Goal: Information Seeking & Learning: Find specific fact

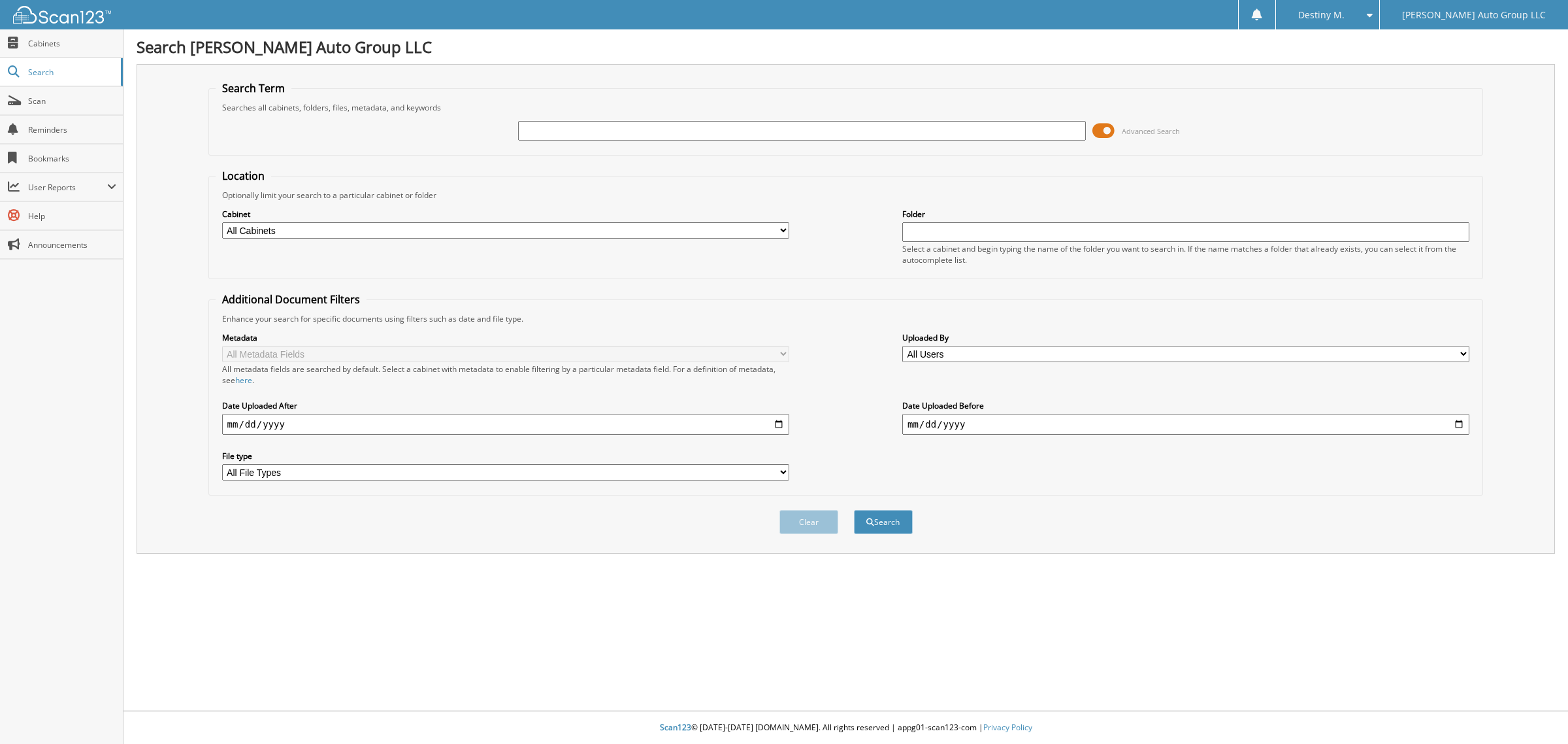
click at [640, 128] on input "text" at bounding box center [802, 131] width 567 height 20
type input "k395182"
click at [854, 510] on button "Search" at bounding box center [883, 522] width 59 height 24
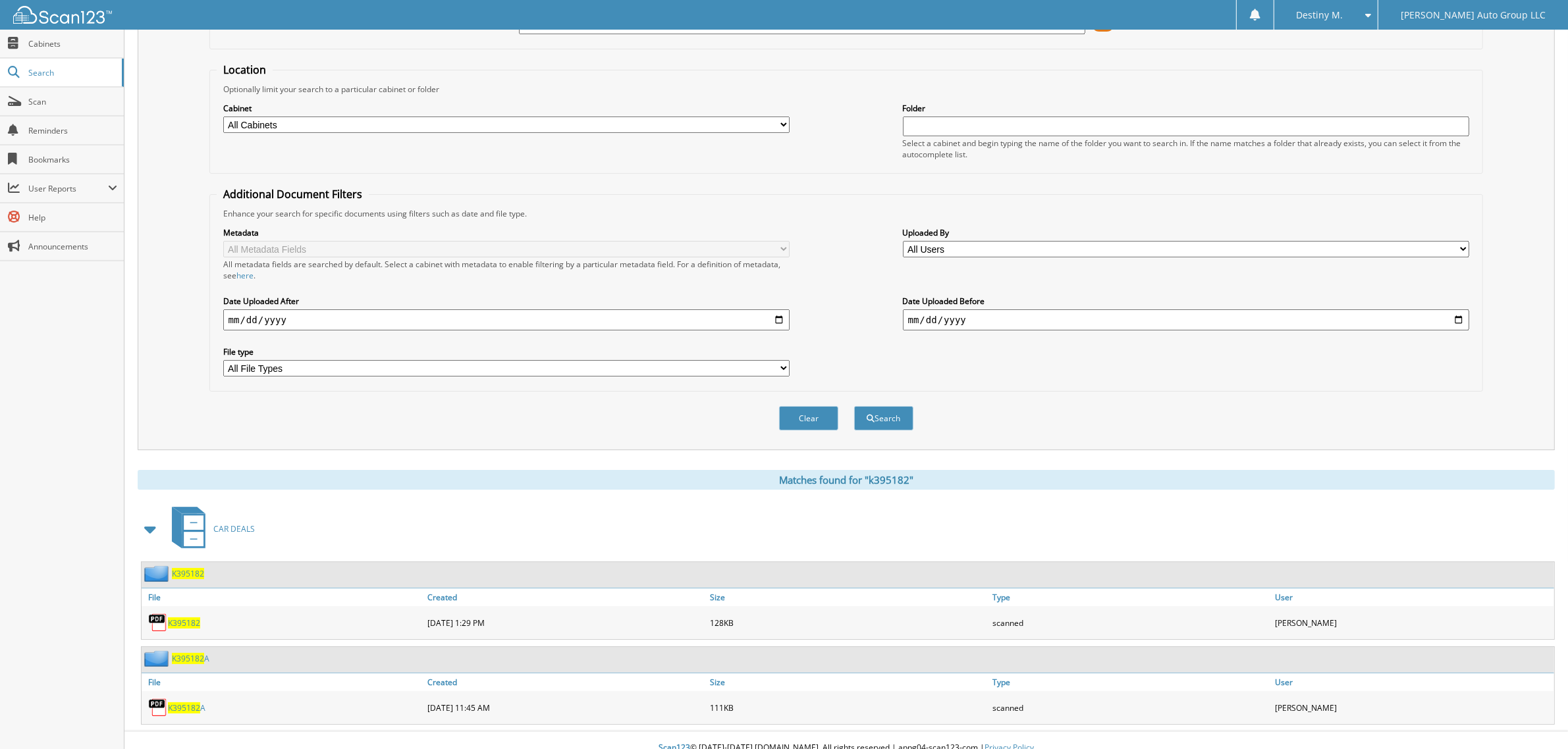
scroll to position [111, 0]
click at [223, 521] on link "CAR DEALS" at bounding box center [209, 525] width 91 height 52
click at [182, 606] on div "K395182" at bounding box center [283, 619] width 282 height 26
click at [192, 614] on span "K395182" at bounding box center [184, 619] width 32 height 11
click at [198, 565] on span "K395182" at bounding box center [188, 570] width 32 height 11
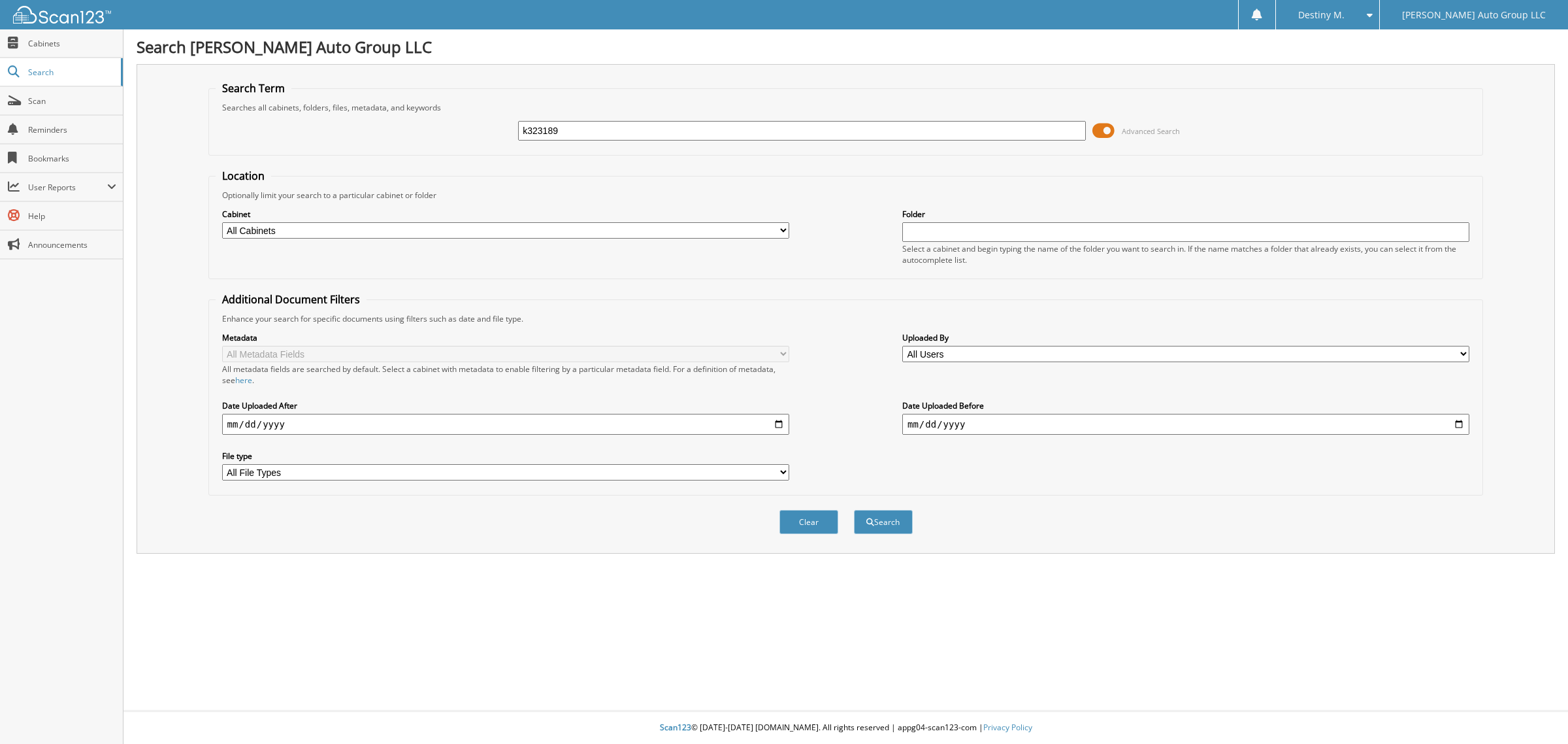
type input "k323189"
click at [854, 510] on button "Search" at bounding box center [883, 522] width 59 height 24
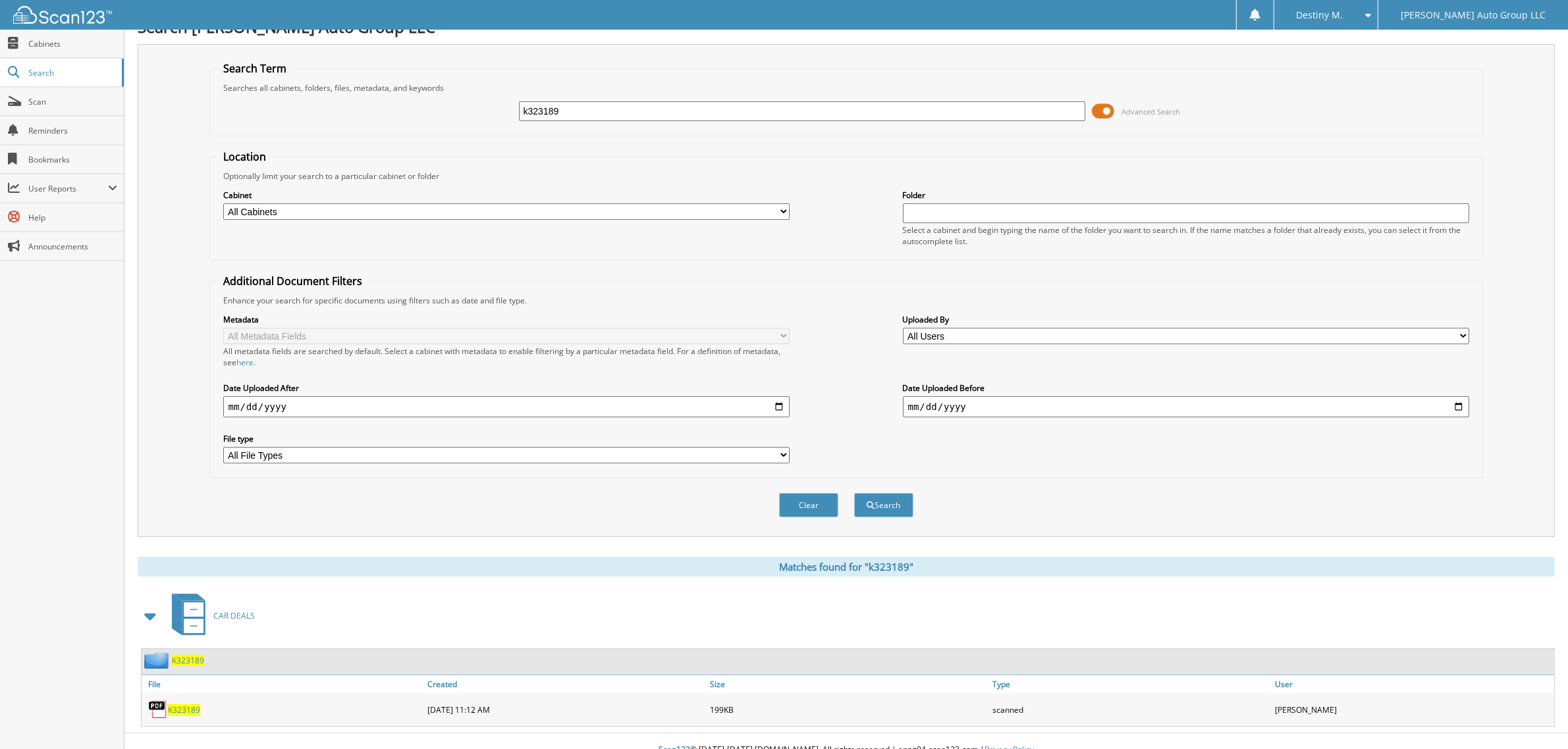
scroll to position [26, 0]
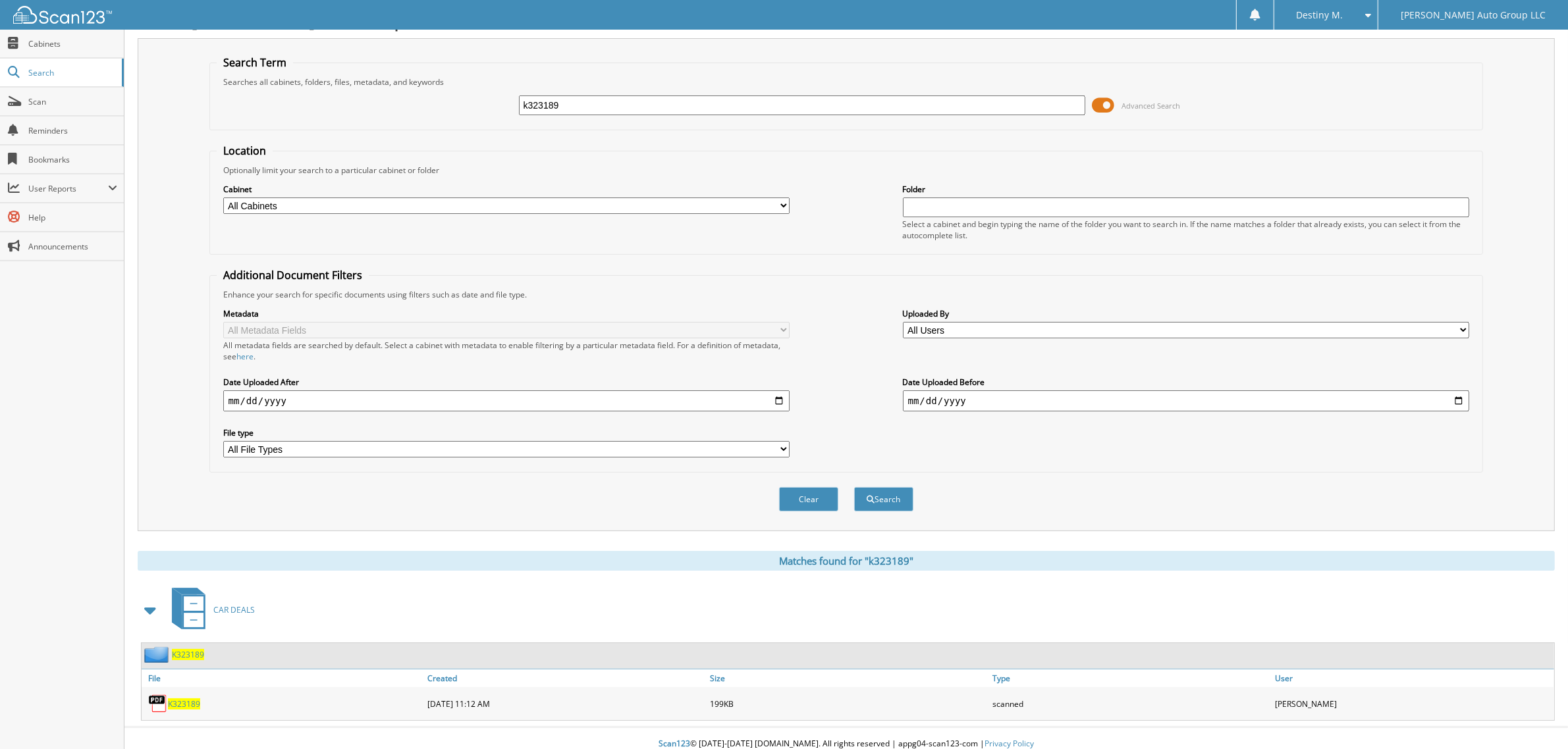
click at [193, 649] on span "K323189" at bounding box center [188, 654] width 32 height 11
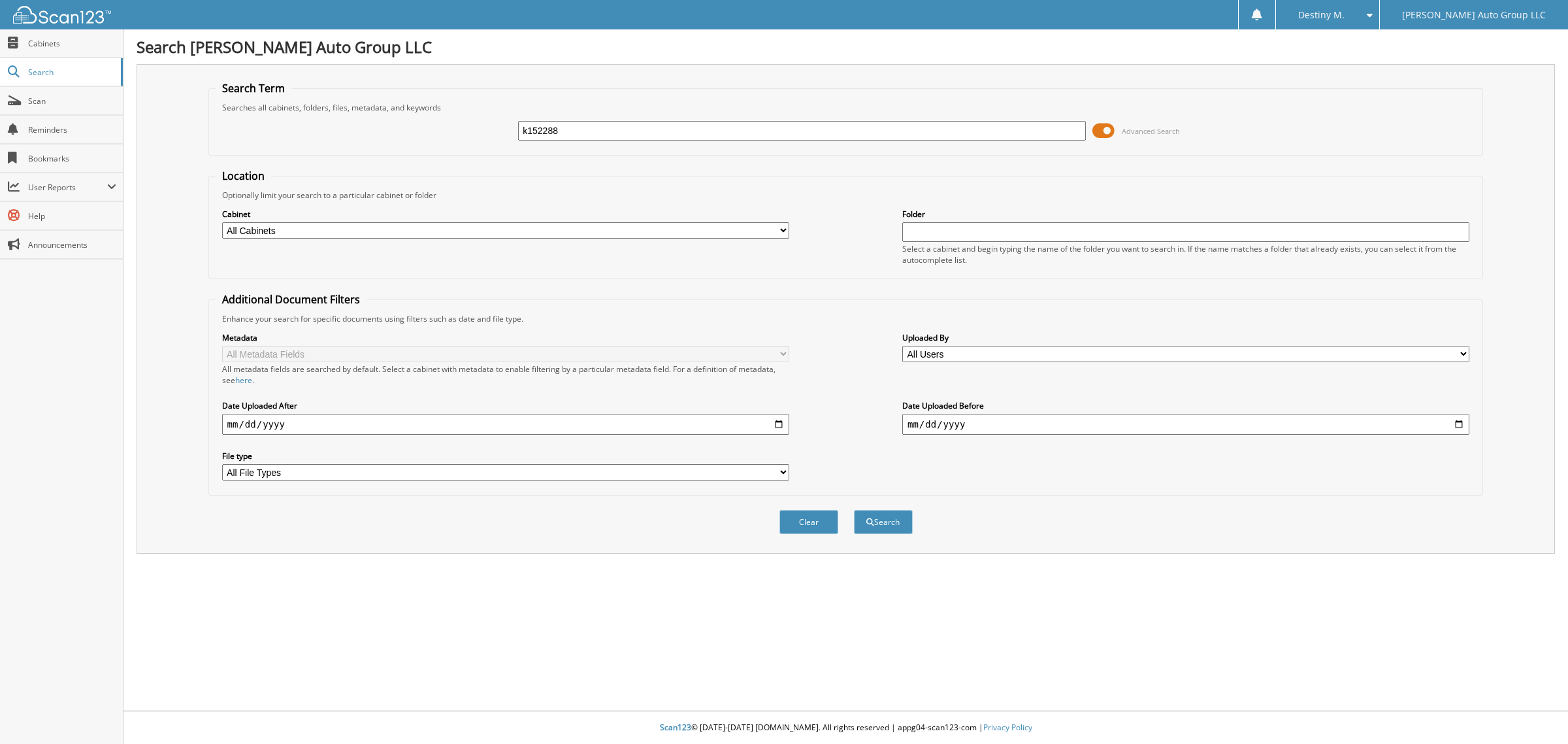
type input "k152288"
click at [854, 510] on button "Search" at bounding box center [883, 522] width 59 height 24
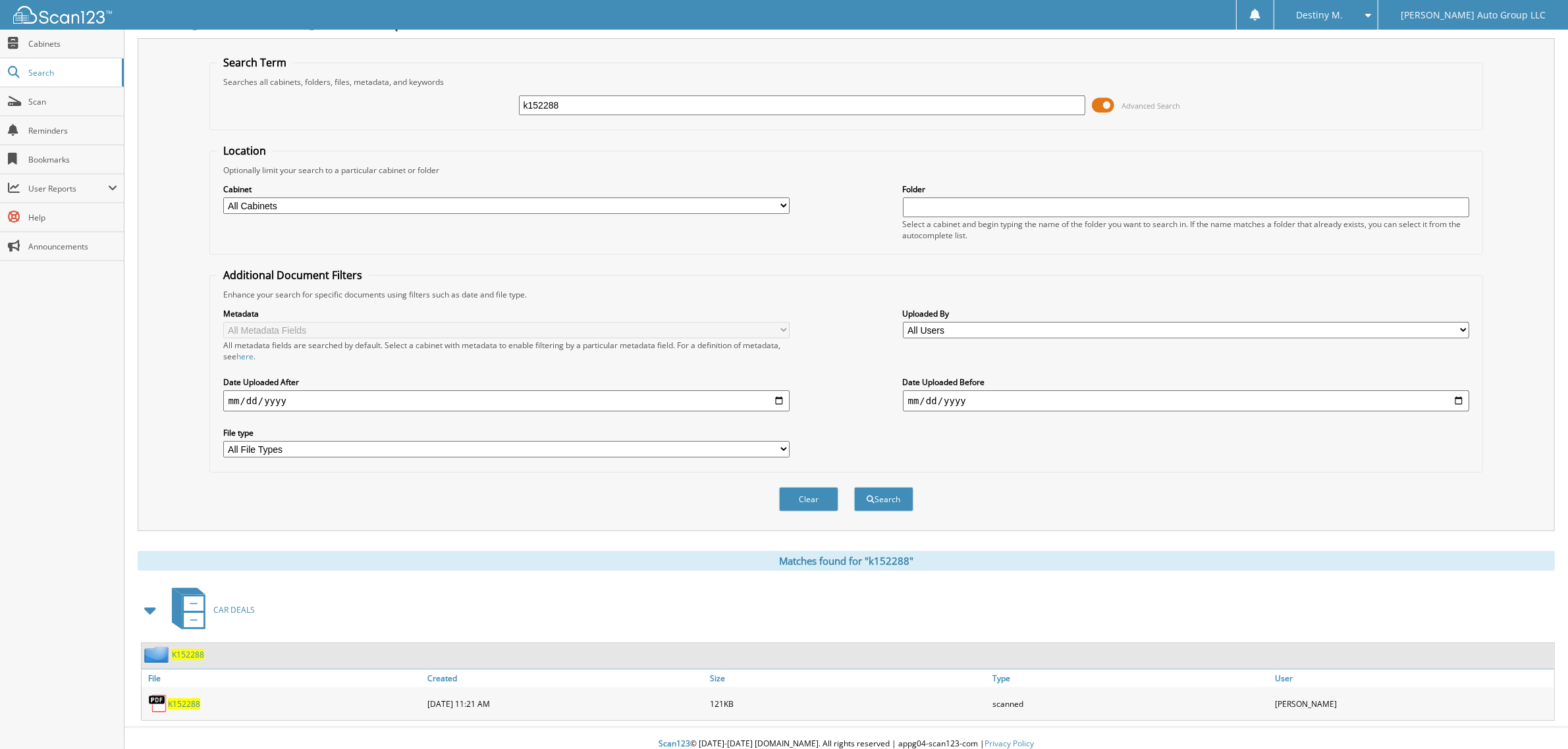
click at [193, 649] on span "K152288" at bounding box center [188, 654] width 32 height 11
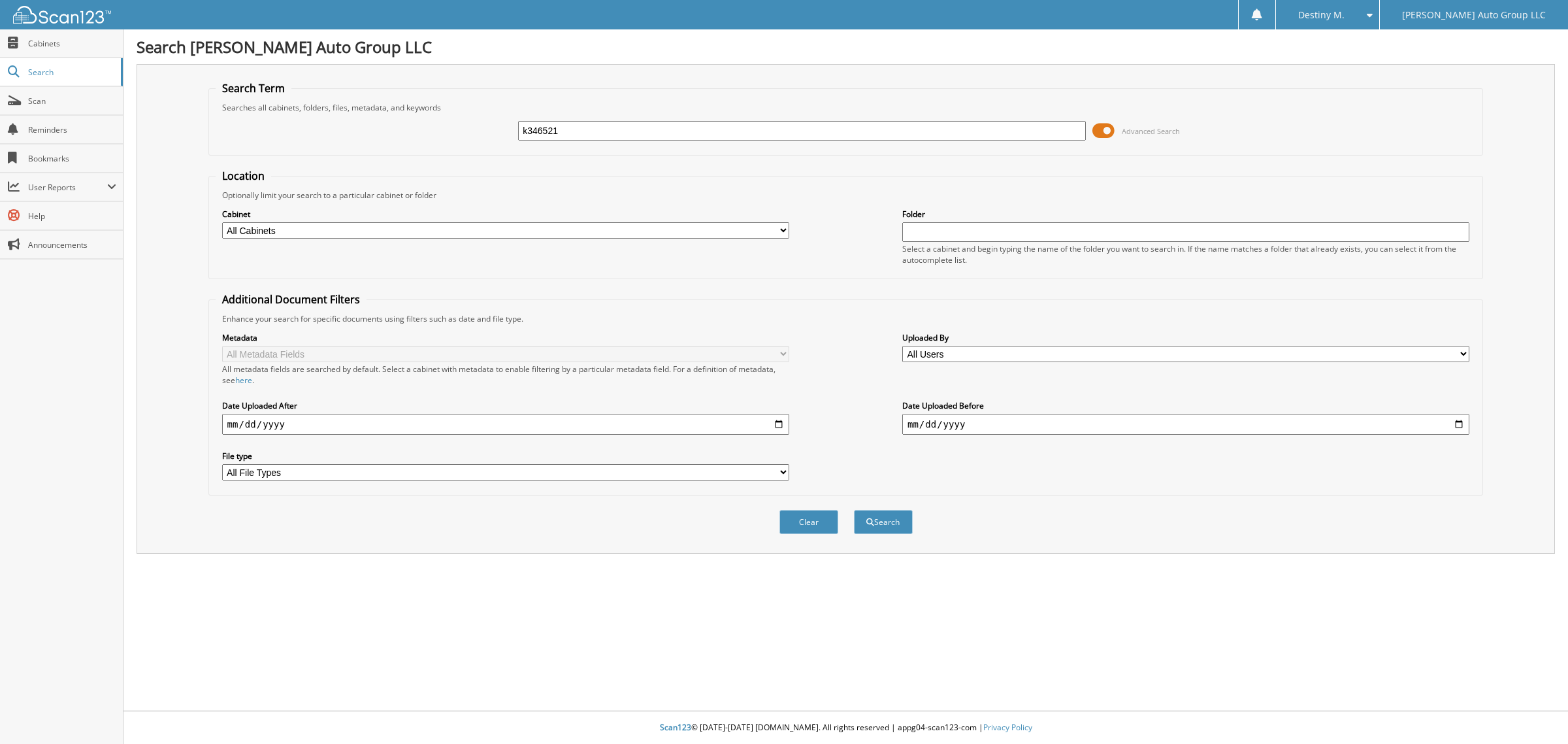
type input "k346521"
click at [854, 510] on button "Search" at bounding box center [883, 522] width 59 height 24
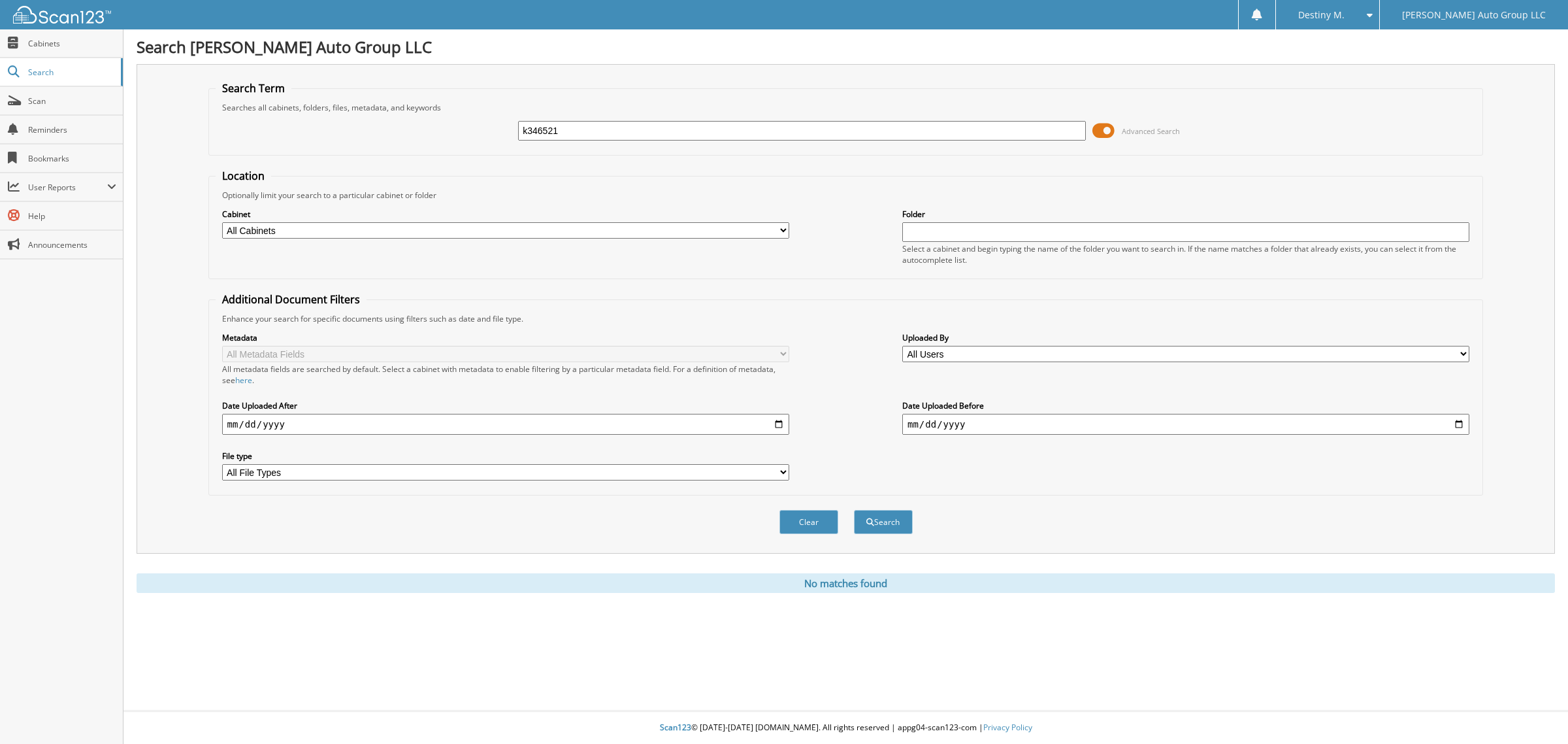
click at [604, 125] on input "k346521" at bounding box center [802, 131] width 567 height 20
drag, startPoint x: 603, startPoint y: 128, endPoint x: 483, endPoint y: 152, distance: 122.4
click at [483, 152] on fieldset "Search Term Searches all cabinets, folders, files, metadata, and keywords k3465…" at bounding box center [846, 118] width 1275 height 74
type input "k160181"
click at [854, 510] on button "Search" at bounding box center [883, 522] width 59 height 24
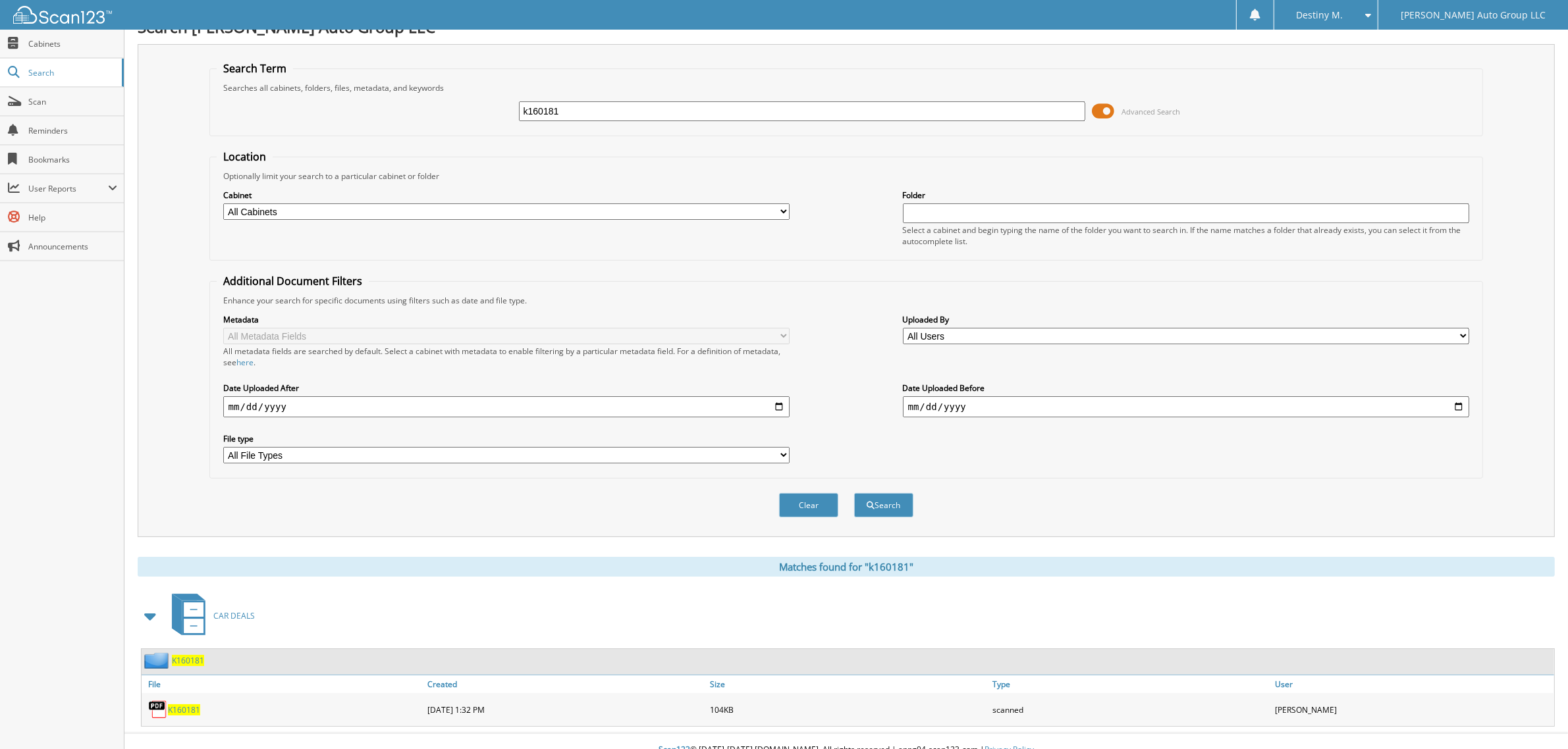
scroll to position [26, 0]
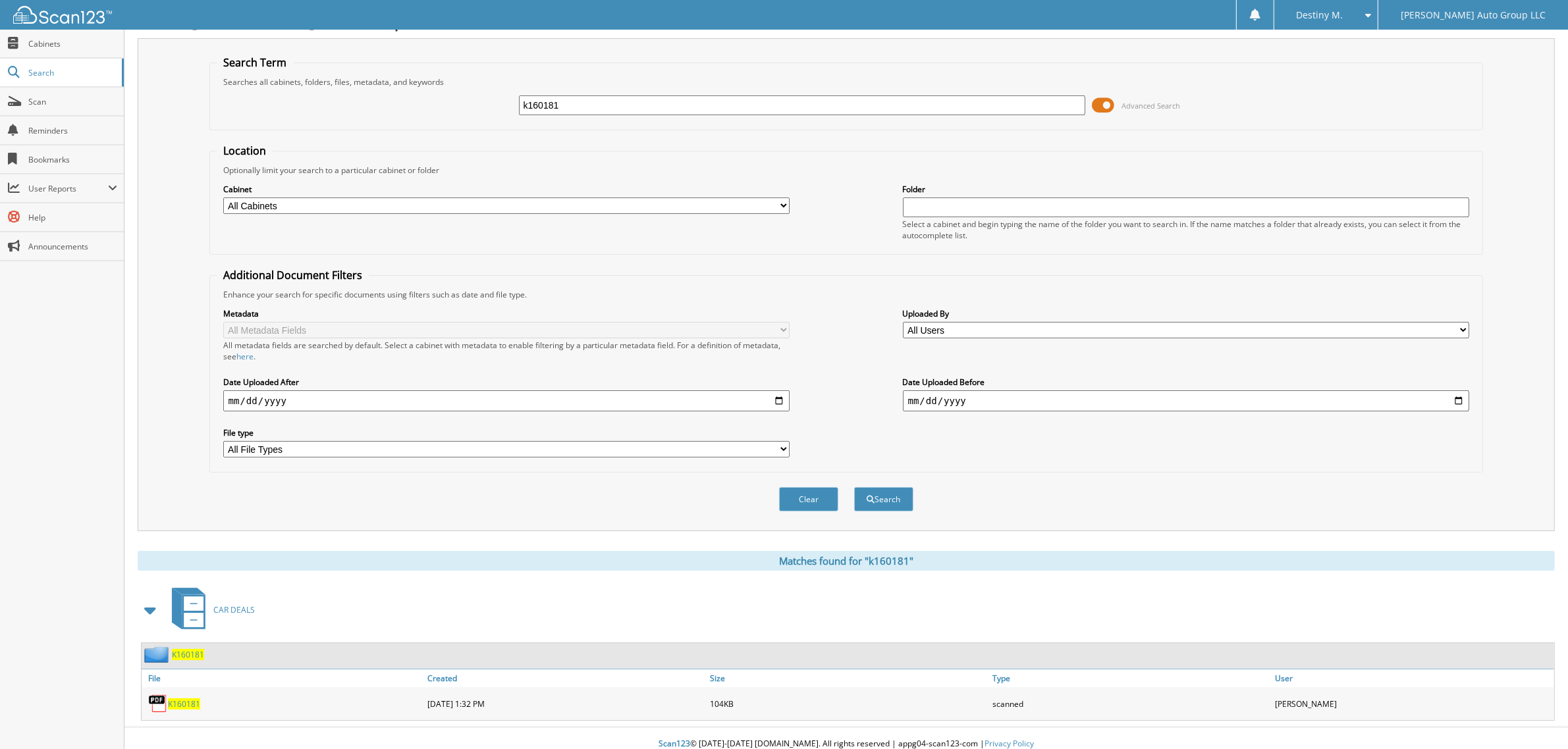
click at [193, 649] on span "K160181" at bounding box center [188, 654] width 32 height 11
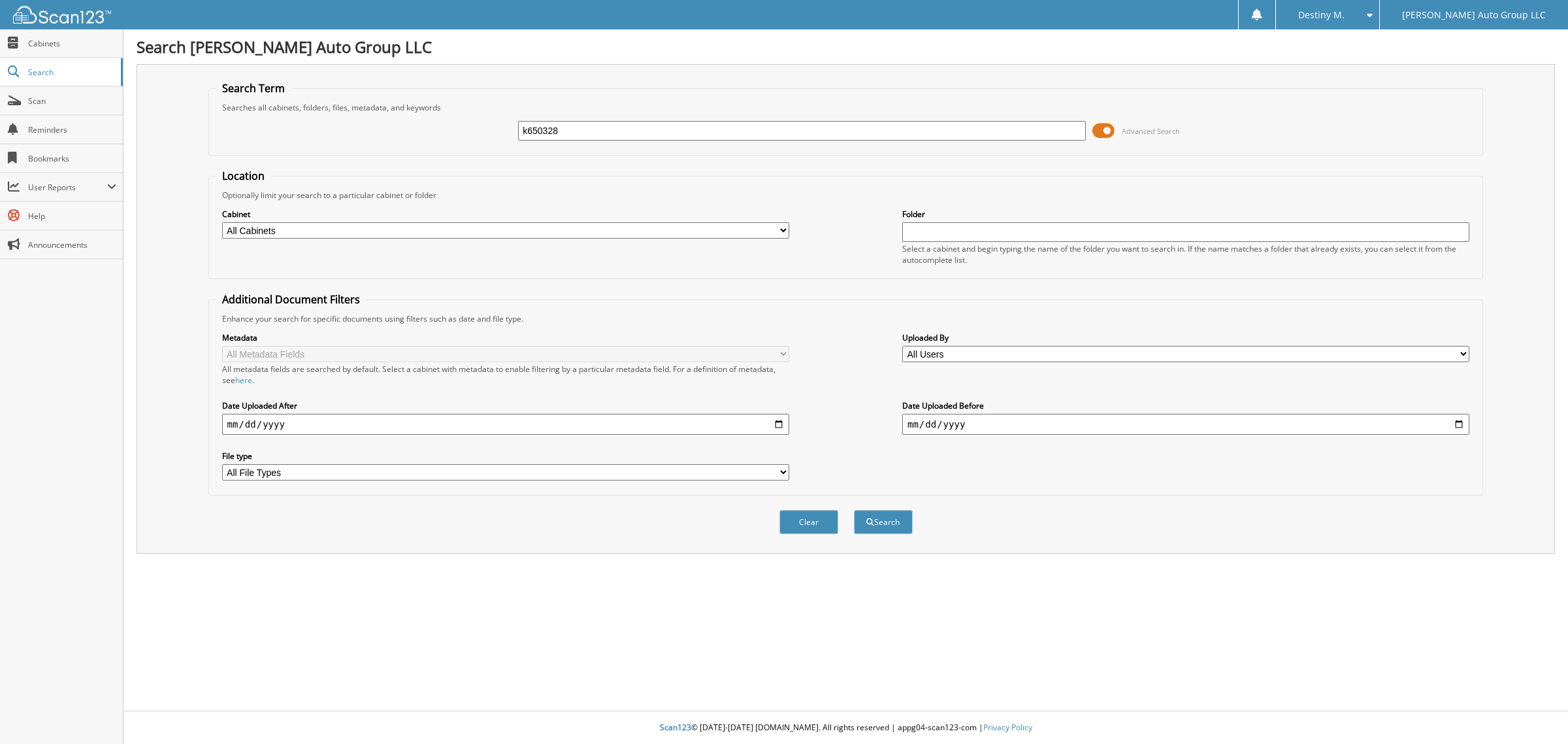
type input "k650328"
click at [854, 510] on button "Search" at bounding box center [883, 522] width 59 height 24
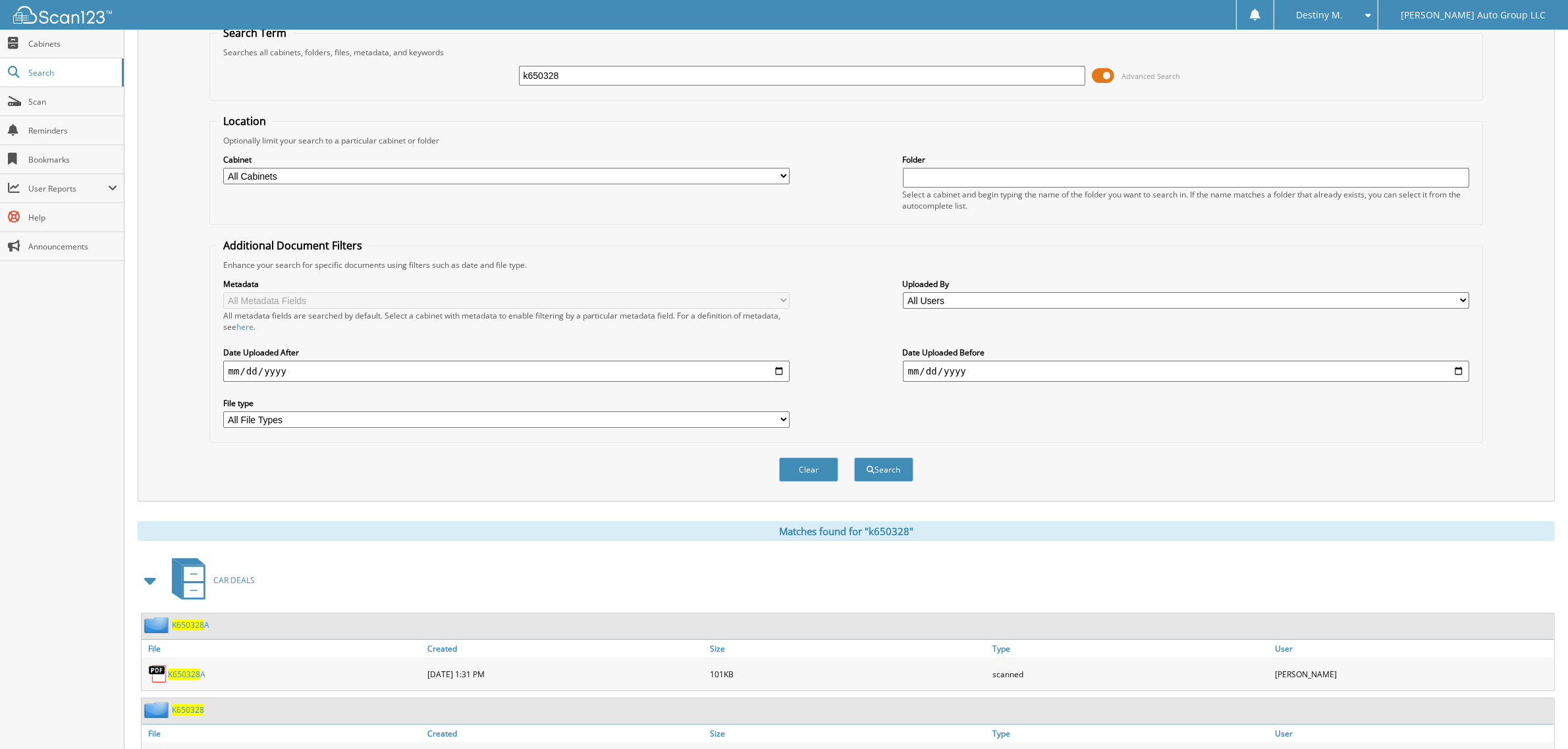
scroll to position [111, 0]
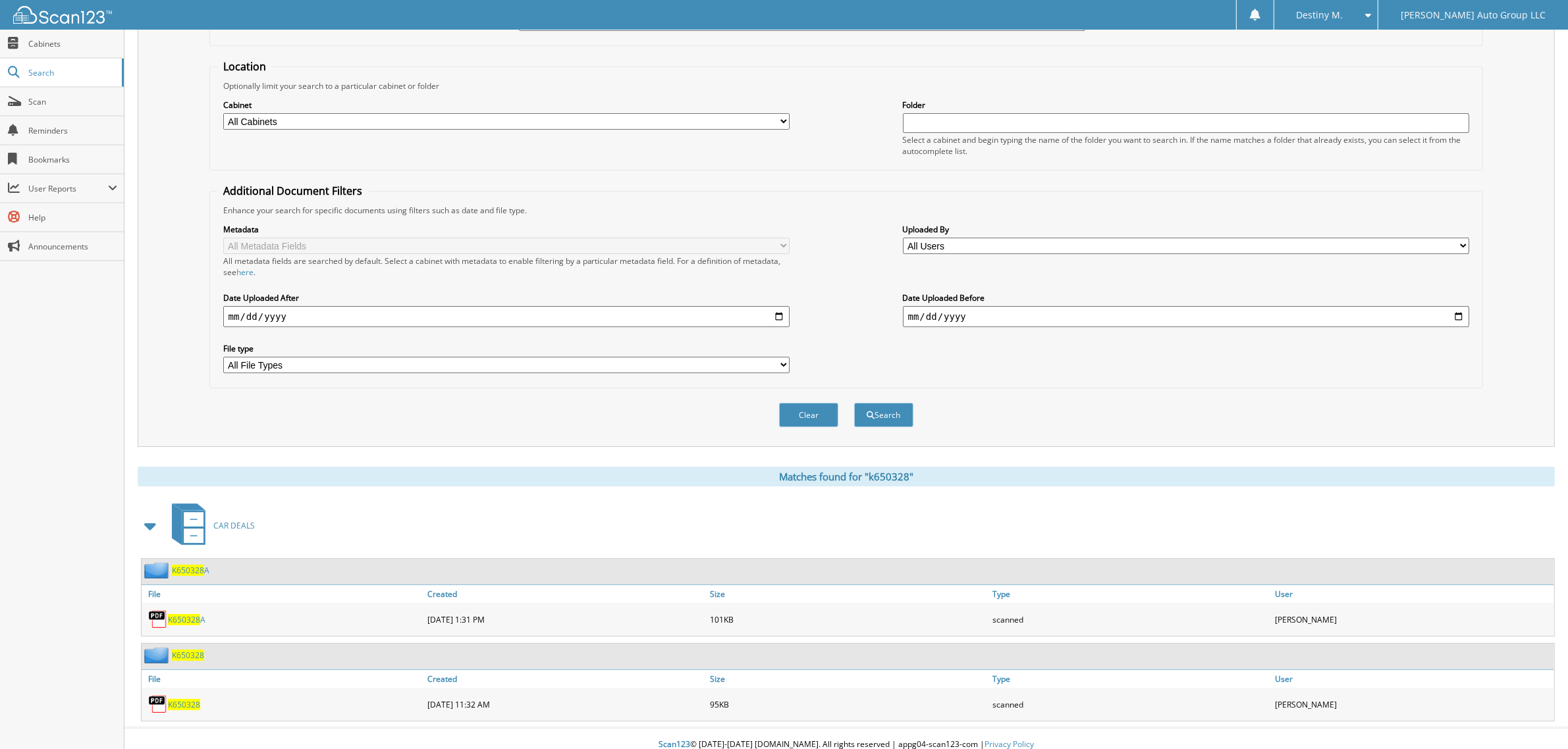
click at [199, 650] on span "K650328" at bounding box center [188, 655] width 32 height 11
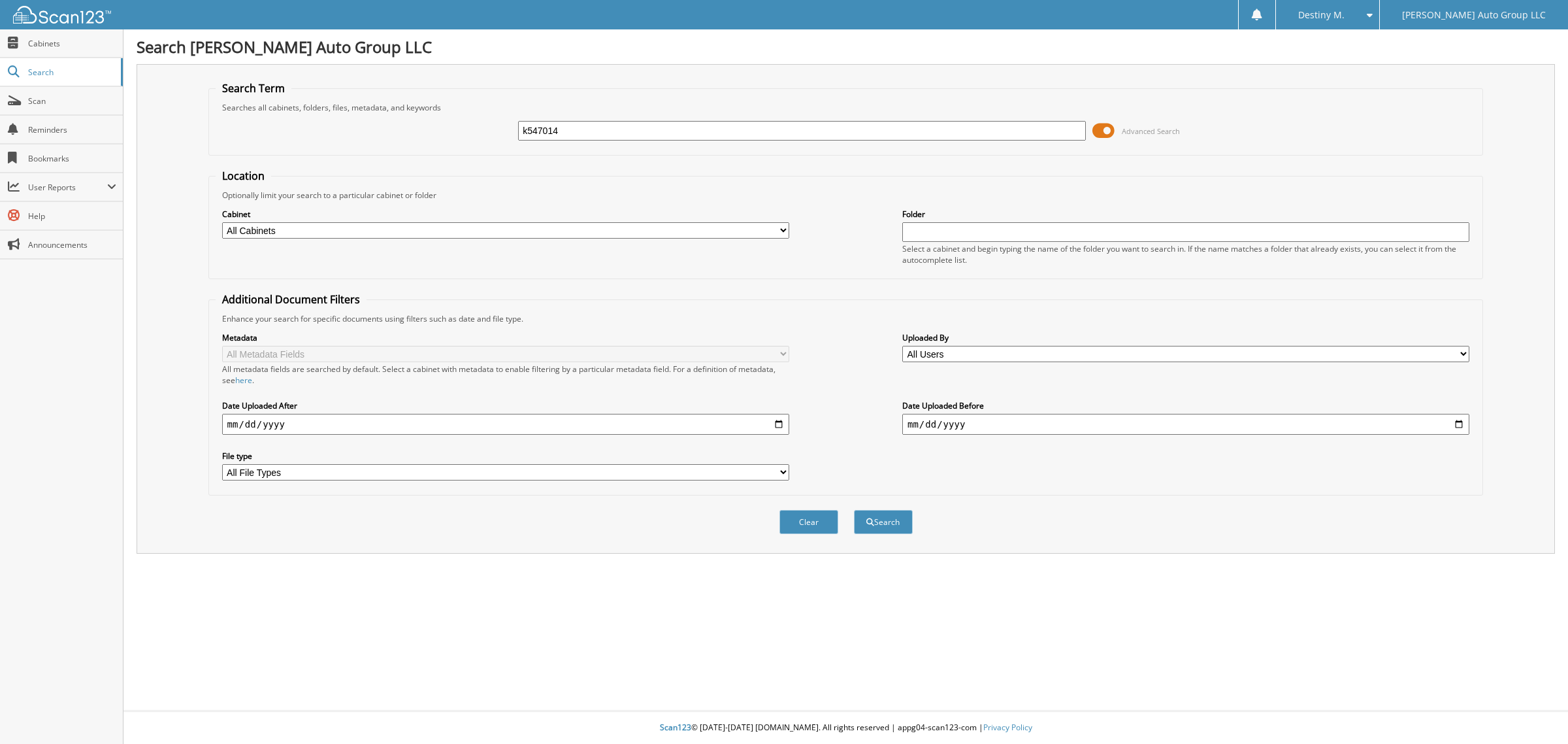
type input "k547014"
click at [854, 510] on button "Search" at bounding box center [883, 522] width 59 height 24
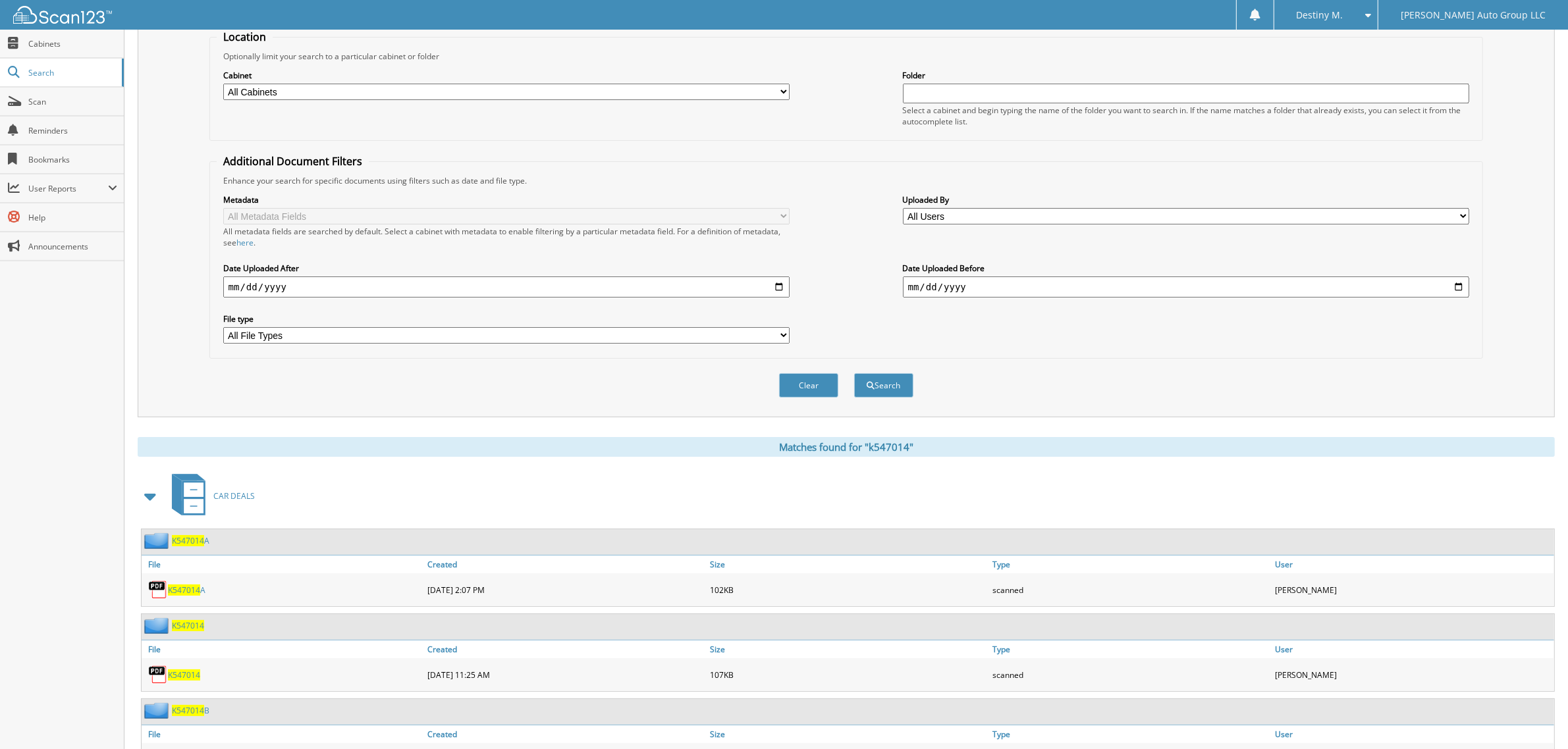
scroll to position [195, 0]
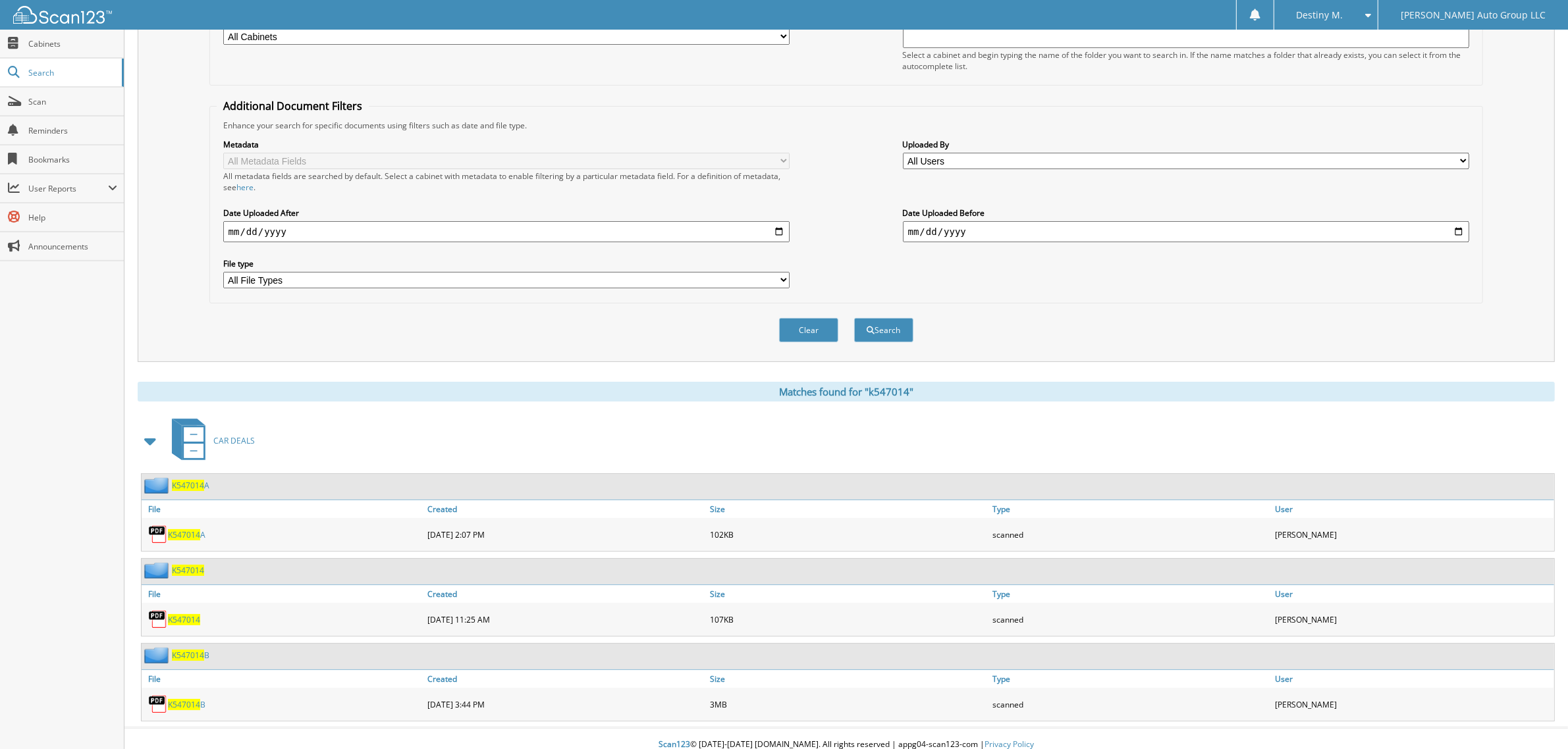
click at [191, 565] on span "K547014" at bounding box center [188, 570] width 32 height 11
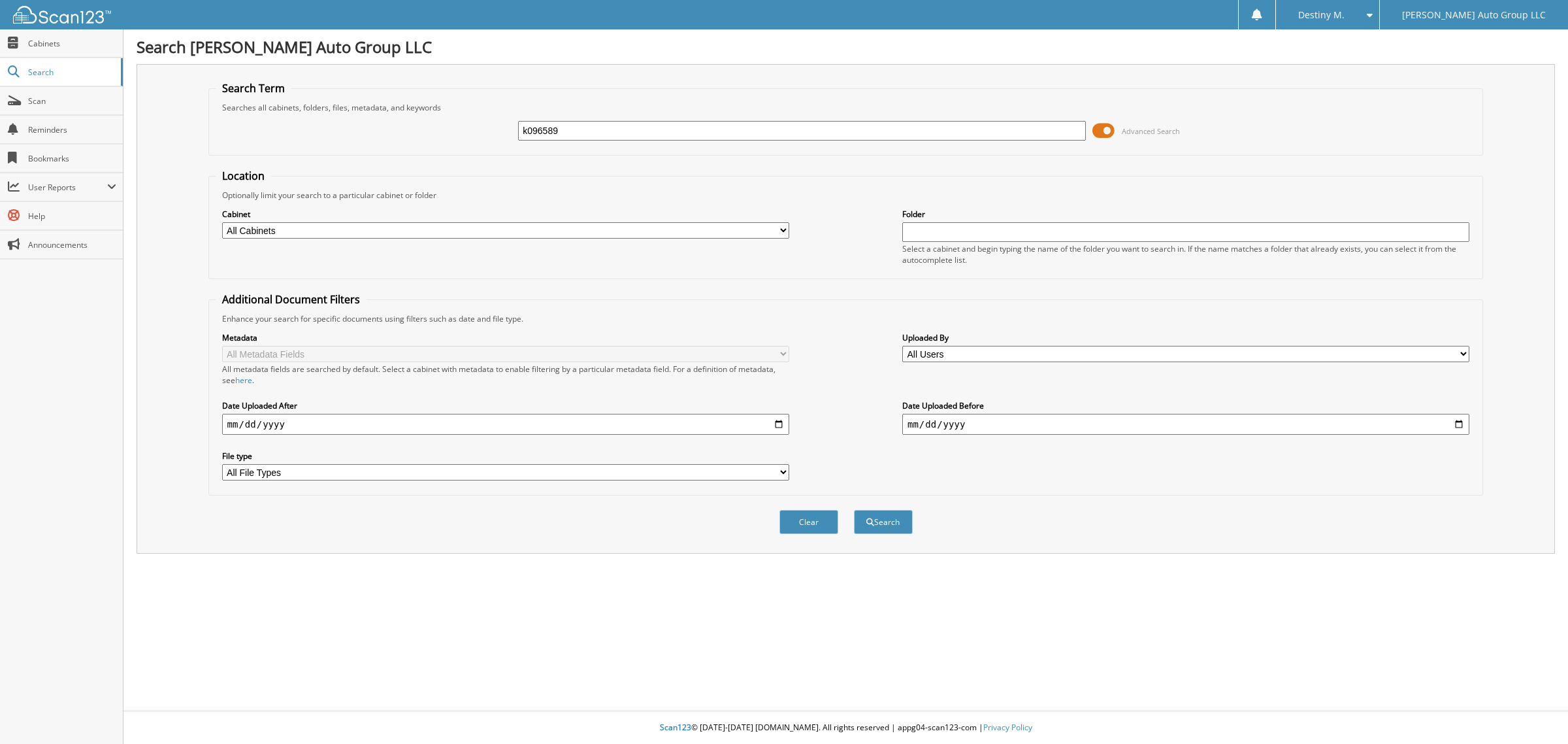
type input "k096589"
click at [854, 510] on button "Search" at bounding box center [883, 522] width 59 height 24
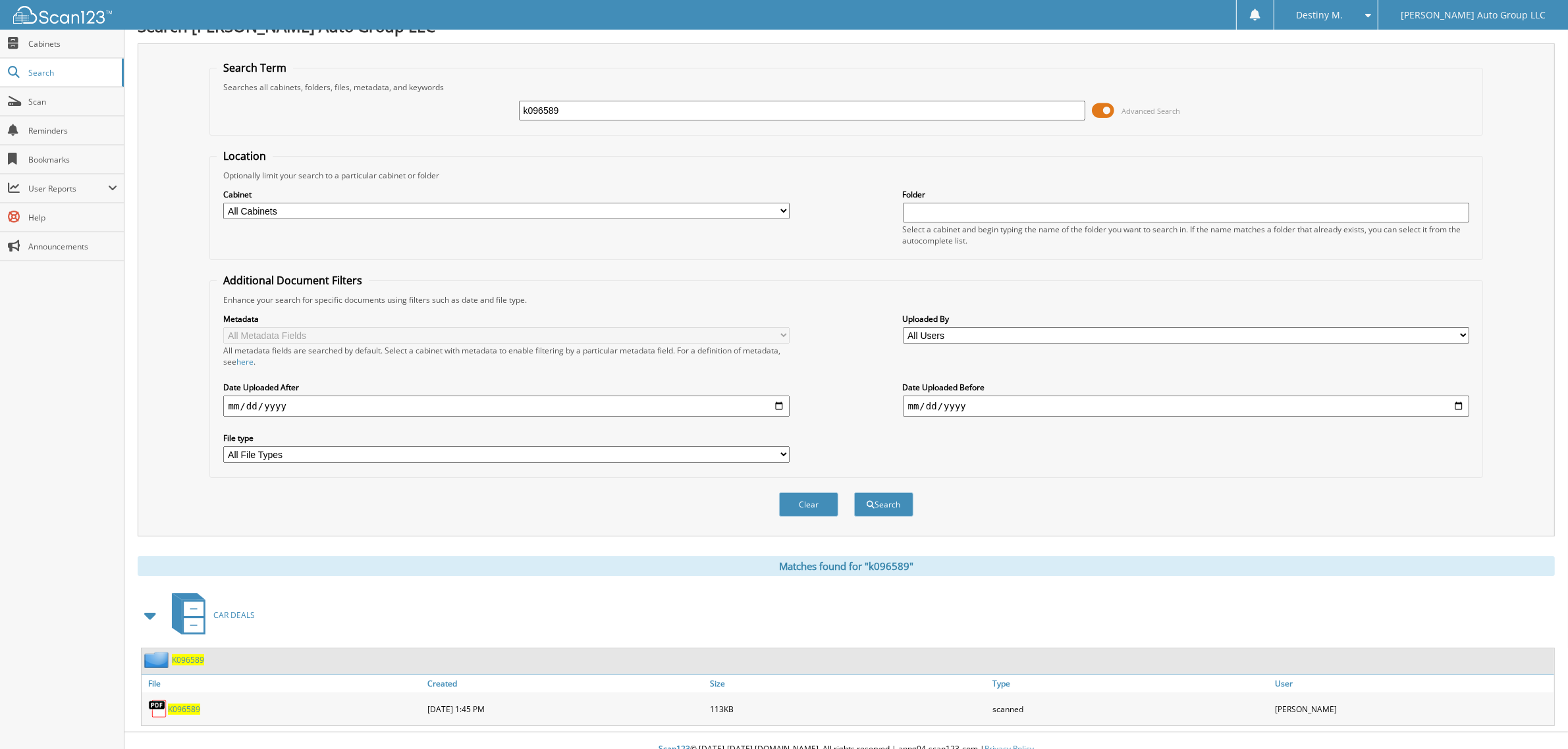
scroll to position [26, 0]
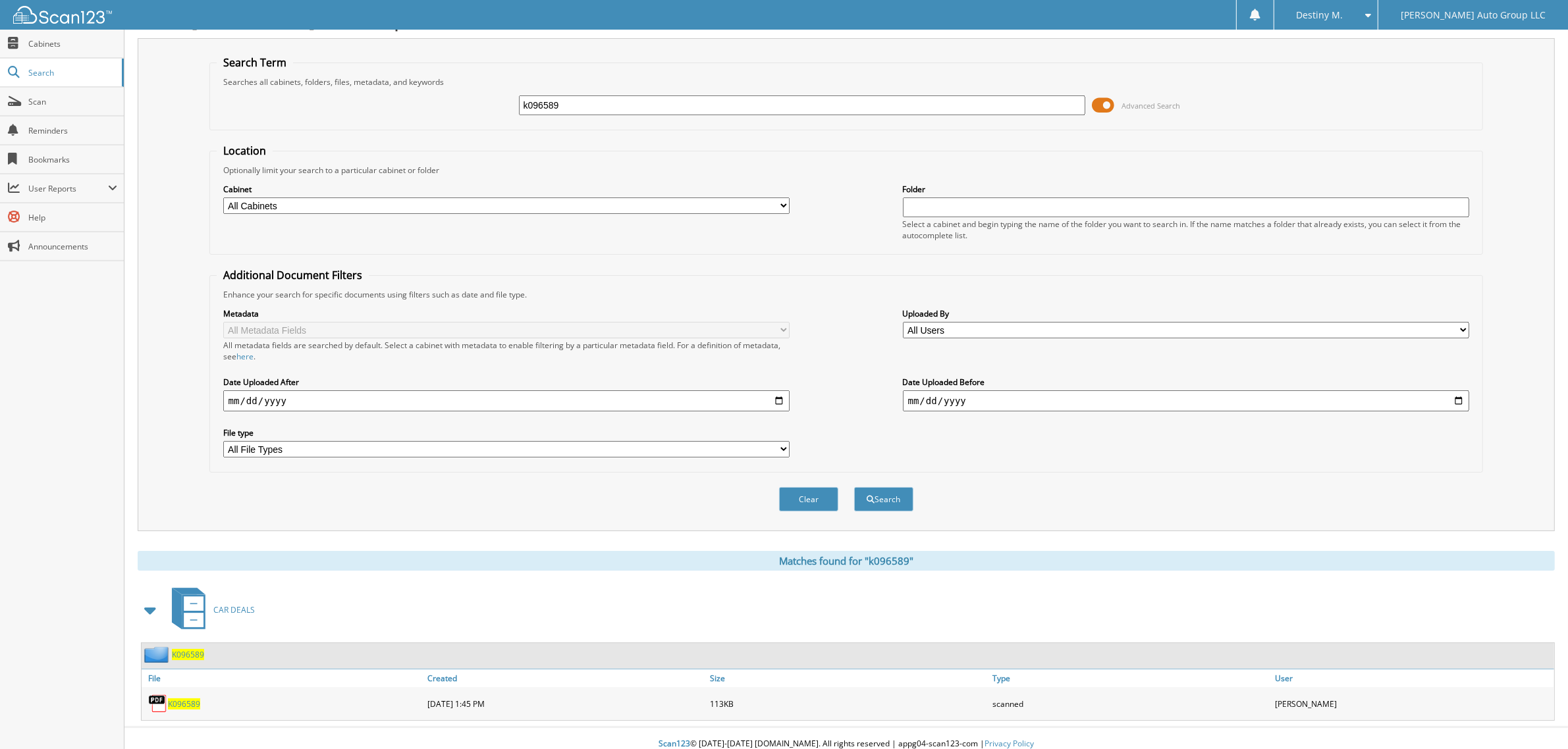
click at [198, 649] on span "K096589" at bounding box center [188, 654] width 32 height 11
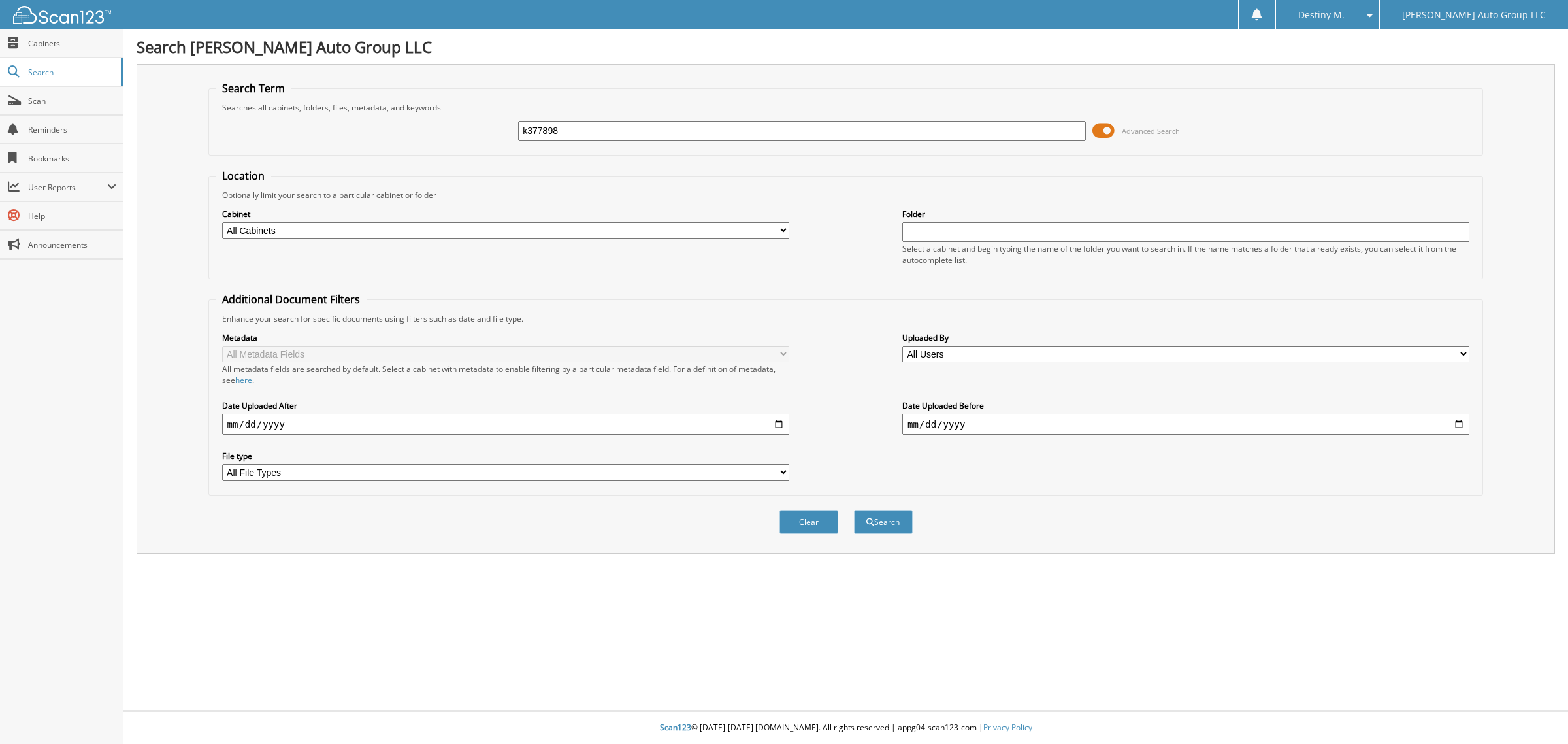
type input "k377898"
click at [854, 510] on button "Search" at bounding box center [883, 522] width 59 height 24
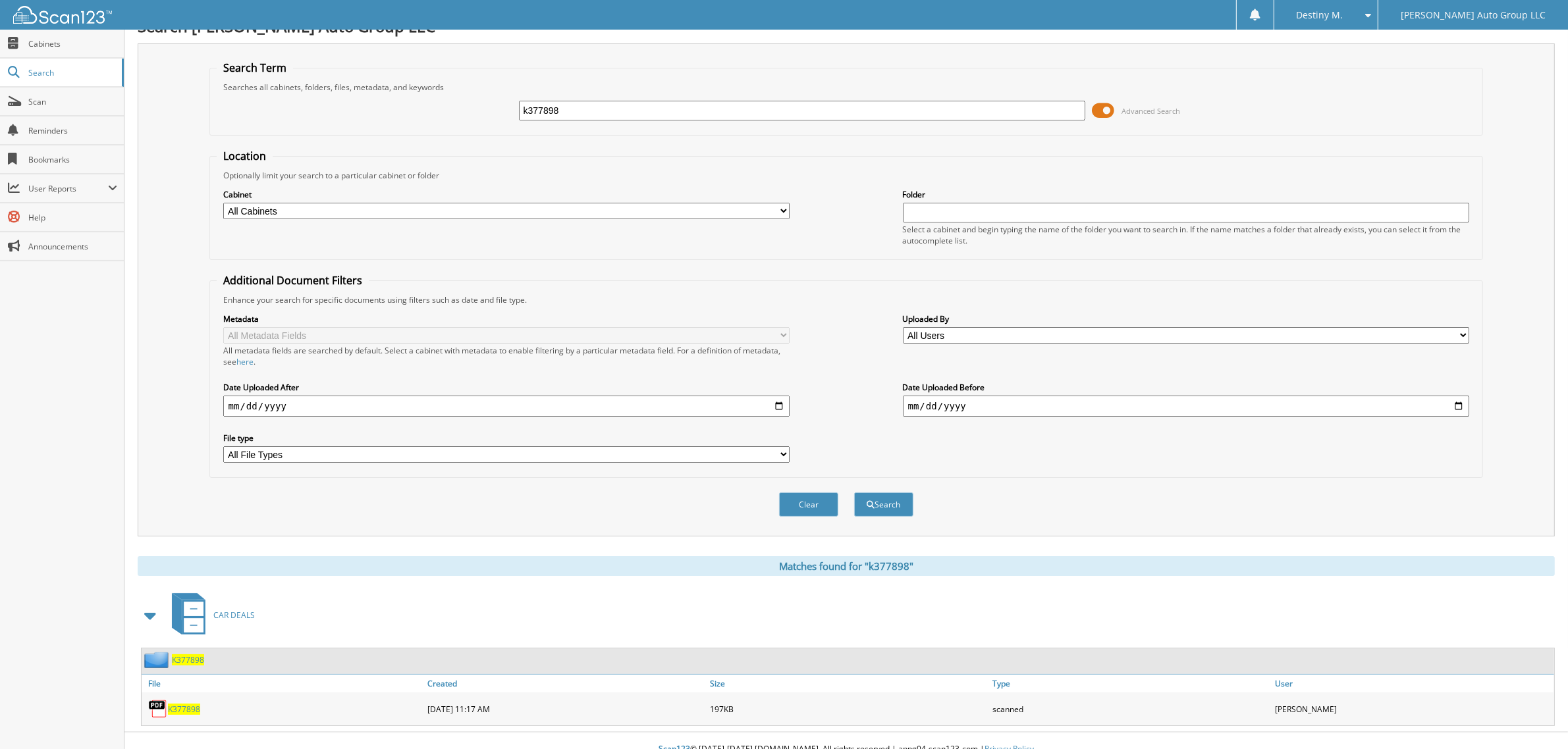
scroll to position [26, 0]
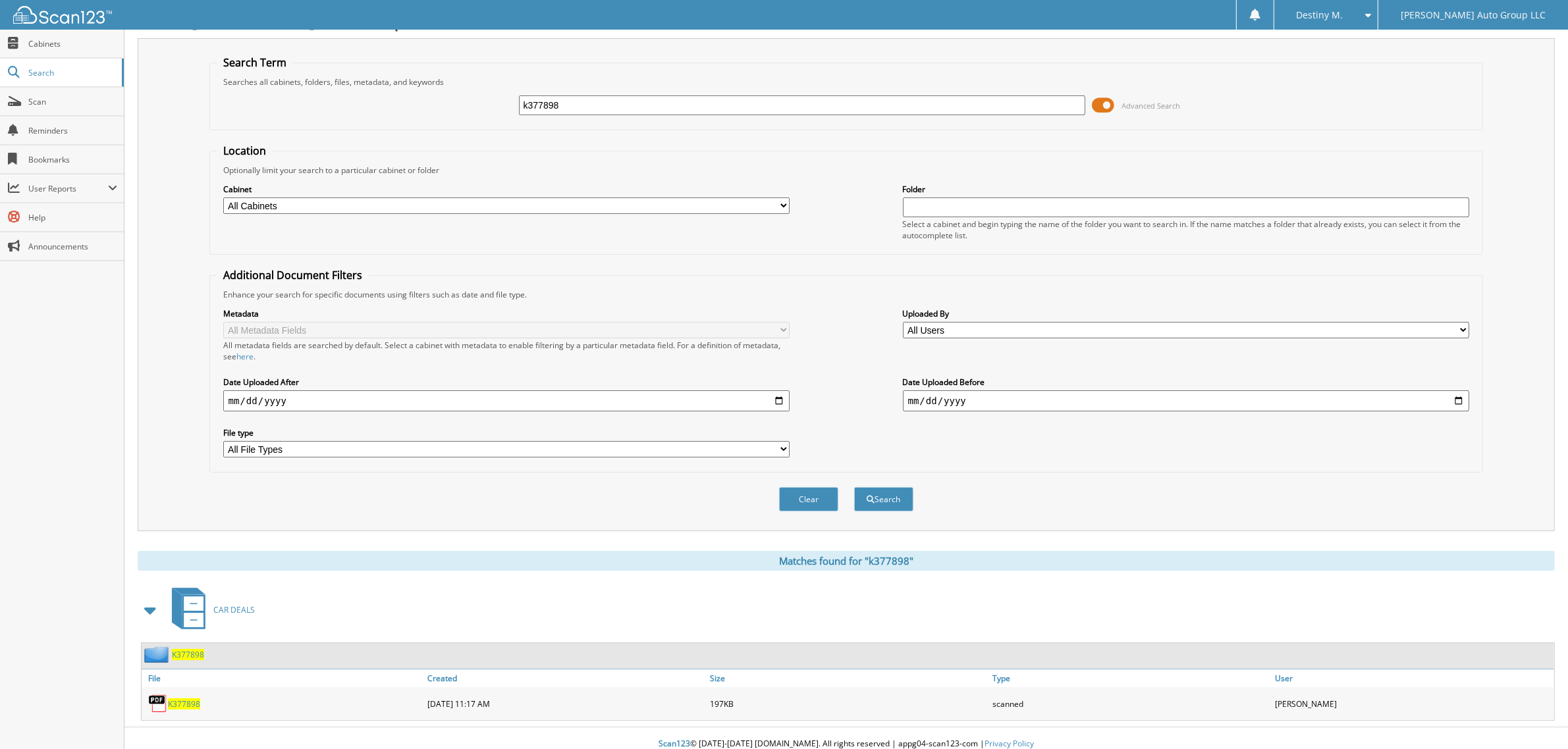
click at [183, 649] on span "K377898" at bounding box center [188, 654] width 32 height 11
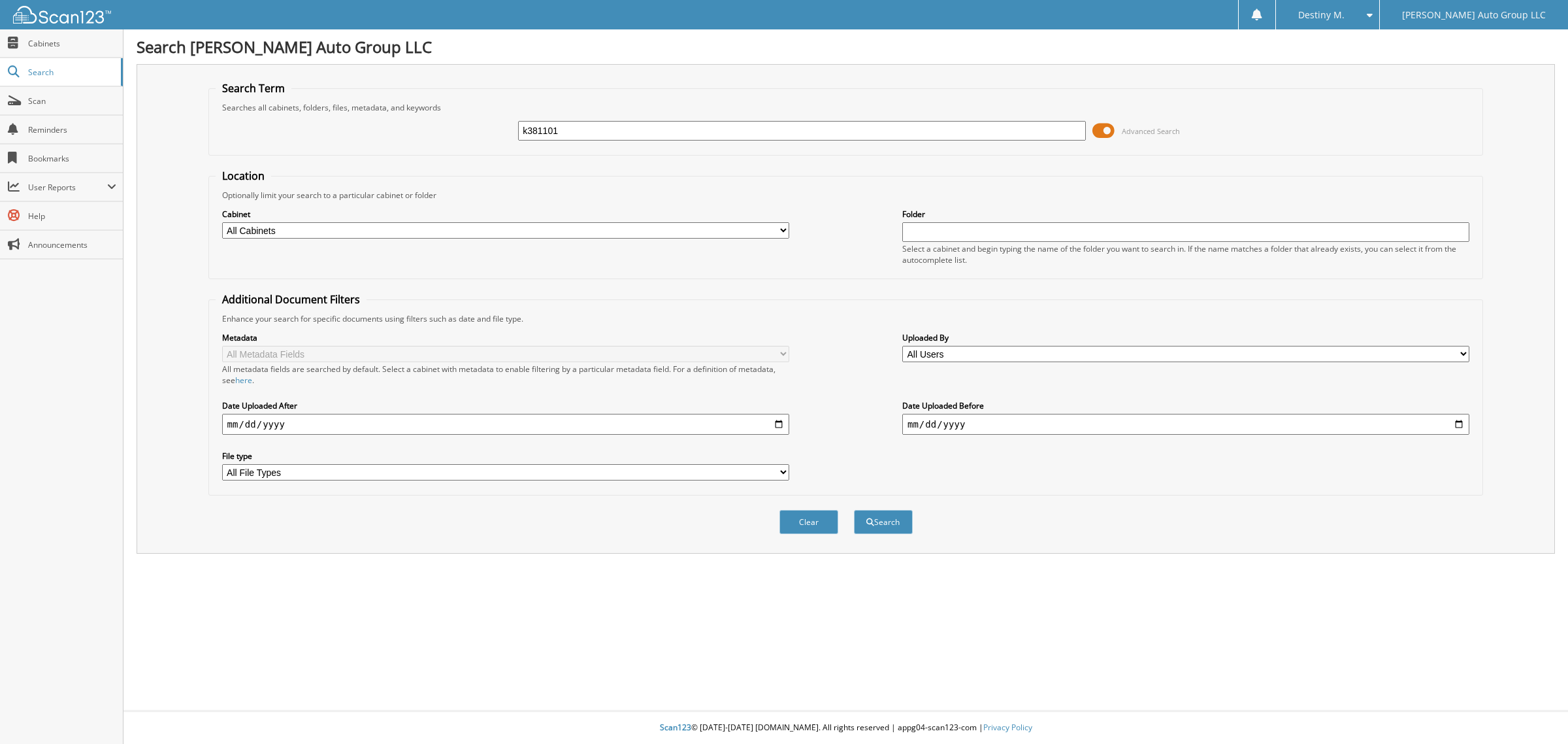
type input "k381101"
click at [854, 510] on button "Search" at bounding box center [883, 522] width 59 height 24
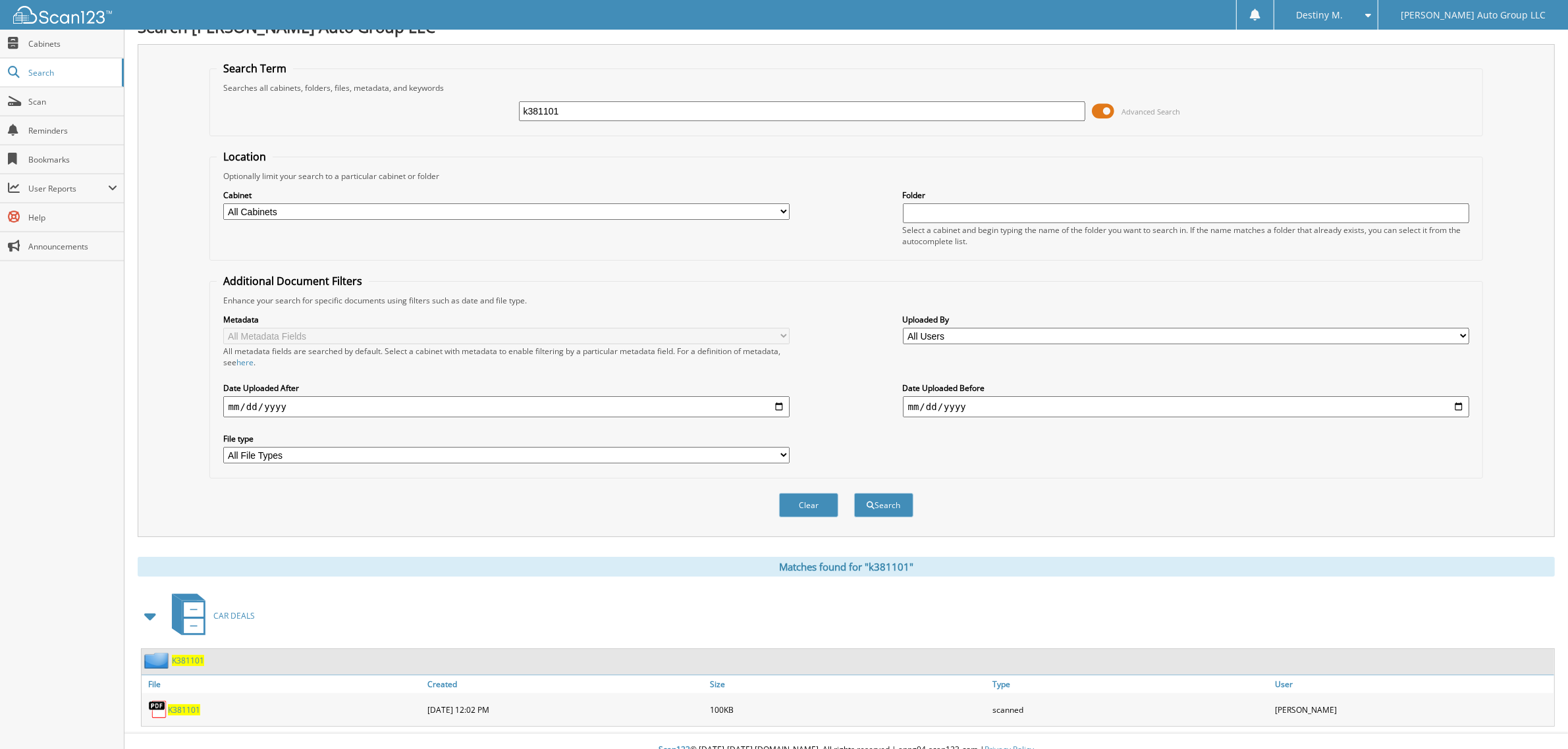
scroll to position [26, 0]
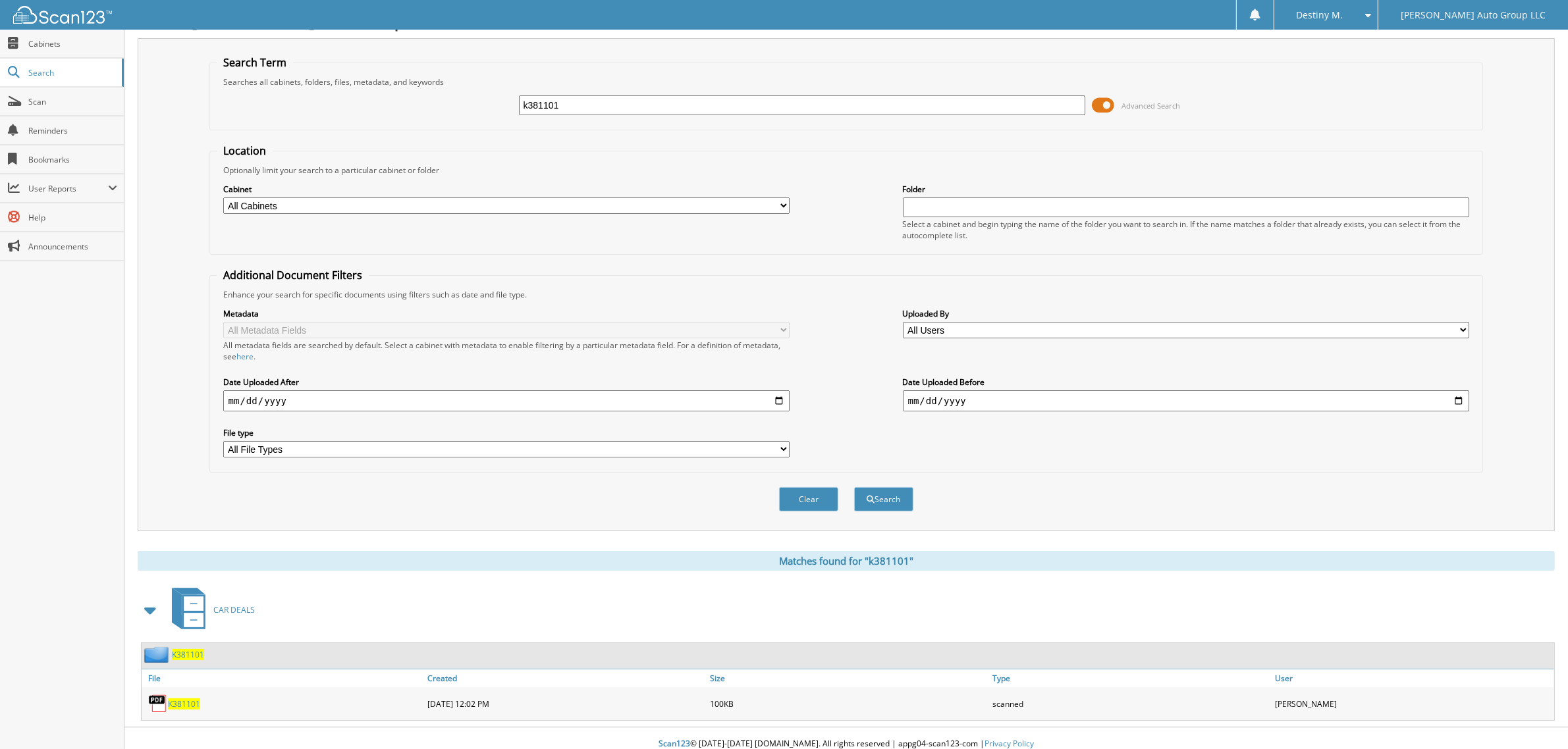
click at [167, 646] on img at bounding box center [158, 654] width 28 height 16
click at [180, 649] on span "K381101" at bounding box center [188, 654] width 32 height 11
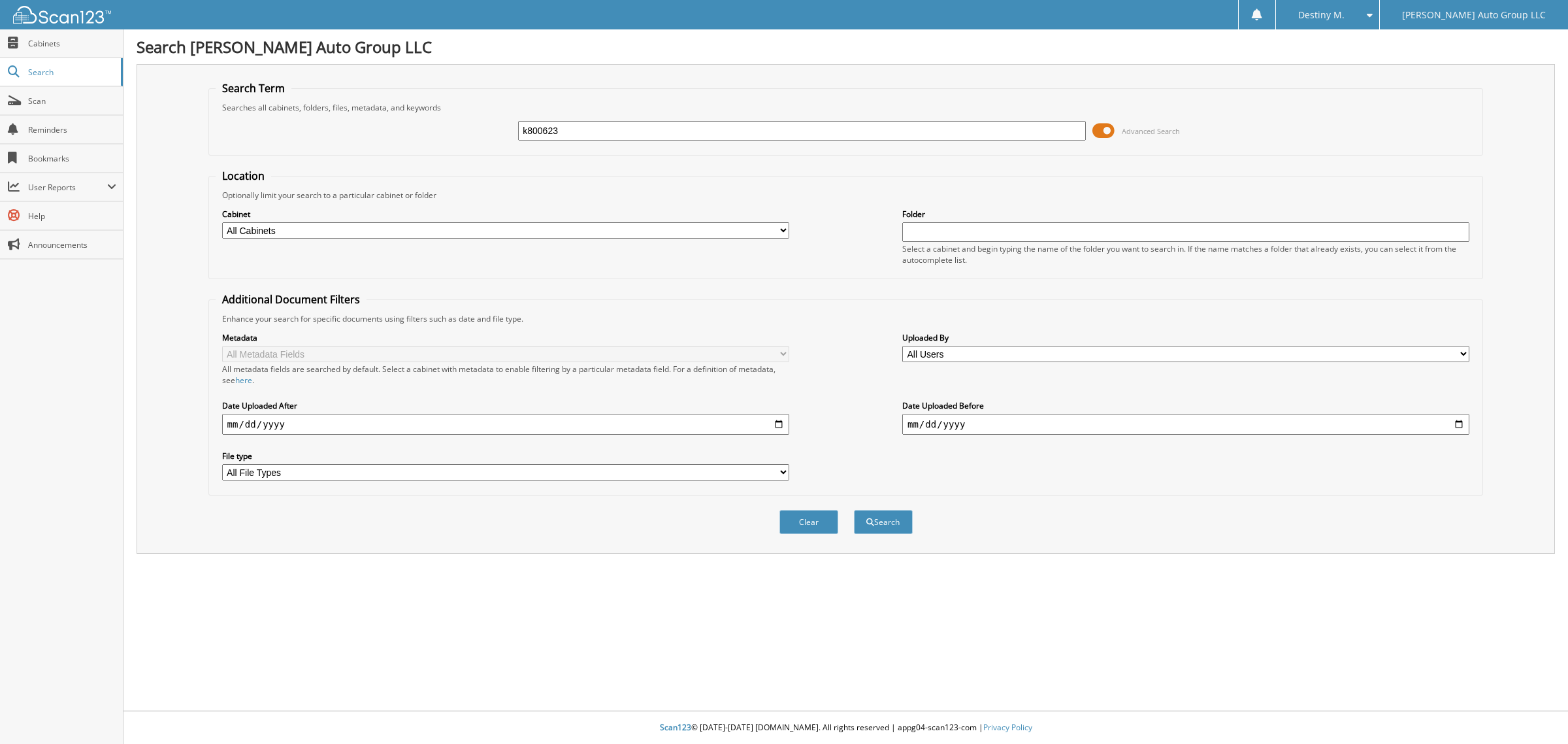
type input "k800623"
click at [854, 510] on button "Search" at bounding box center [883, 522] width 59 height 24
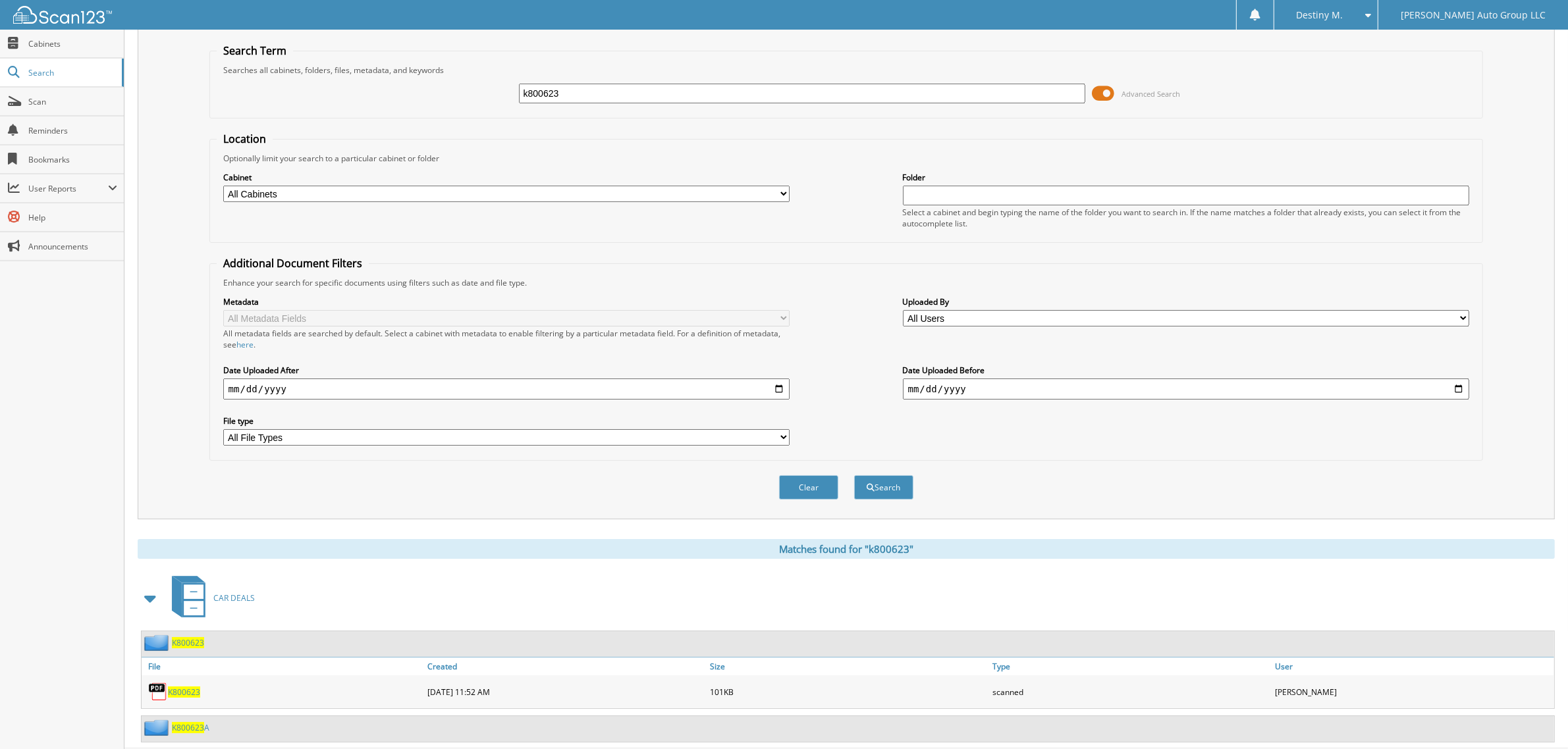
scroll to position [60, 0]
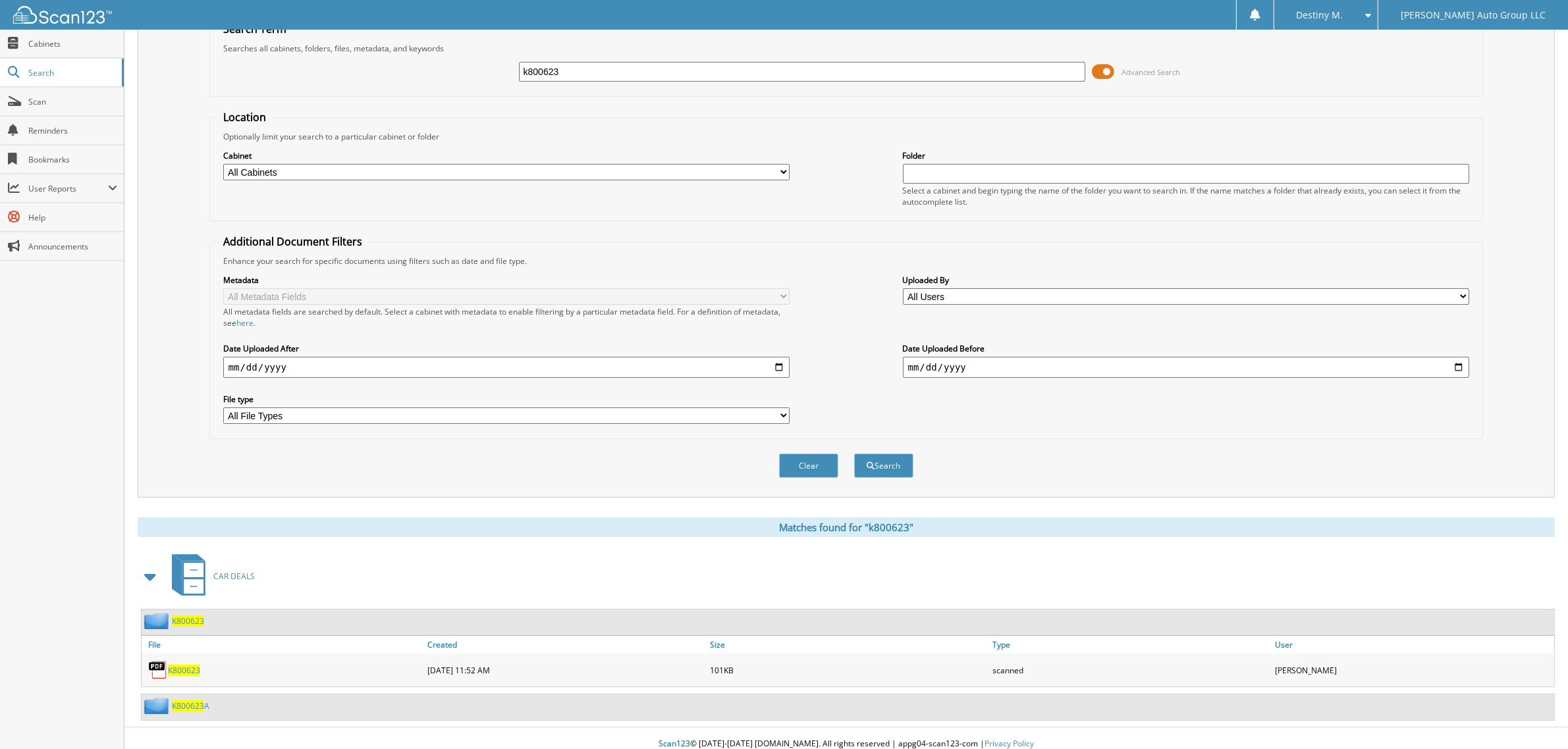
click at [180, 618] on div "K800623" at bounding box center [173, 620] width 62 height 16
click at [180, 615] on span "K800623" at bounding box center [188, 620] width 32 height 11
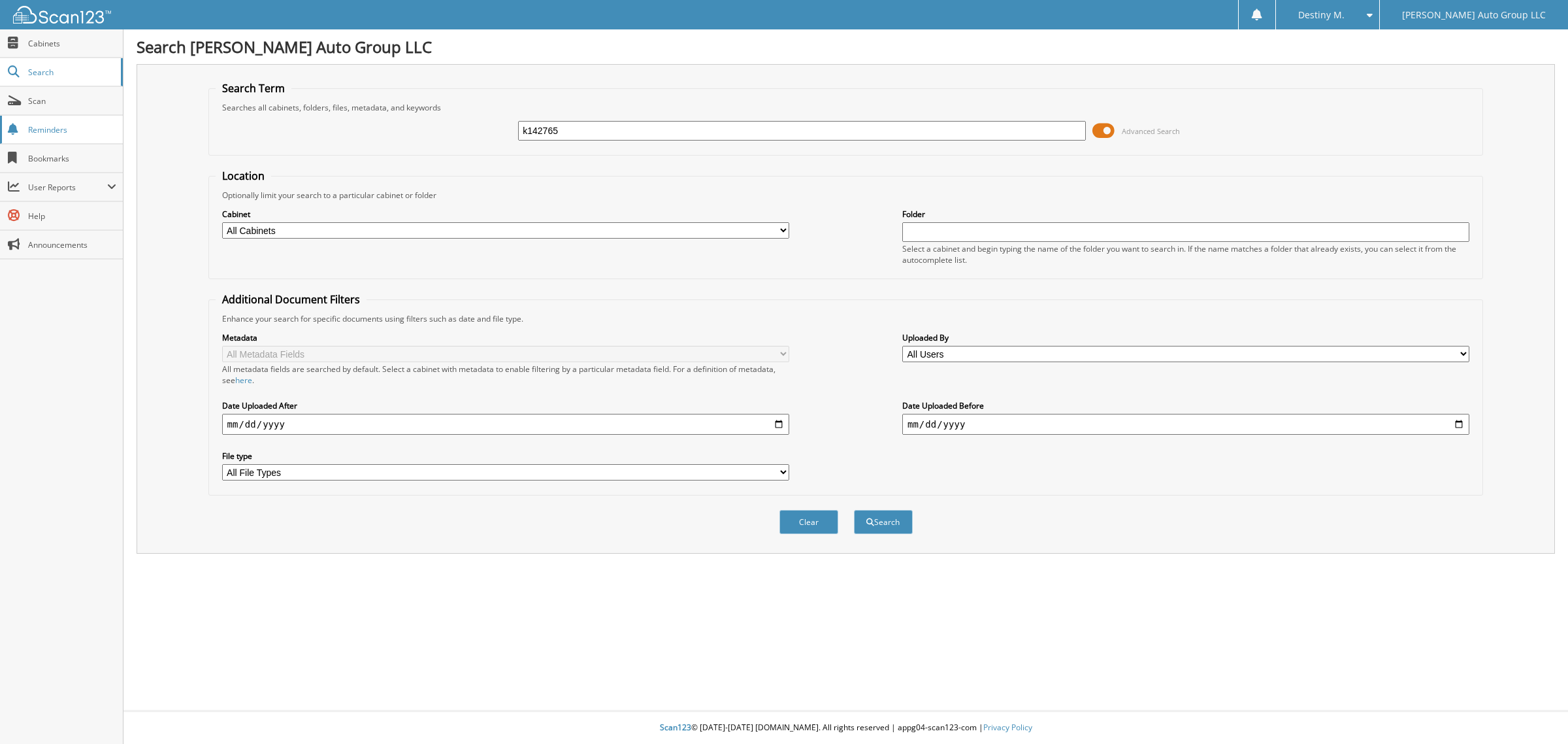
type input "k142765"
click at [854, 510] on button "Search" at bounding box center [883, 522] width 59 height 24
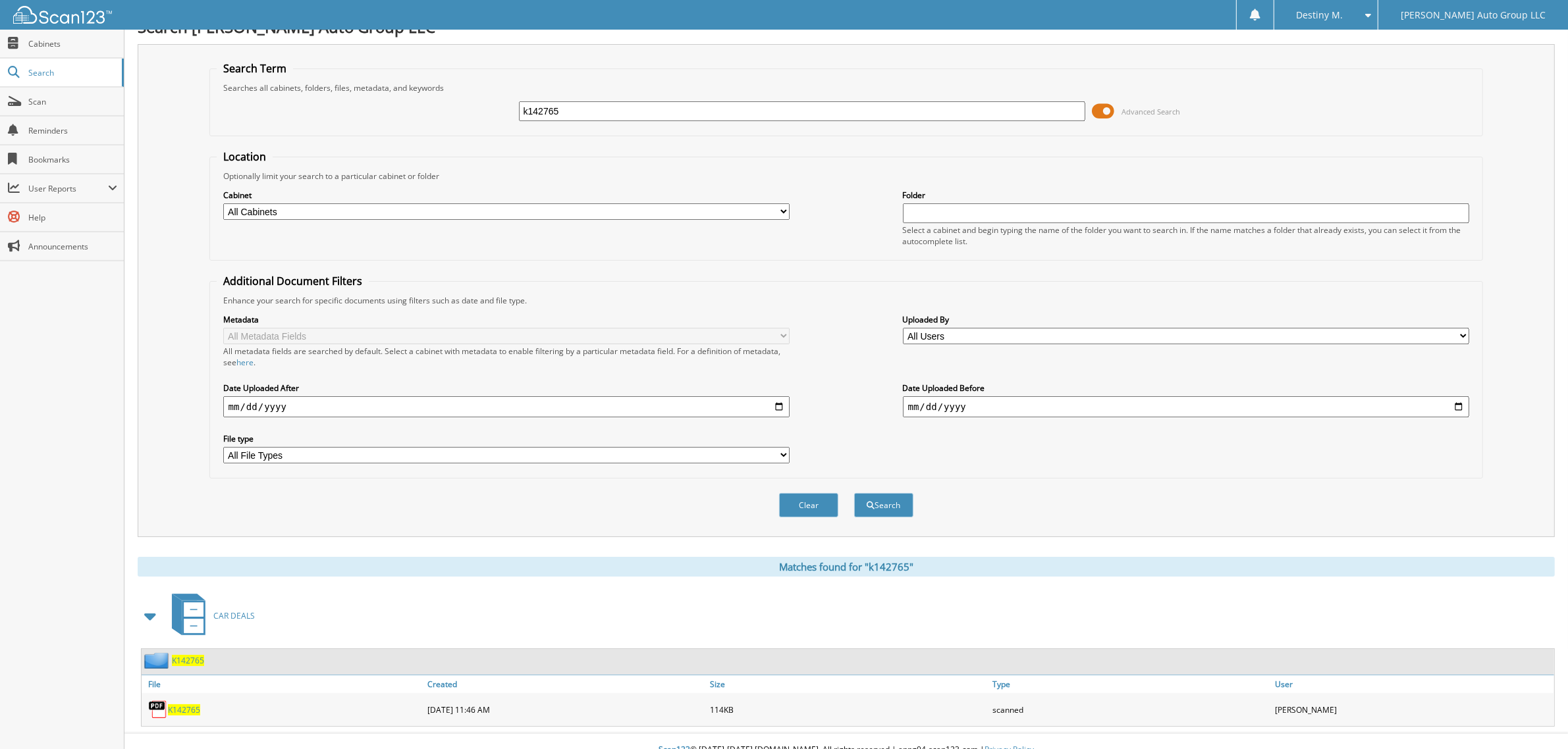
scroll to position [26, 0]
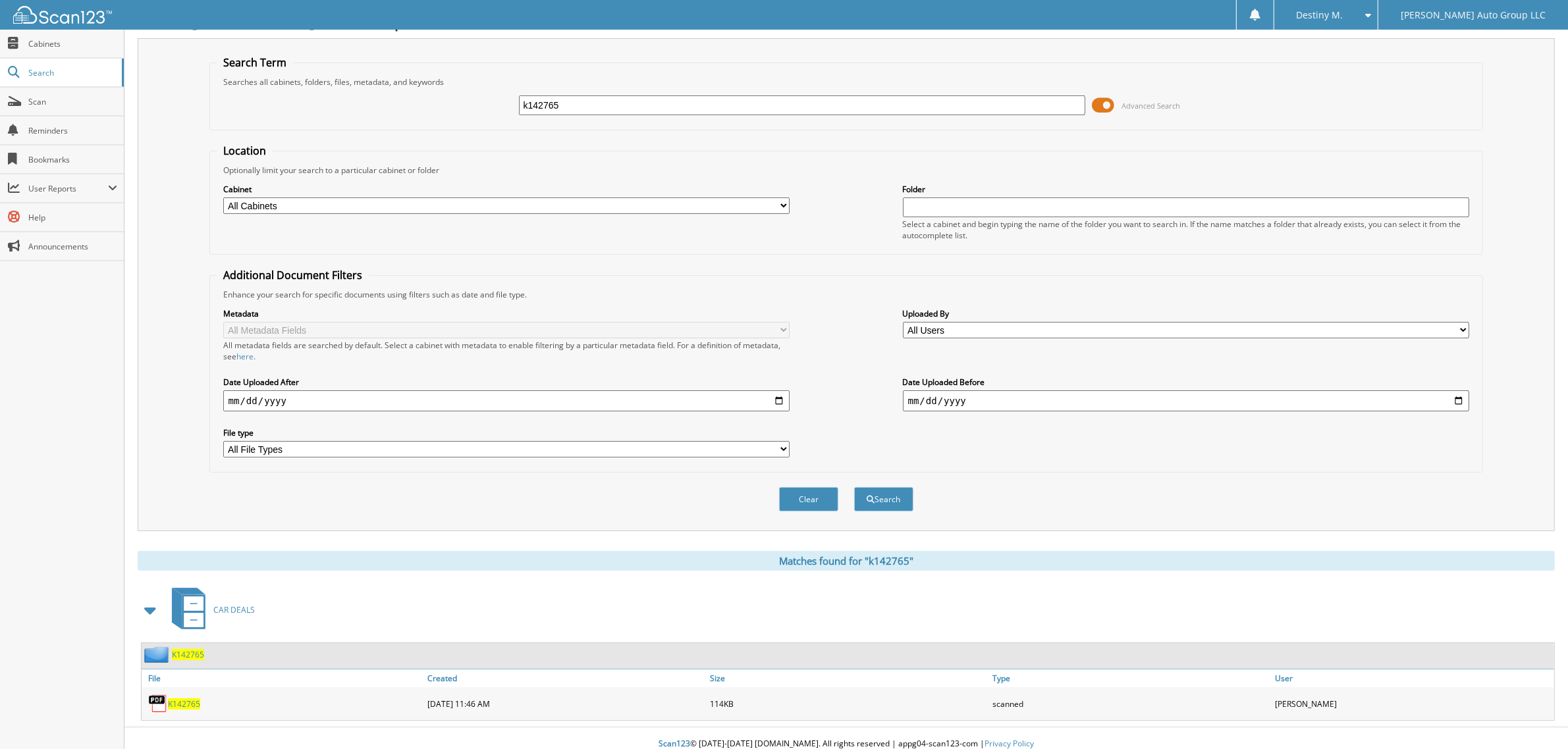
click at [200, 649] on span "K142765" at bounding box center [188, 654] width 32 height 11
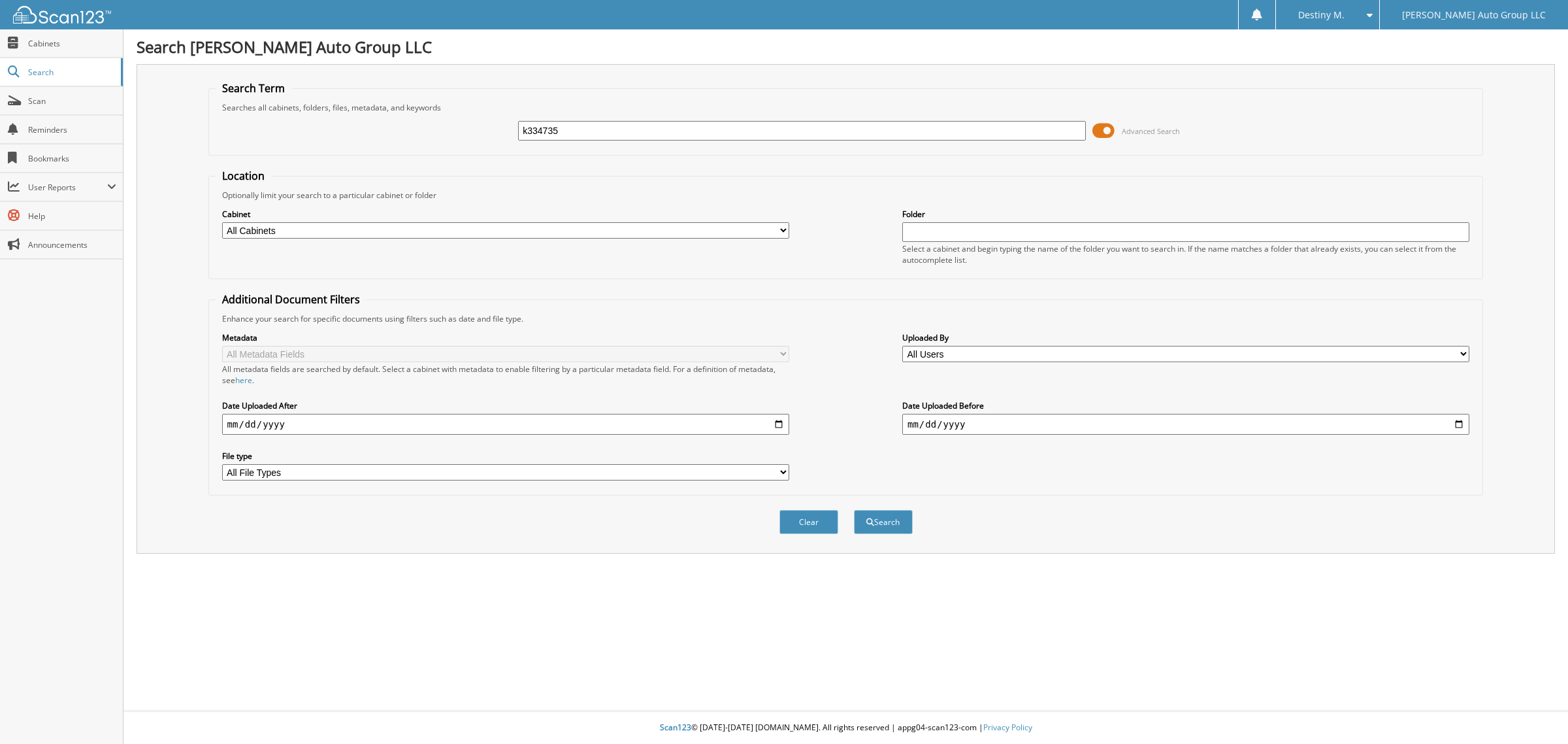
type input "k334735"
click at [854, 510] on button "Search" at bounding box center [883, 522] width 59 height 24
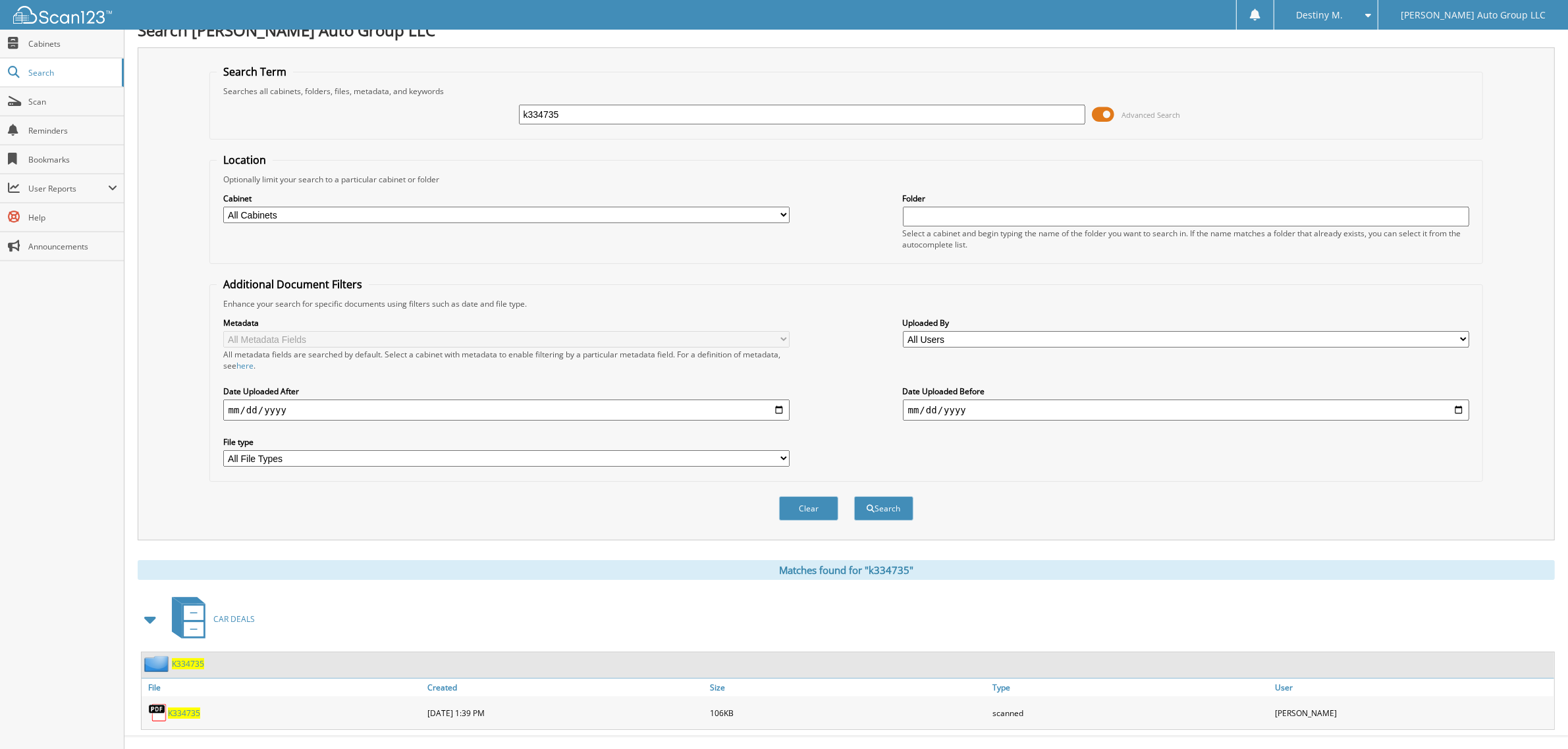
scroll to position [26, 0]
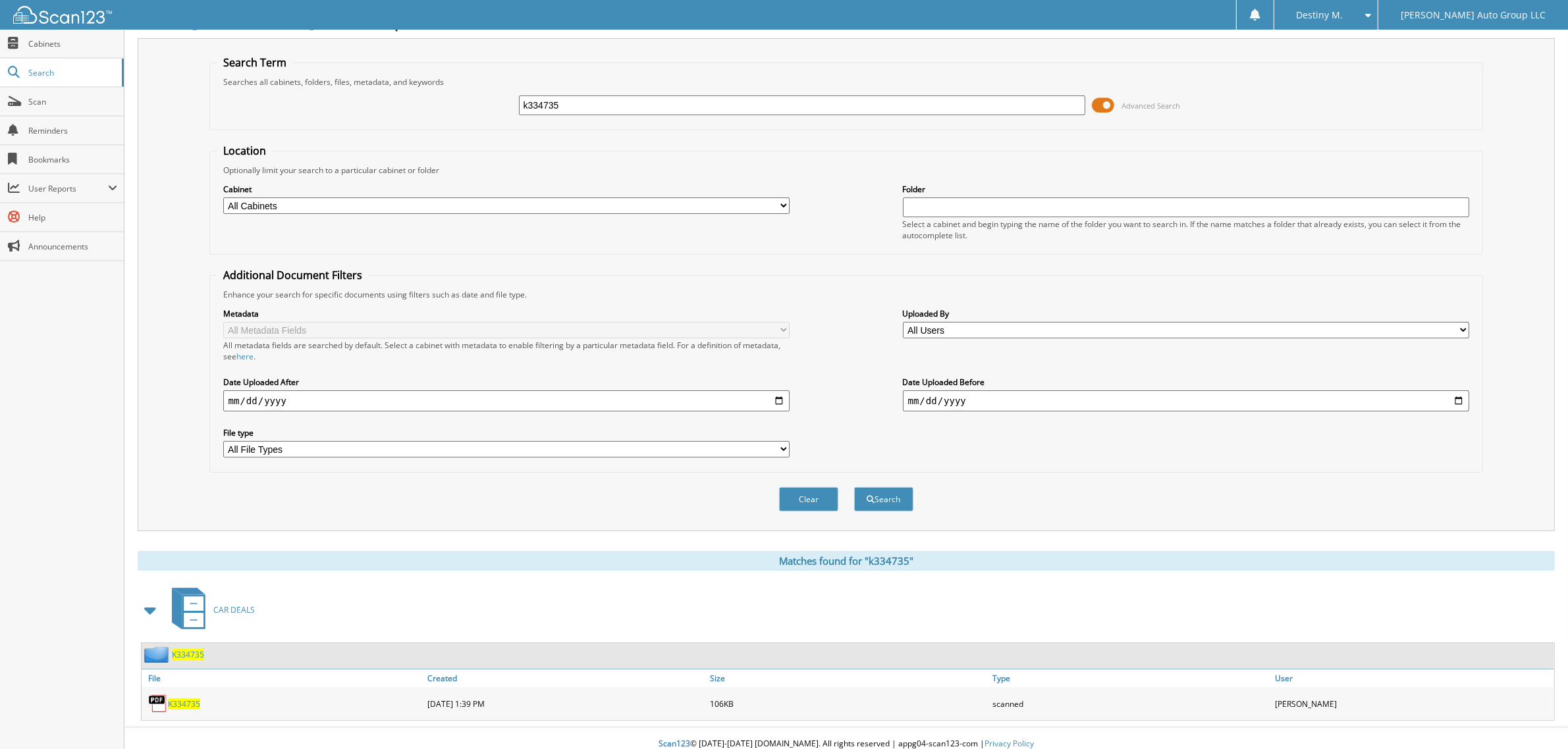
click at [199, 649] on span "K334735" at bounding box center [188, 654] width 32 height 11
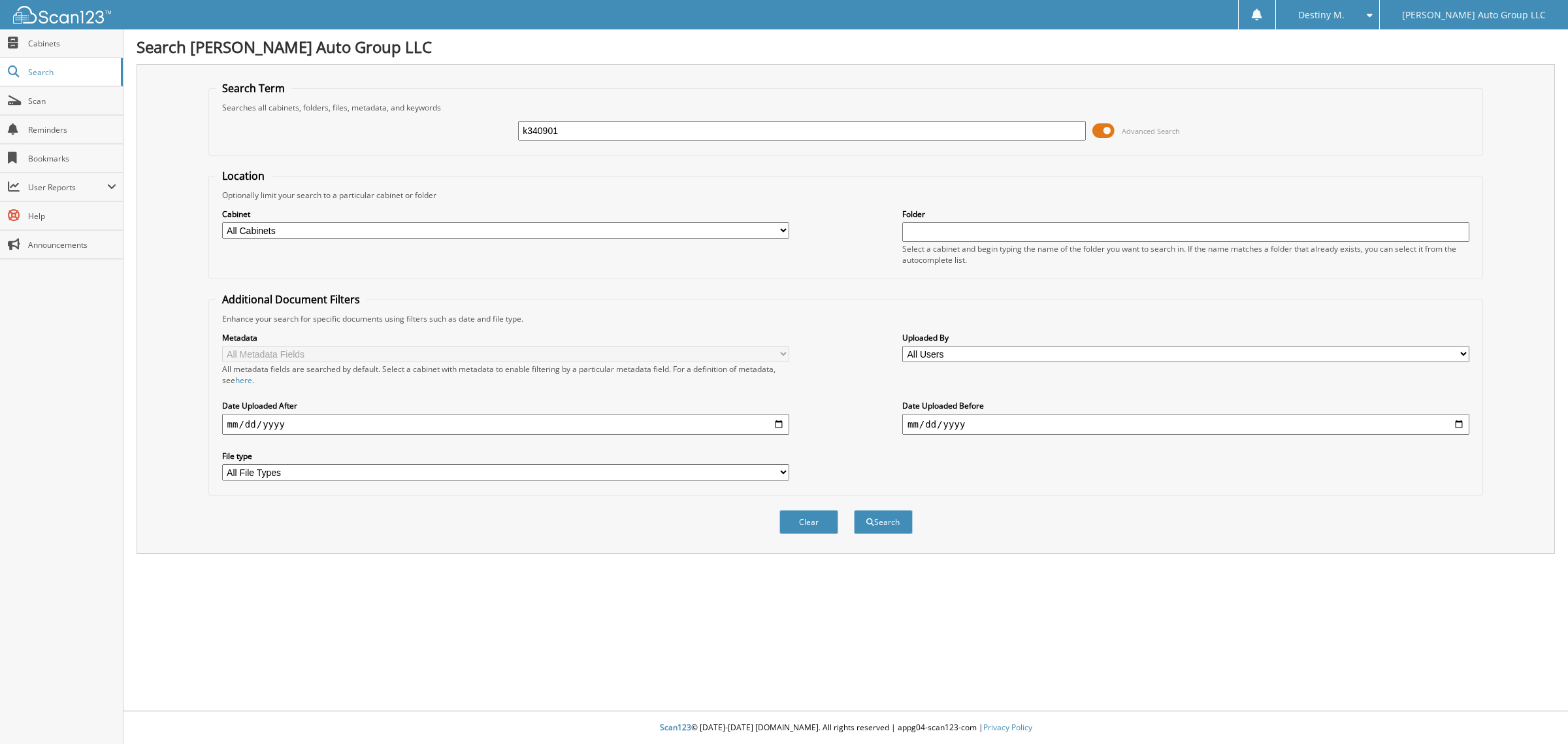
type input "k340901"
click at [854, 510] on button "Search" at bounding box center [883, 522] width 59 height 24
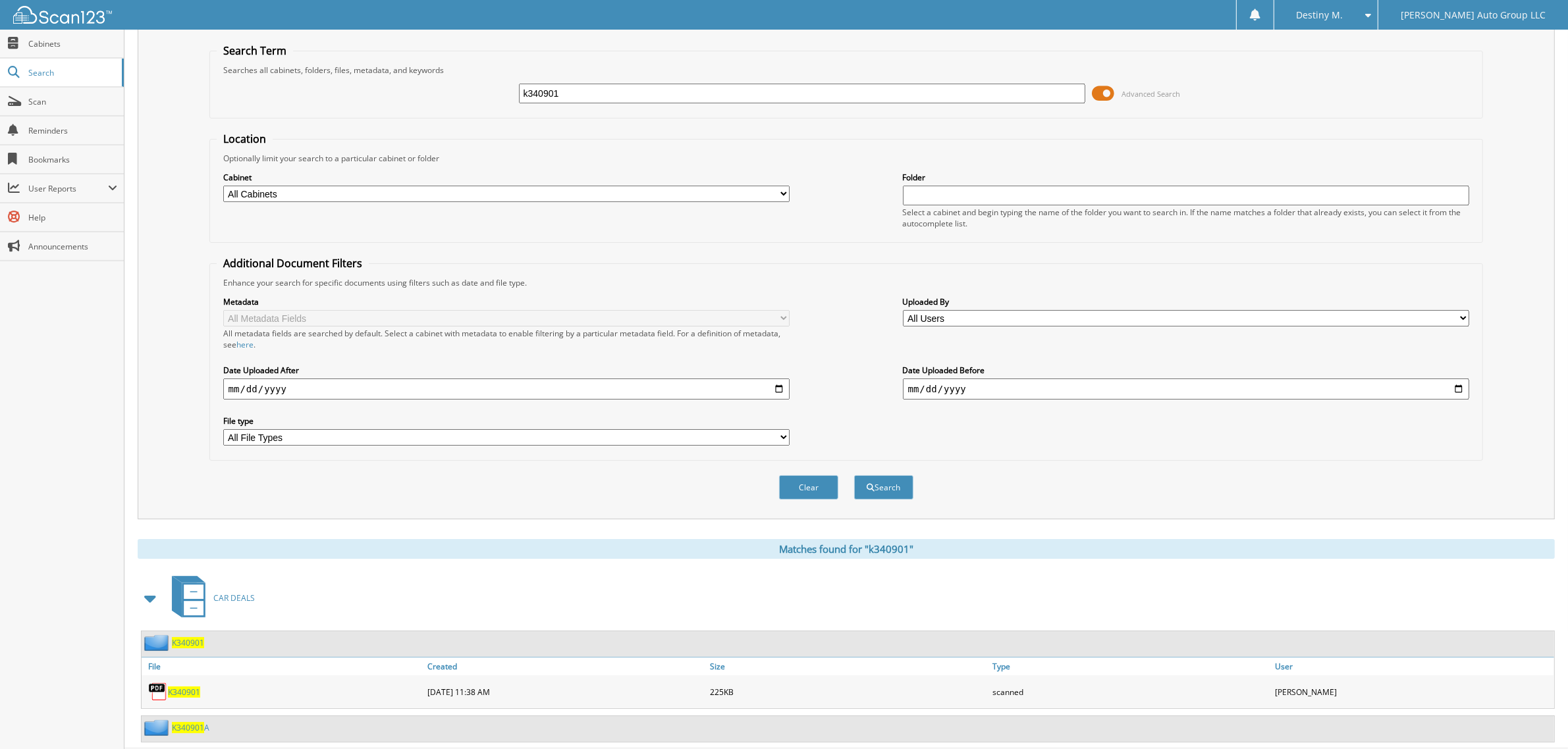
scroll to position [60, 0]
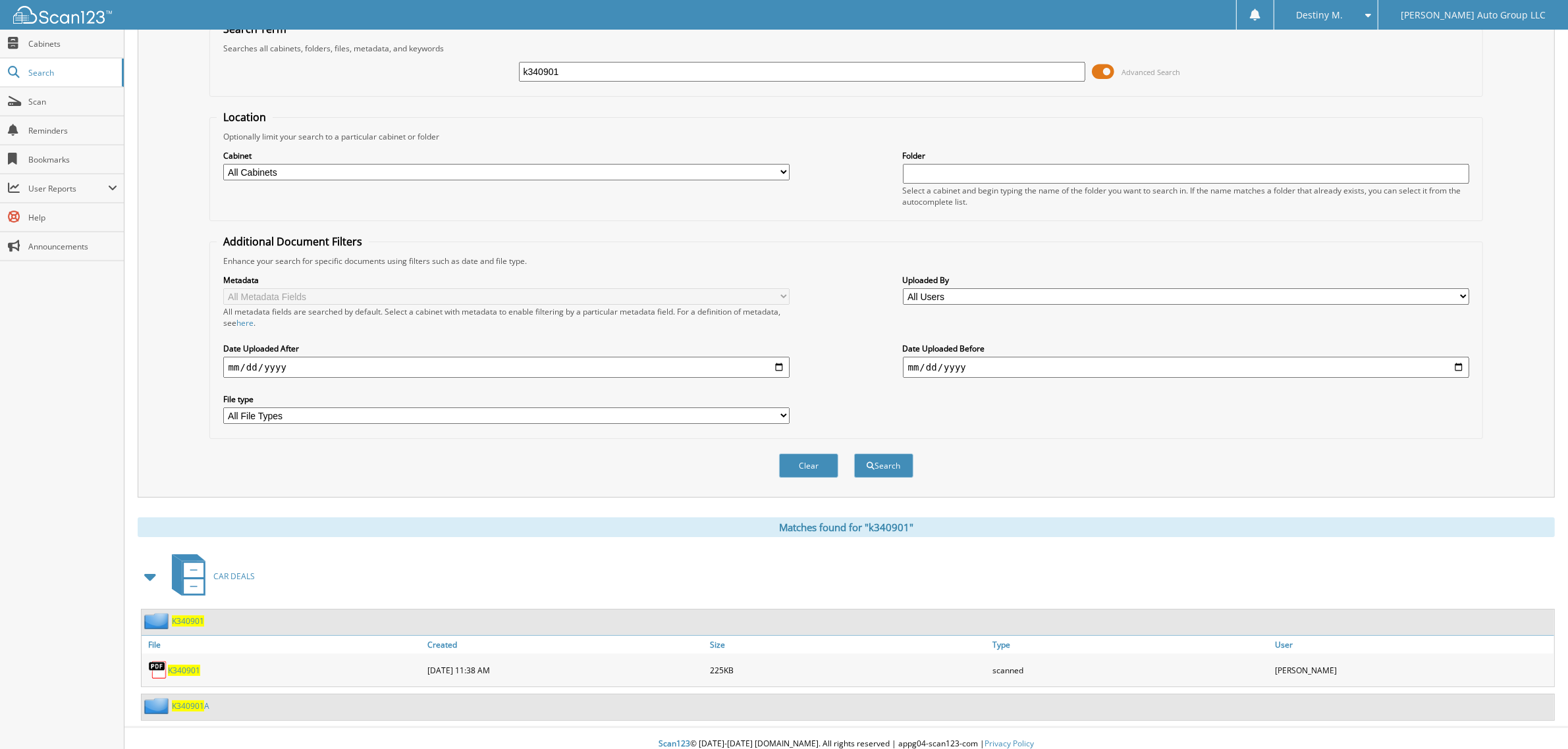
click at [185, 615] on span "K340901" at bounding box center [188, 620] width 32 height 11
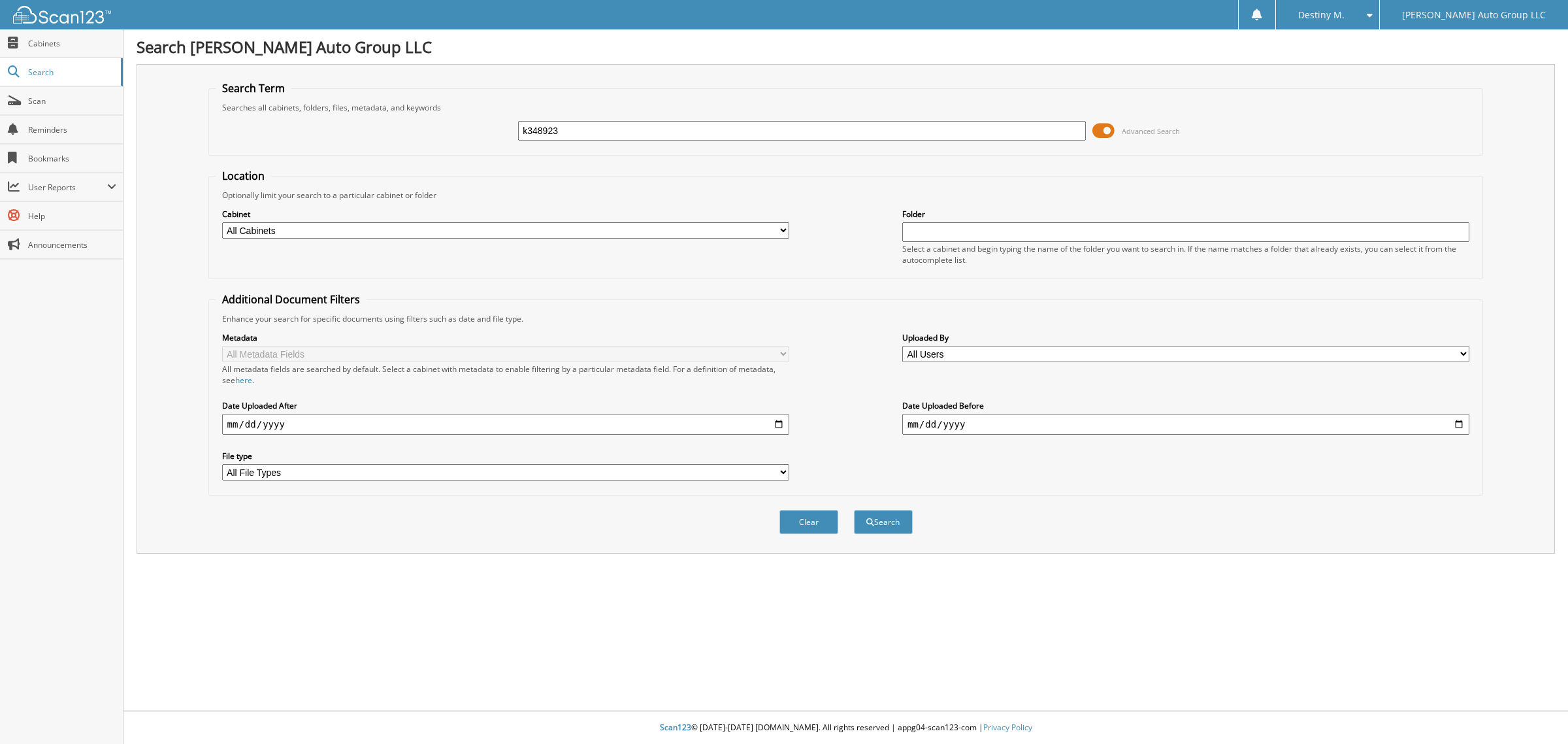
type input "k348923"
click at [854, 510] on button "Search" at bounding box center [883, 522] width 59 height 24
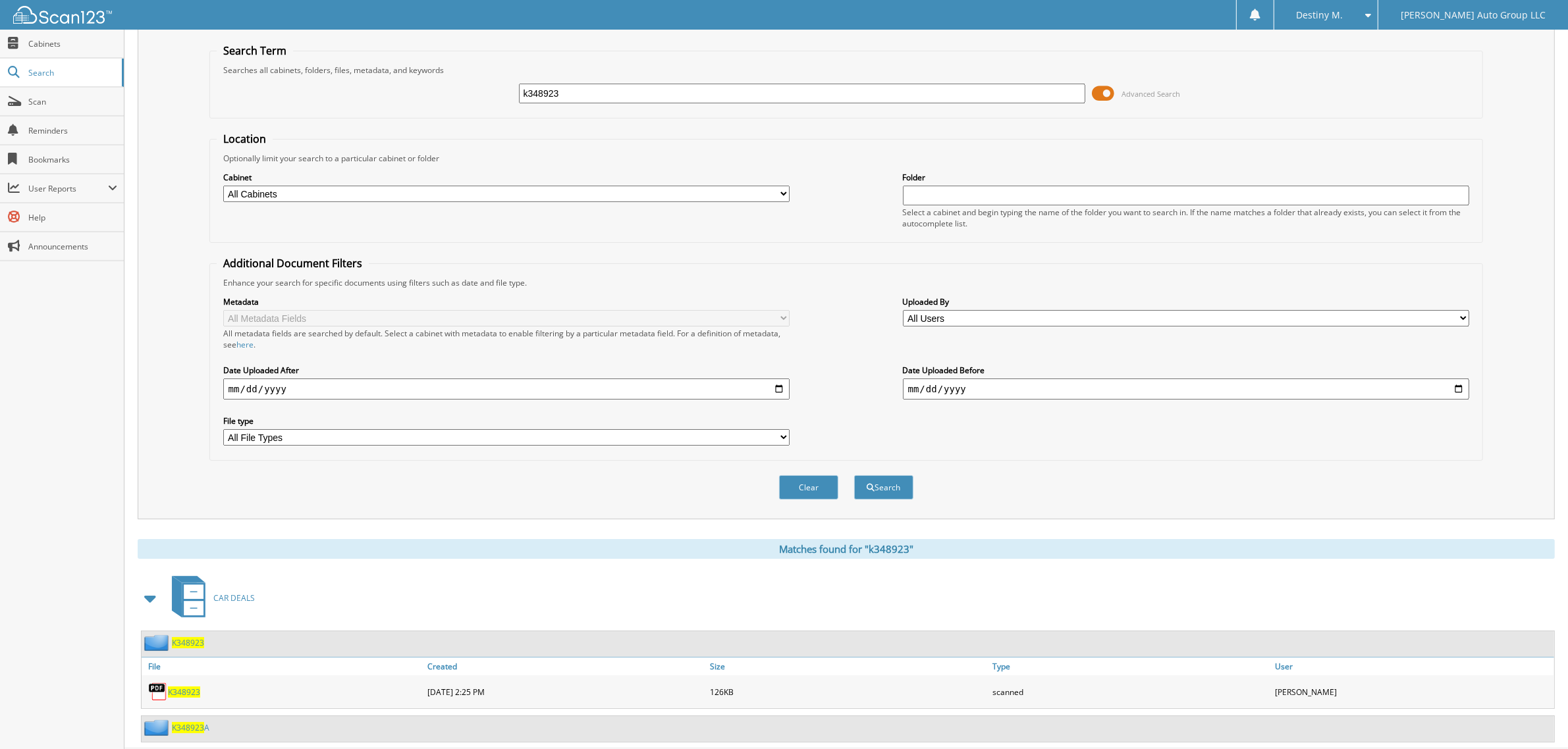
scroll to position [60, 0]
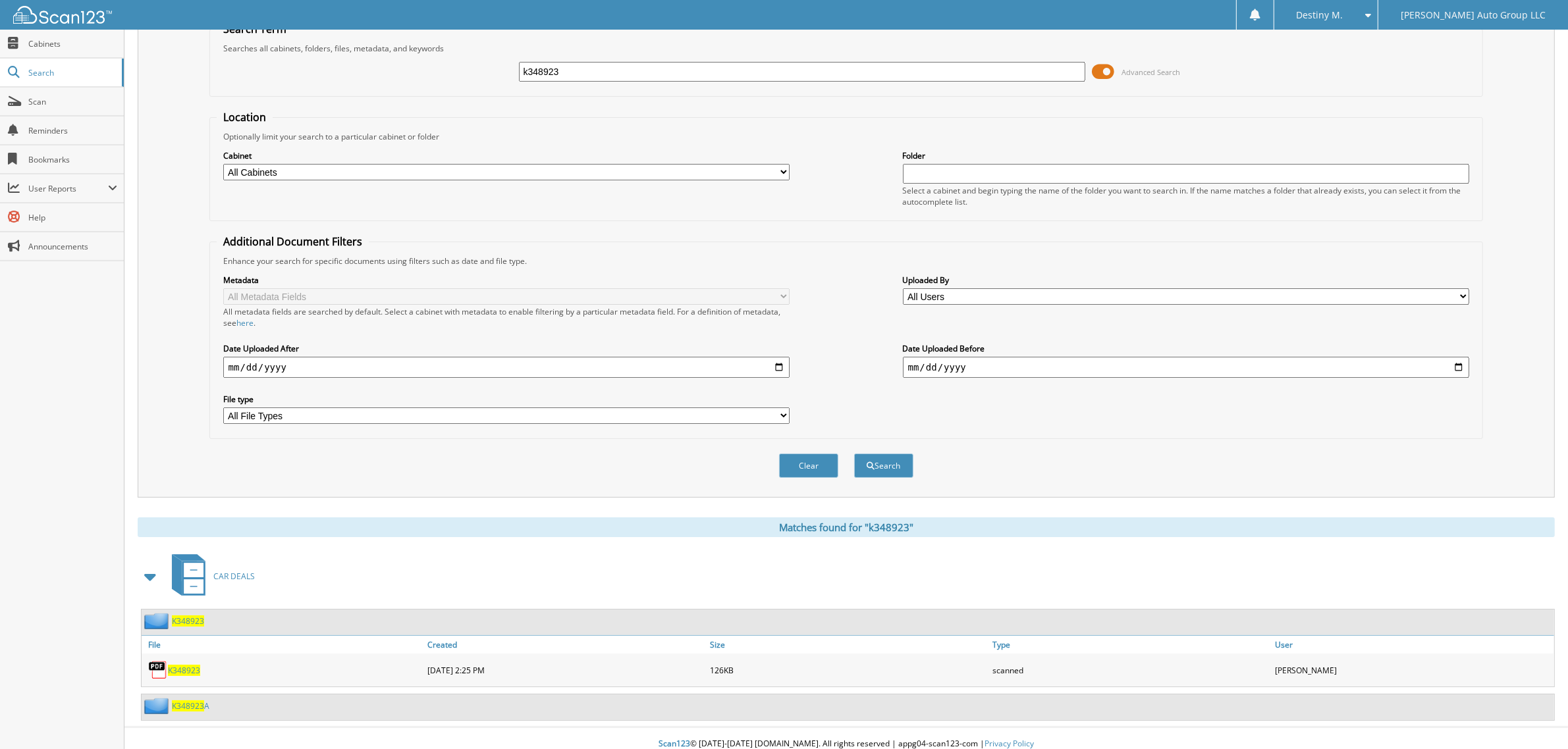
click at [198, 615] on span "K348923" at bounding box center [188, 620] width 32 height 11
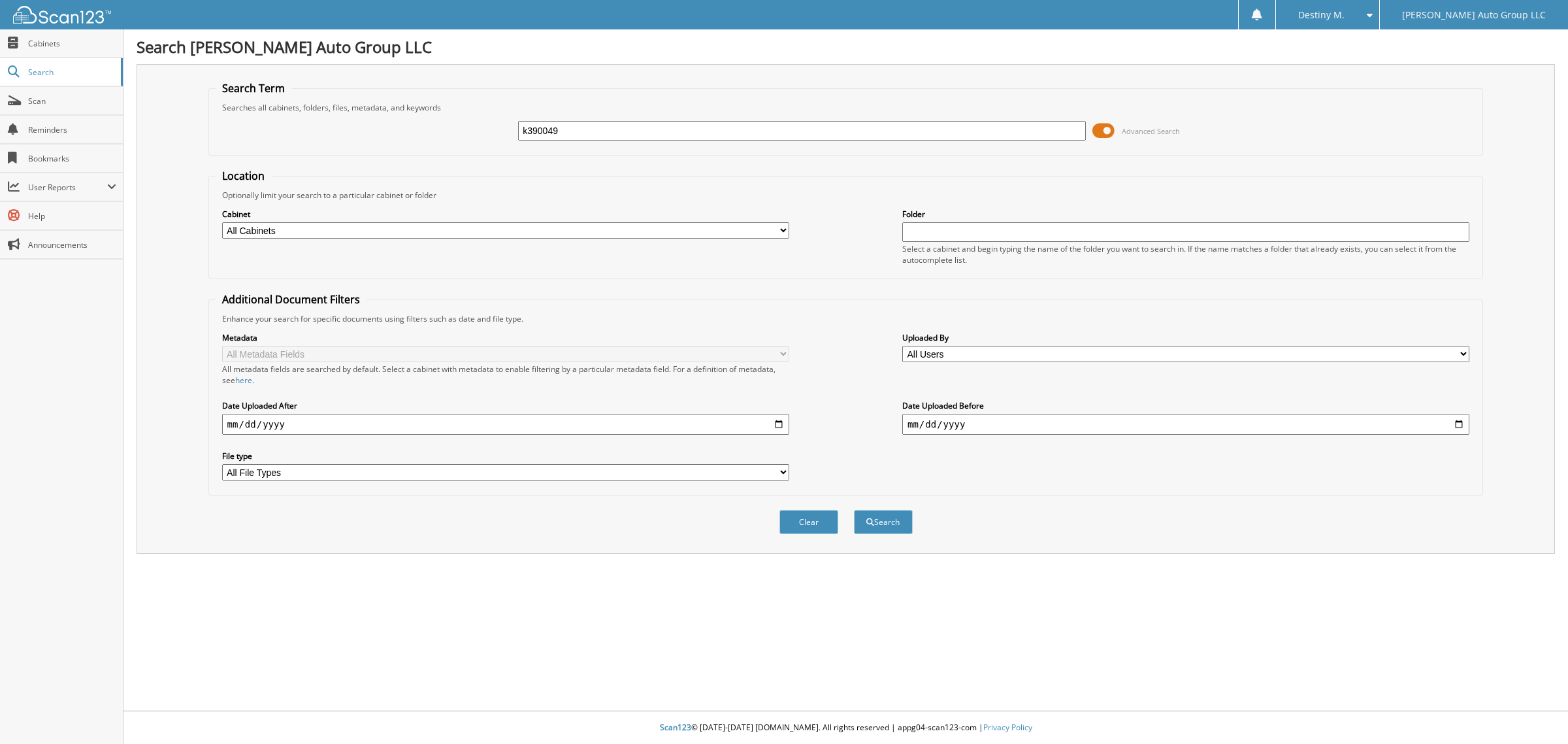
type input "k390049"
click at [854, 510] on button "Search" at bounding box center [883, 522] width 59 height 24
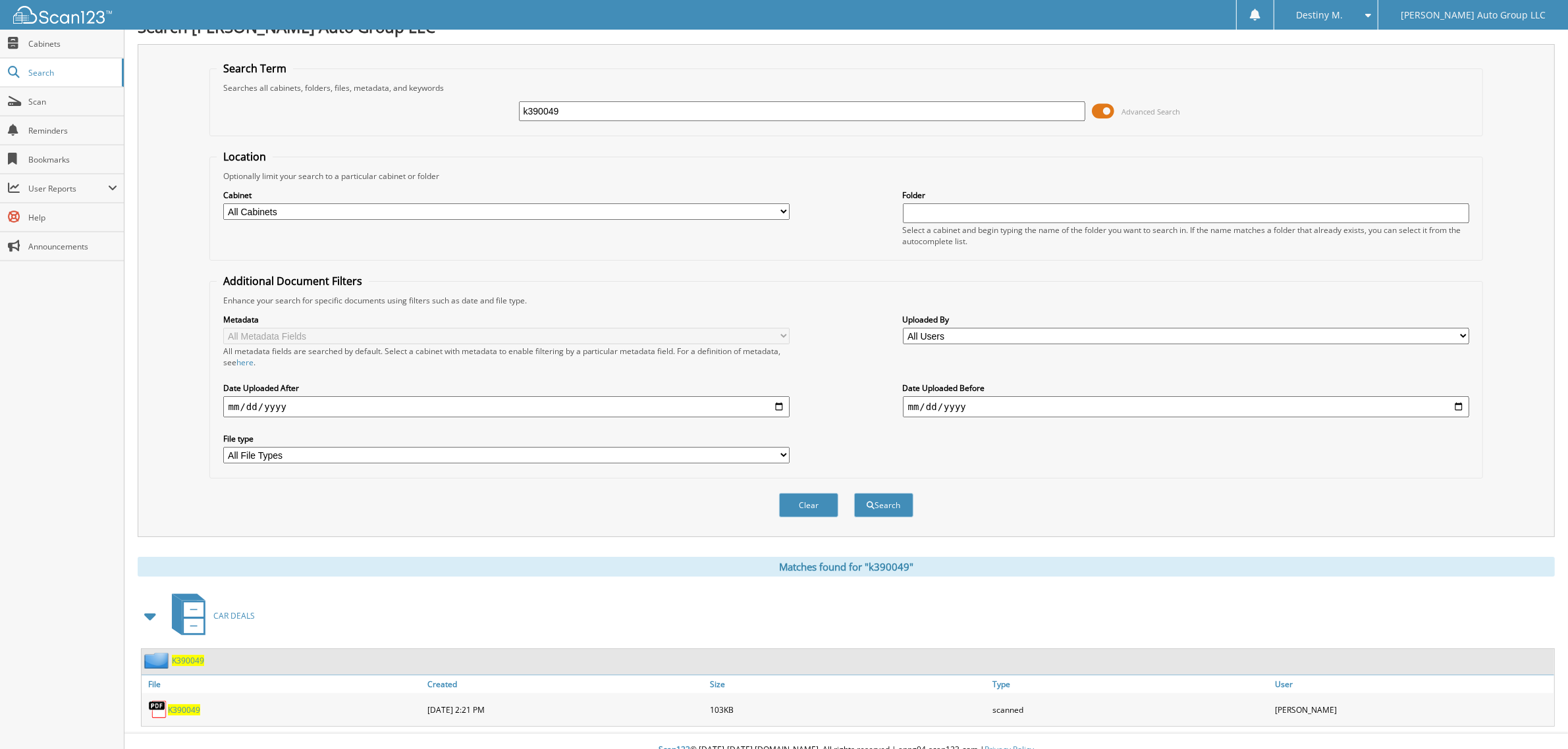
scroll to position [26, 0]
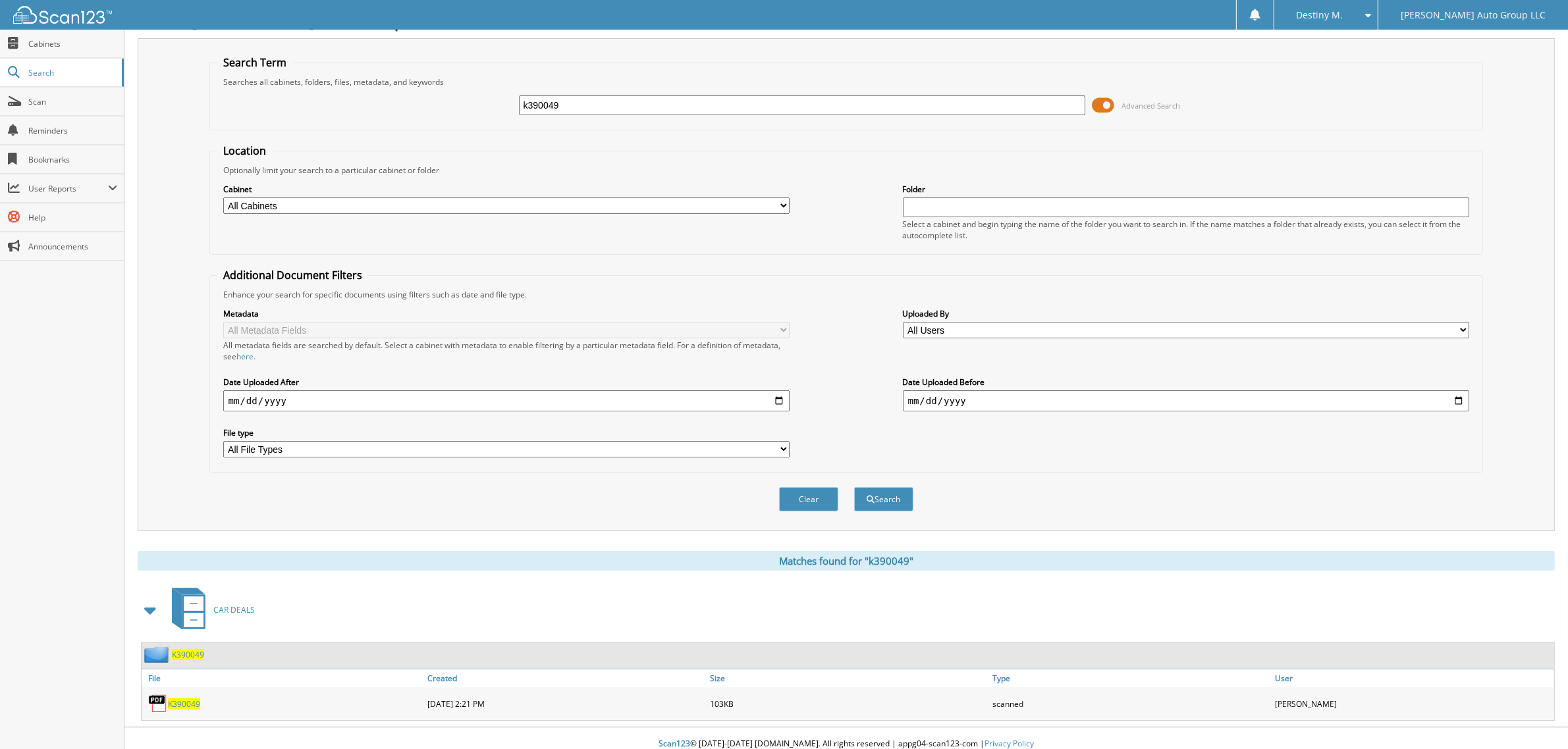
click at [187, 649] on span "K390049" at bounding box center [188, 654] width 32 height 11
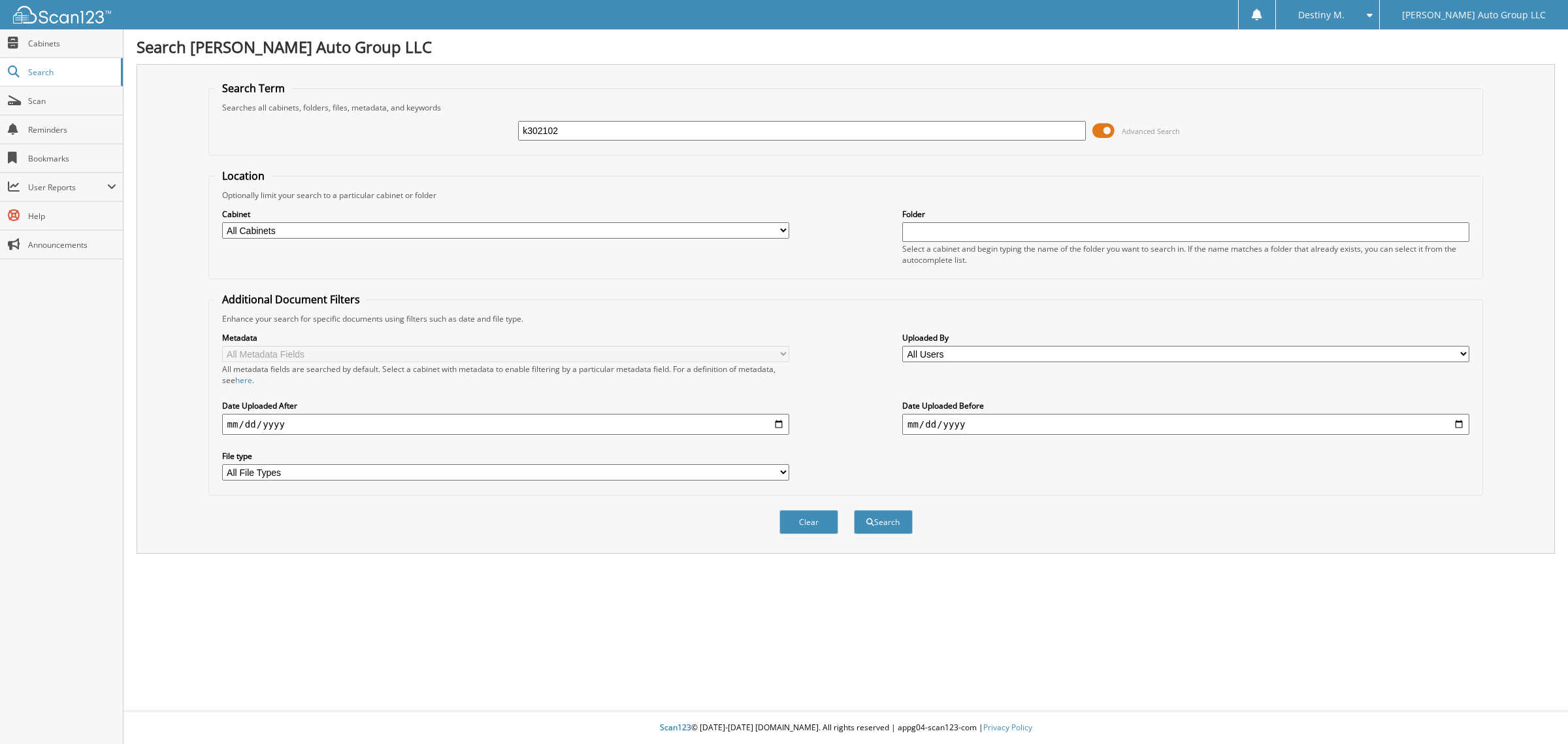
type input "k302102"
click at [854, 510] on button "Search" at bounding box center [883, 522] width 59 height 24
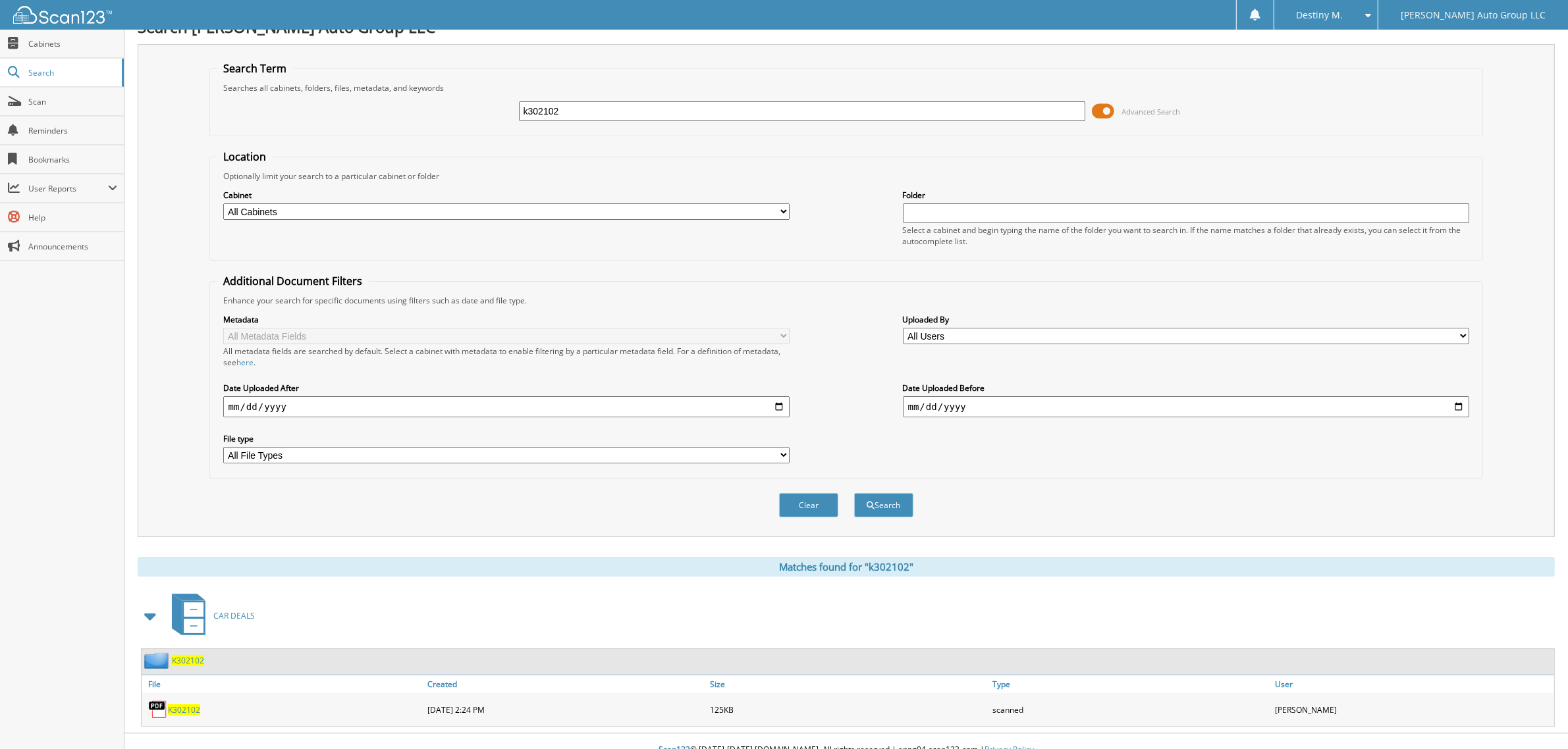
scroll to position [26, 0]
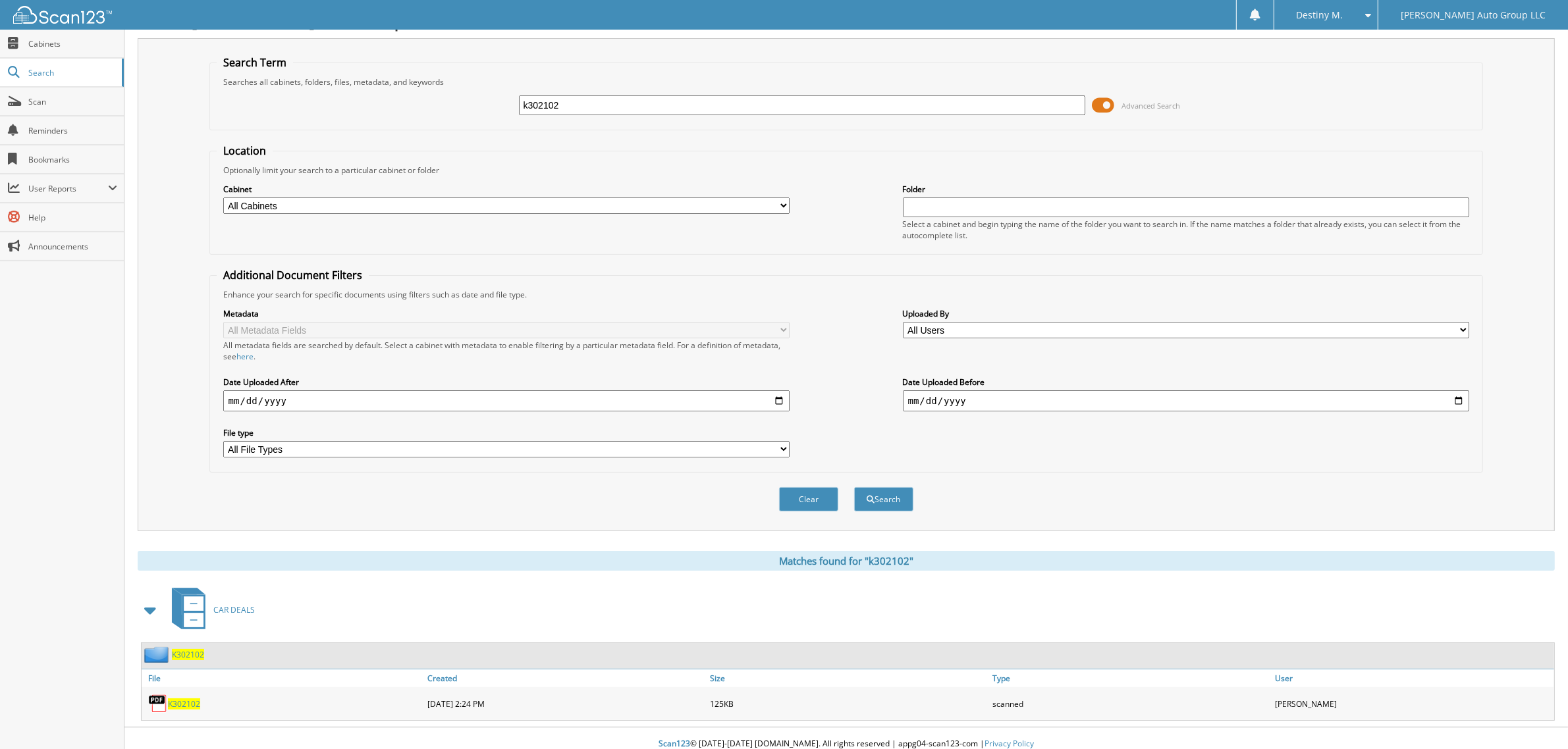
click at [194, 650] on div "K302102" at bounding box center [173, 654] width 62 height 16
click at [195, 649] on span "K302102" at bounding box center [188, 654] width 32 height 11
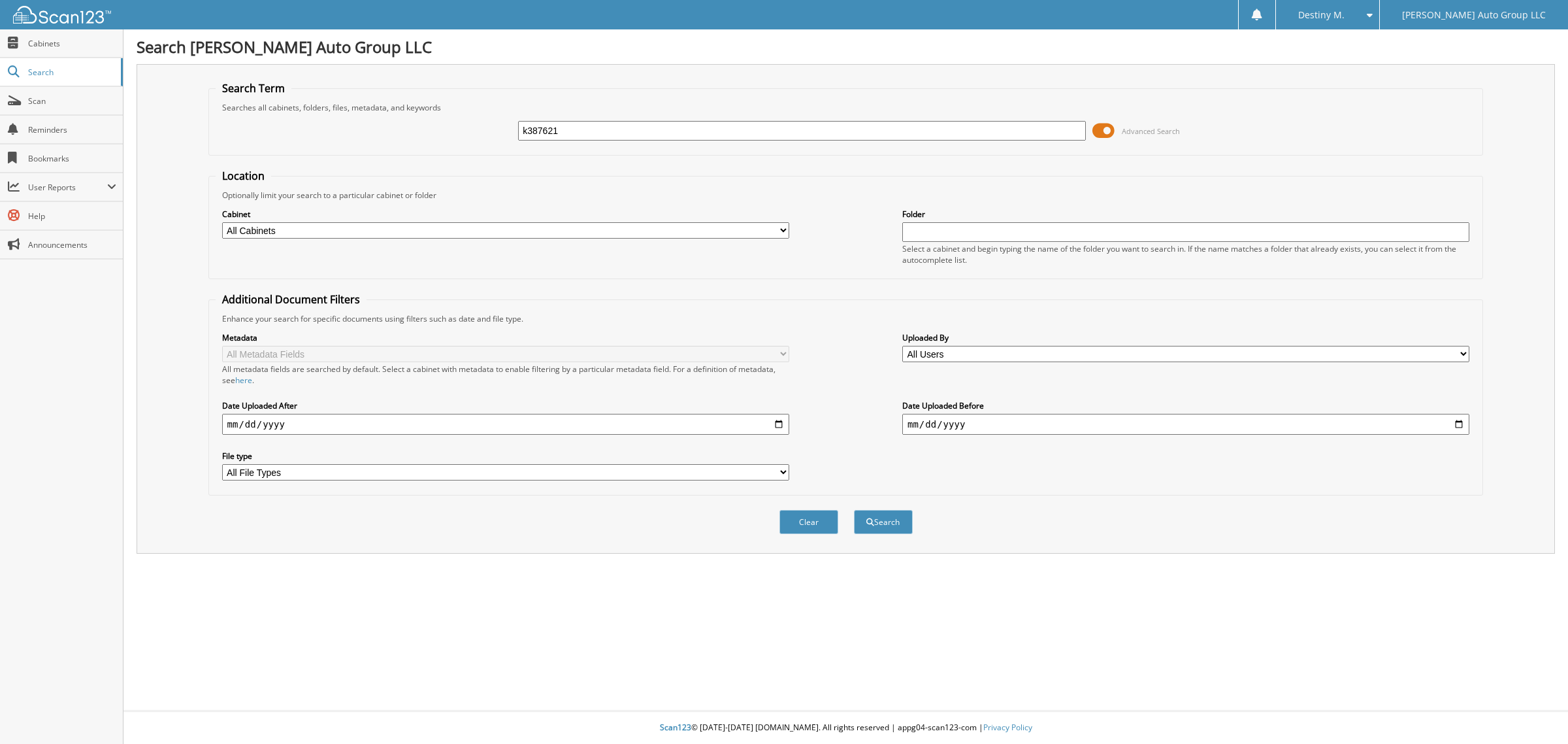
type input "k387621"
click at [854, 510] on button "Search" at bounding box center [883, 522] width 59 height 24
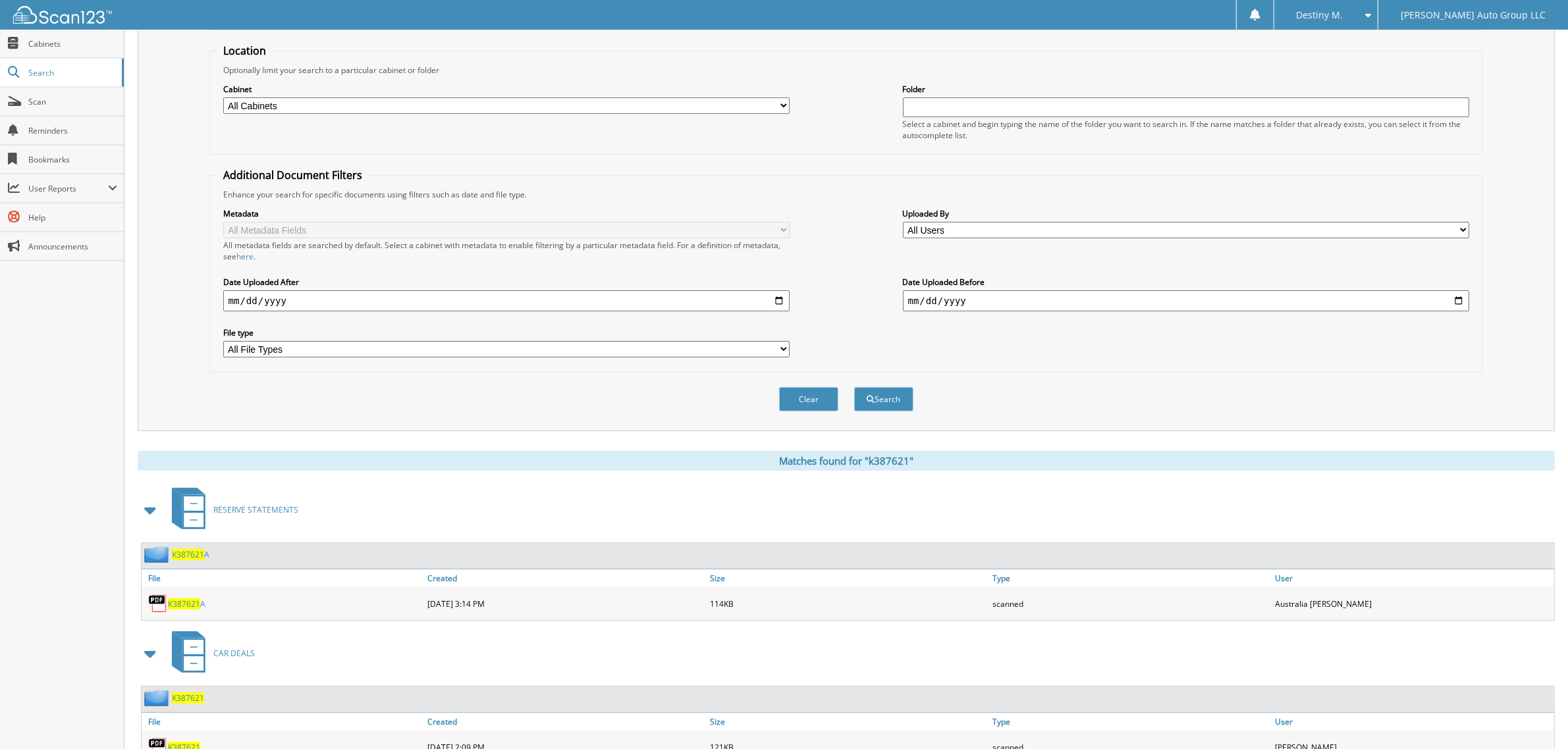
scroll to position [203, 0]
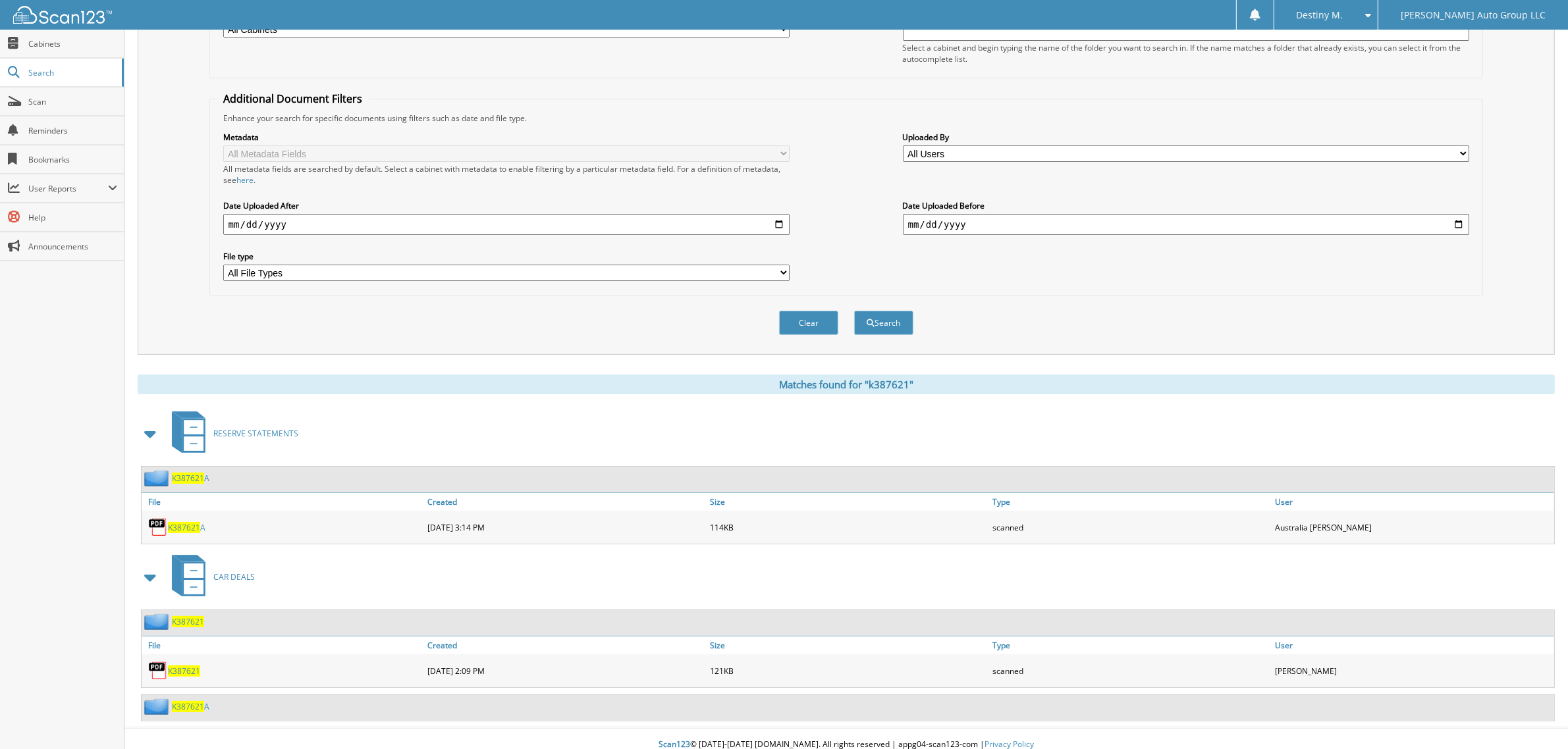
click at [193, 616] on span "K387621" at bounding box center [188, 621] width 32 height 11
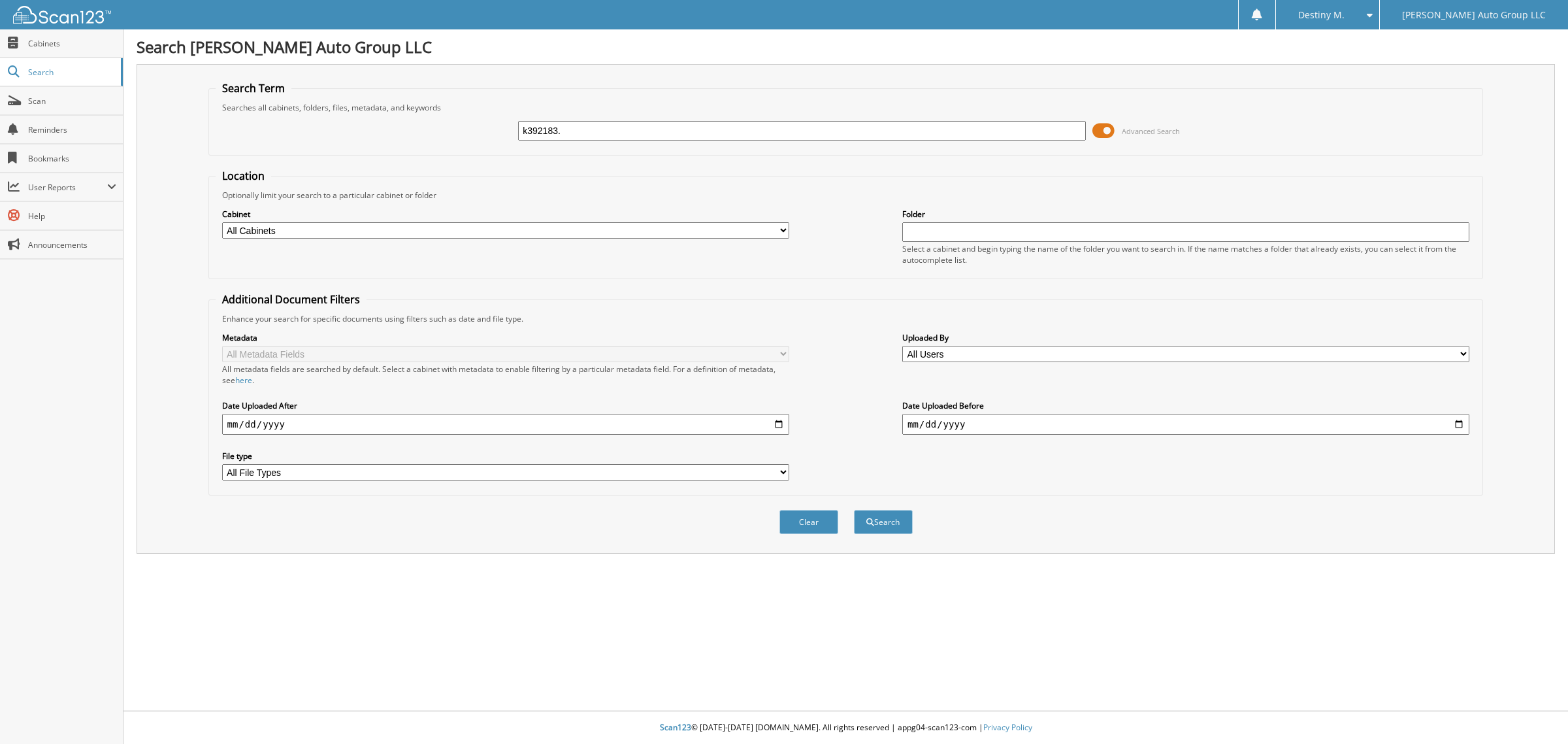
type input "k392183."
click at [854, 510] on button "Search" at bounding box center [883, 522] width 59 height 24
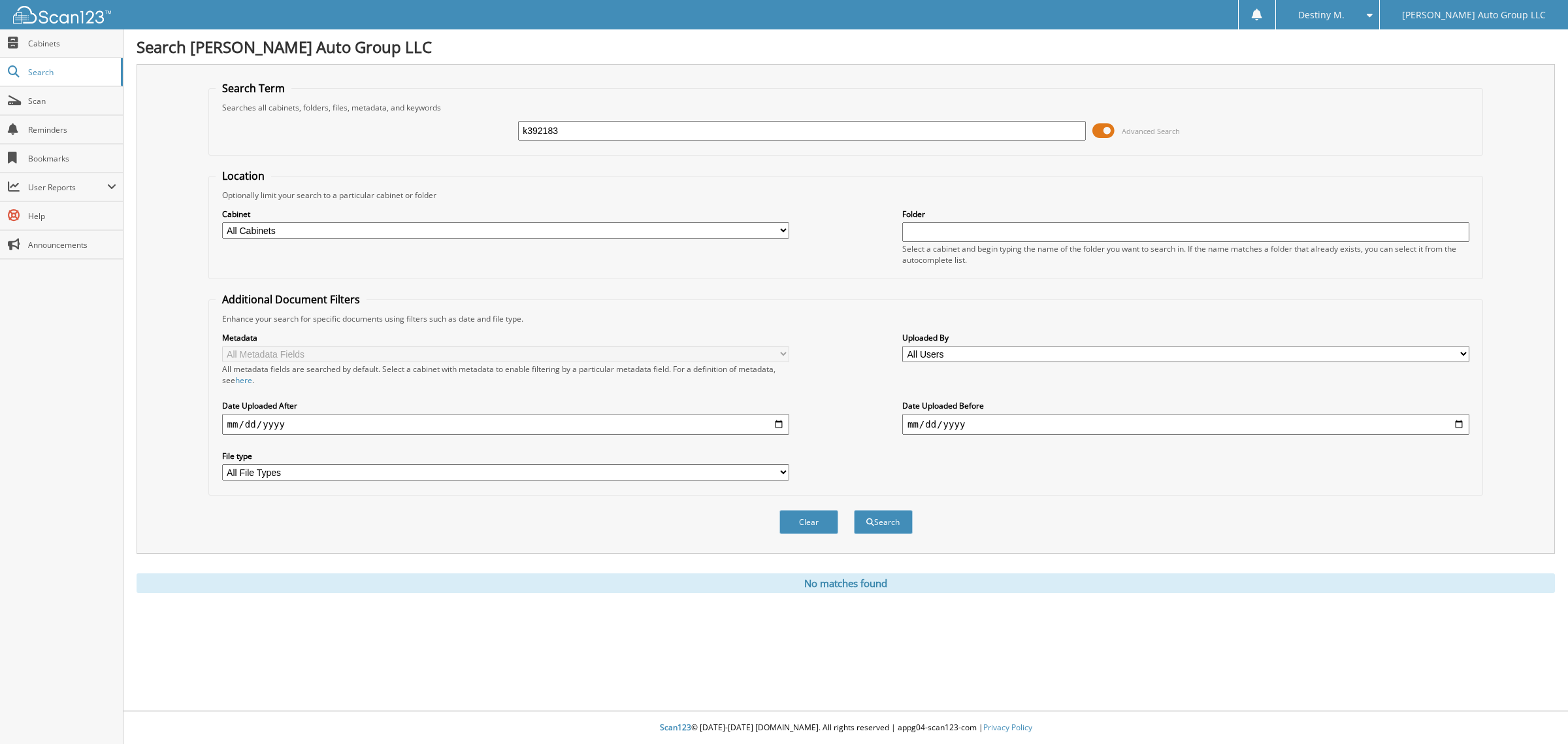
type input "k392183"
click at [854, 510] on button "Search" at bounding box center [883, 522] width 59 height 24
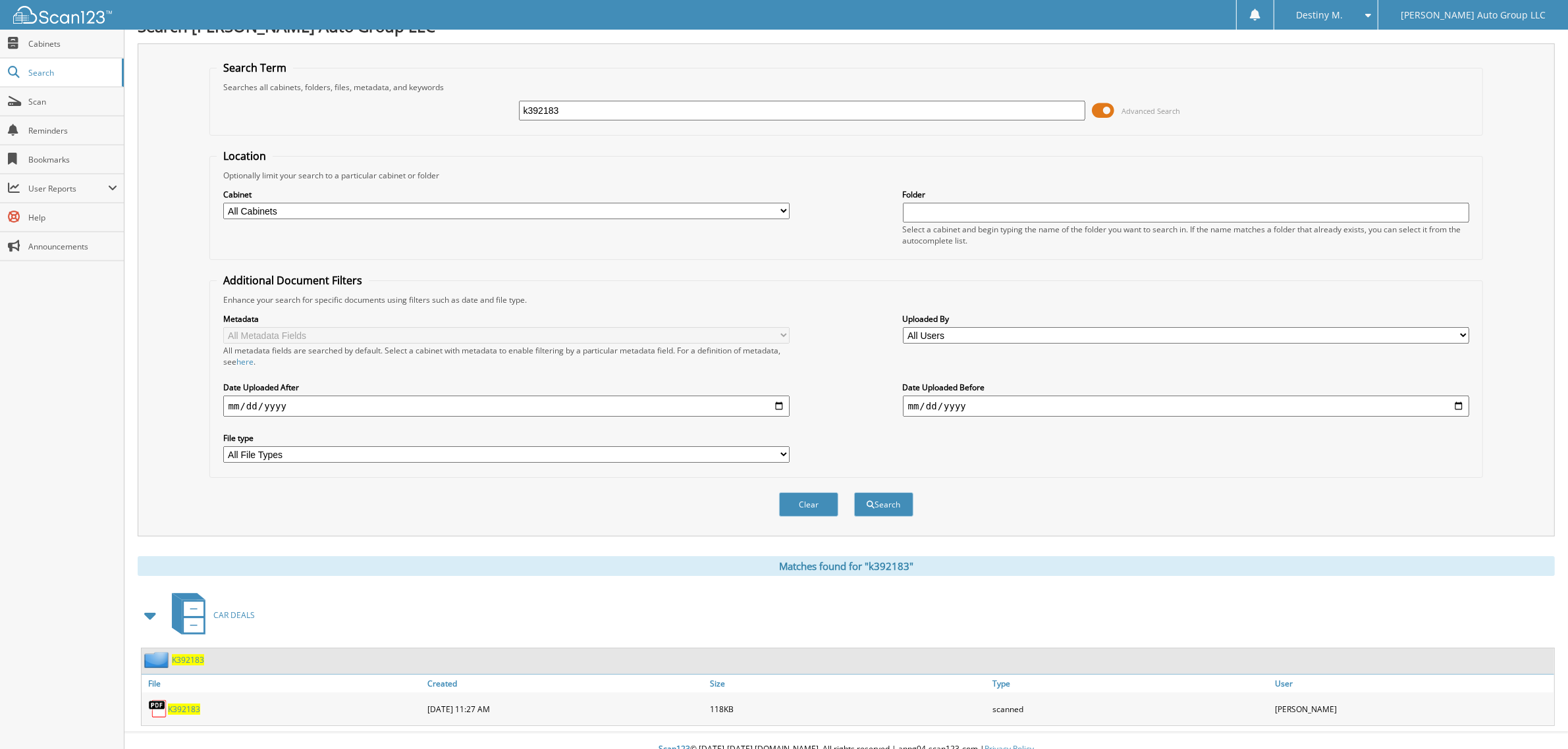
scroll to position [26, 0]
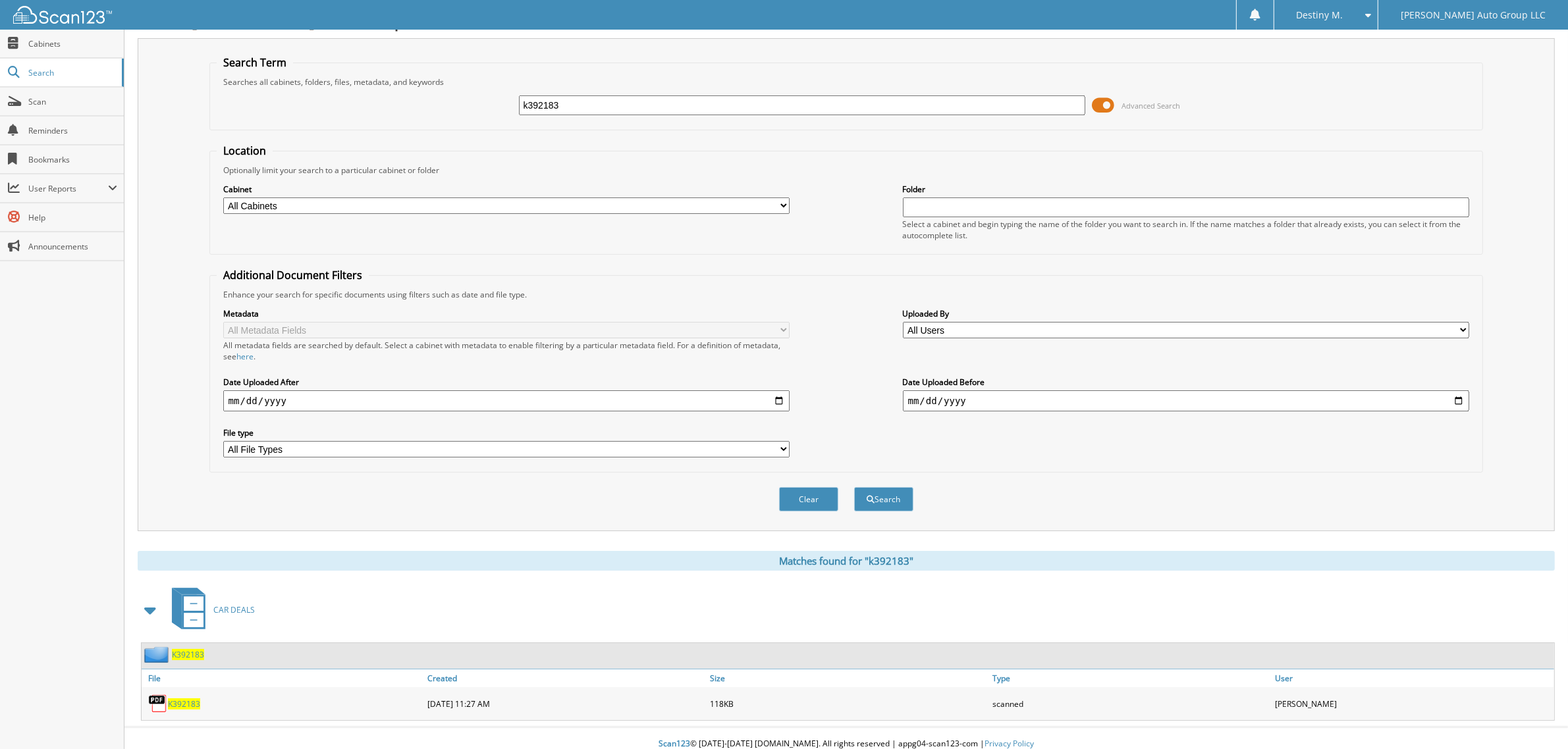
click at [195, 649] on span "K392183" at bounding box center [188, 654] width 32 height 11
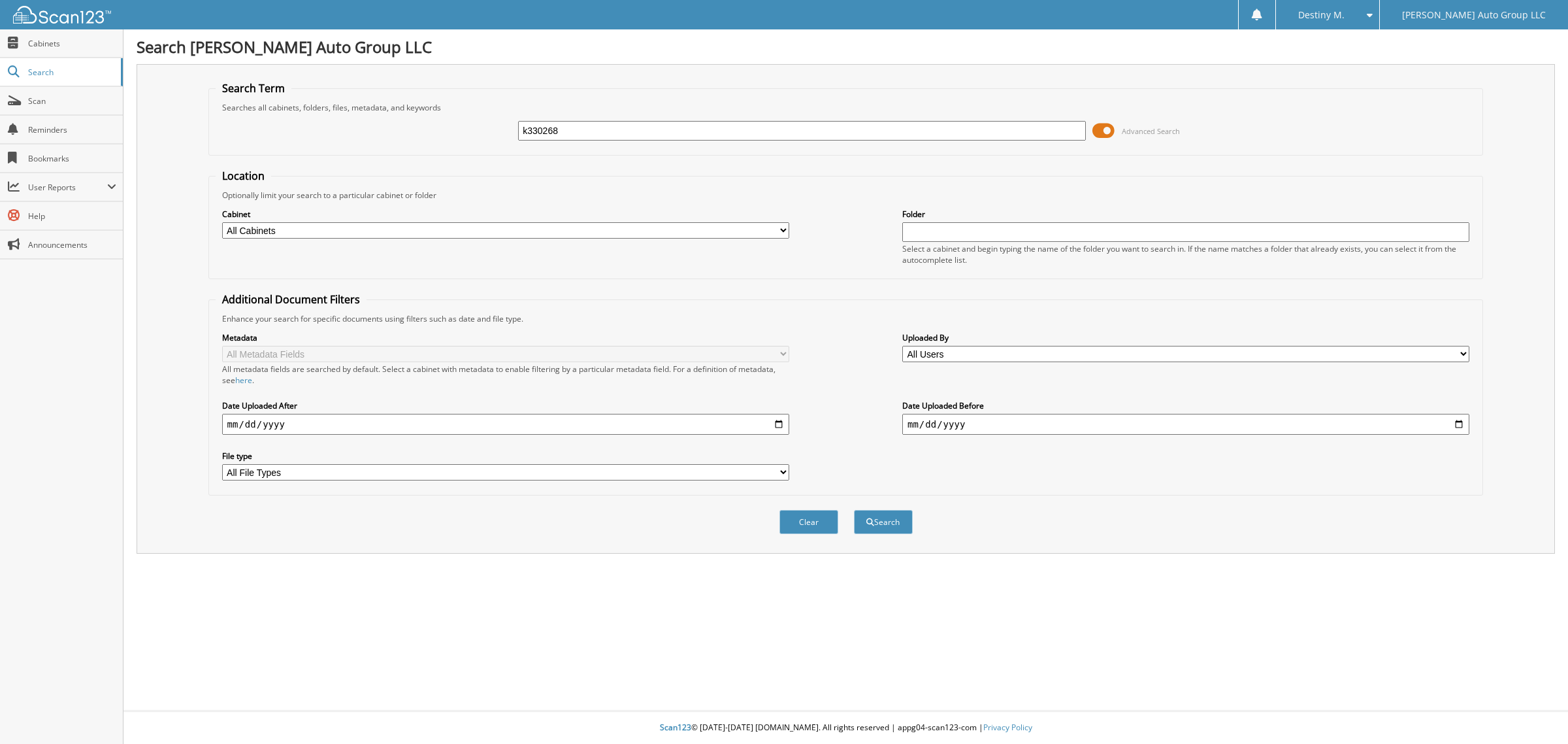
type input "k330268"
click at [854, 510] on button "Search" at bounding box center [883, 522] width 59 height 24
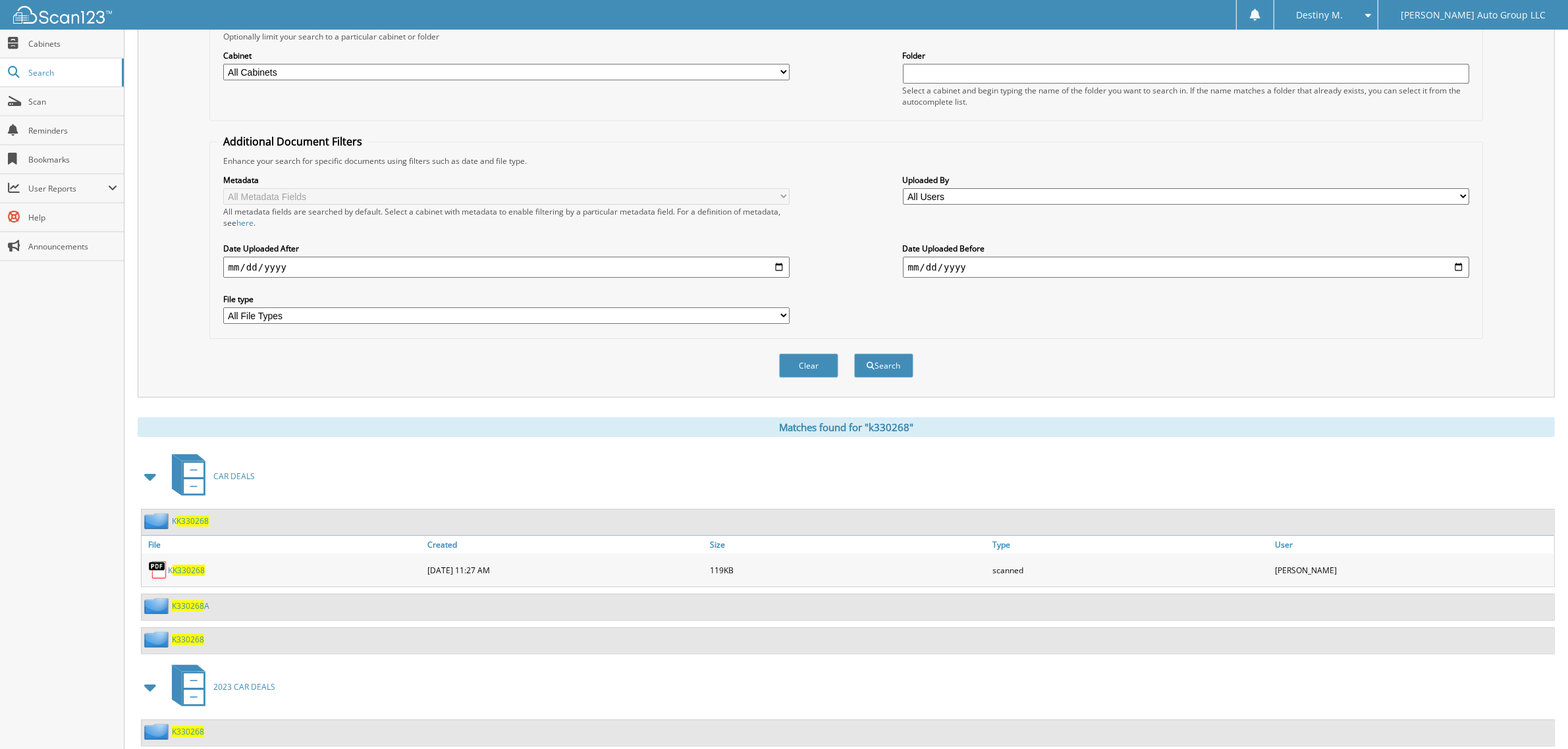
scroll to position [219, 0]
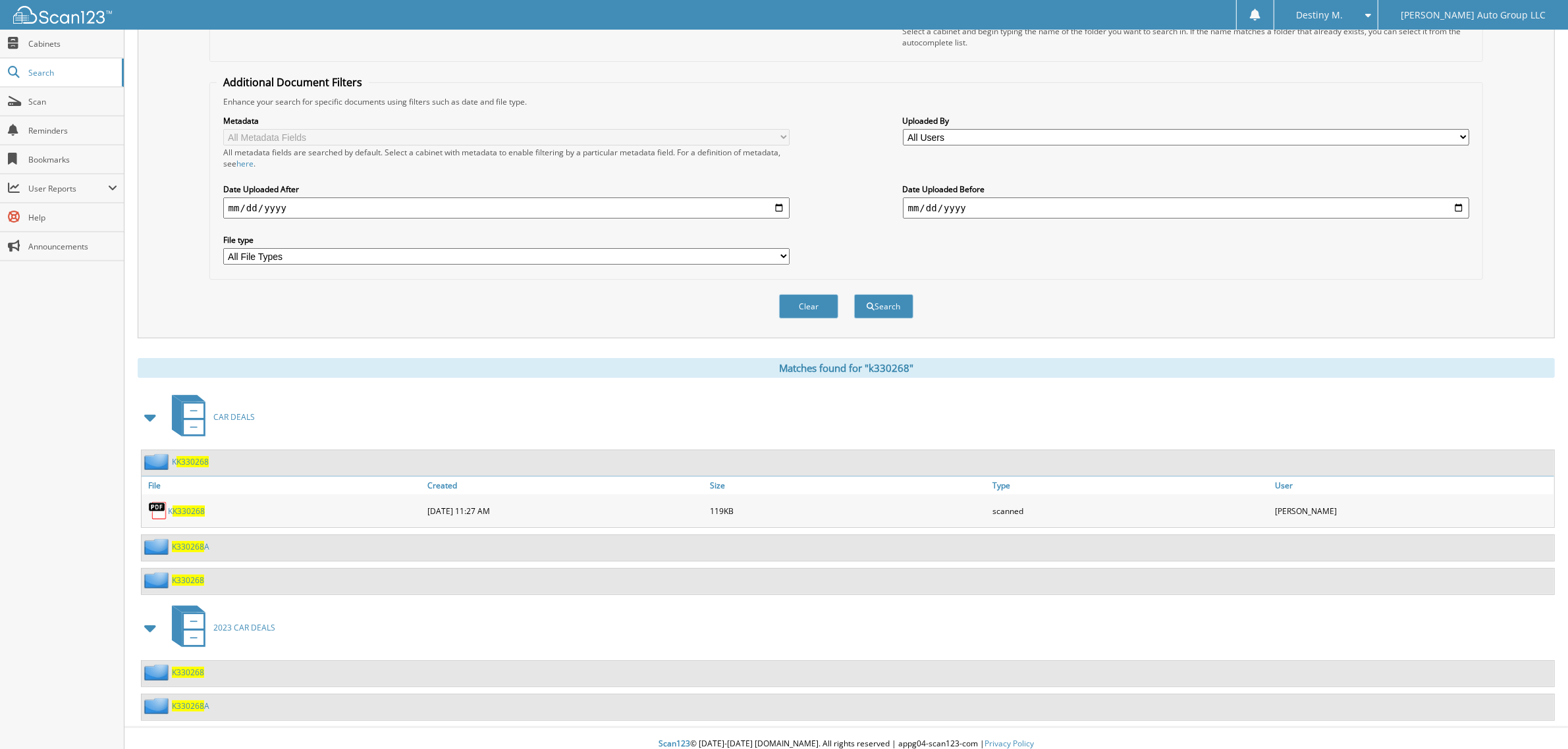
click at [187, 456] on span "K330268" at bounding box center [193, 461] width 32 height 11
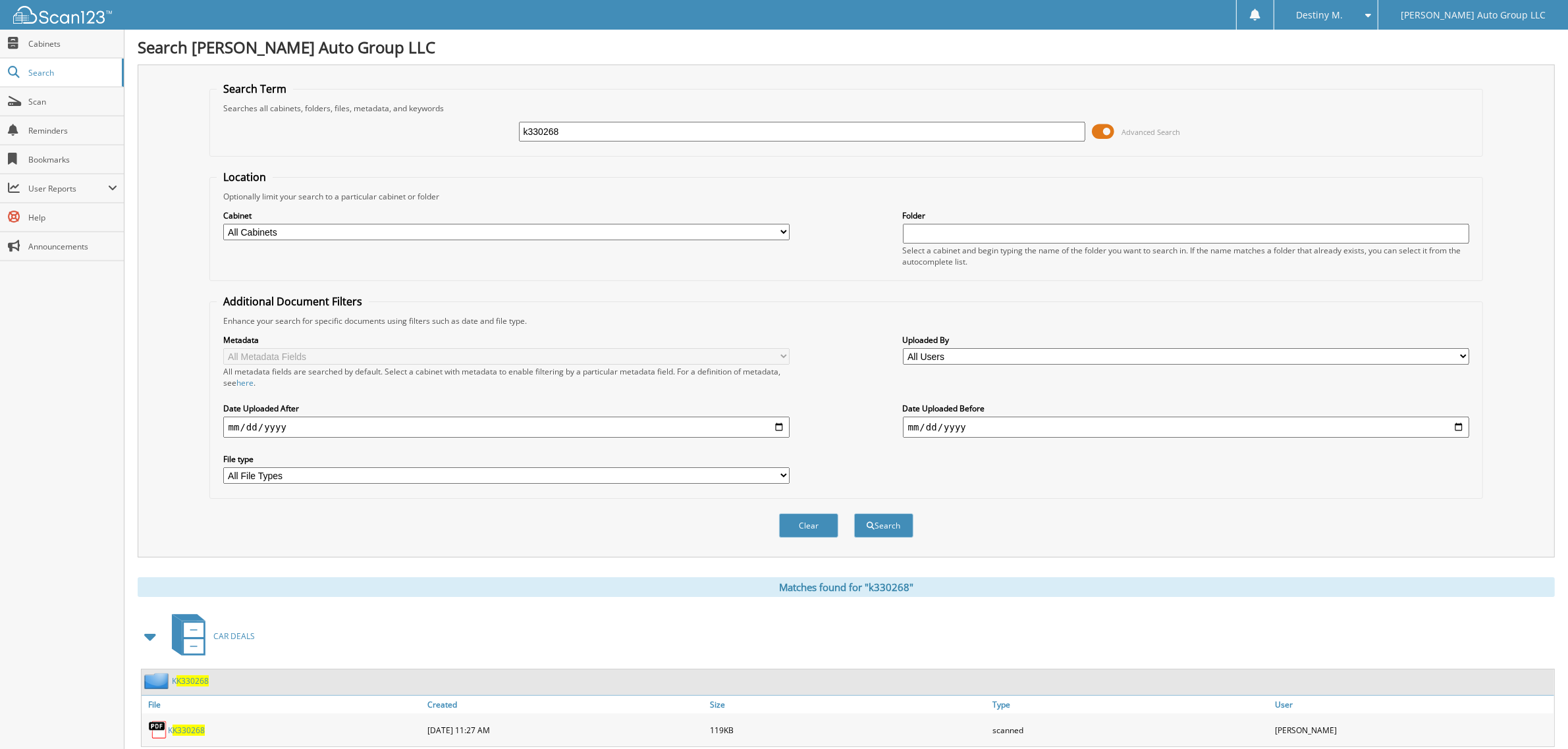
scroll to position [219, 0]
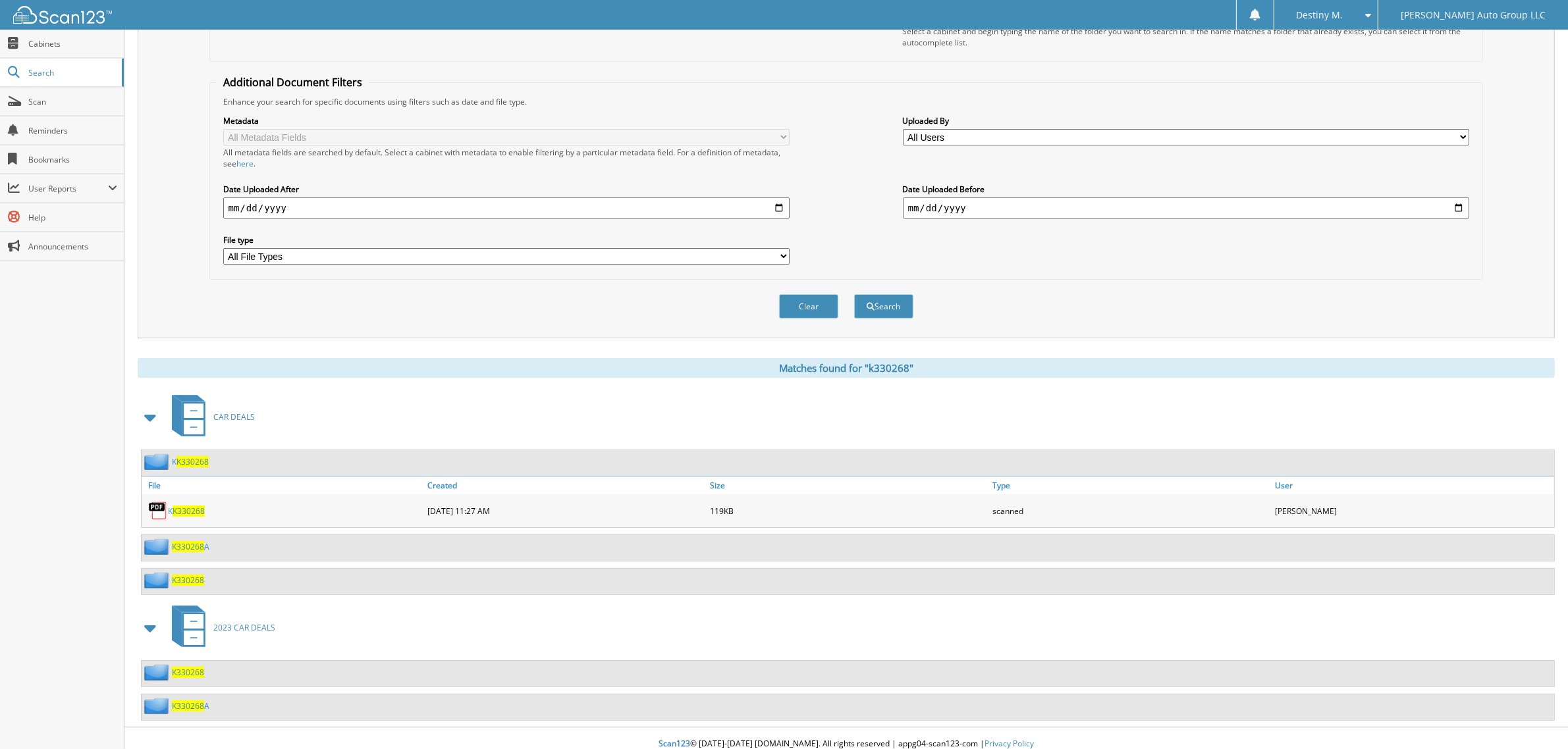
click at [199, 667] on span "K330268" at bounding box center [188, 672] width 32 height 11
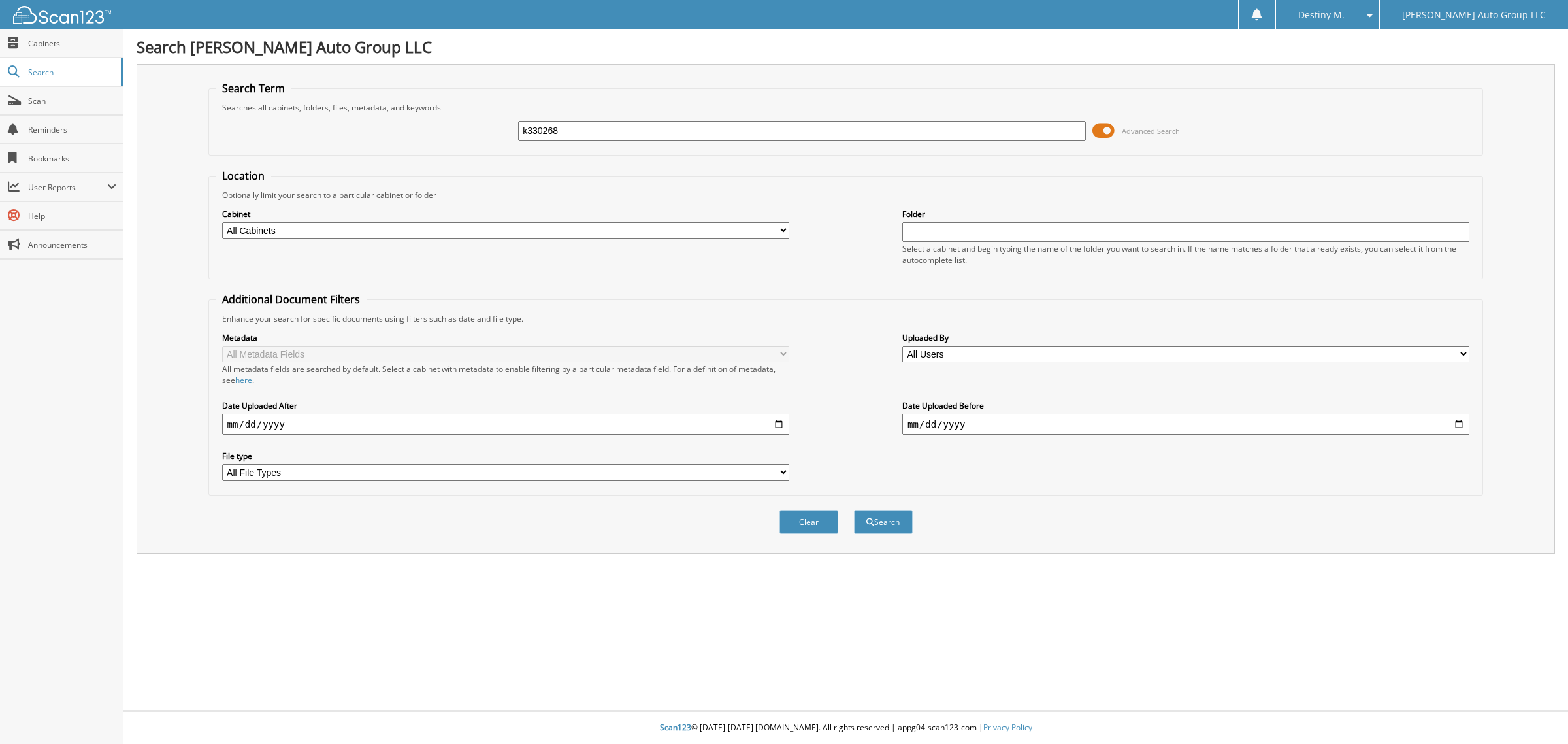
type input "k330268"
click at [854, 510] on button "Search" at bounding box center [883, 522] width 59 height 24
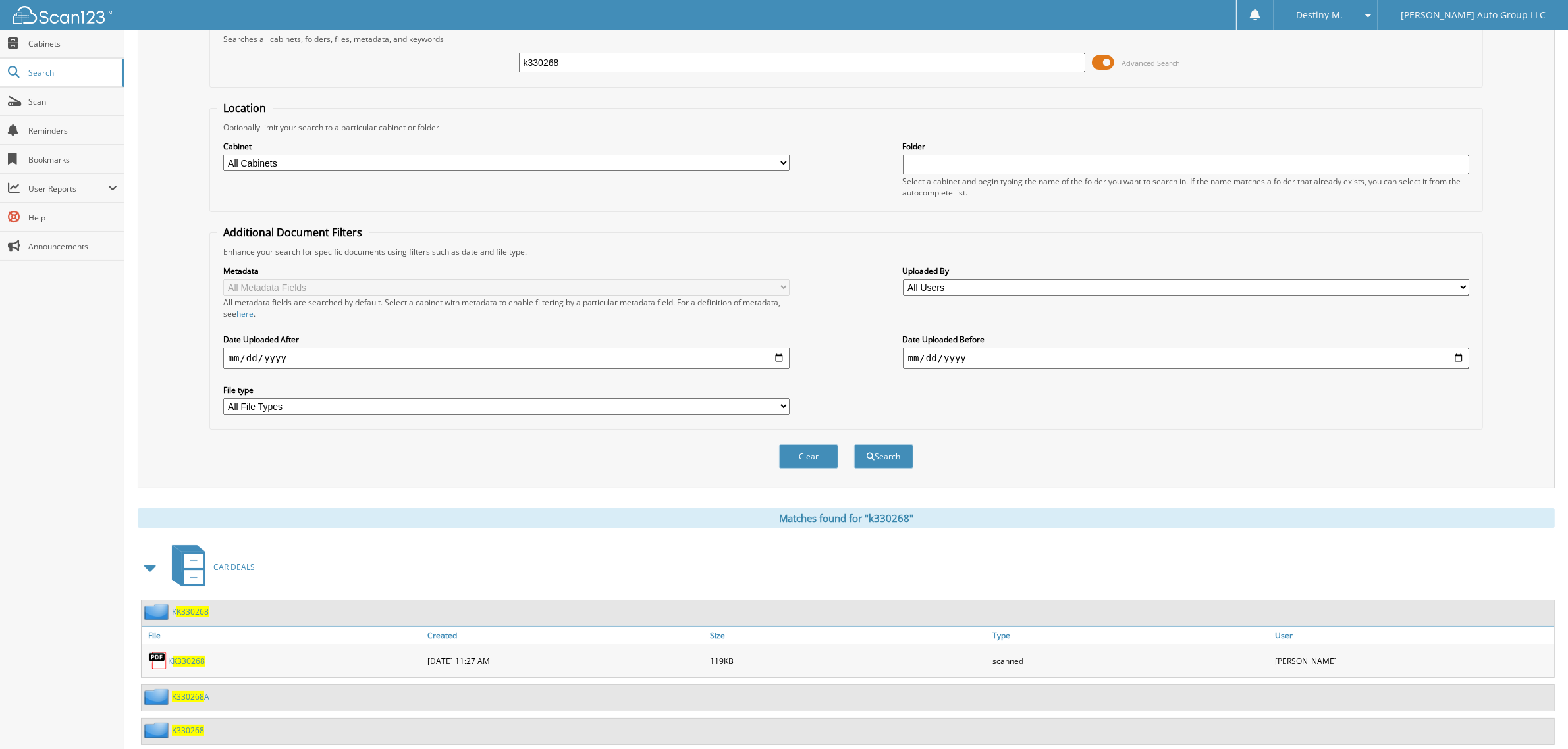
scroll to position [219, 0]
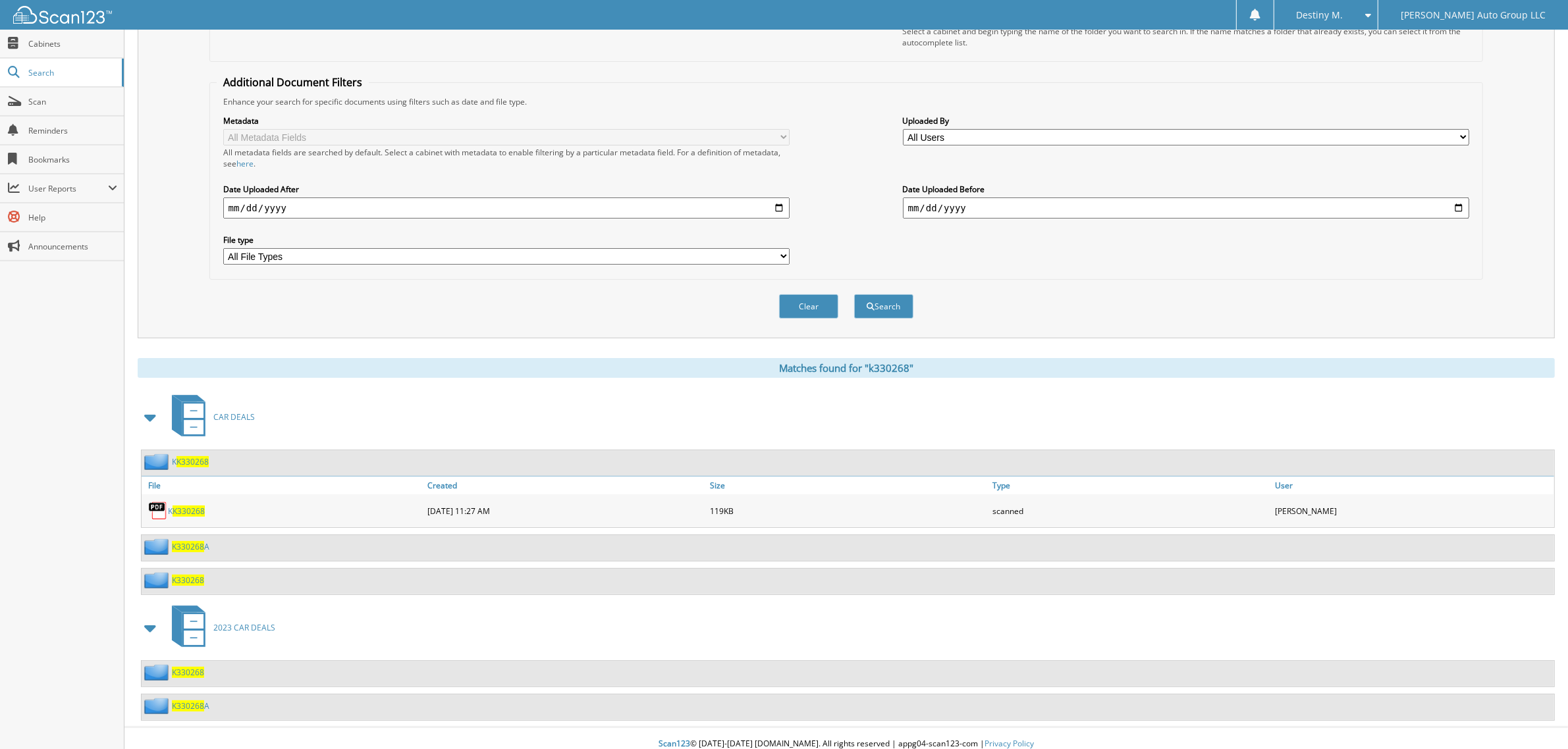
click at [192, 456] on span "K330268" at bounding box center [193, 461] width 32 height 11
click at [192, 667] on span "K330268" at bounding box center [188, 672] width 32 height 11
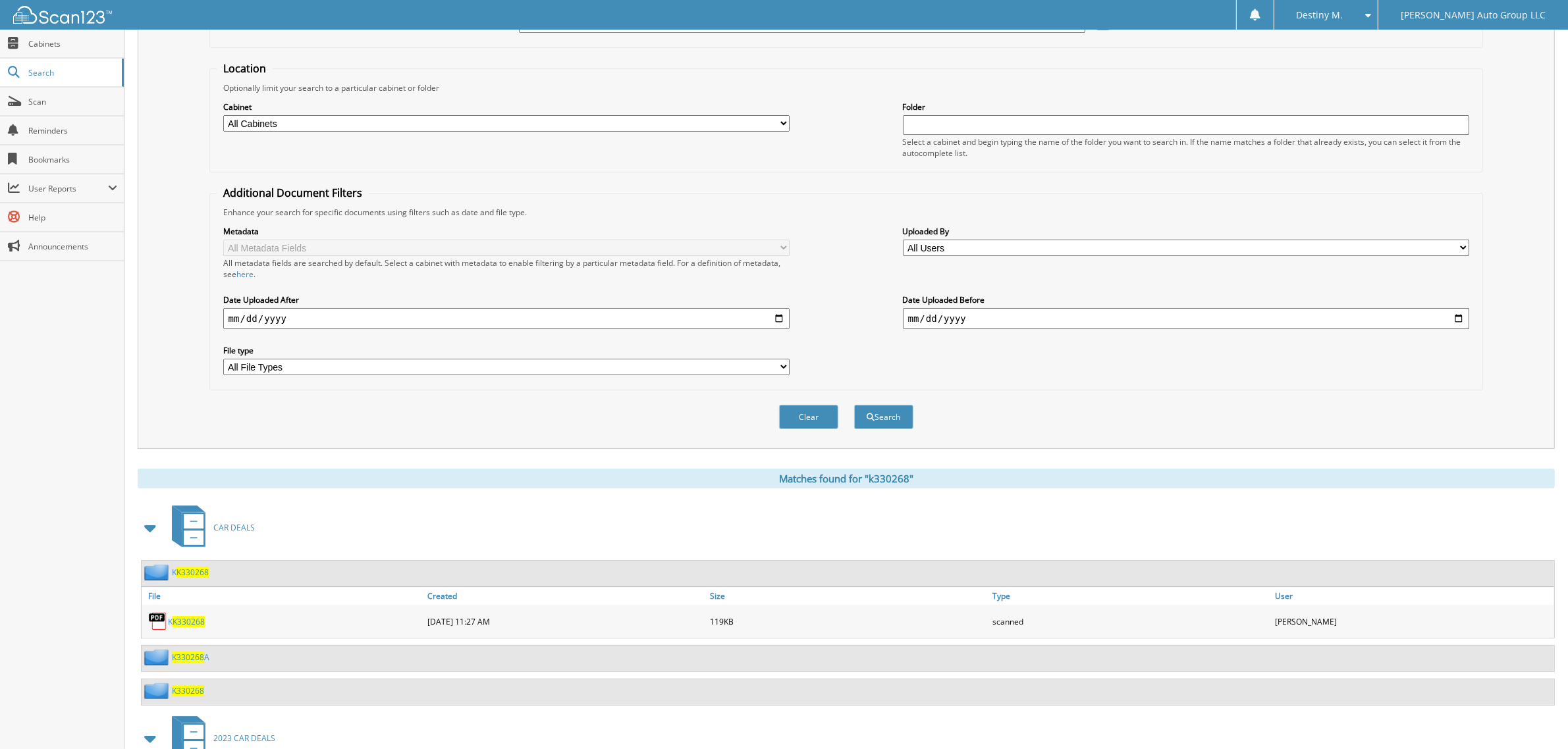
scroll to position [219, 0]
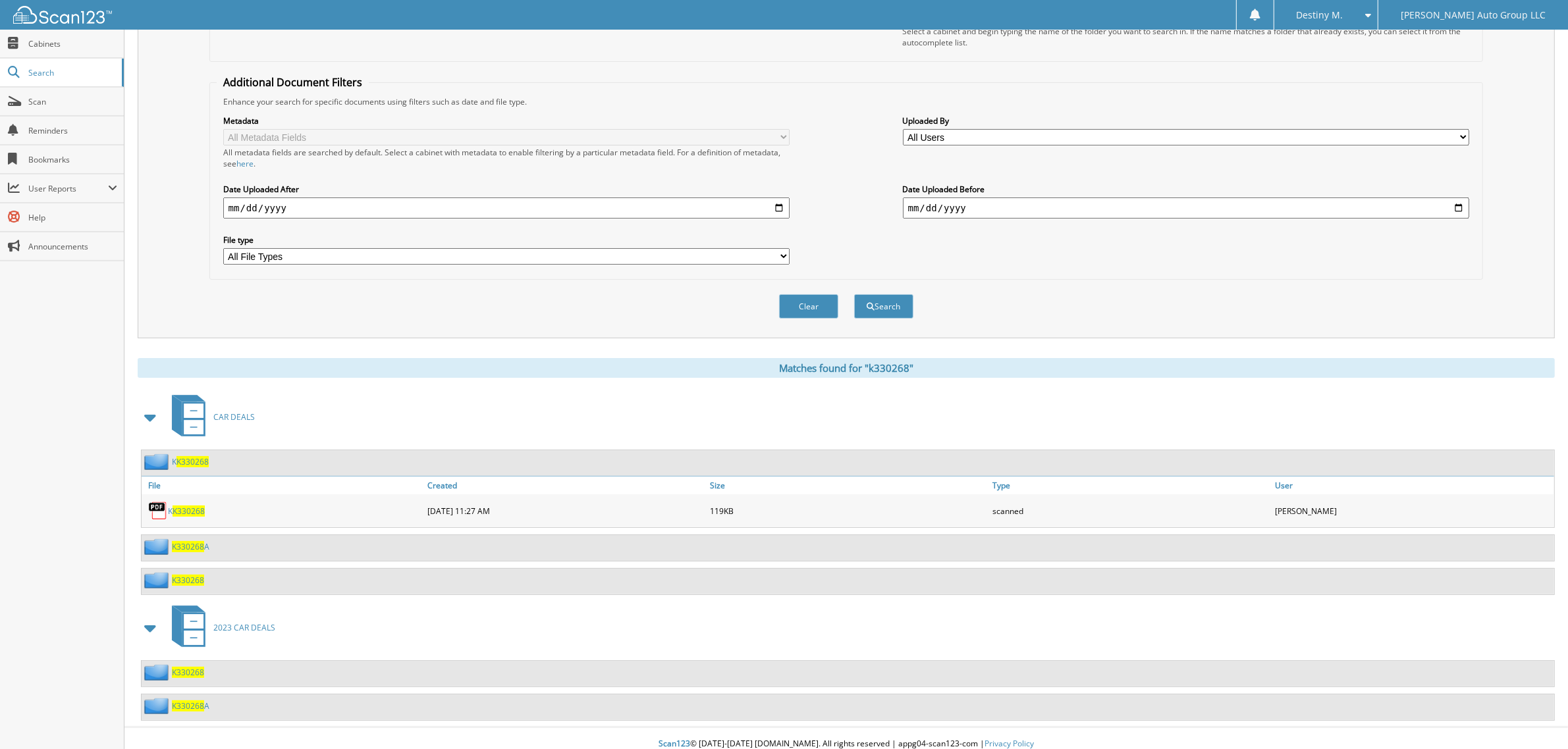
click at [195, 574] on span "K330268" at bounding box center [188, 579] width 32 height 11
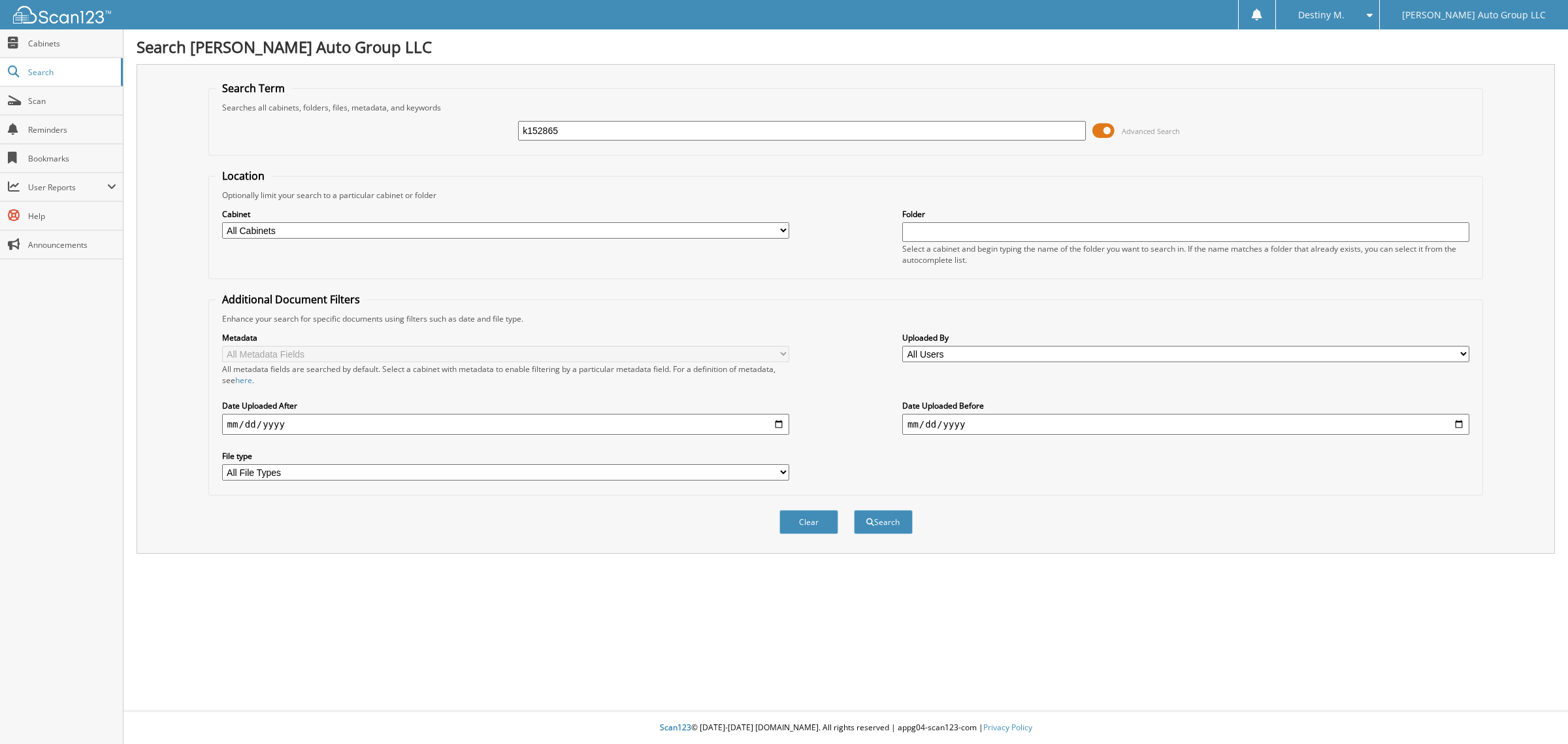
type input "k152865"
click at [854, 510] on button "Search" at bounding box center [883, 522] width 59 height 24
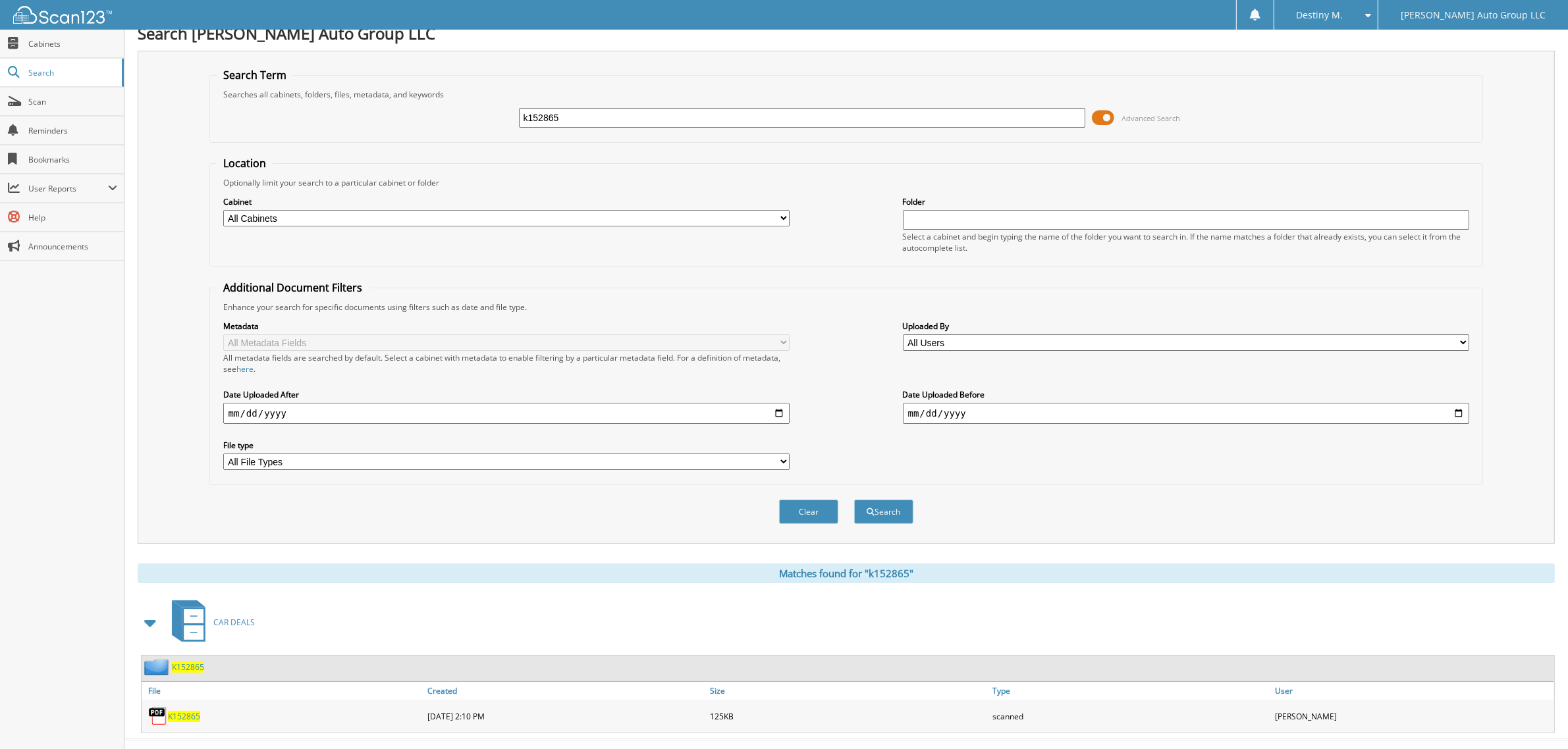
scroll to position [26, 0]
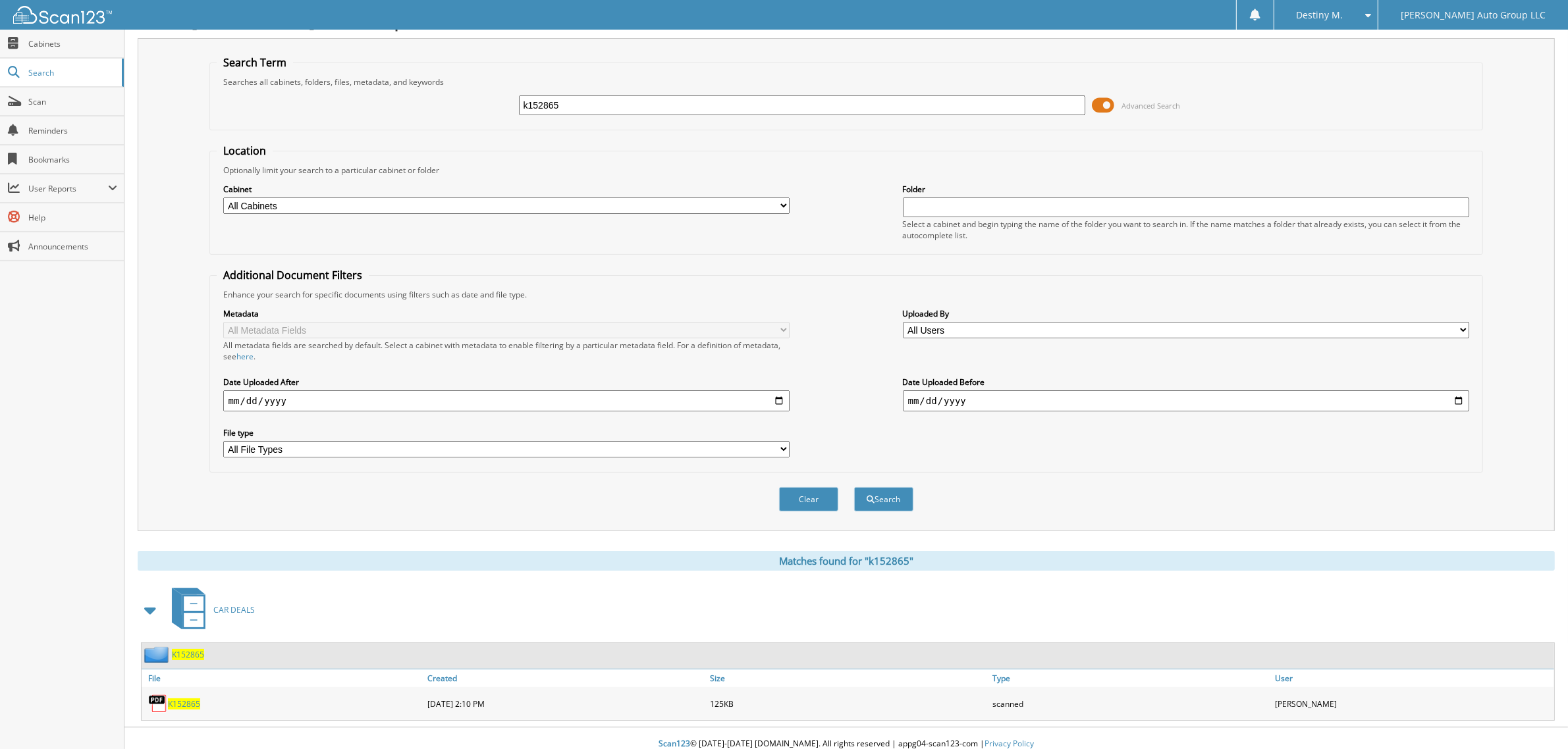
click at [184, 649] on span "K152865" at bounding box center [188, 654] width 32 height 11
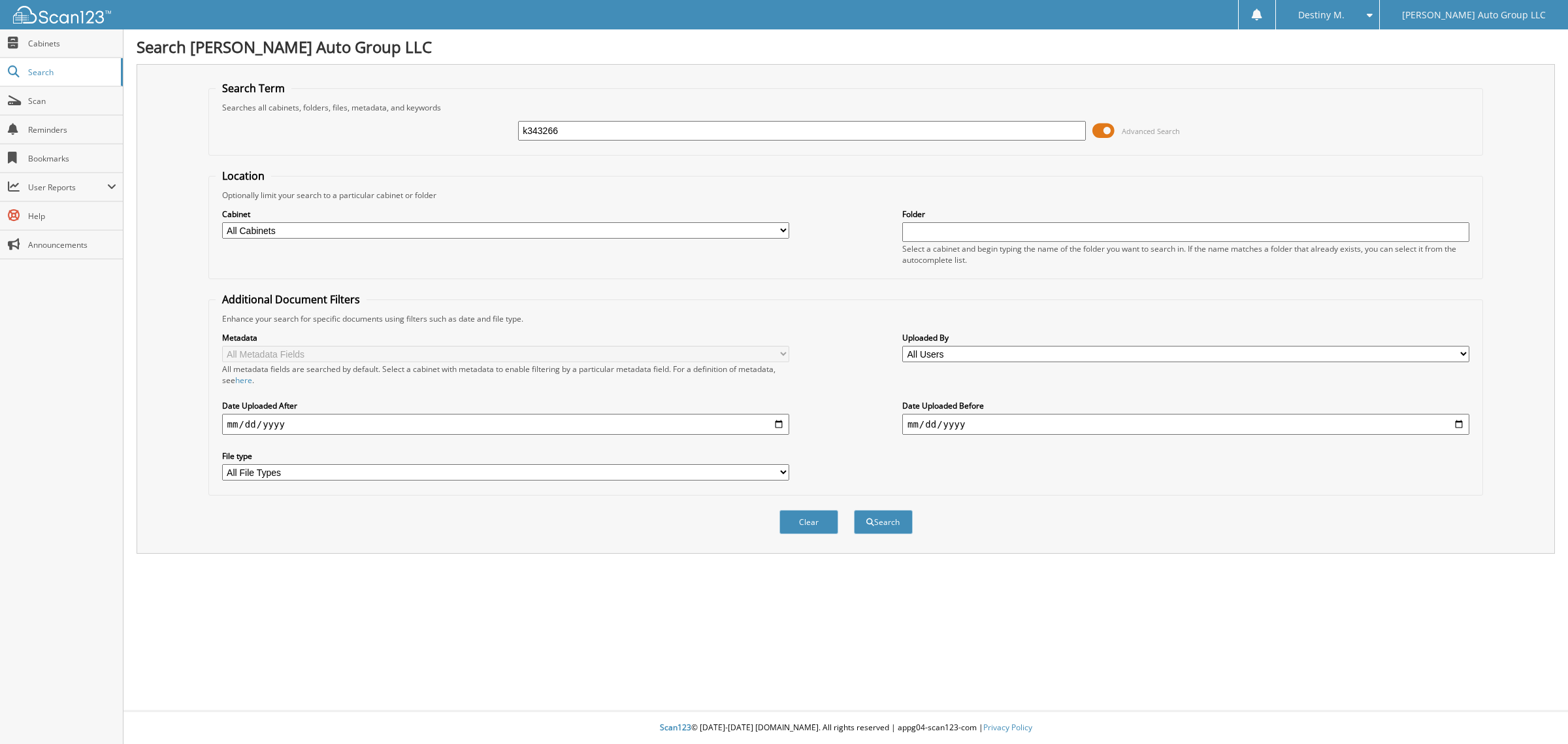
type input "k343266"
click at [854, 510] on button "Search" at bounding box center [883, 522] width 59 height 24
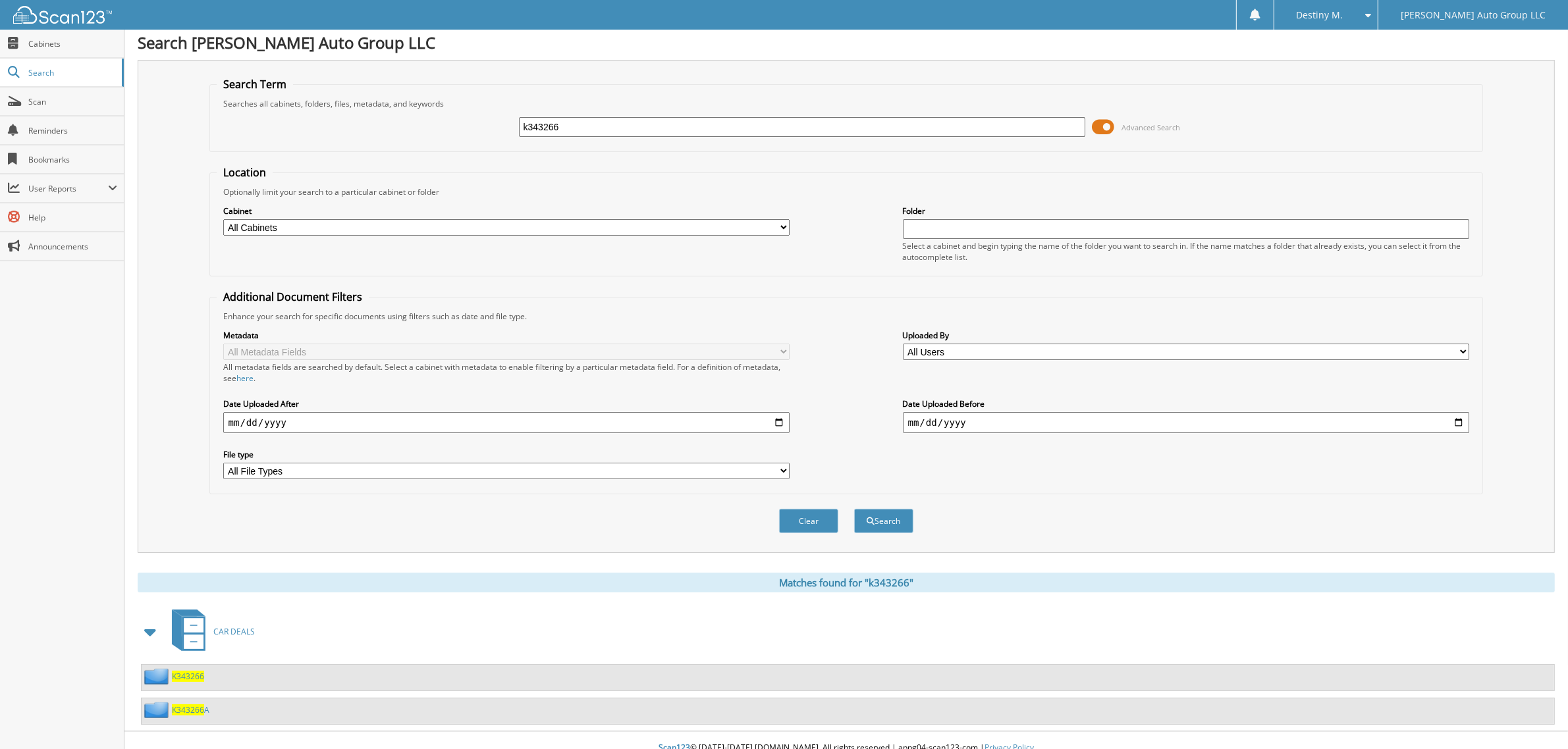
scroll to position [9, 0]
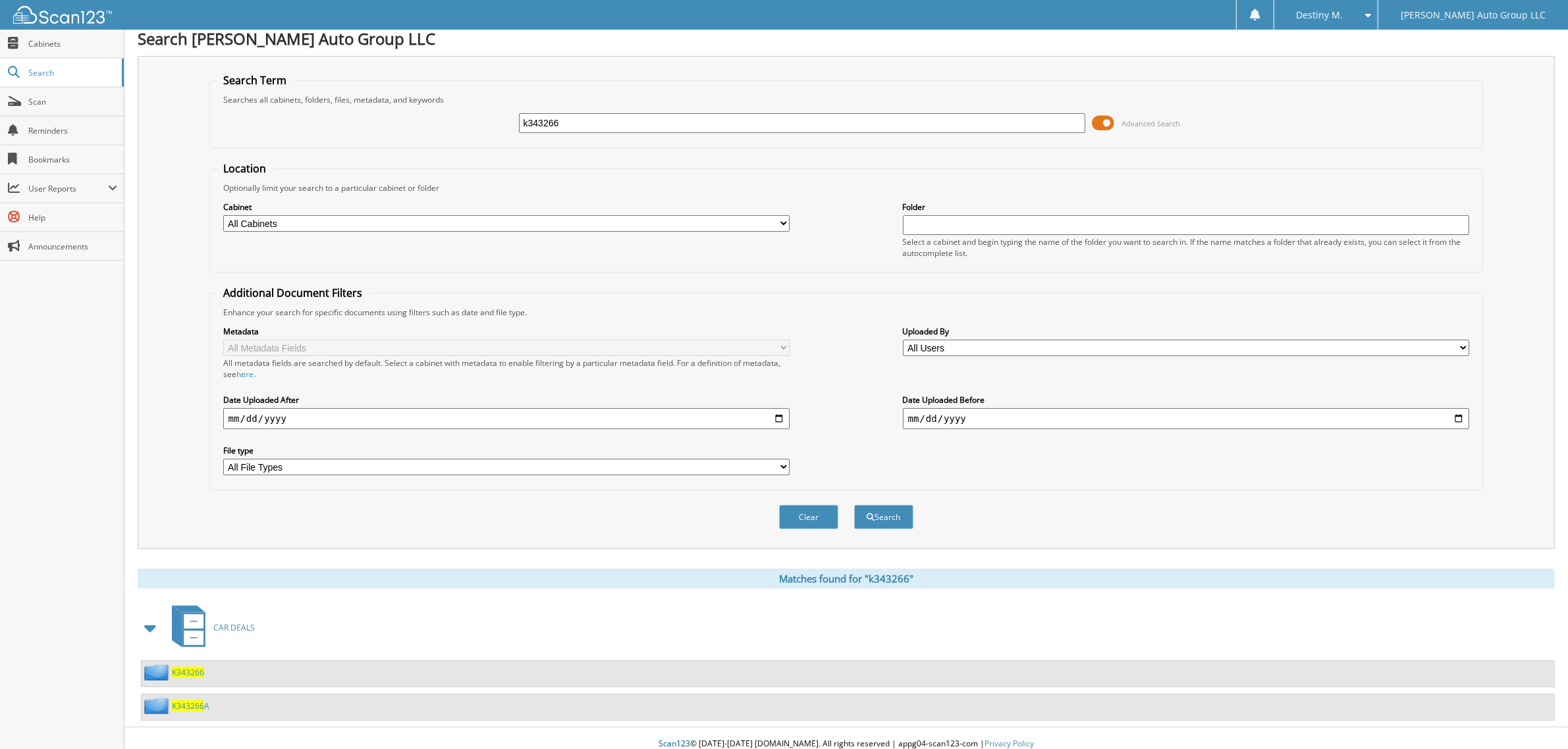
click at [187, 669] on div "K343266" at bounding box center [173, 672] width 62 height 16
click at [192, 667] on span "K343266" at bounding box center [188, 672] width 32 height 11
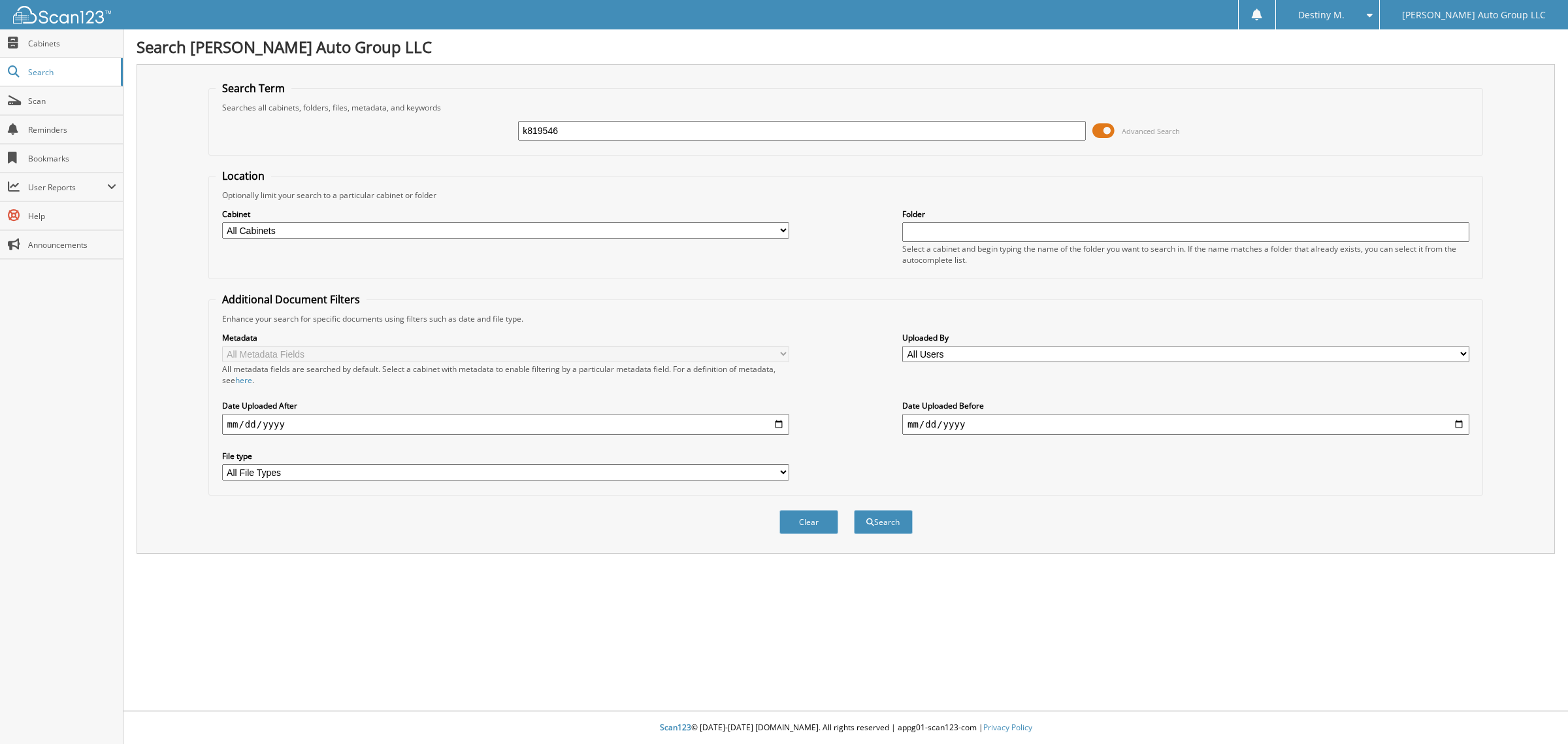
type input "k819546"
click at [854, 510] on button "Search" at bounding box center [883, 522] width 59 height 24
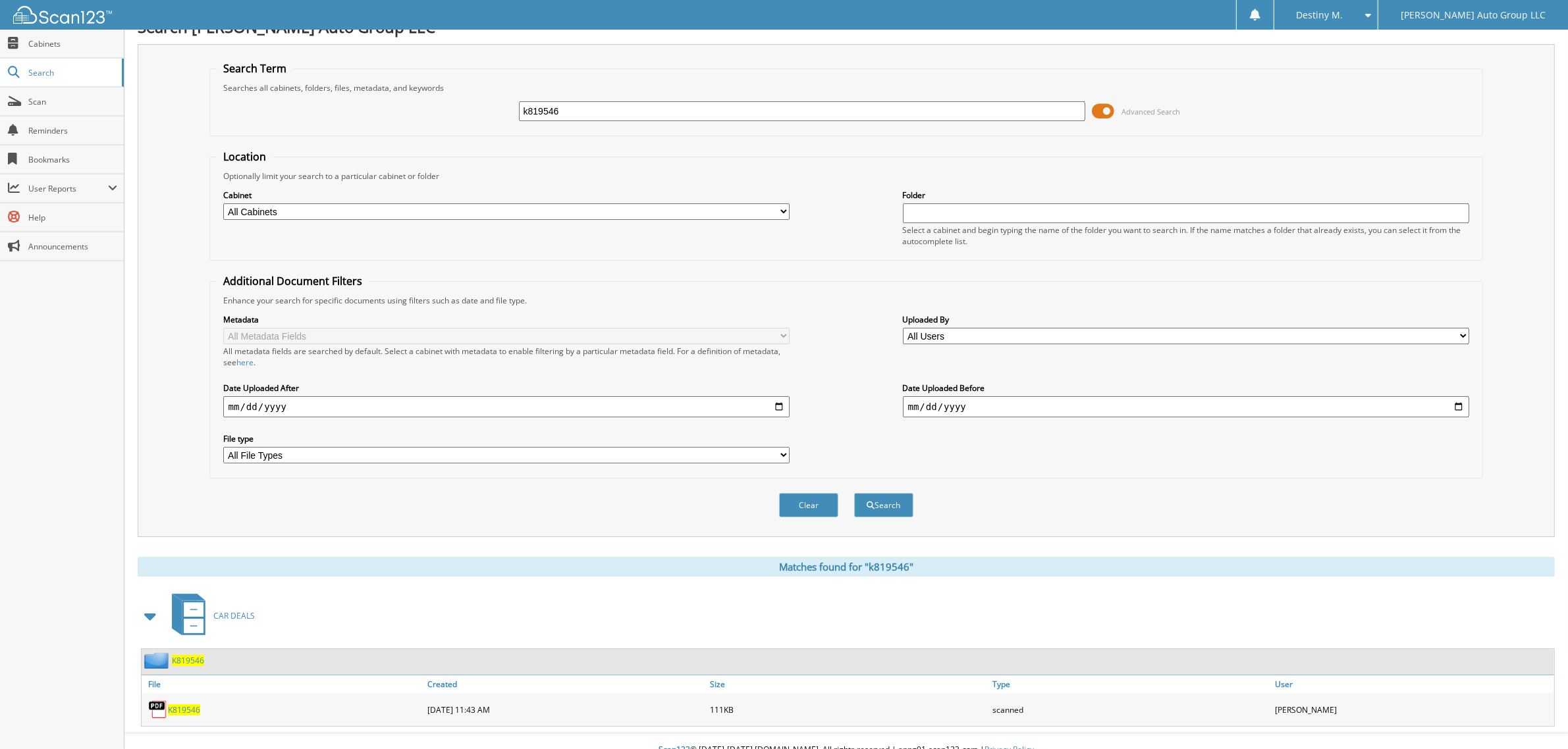
scroll to position [26, 0]
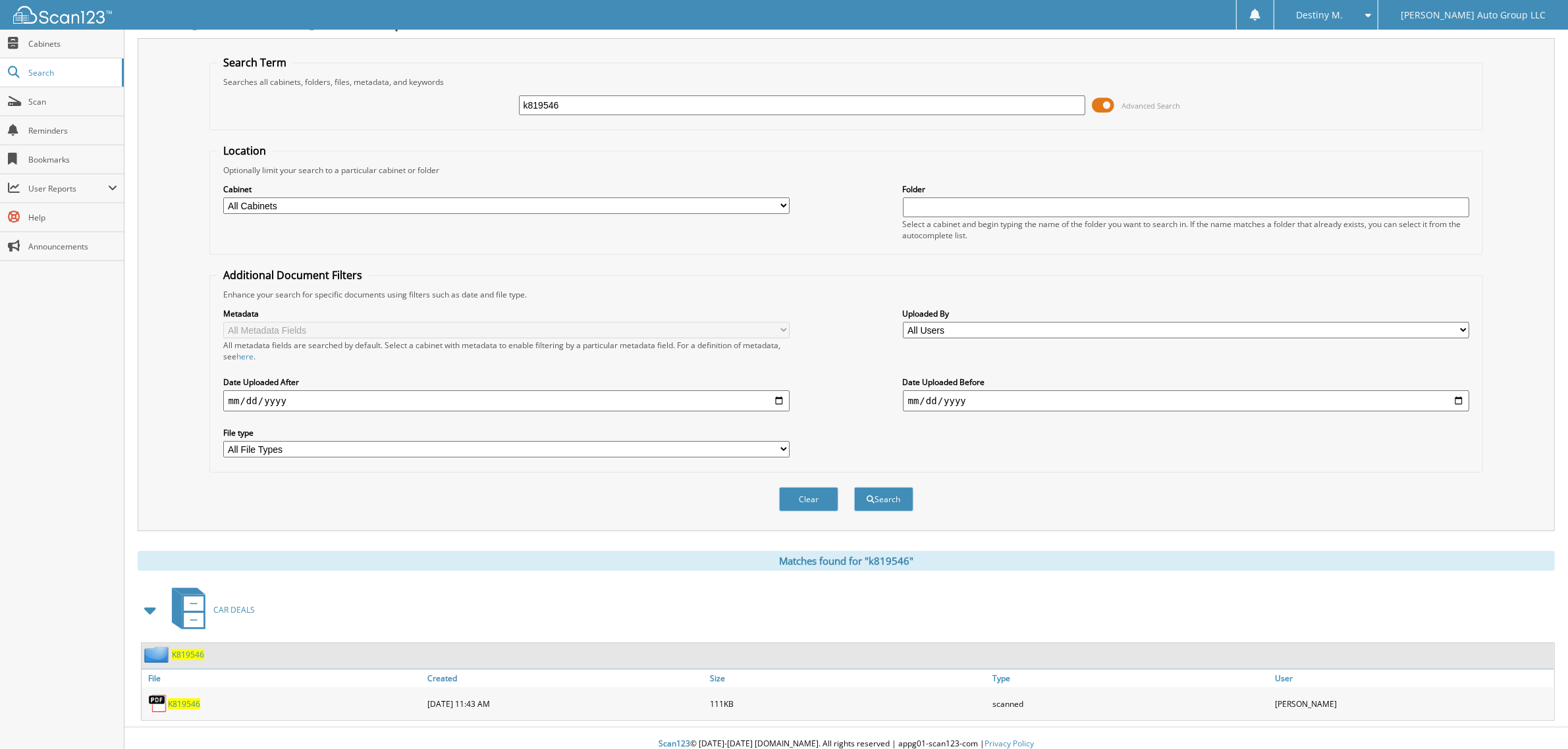
click at [170, 650] on img at bounding box center [158, 654] width 28 height 16
click at [178, 649] on span "K819546" at bounding box center [188, 654] width 32 height 11
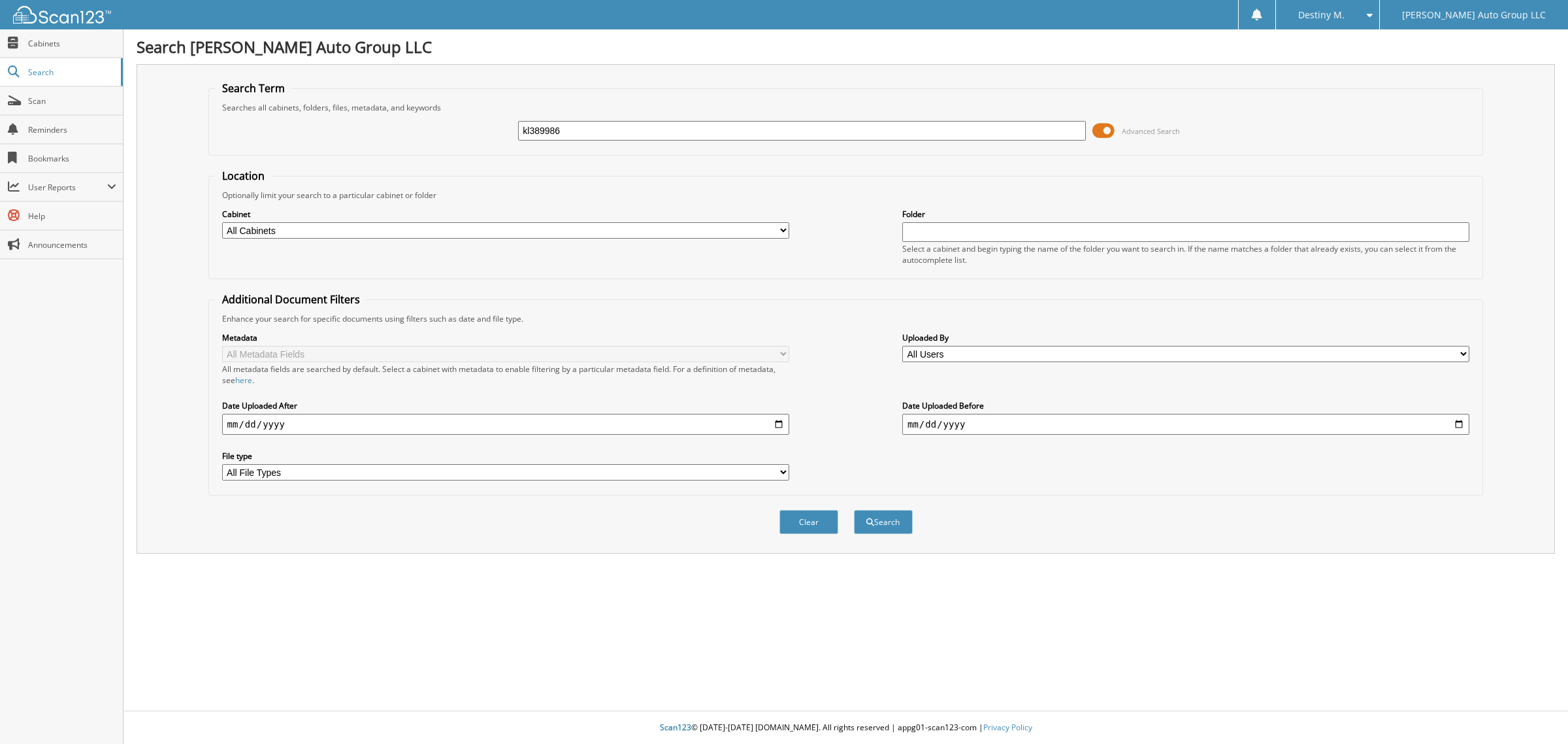
type input "kl389986"
click at [854, 510] on button "Search" at bounding box center [883, 522] width 59 height 24
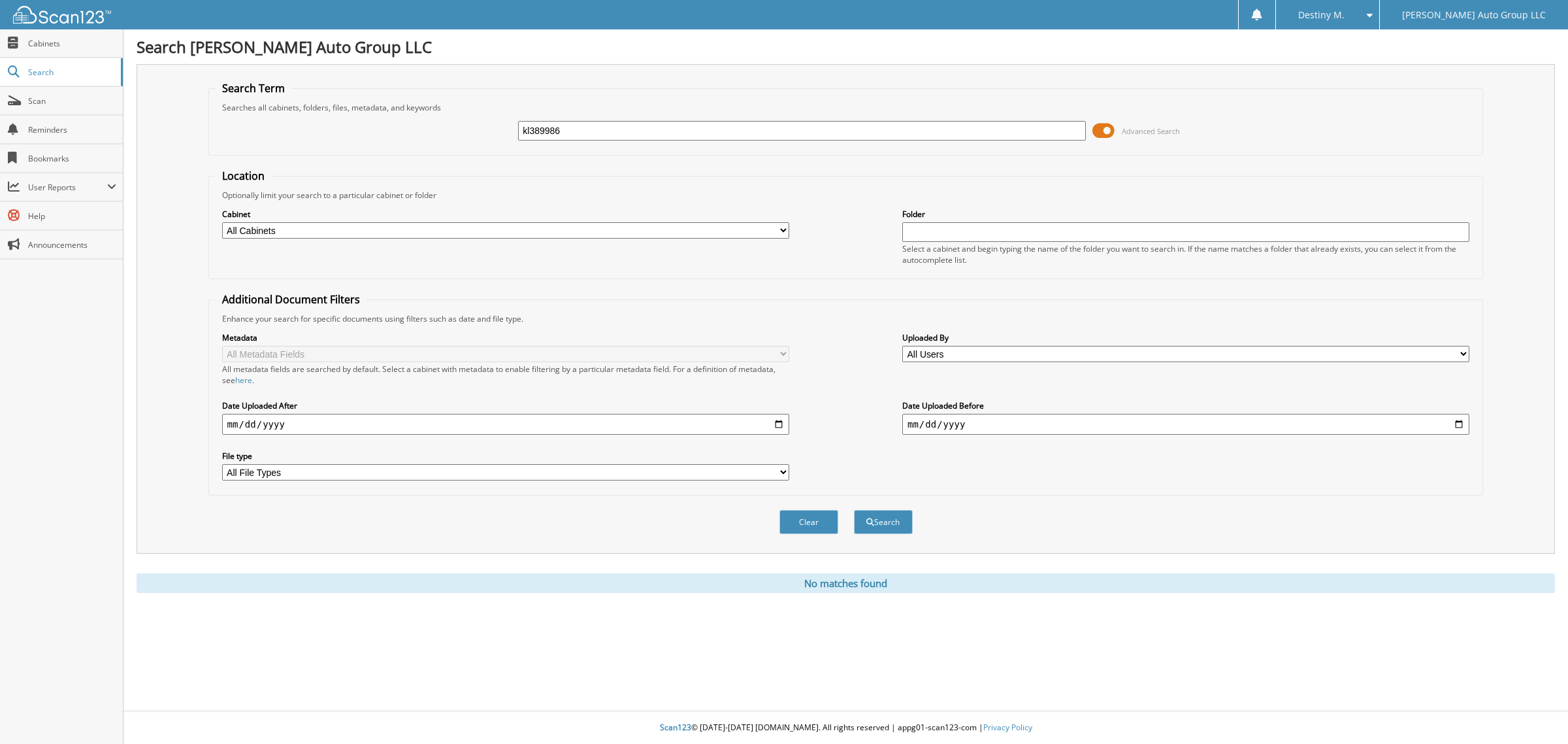
drag, startPoint x: 641, startPoint y: 128, endPoint x: 360, endPoint y: 157, distance: 282.5
click at [361, 157] on form "Search Term Searches all cabinets, folders, files, metadata, and keywords kl389…" at bounding box center [846, 314] width 1275 height 468
type input "k389986"
click at [854, 510] on button "Search" at bounding box center [883, 522] width 59 height 24
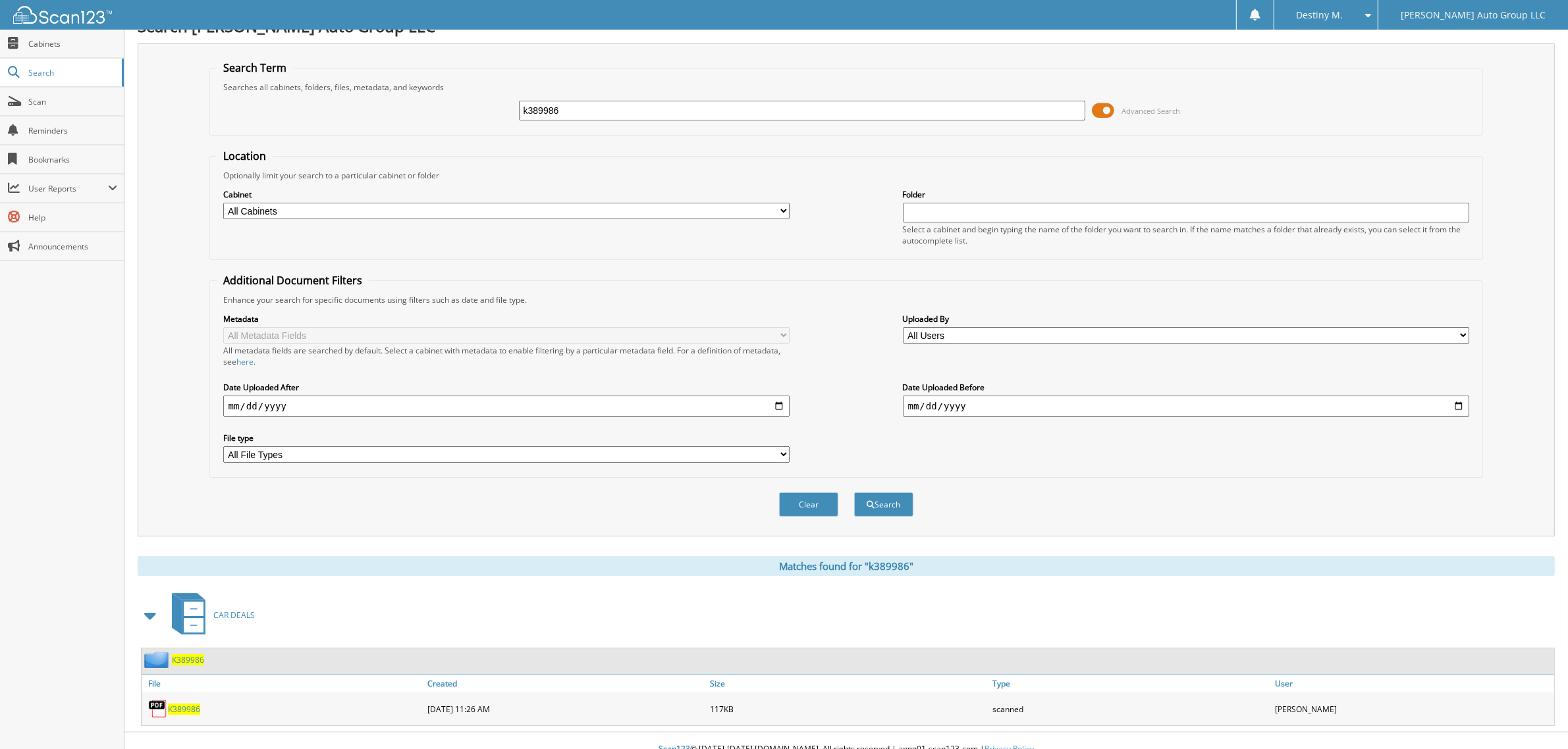
scroll to position [26, 0]
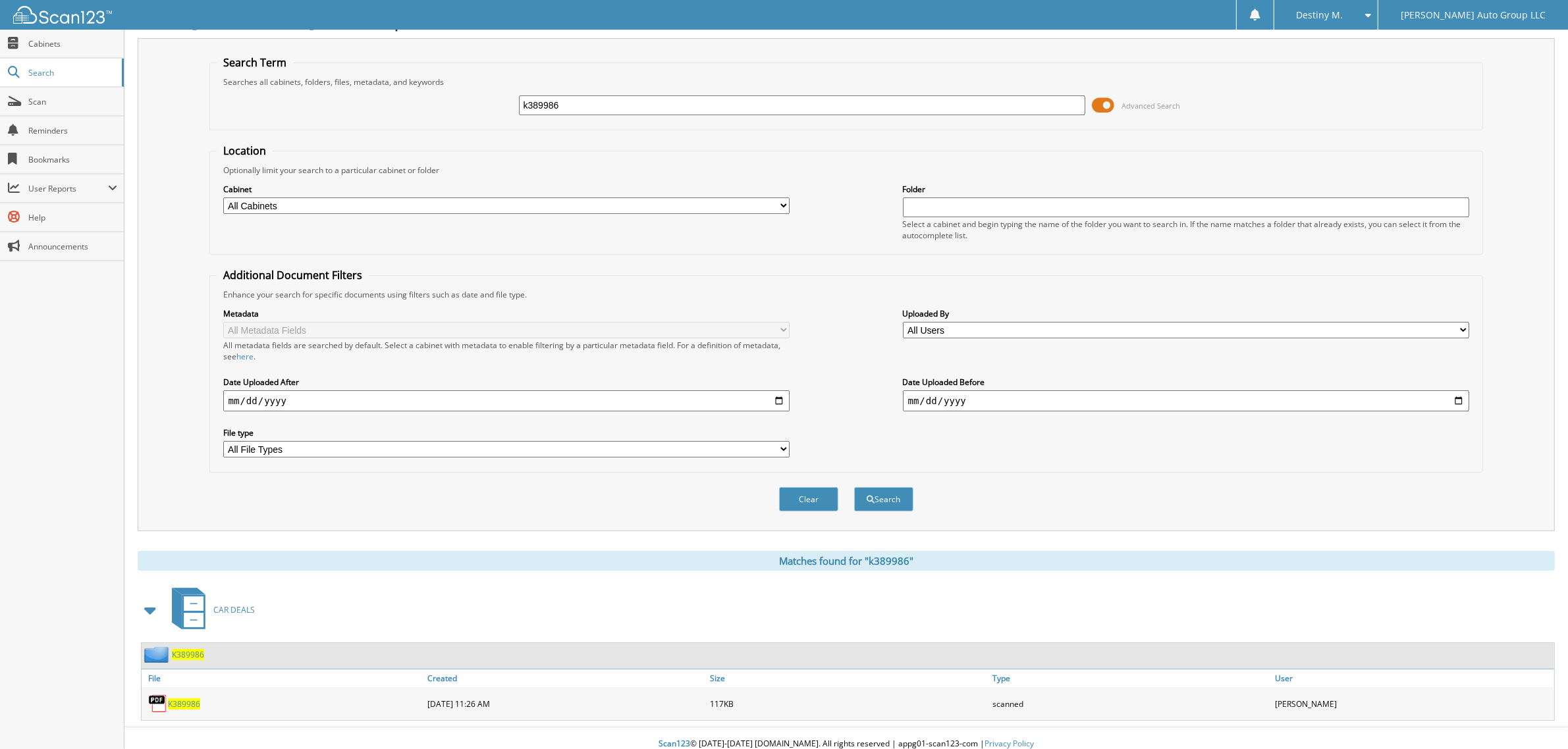
click at [196, 649] on span "K389986" at bounding box center [188, 654] width 32 height 11
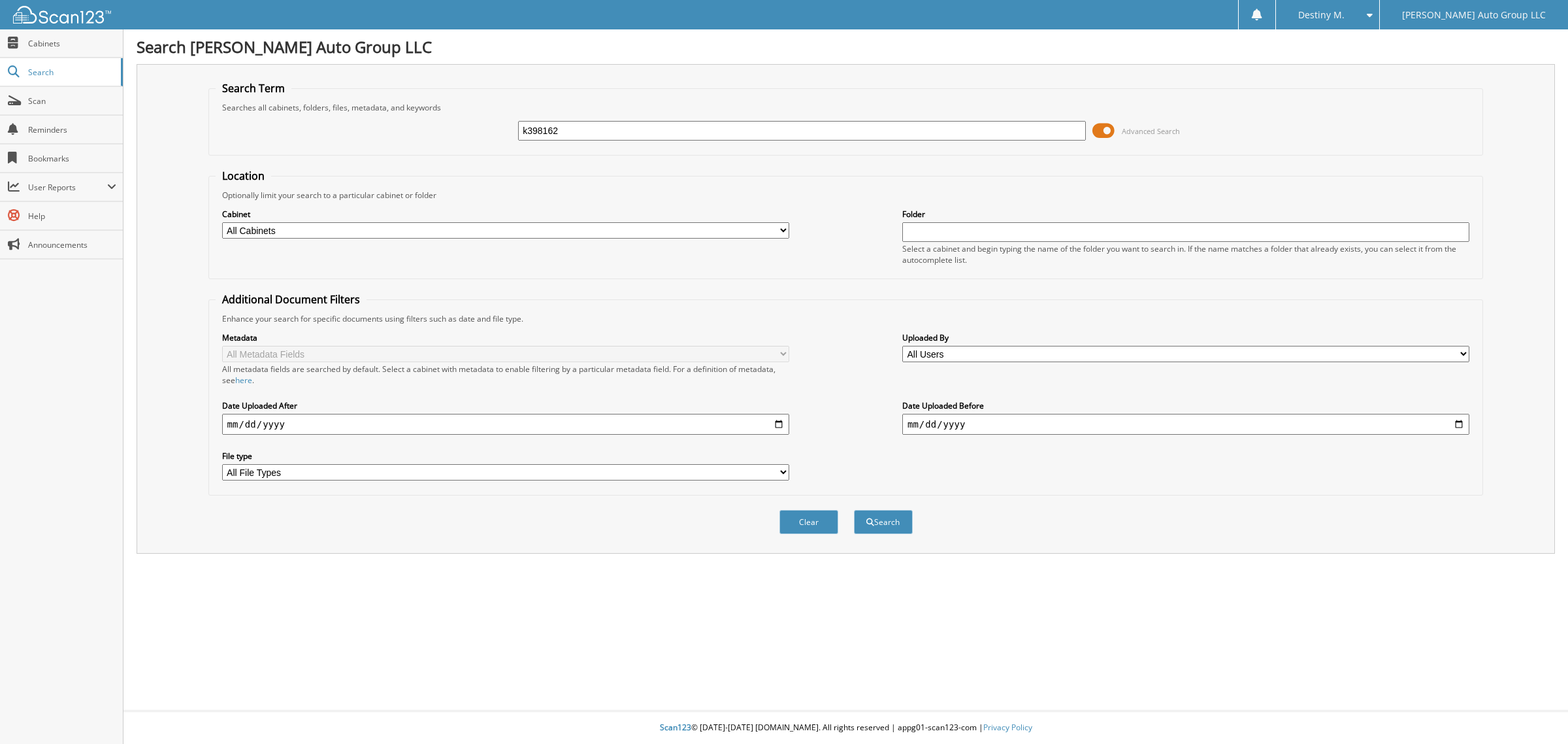
type input "k398162"
click at [854, 510] on button "Search" at bounding box center [883, 522] width 59 height 24
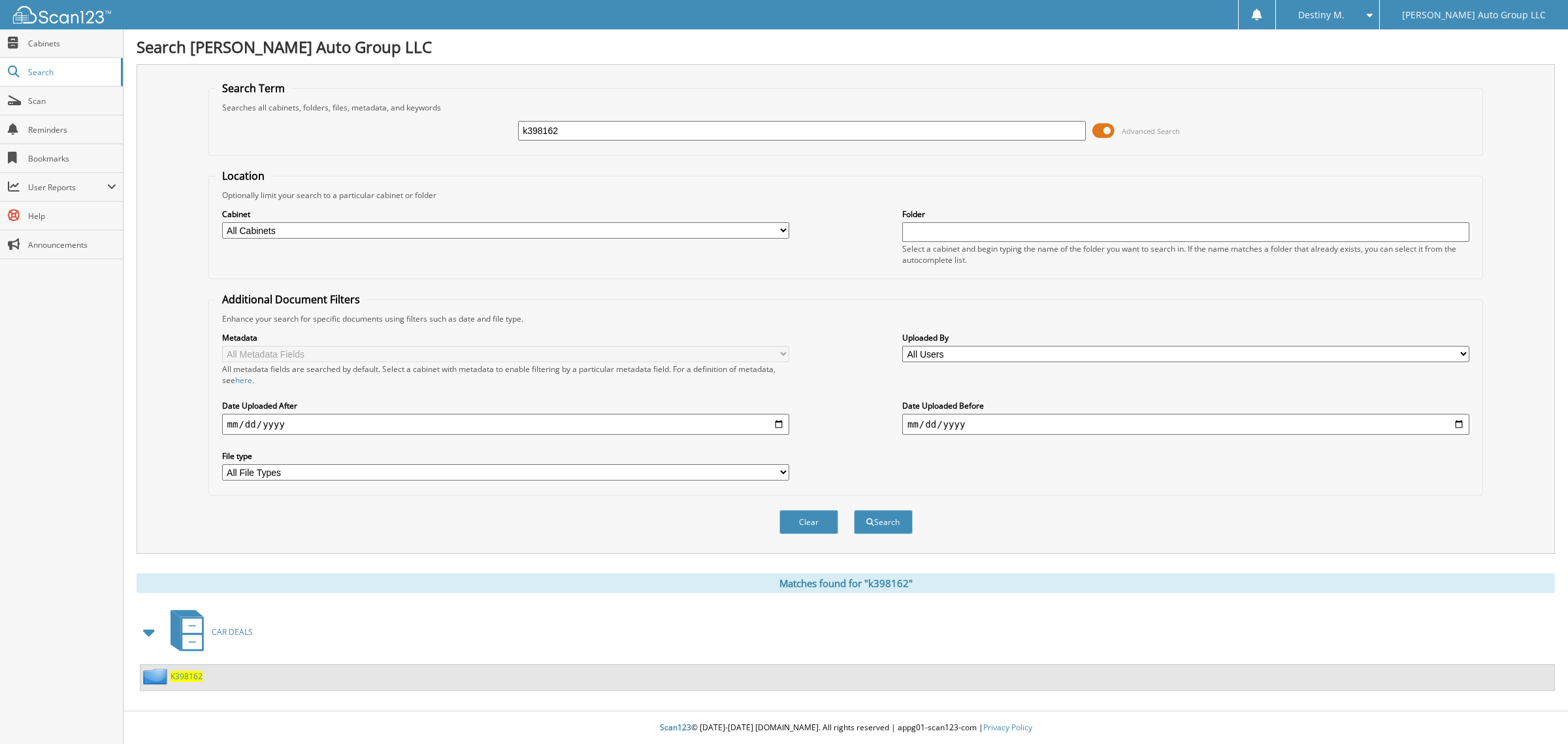
click at [194, 671] on div "K398162" at bounding box center [171, 676] width 62 height 16
click at [194, 671] on span "K398162" at bounding box center [187, 676] width 32 height 11
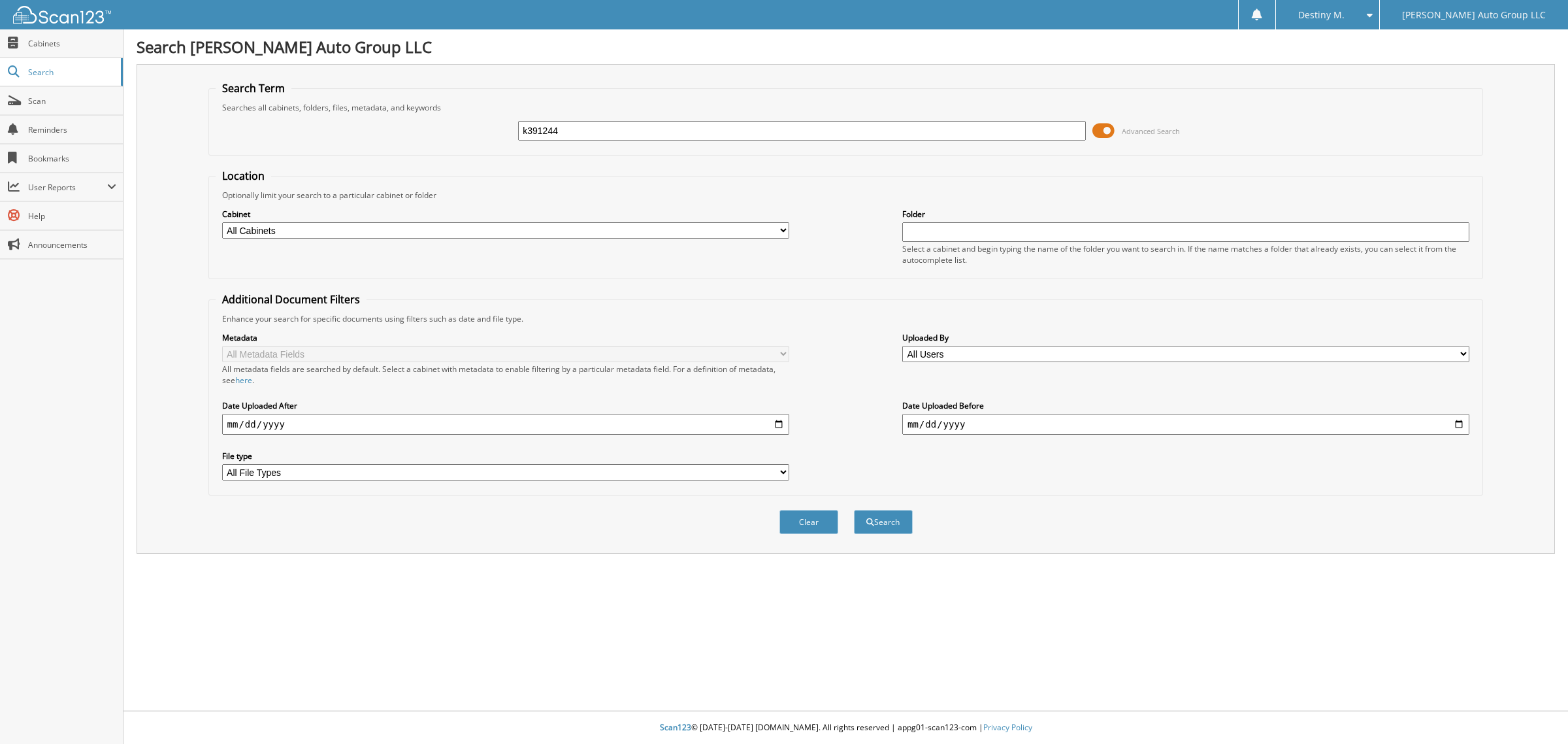
type input "k391244"
click at [854, 510] on button "Search" at bounding box center [883, 522] width 59 height 24
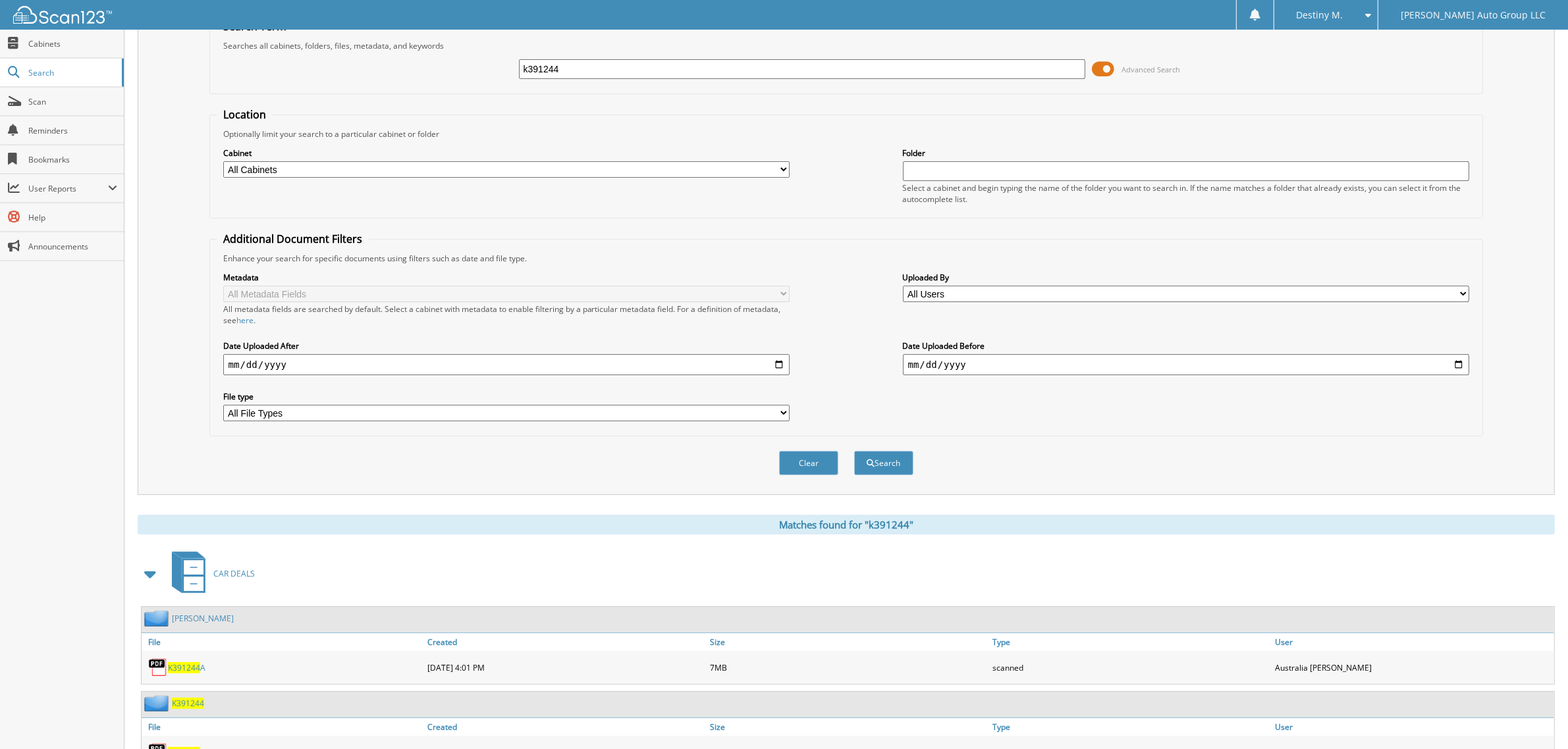
scroll to position [113, 0]
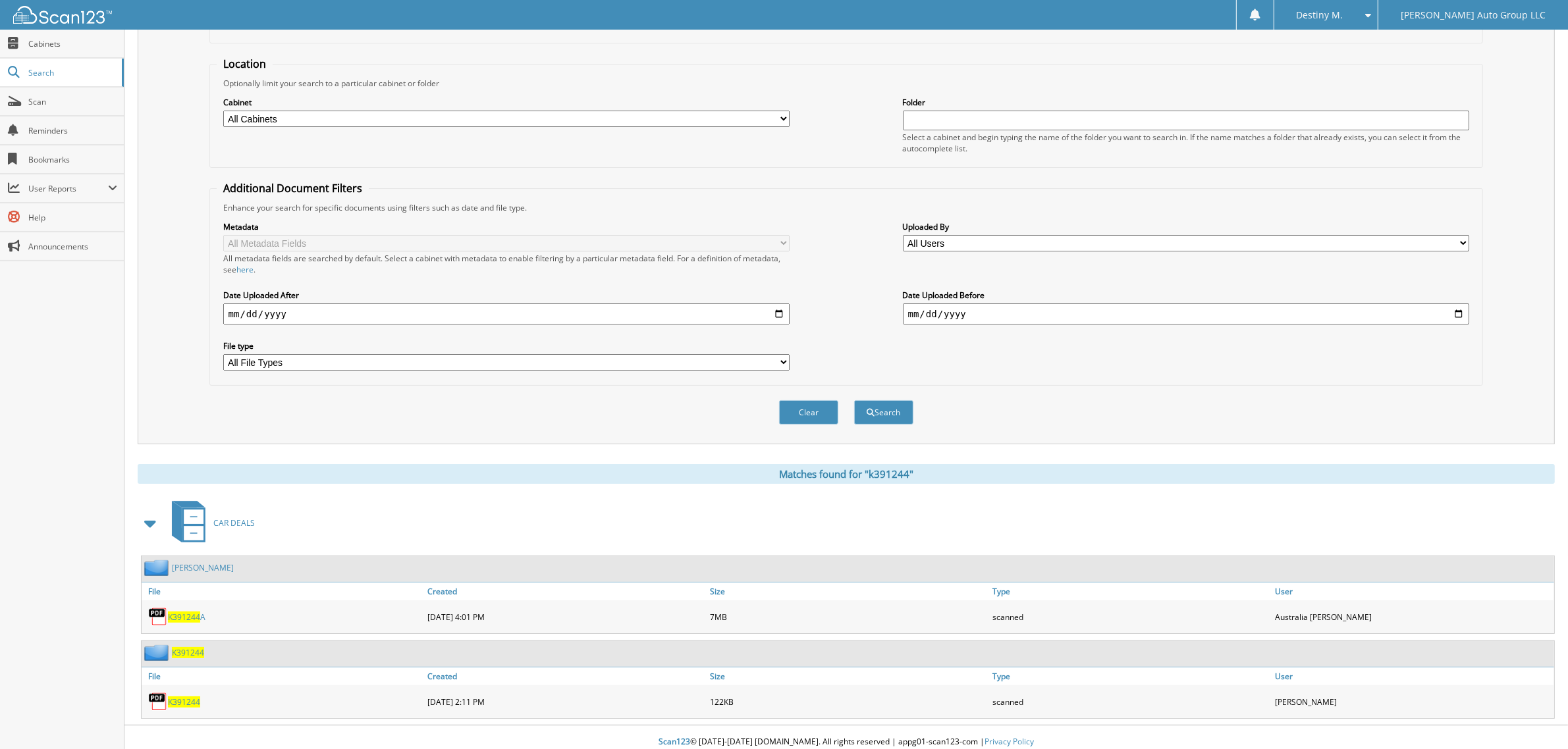
click at [195, 647] on span "K391244" at bounding box center [188, 652] width 32 height 11
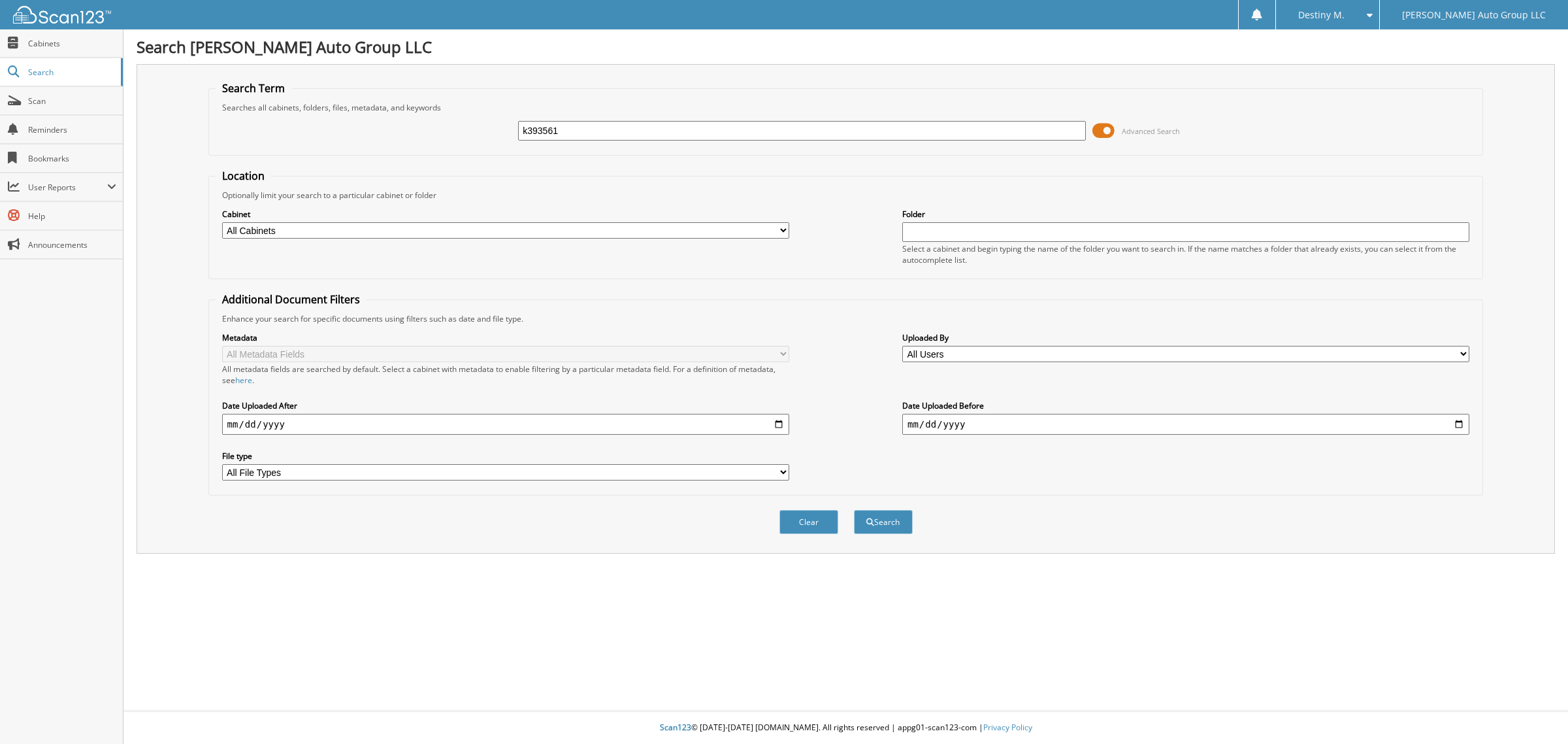
type input "k393561"
click at [854, 510] on button "Search" at bounding box center [883, 522] width 59 height 24
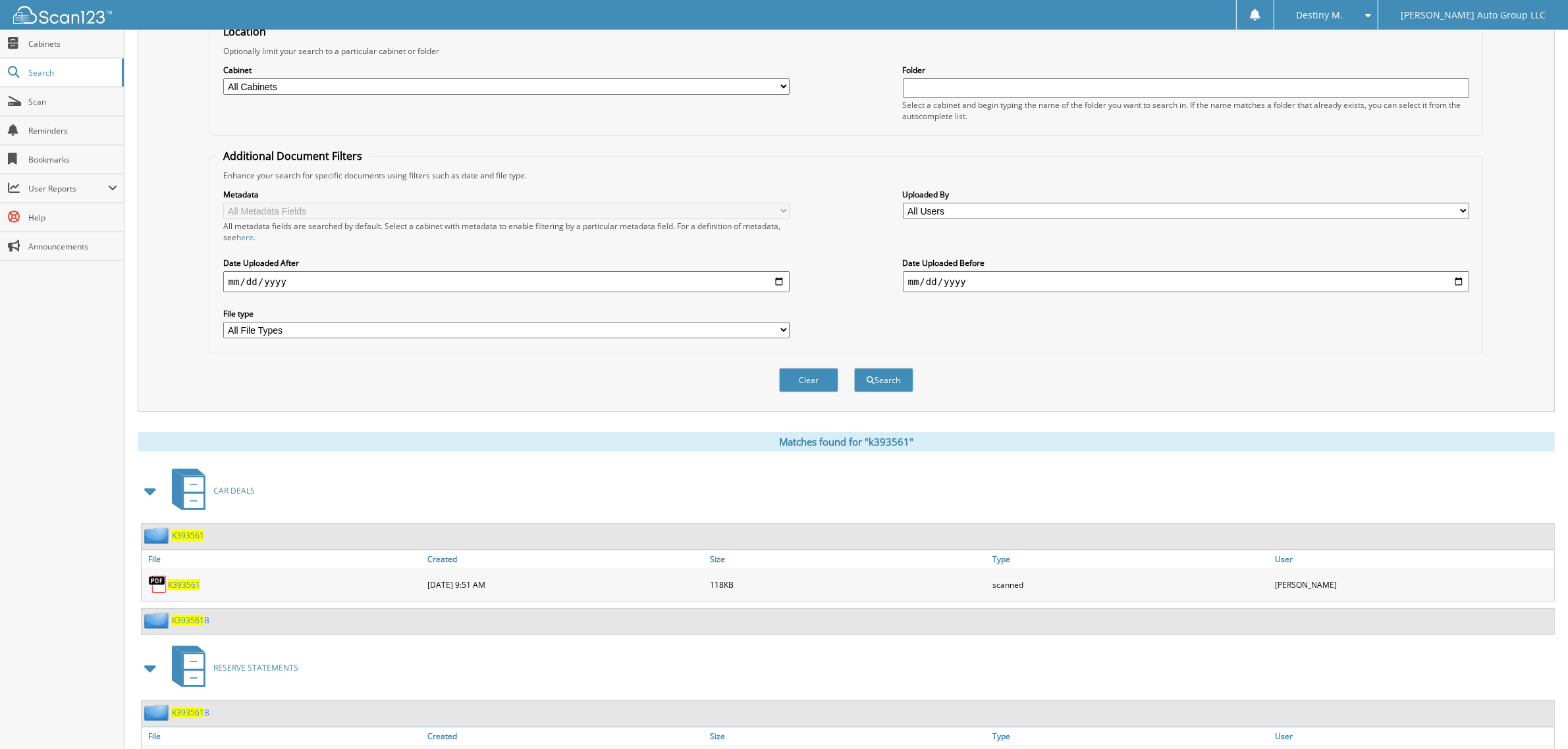
scroll to position [203, 0]
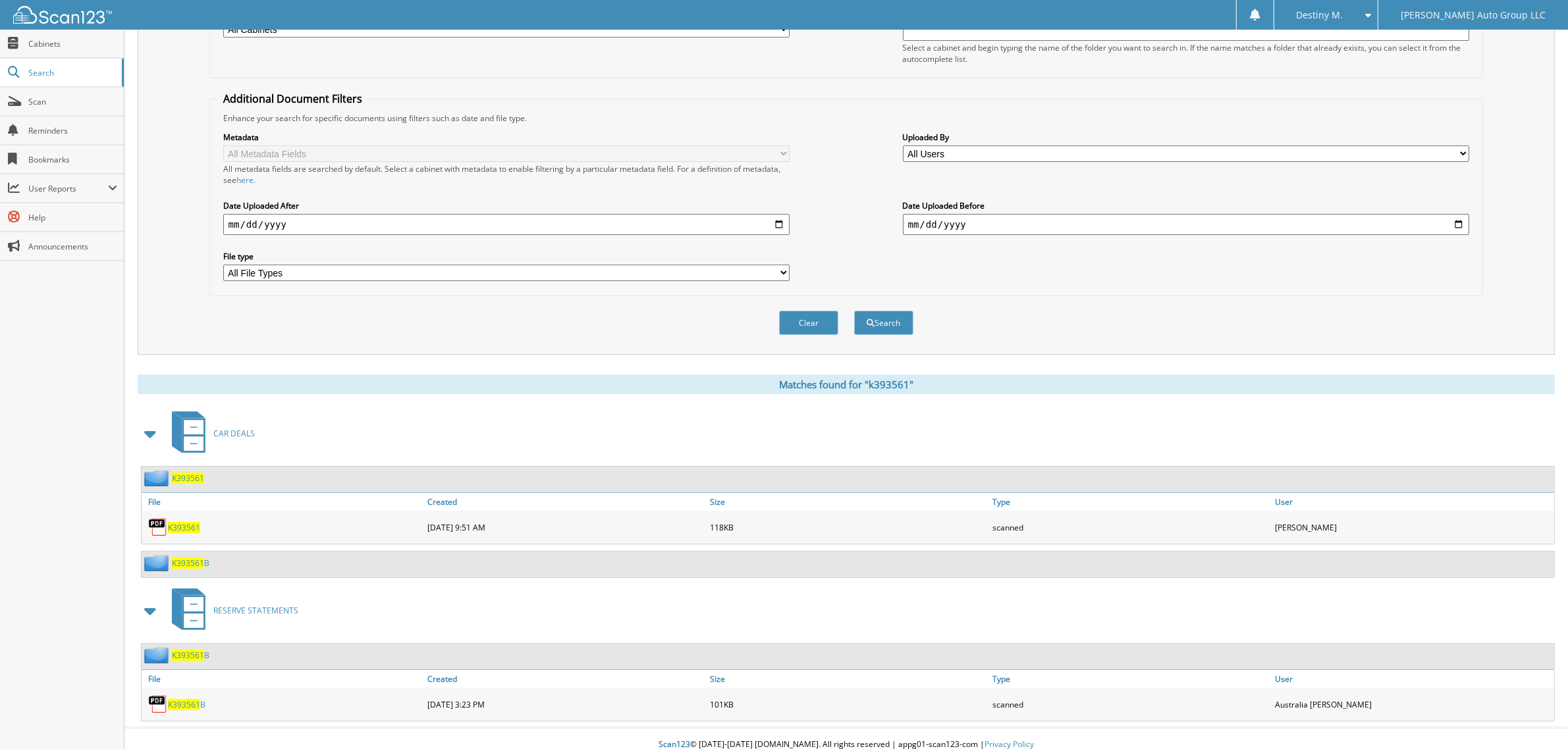
click at [193, 473] on span "K393561" at bounding box center [188, 478] width 32 height 11
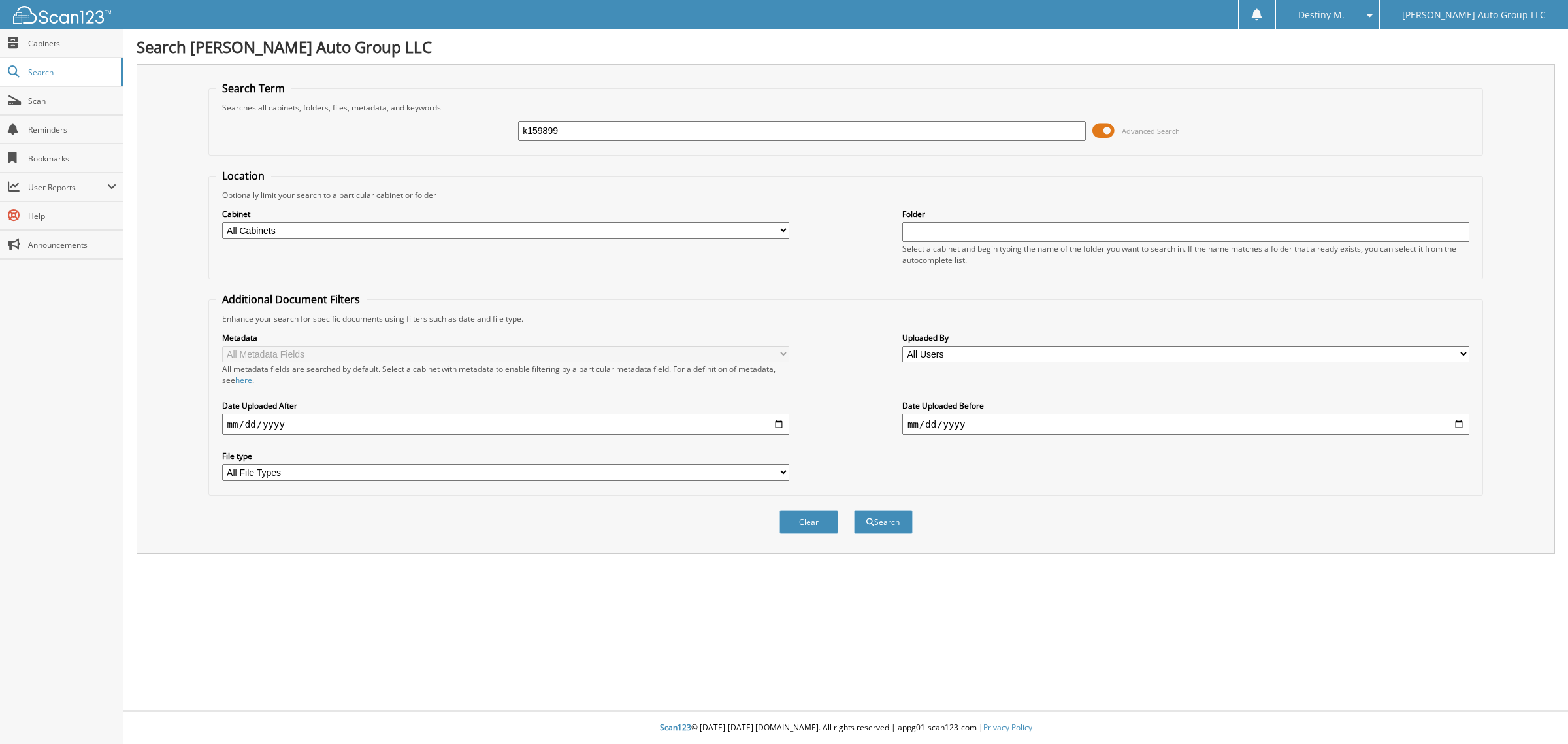
type input "k159899"
click at [854, 510] on button "Search" at bounding box center [883, 522] width 59 height 24
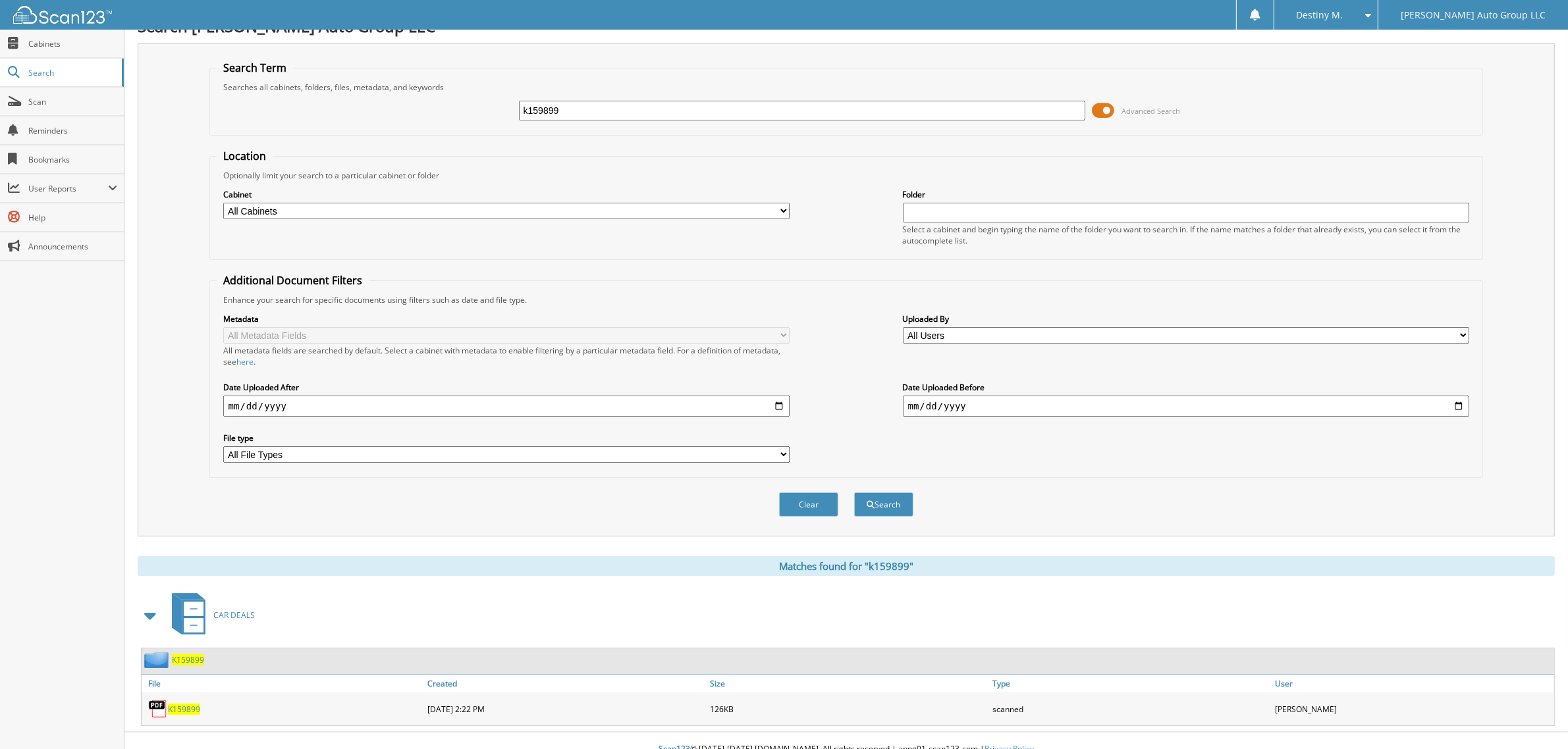
scroll to position [26, 0]
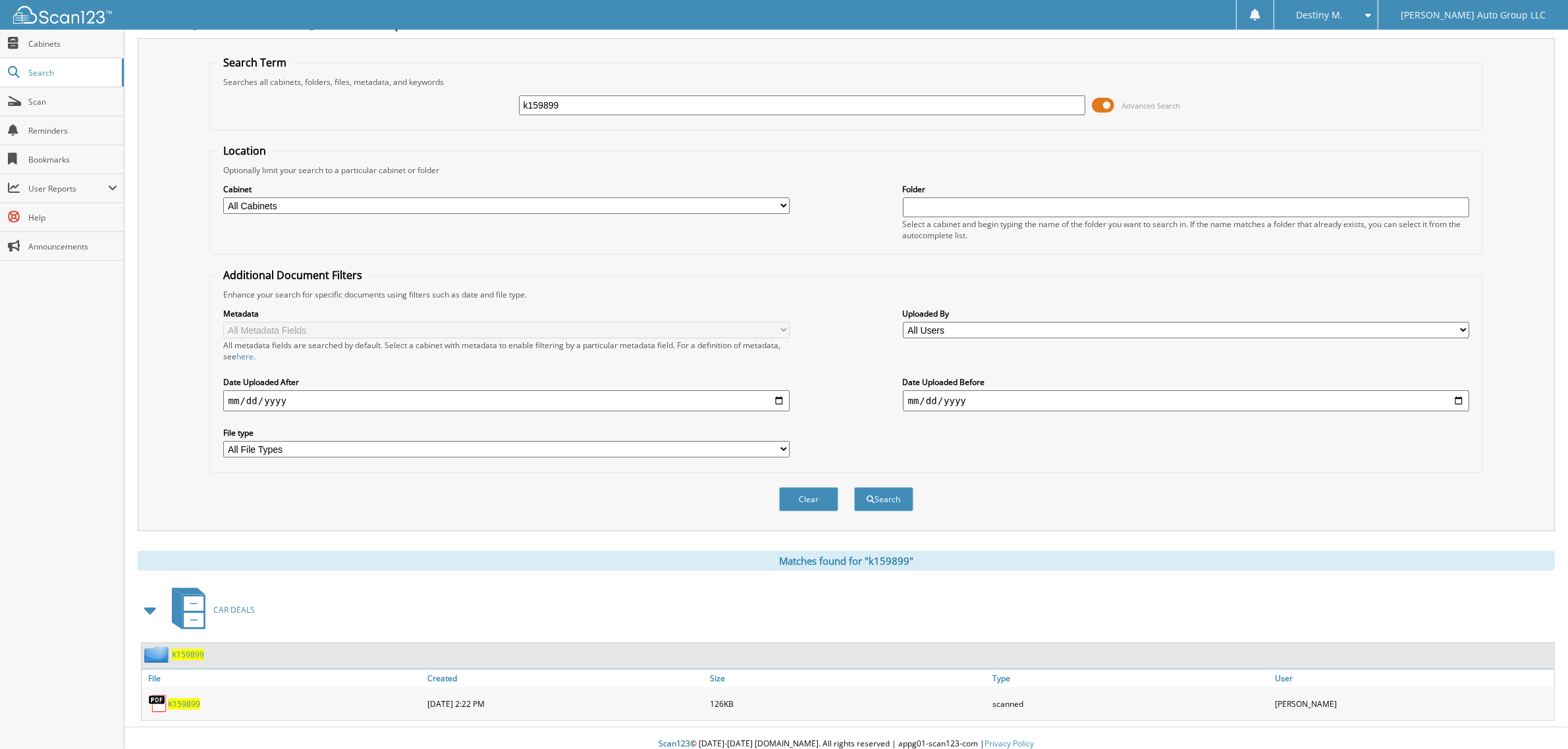
click at [193, 649] on span "K159899" at bounding box center [188, 654] width 32 height 11
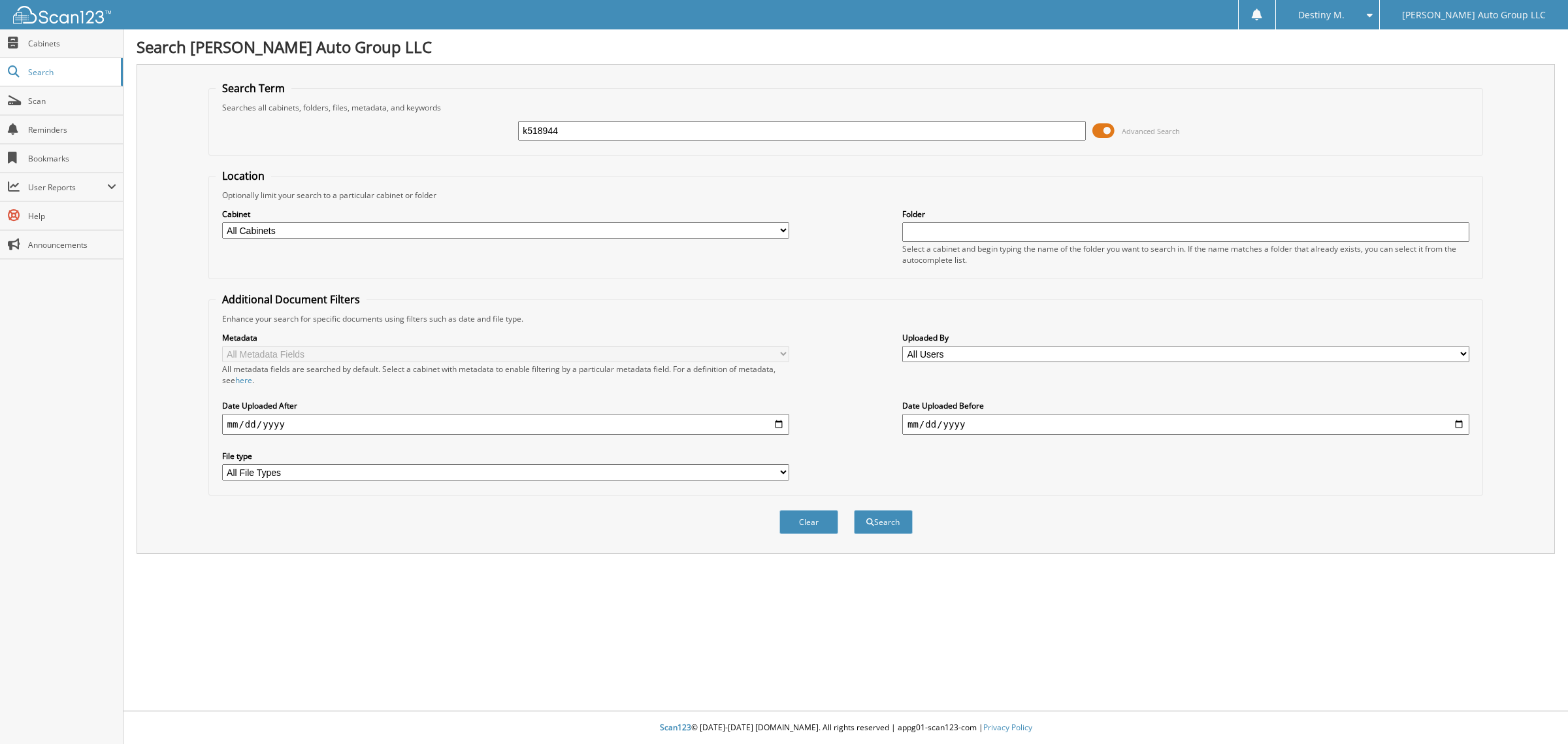
type input "k518944"
click at [854, 510] on button "Search" at bounding box center [883, 522] width 59 height 24
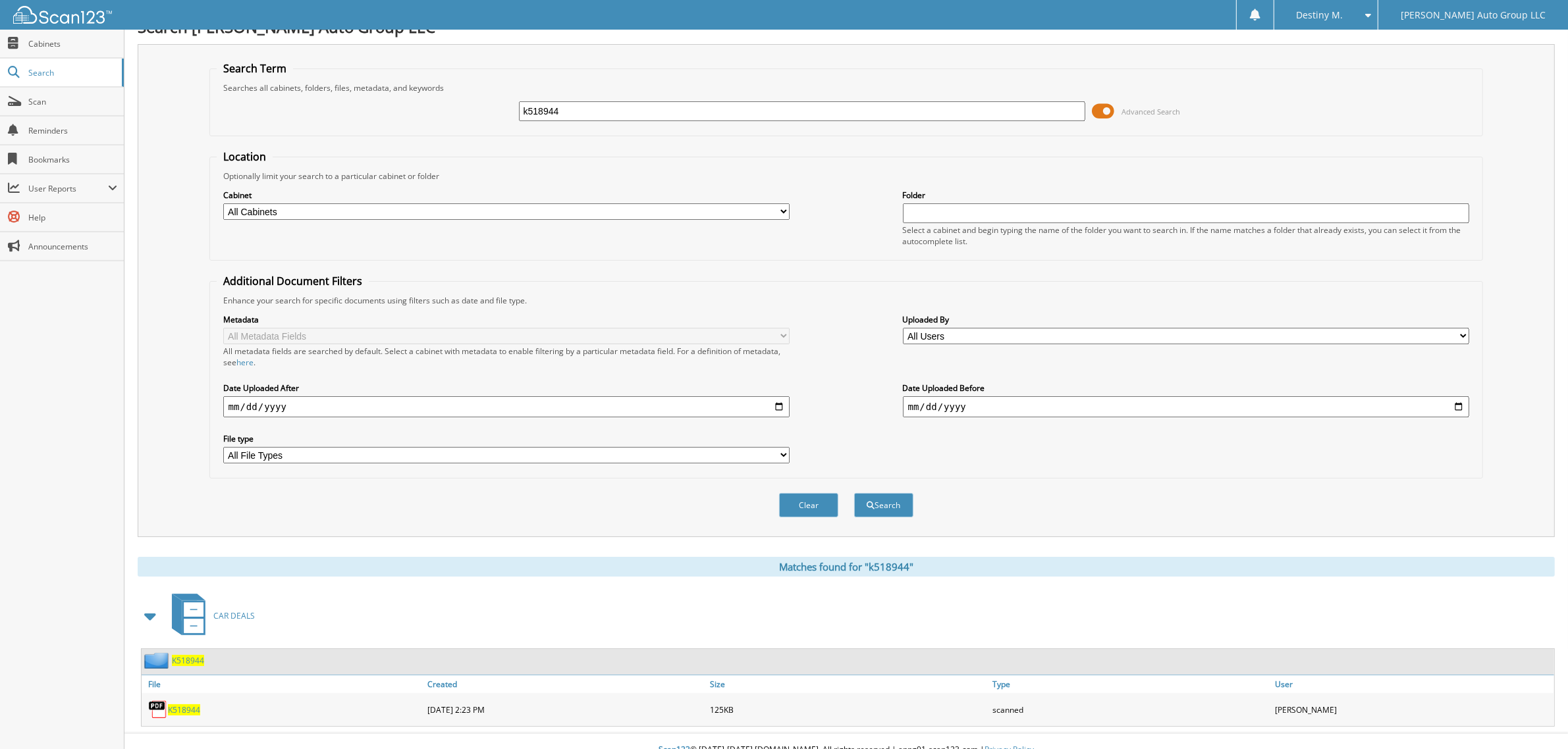
scroll to position [26, 0]
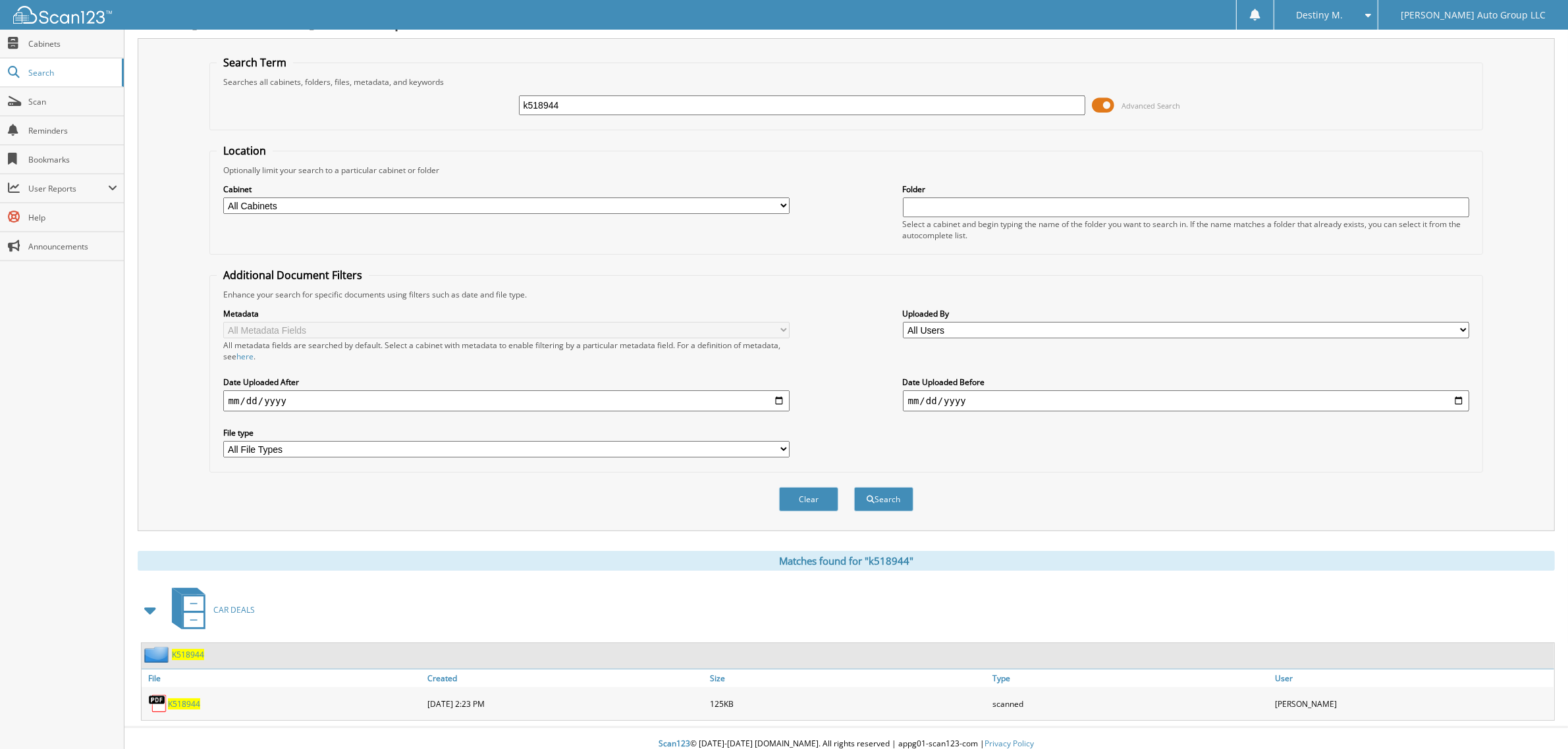
click at [195, 649] on span "K518944" at bounding box center [188, 654] width 32 height 11
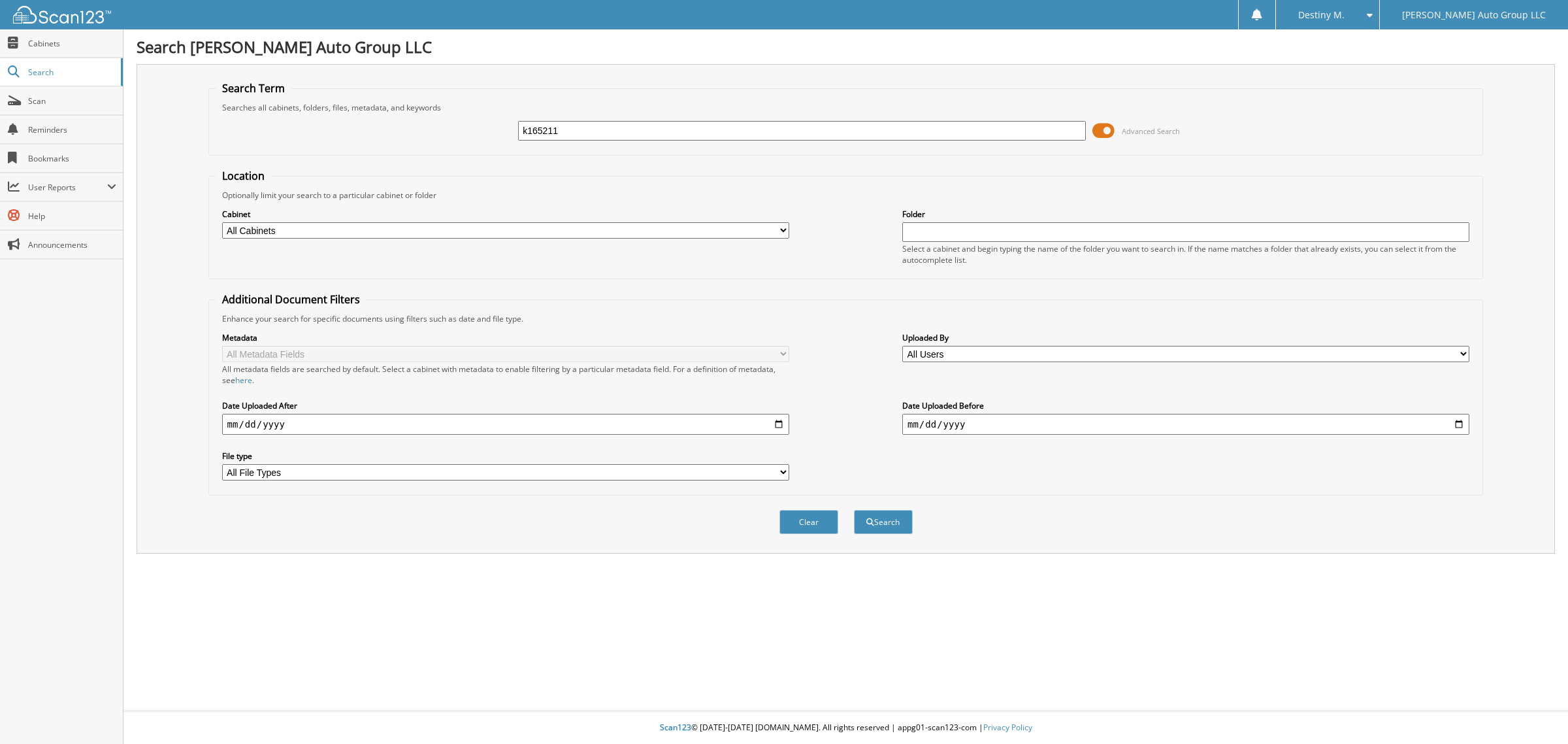
type input "k165211"
click at [854, 510] on button "Search" at bounding box center [883, 522] width 59 height 24
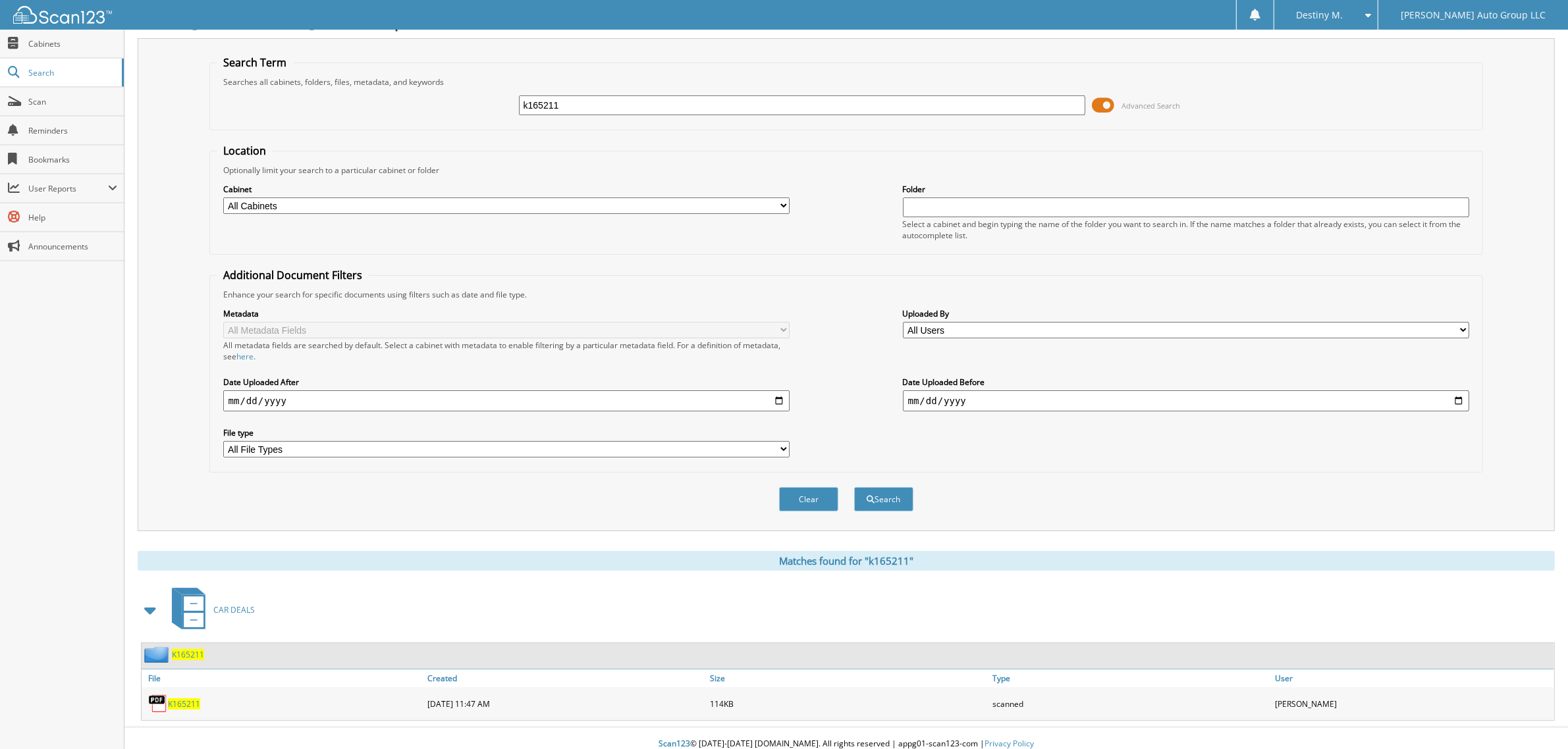
click at [186, 649] on span "K165211" at bounding box center [188, 654] width 32 height 11
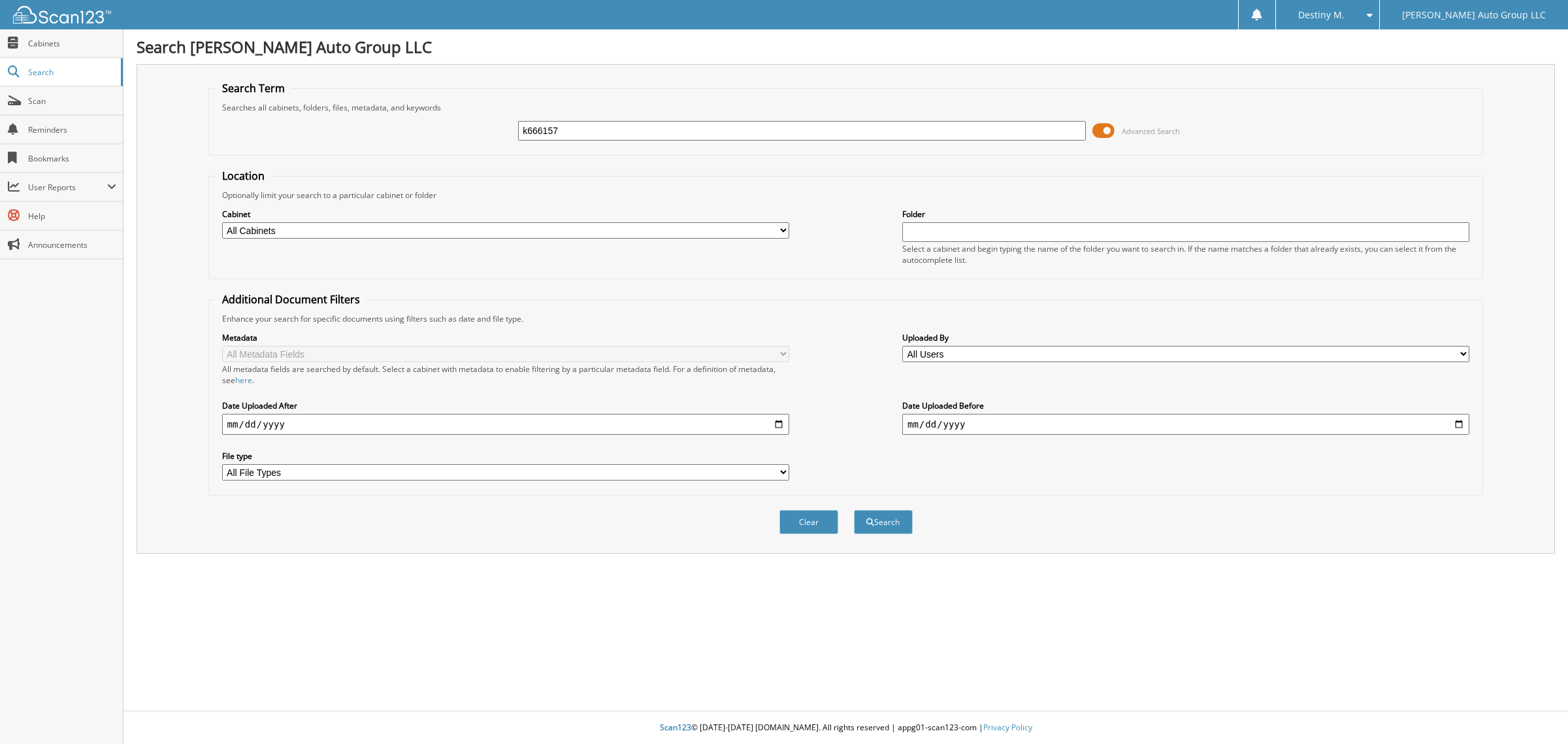
type input "k666157"
click at [854, 510] on button "Search" at bounding box center [883, 522] width 59 height 24
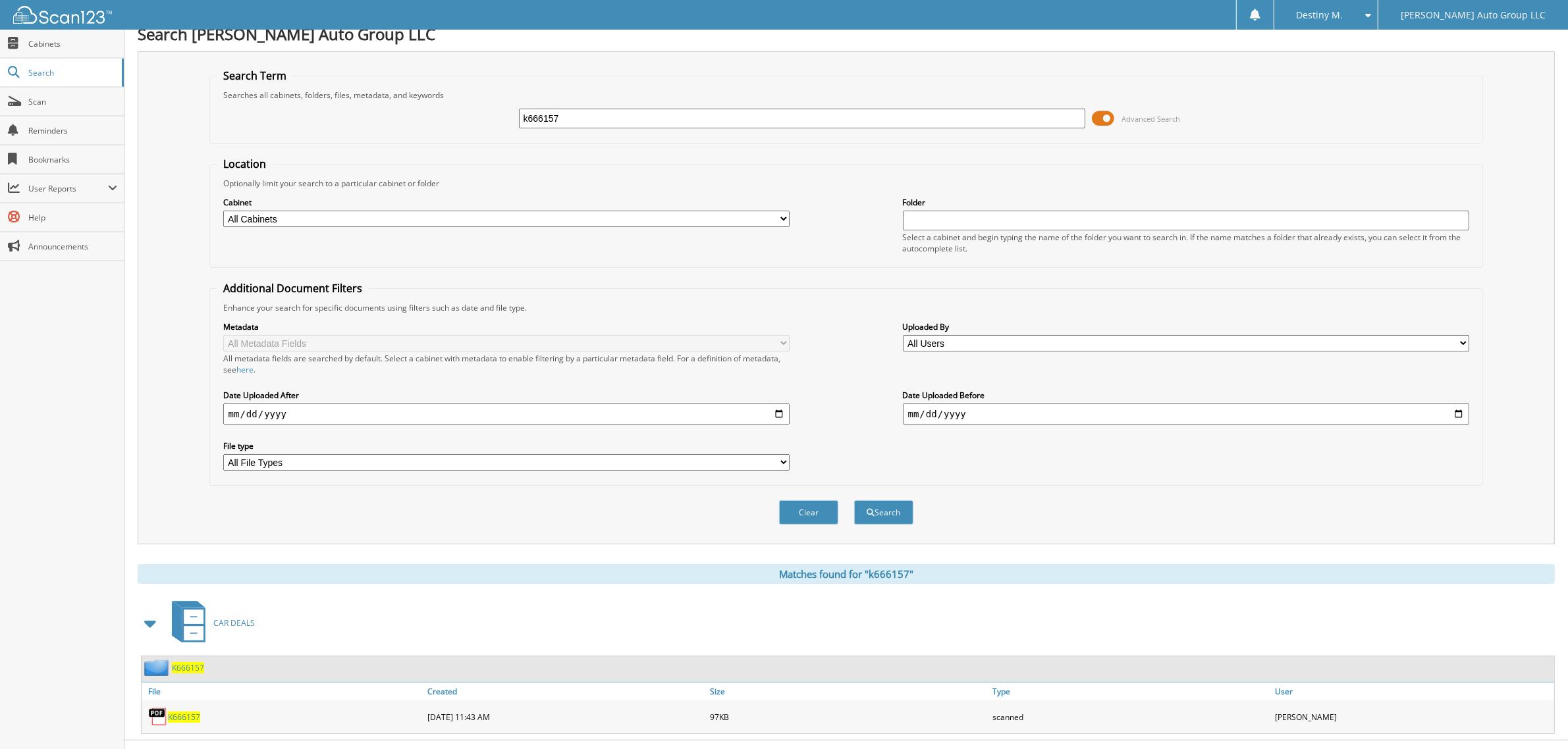
scroll to position [26, 0]
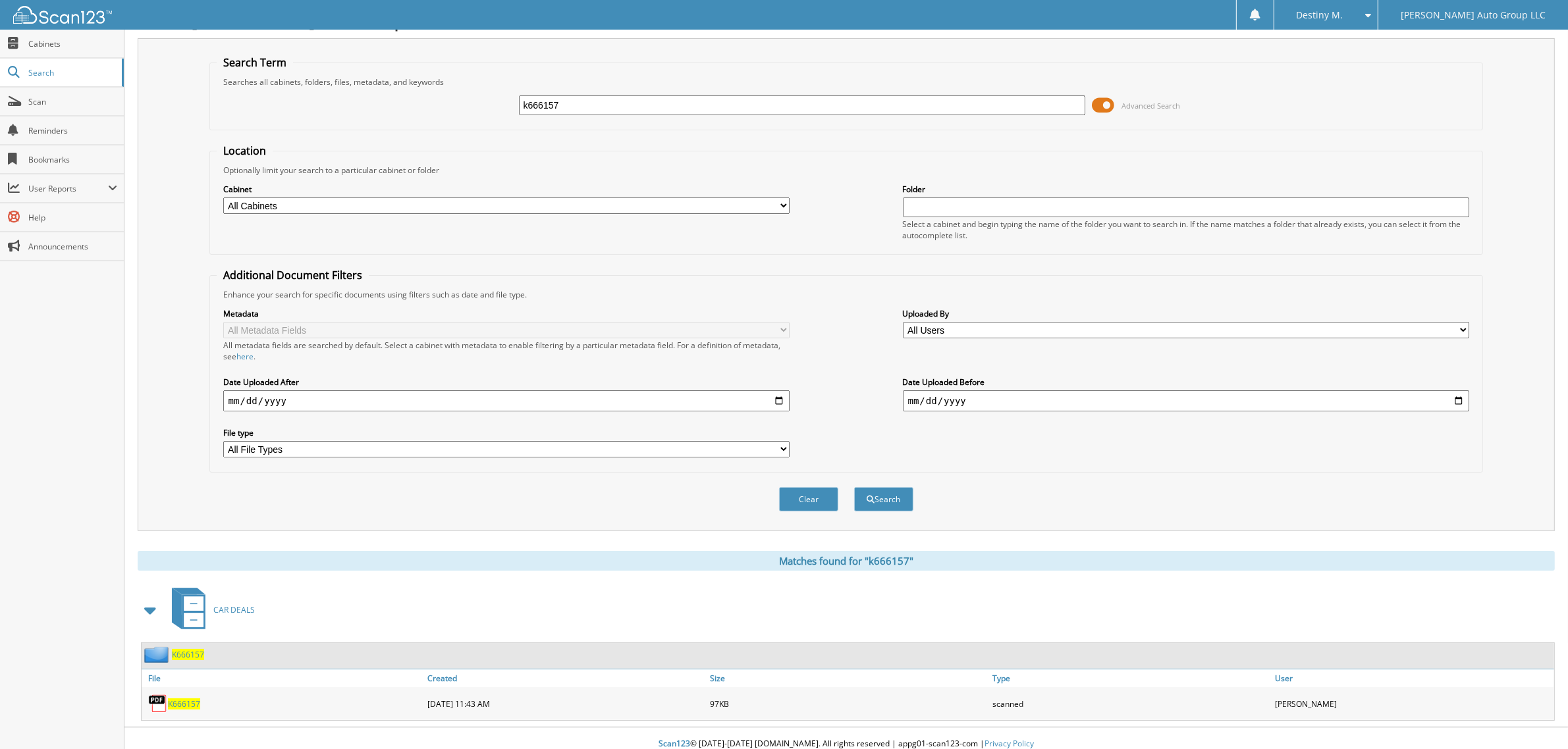
click at [183, 649] on span "K666157" at bounding box center [188, 654] width 32 height 11
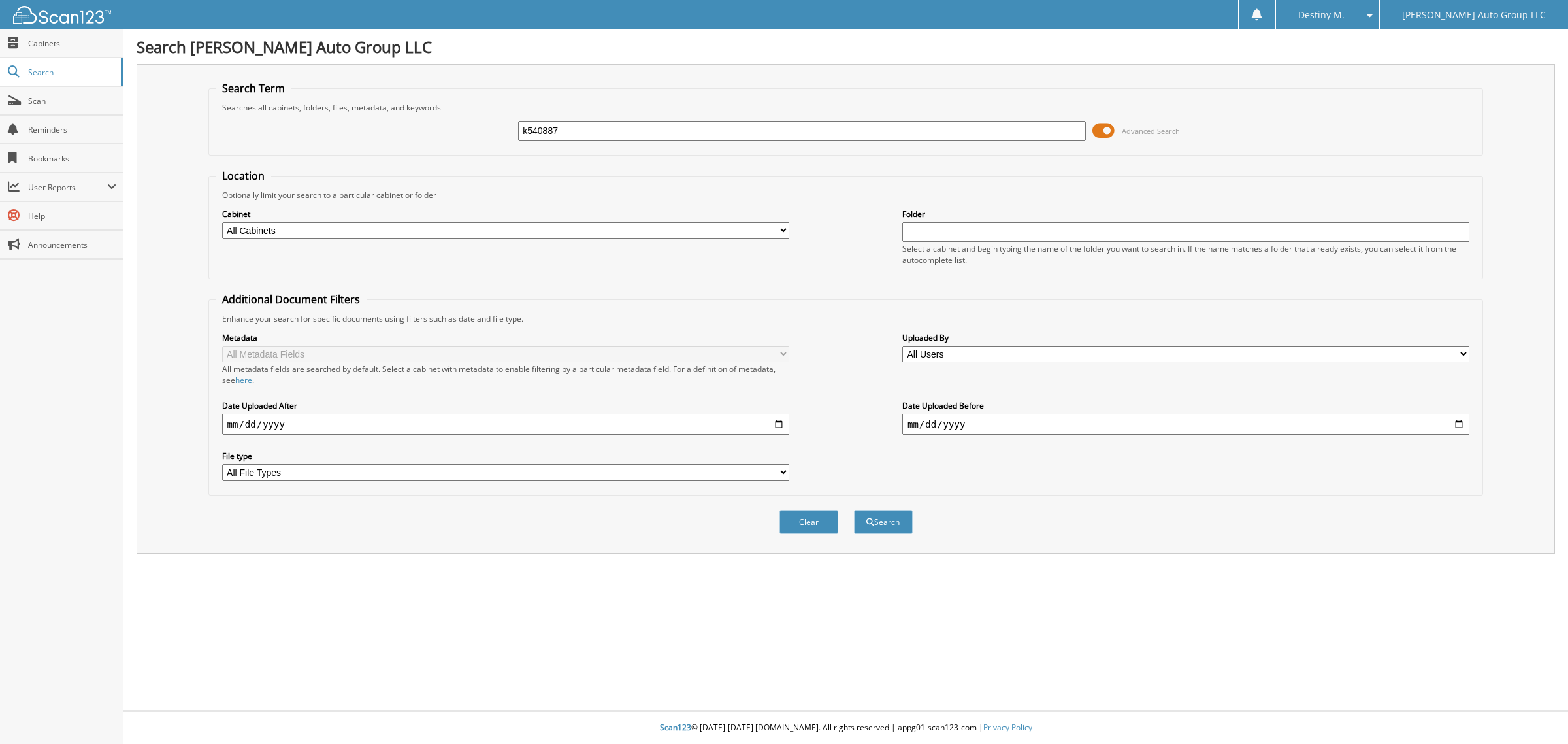
type input "k540887"
click at [854, 510] on button "Search" at bounding box center [883, 522] width 59 height 24
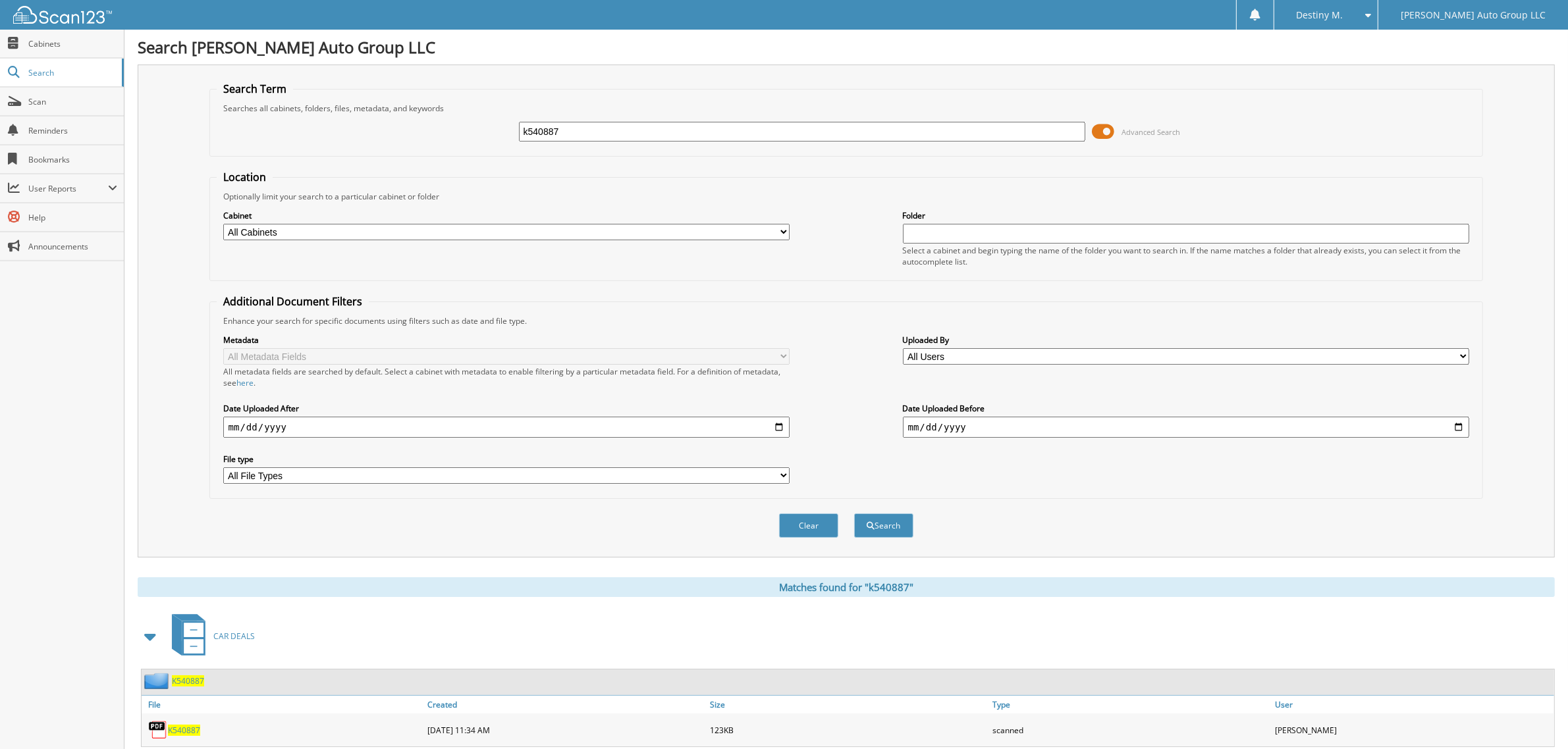
click at [194, 676] on span "K540887" at bounding box center [188, 681] width 32 height 11
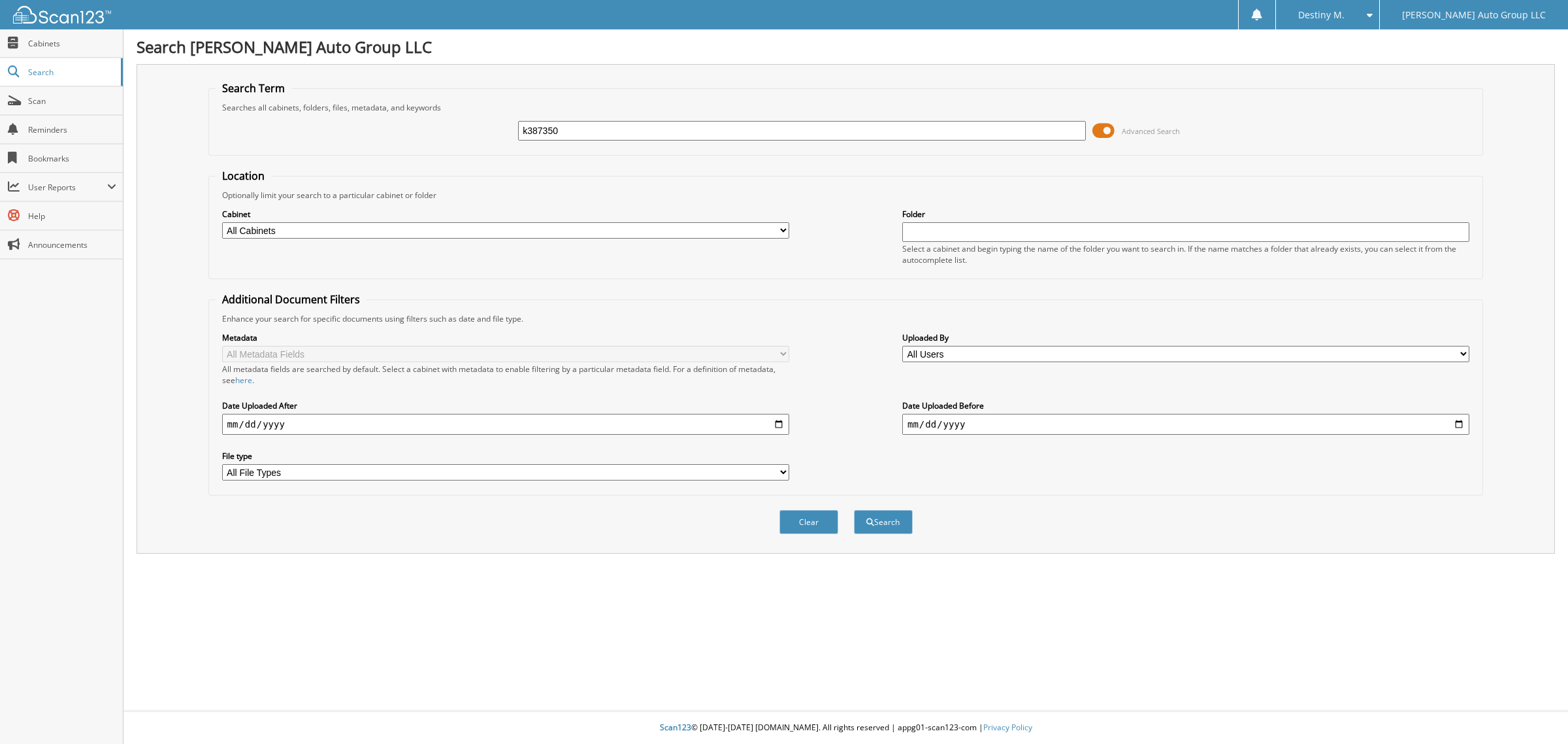
type input "k387350"
click at [854, 510] on button "Search" at bounding box center [883, 522] width 59 height 24
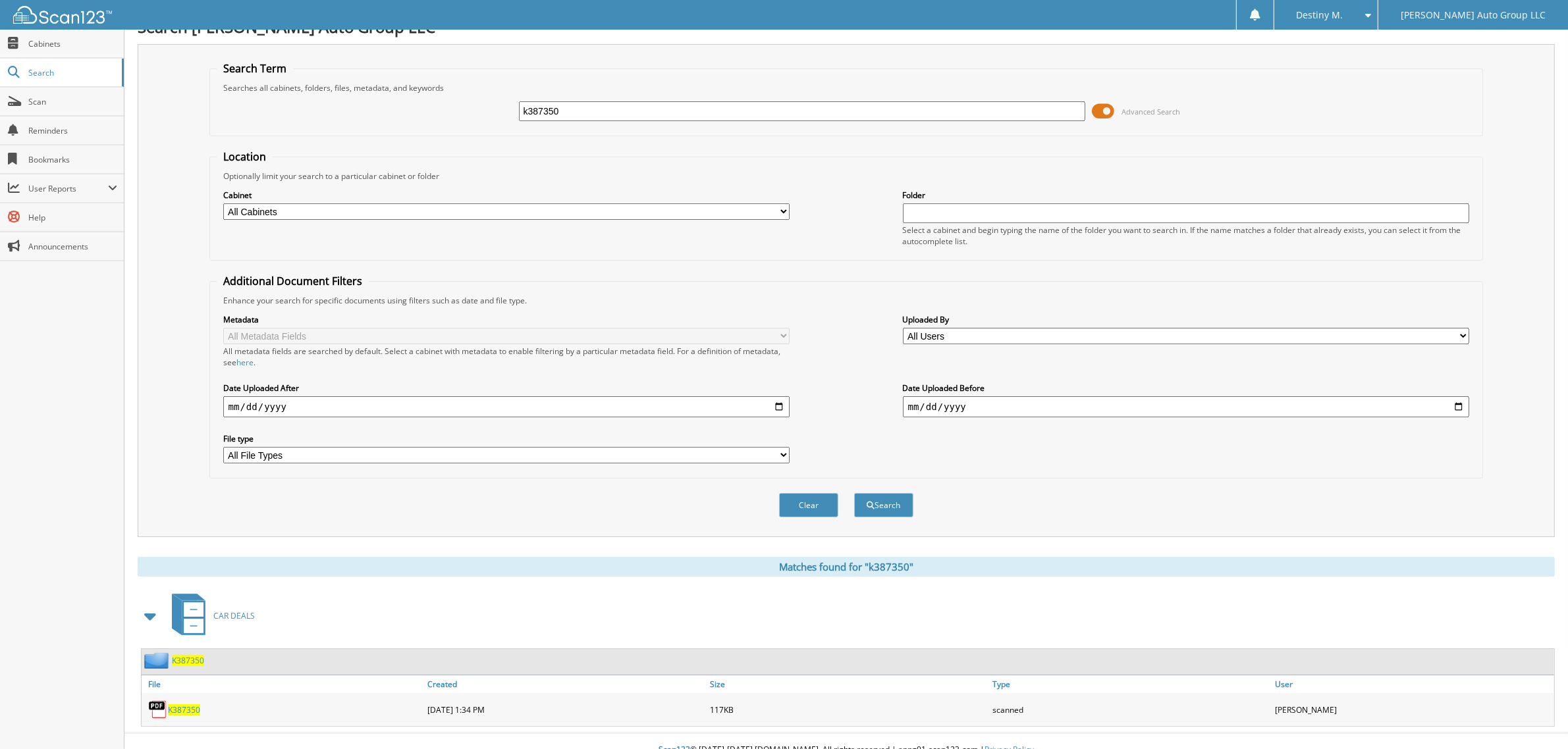
scroll to position [26, 0]
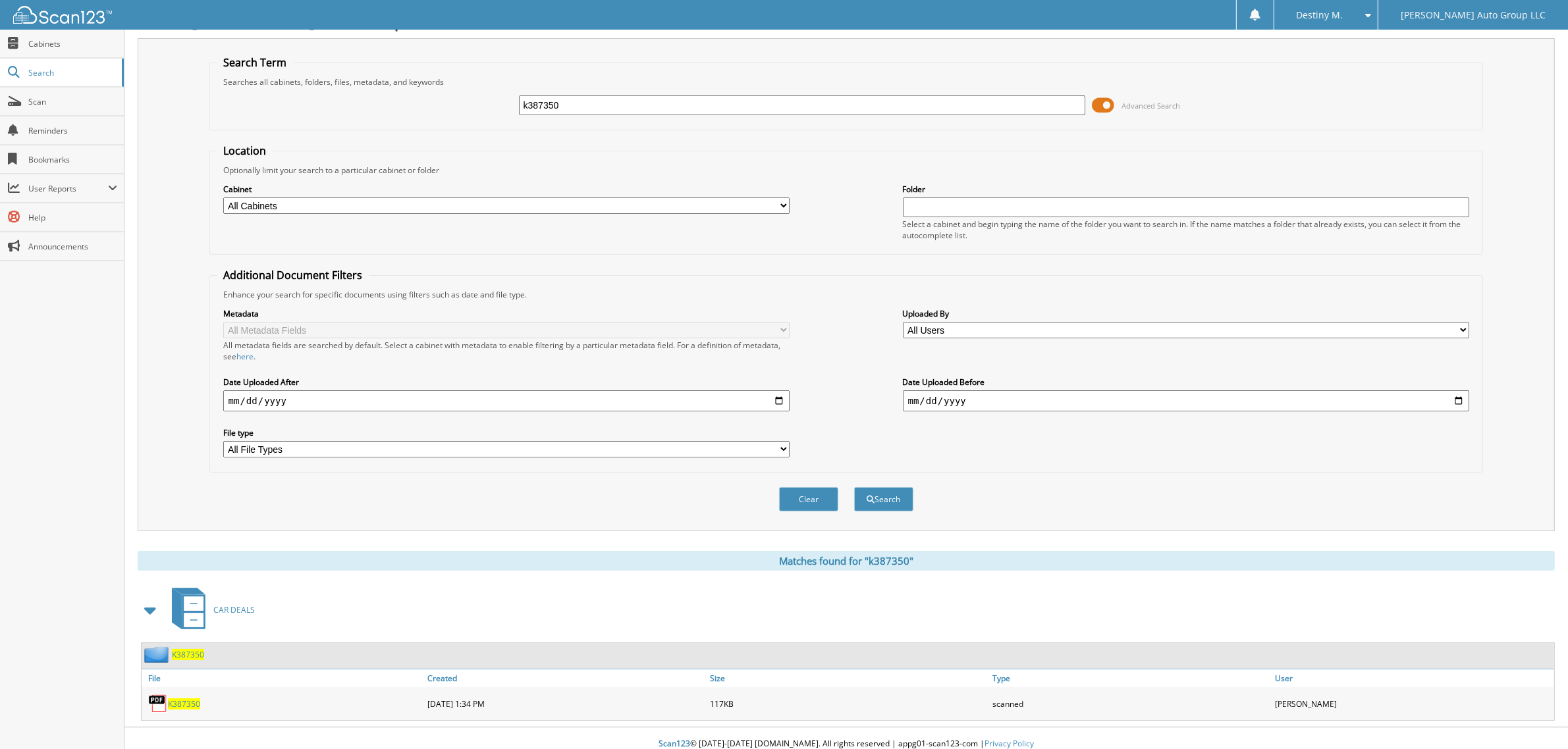
click at [206, 648] on div "K387350" at bounding box center [848, 656] width 1412 height 26
click at [204, 649] on span "K387350" at bounding box center [188, 654] width 32 height 11
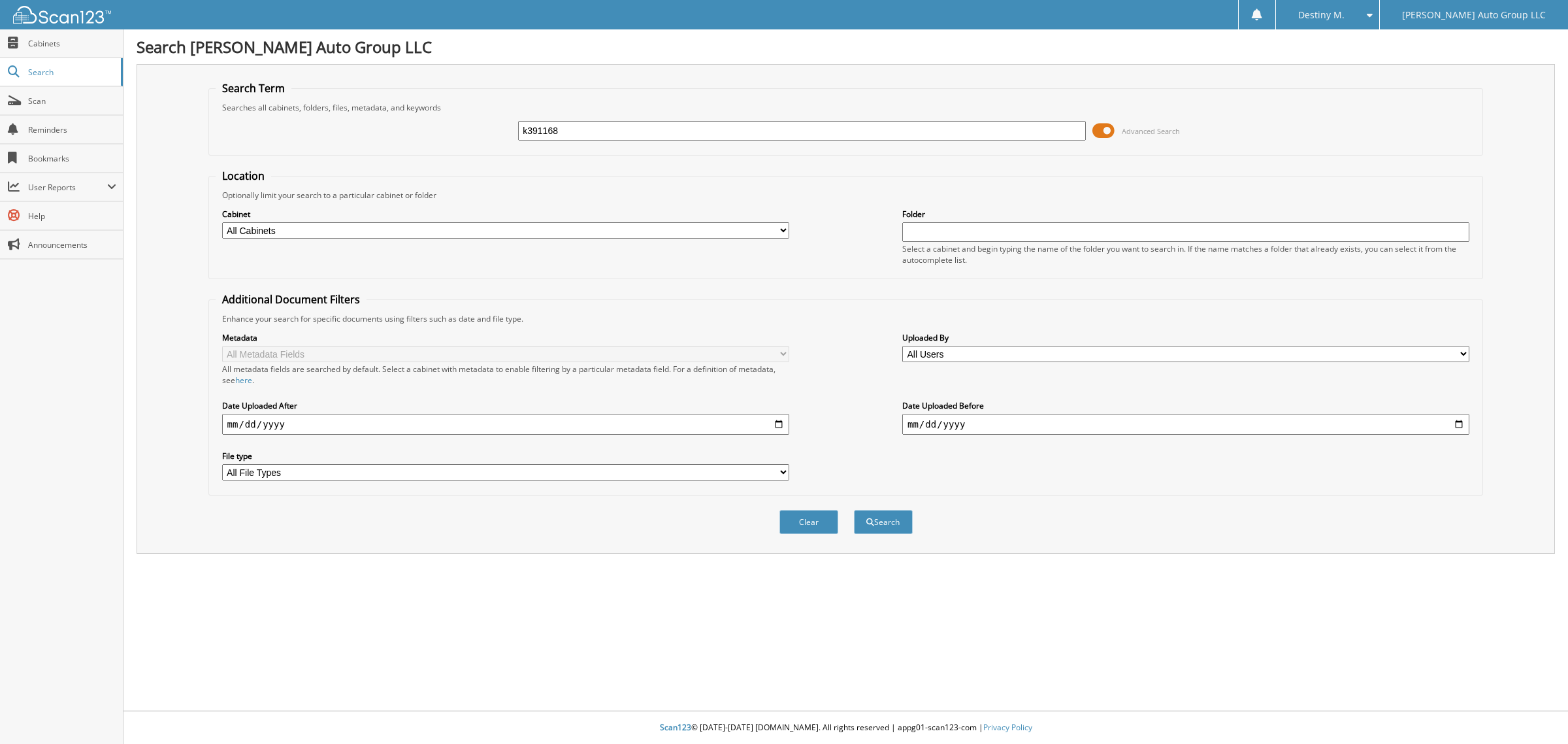
type input "k391168"
click at [854, 510] on button "Search" at bounding box center [883, 522] width 59 height 24
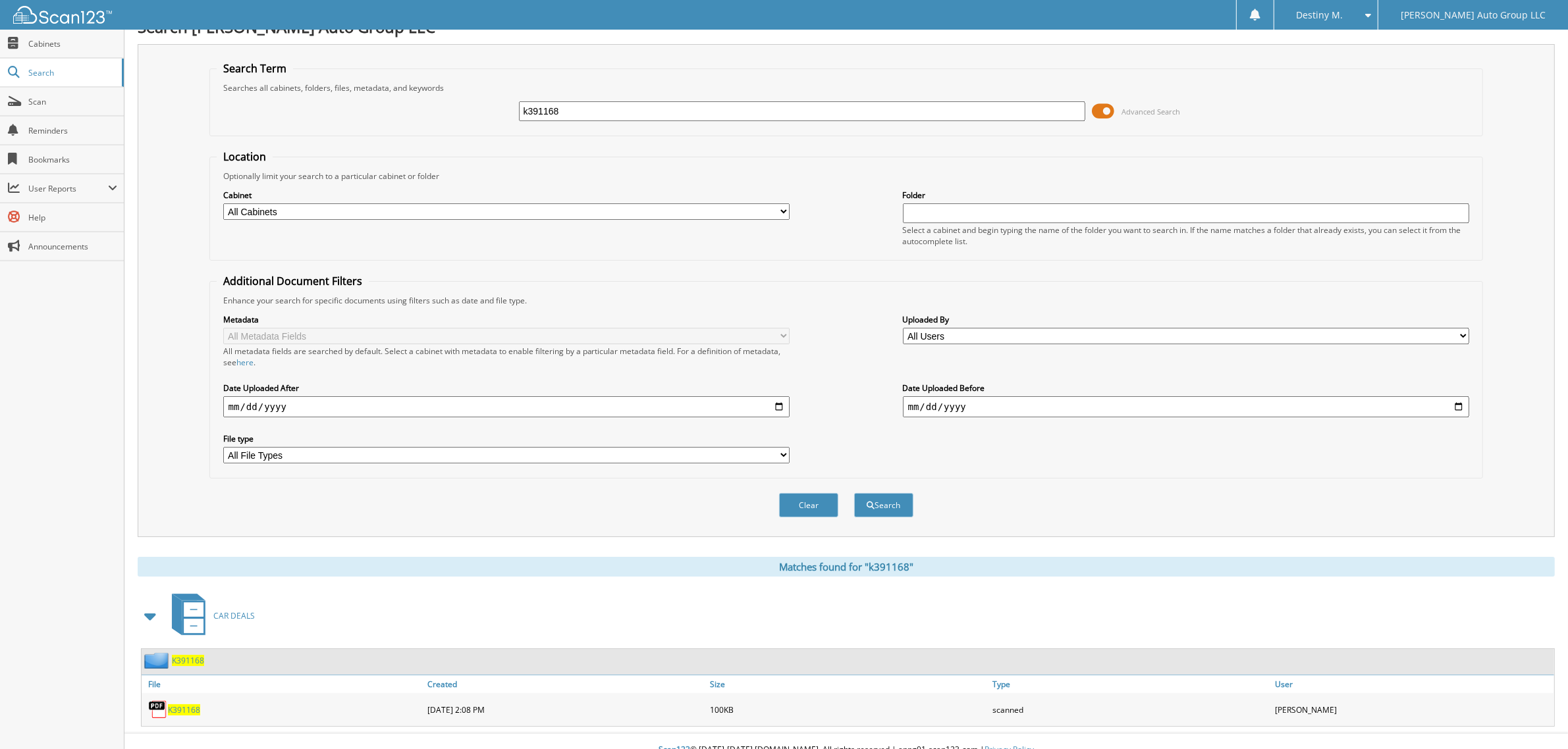
scroll to position [26, 0]
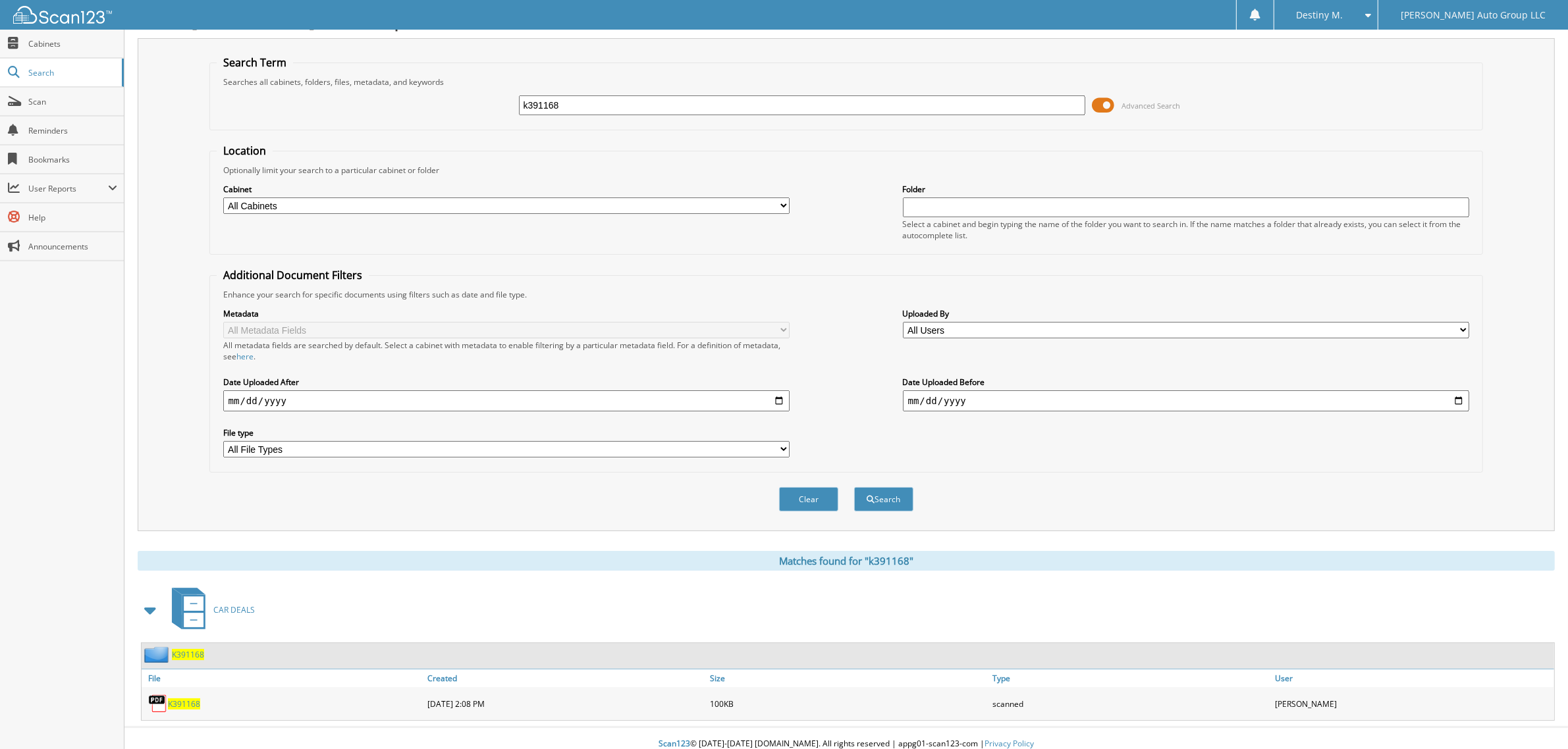
click at [173, 649] on span "K391168" at bounding box center [188, 654] width 32 height 11
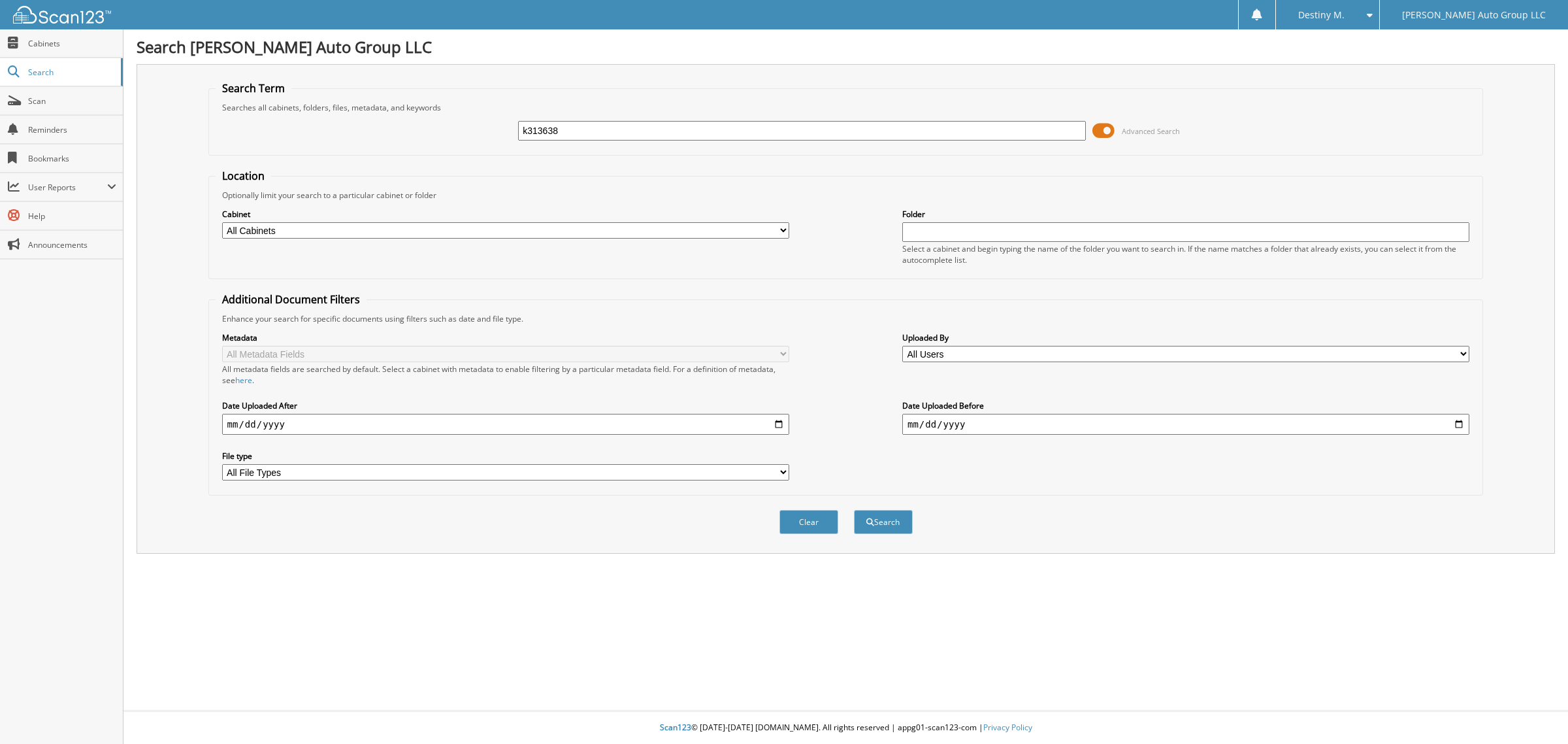
type input "k313638"
click at [854, 510] on button "Search" at bounding box center [883, 522] width 59 height 24
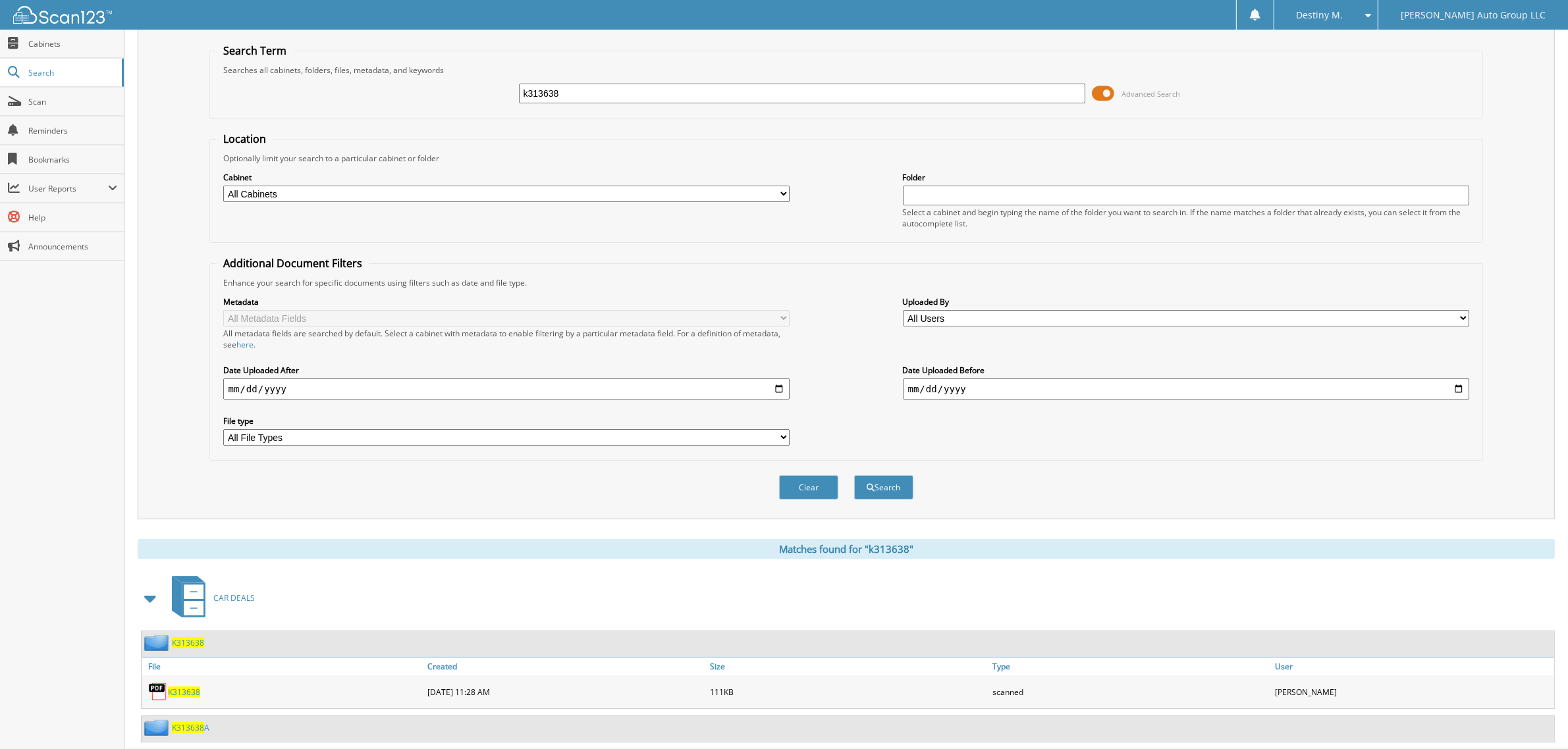
scroll to position [60, 0]
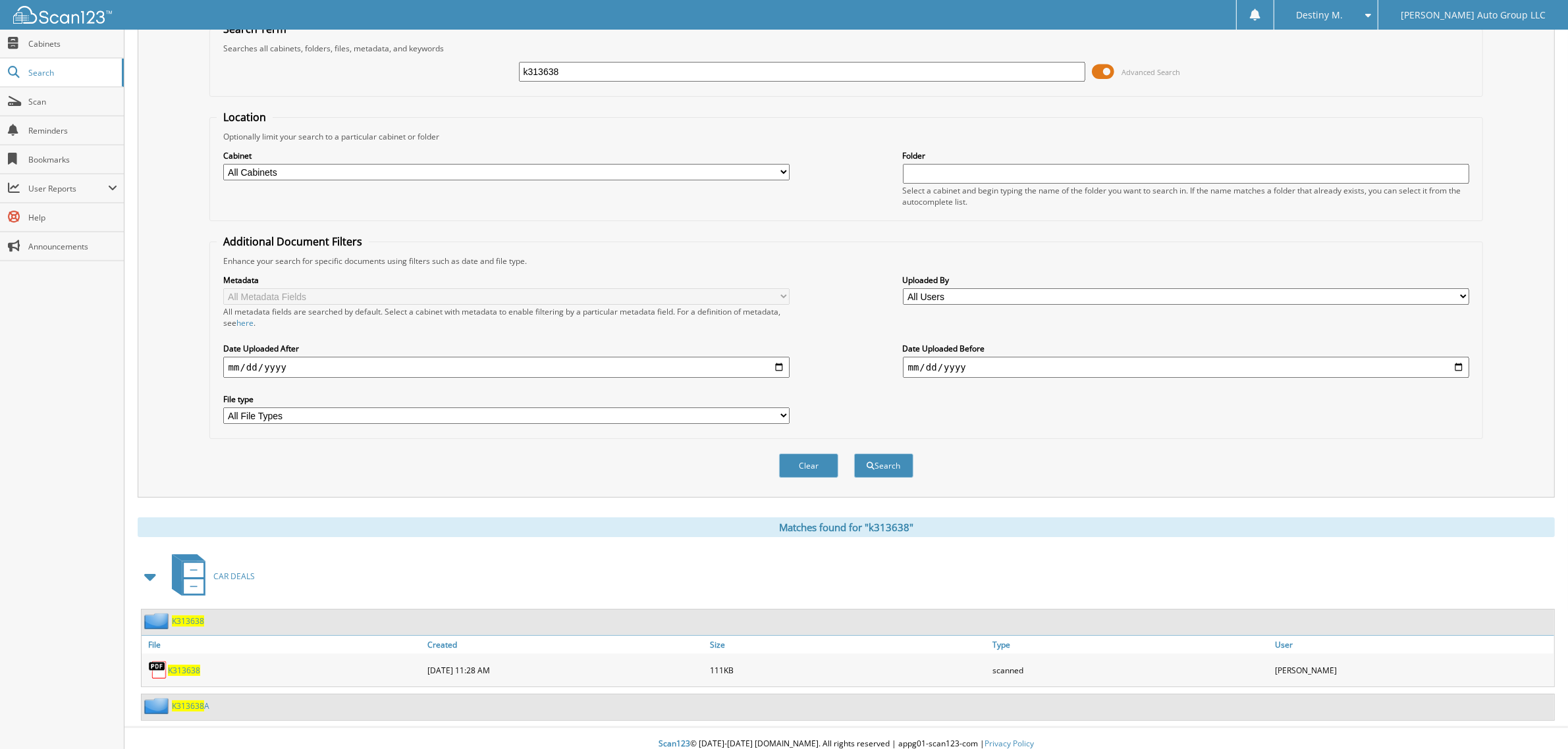
click at [186, 665] on span "K313638" at bounding box center [184, 670] width 32 height 11
click at [191, 615] on span "K313638" at bounding box center [188, 620] width 32 height 11
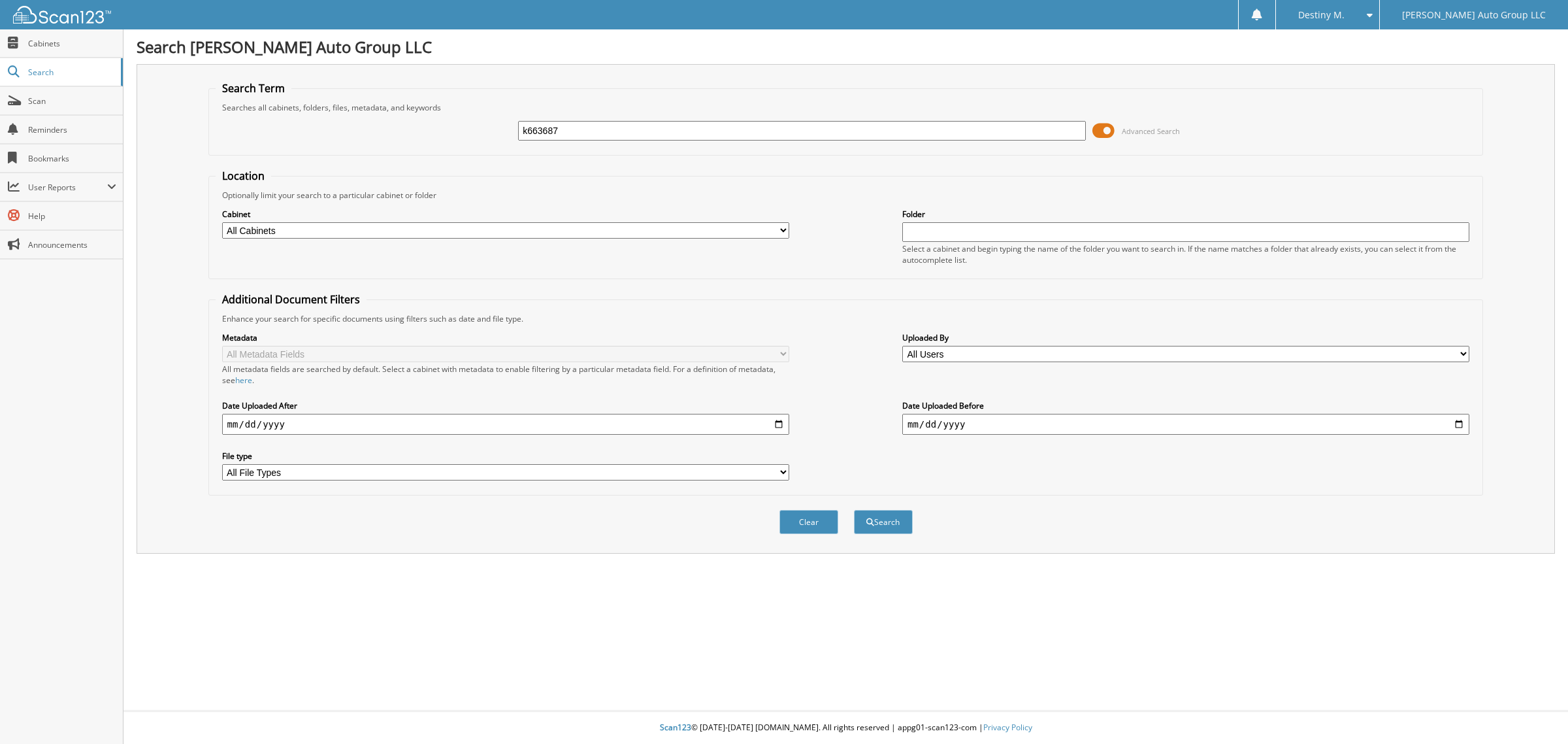
type input "k663687"
click at [854, 510] on button "Search" at bounding box center [883, 522] width 59 height 24
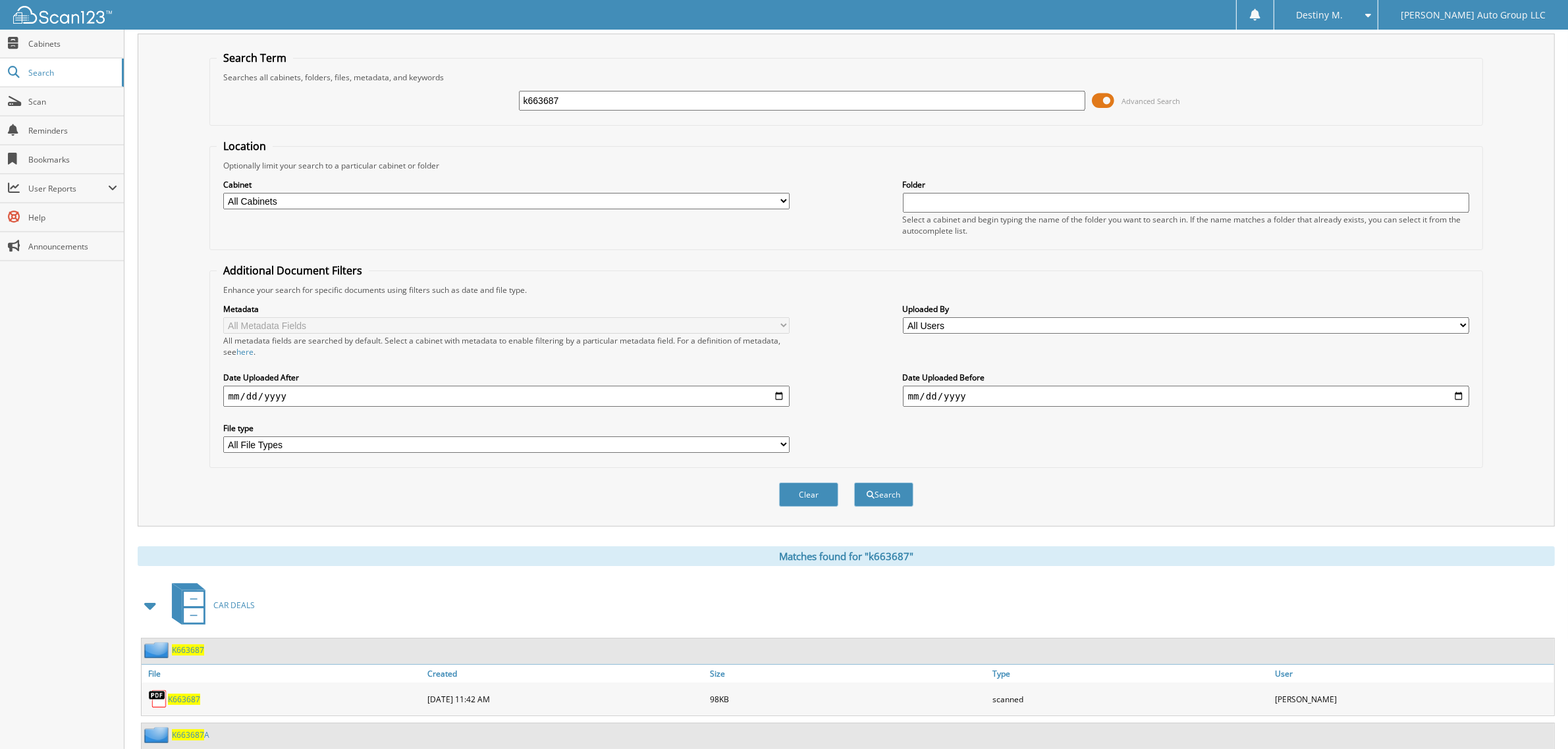
scroll to position [60, 0]
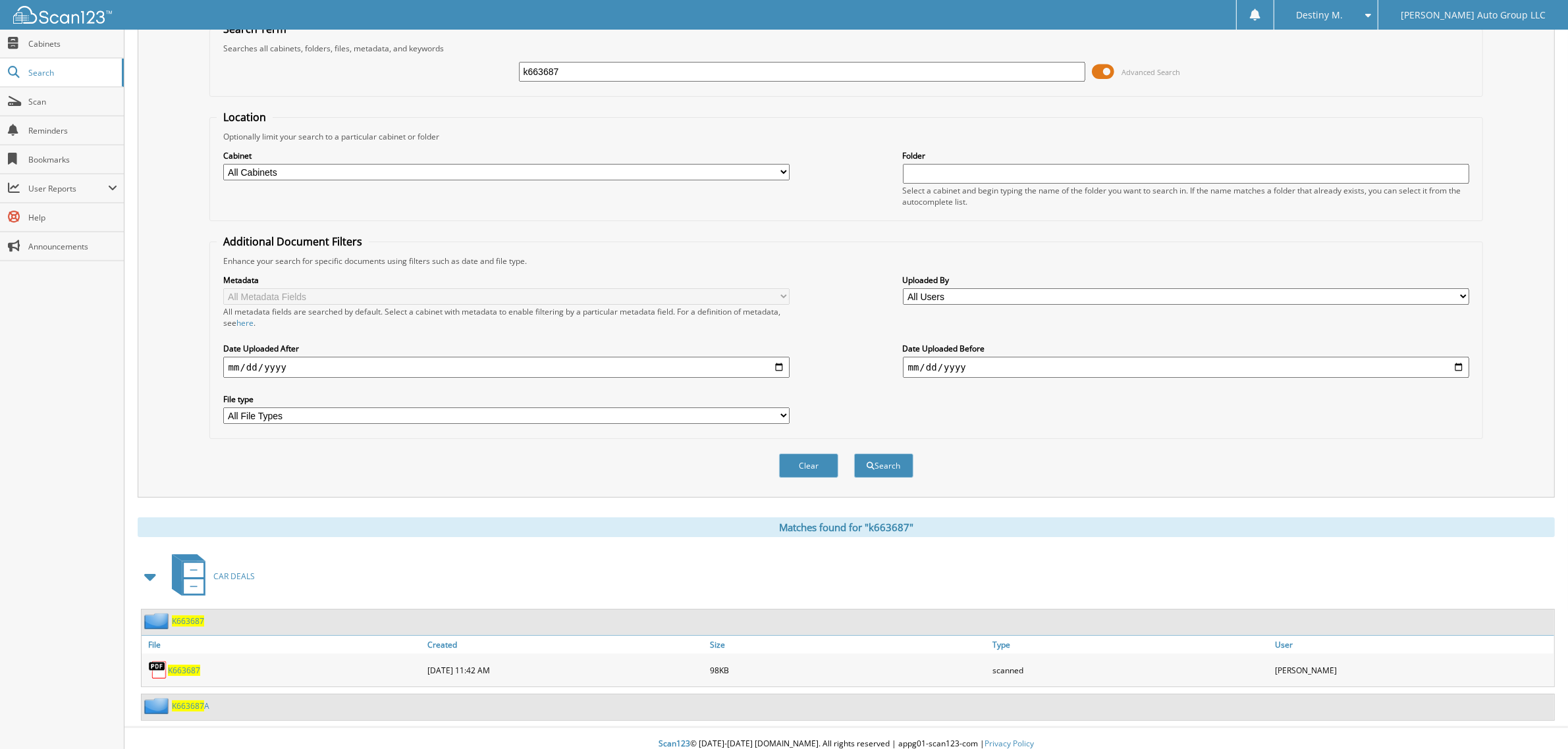
click at [199, 615] on span "K663687" at bounding box center [188, 620] width 32 height 11
click at [190, 615] on span "K663687" at bounding box center [188, 620] width 32 height 11
click at [201, 701] on span "K663687" at bounding box center [188, 706] width 32 height 11
drag, startPoint x: 568, startPoint y: 64, endPoint x: 316, endPoint y: 90, distance: 253.3
click at [314, 90] on fieldset "Search Term Searches all cabinets, folders, files, metadata, and keywords k6636…" at bounding box center [846, 59] width 1274 height 75
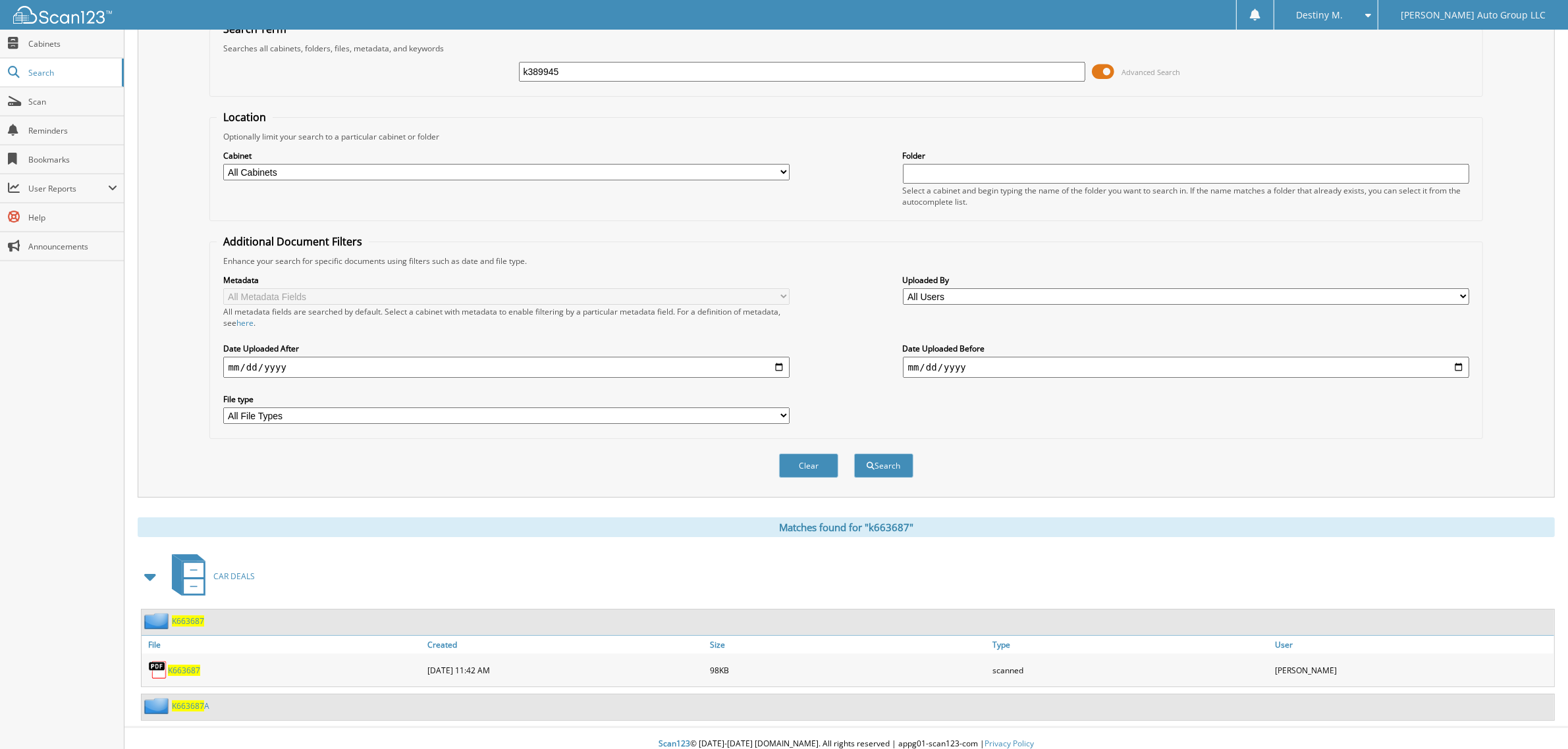
type input "k389945"
click at [854, 454] on button "Search" at bounding box center [883, 466] width 60 height 24
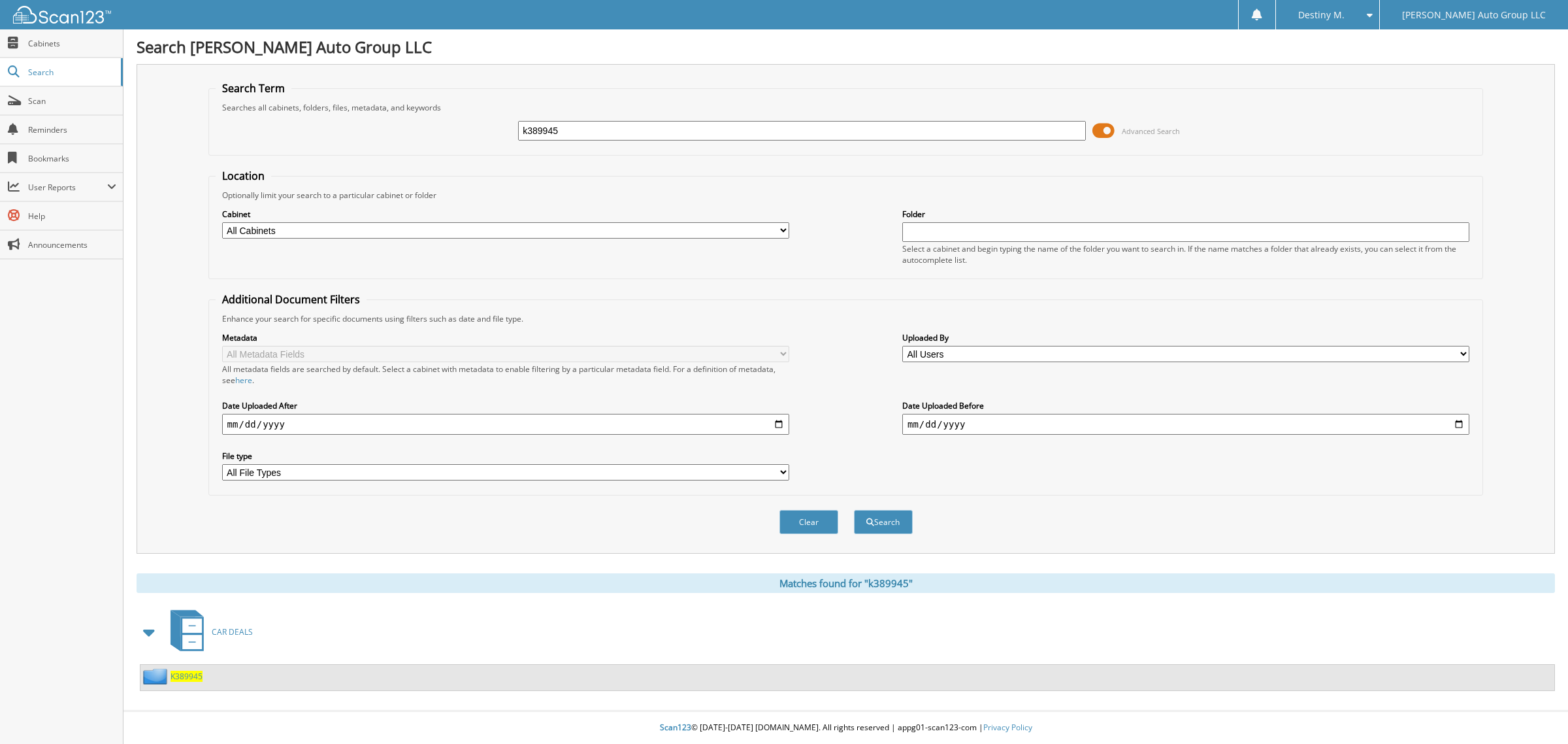
click at [180, 671] on span "K389945" at bounding box center [187, 676] width 32 height 11
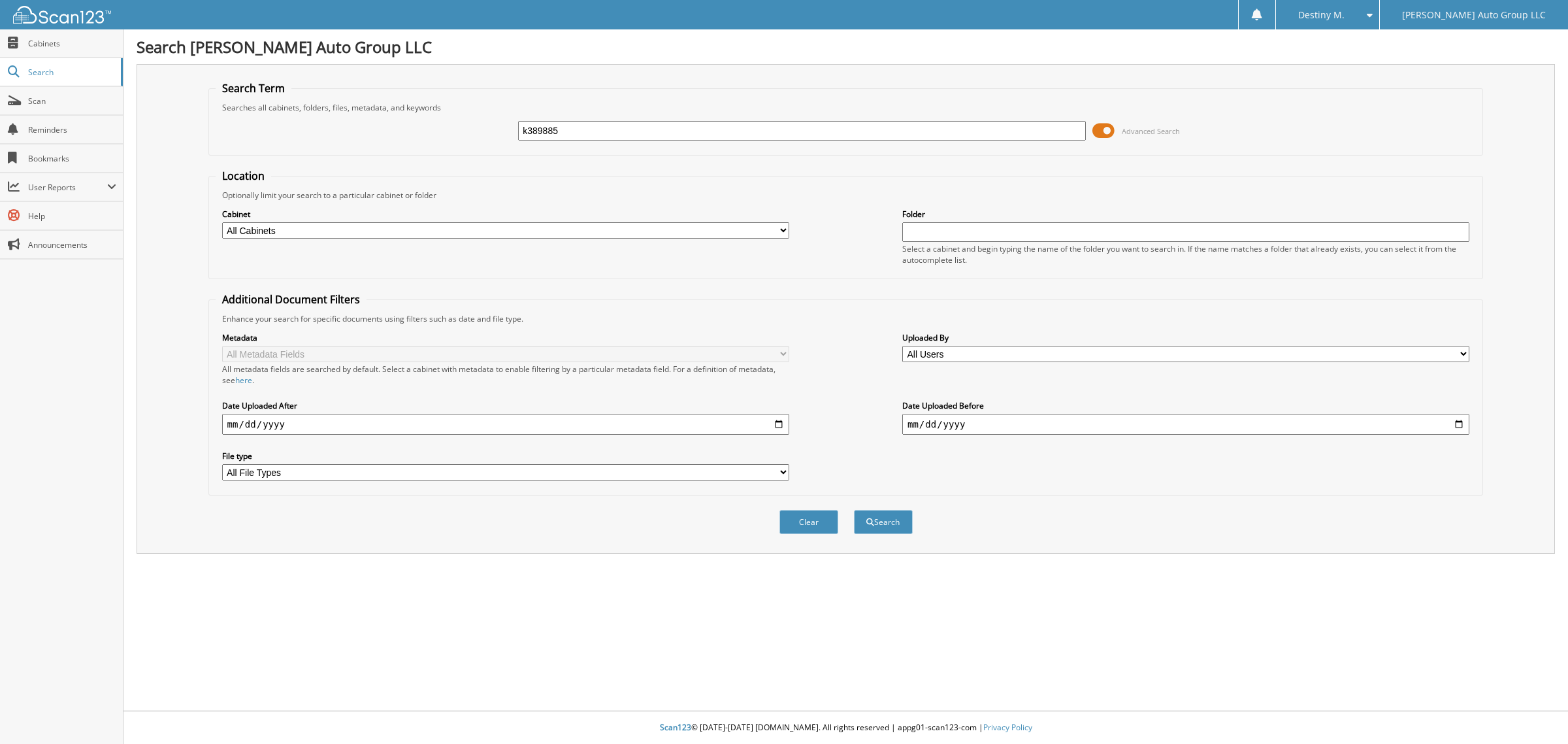
type input "k389885"
click at [854, 510] on button "Search" at bounding box center [883, 522] width 59 height 24
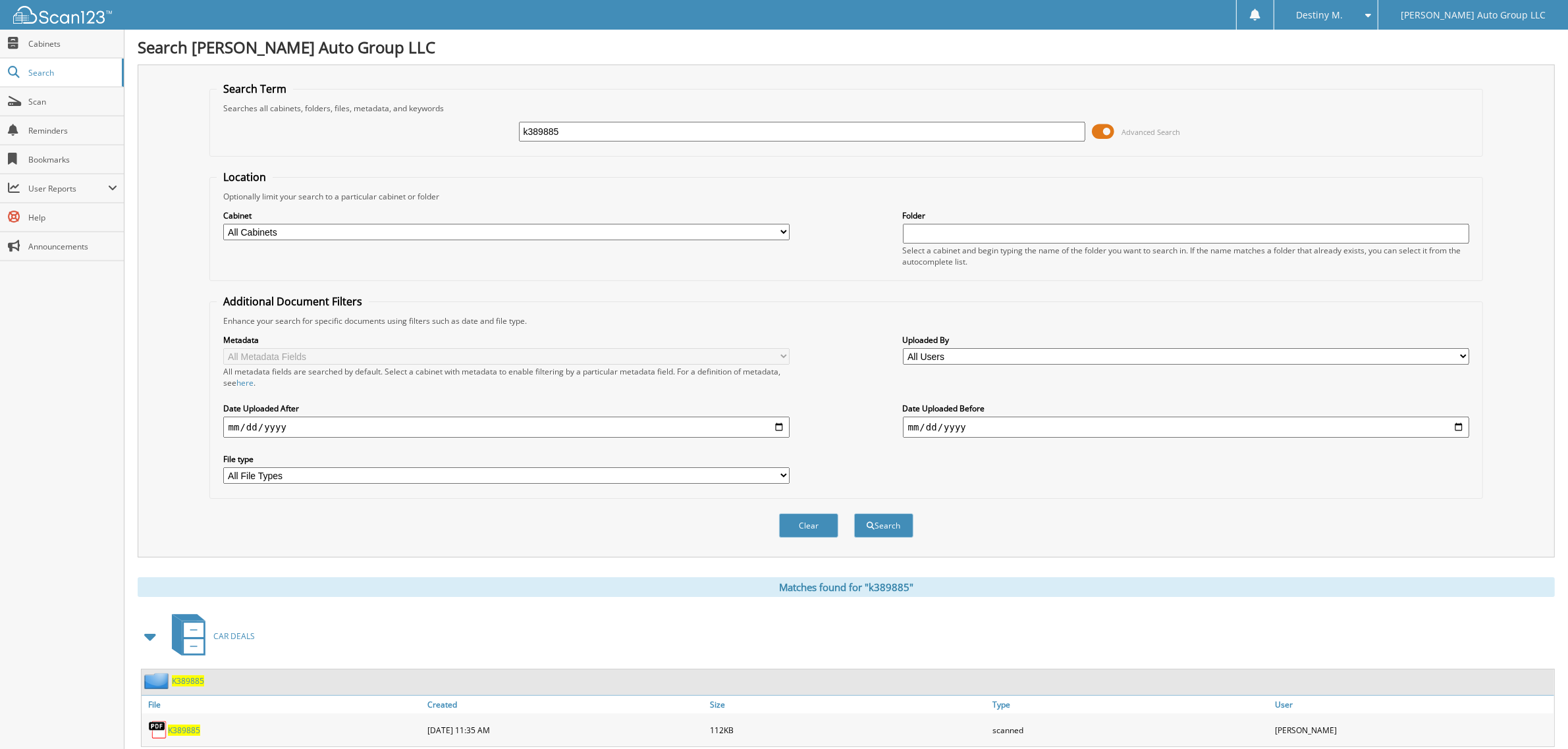
click at [198, 676] on span "K389885" at bounding box center [188, 681] width 32 height 11
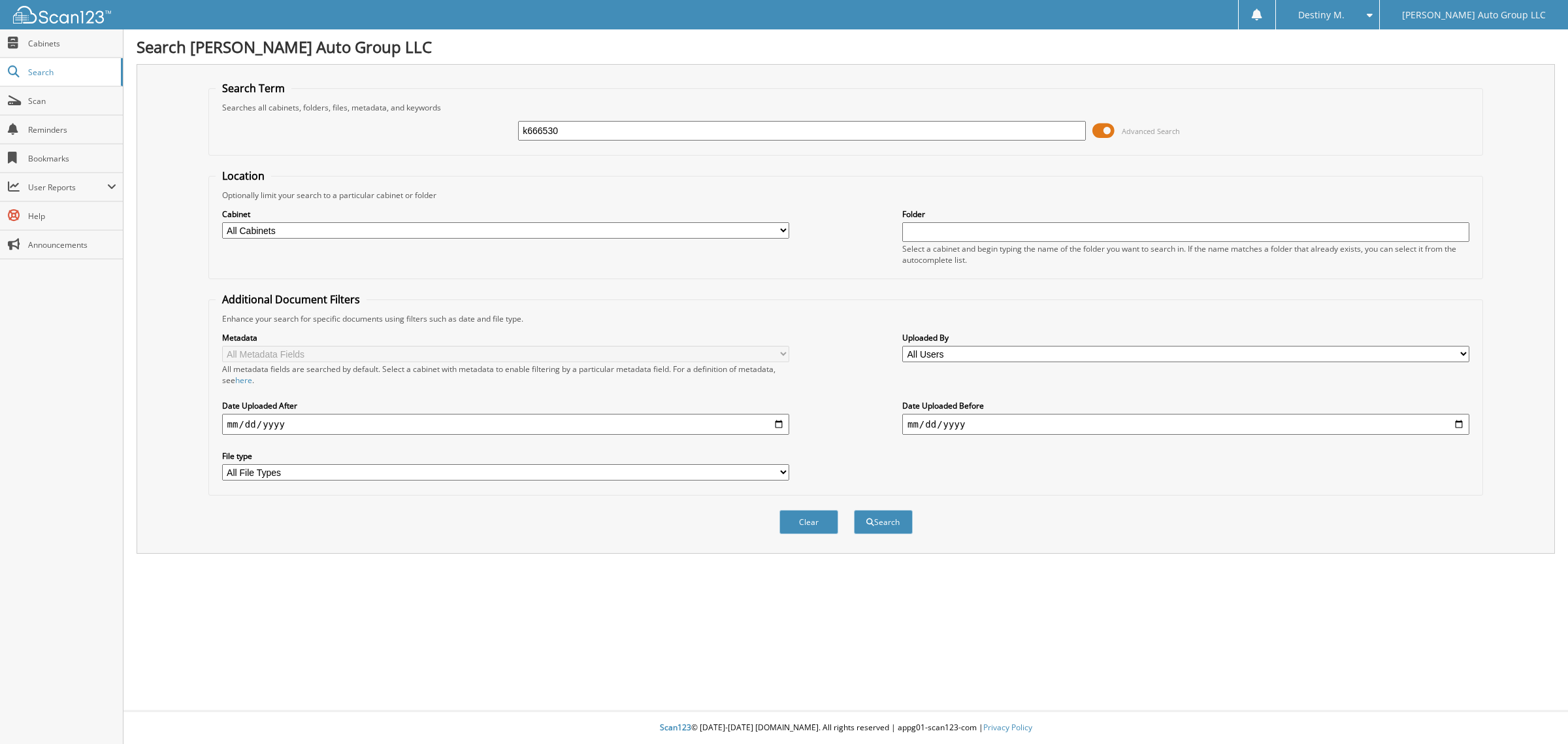
type input "k666530"
click at [854, 510] on button "Search" at bounding box center [883, 522] width 59 height 24
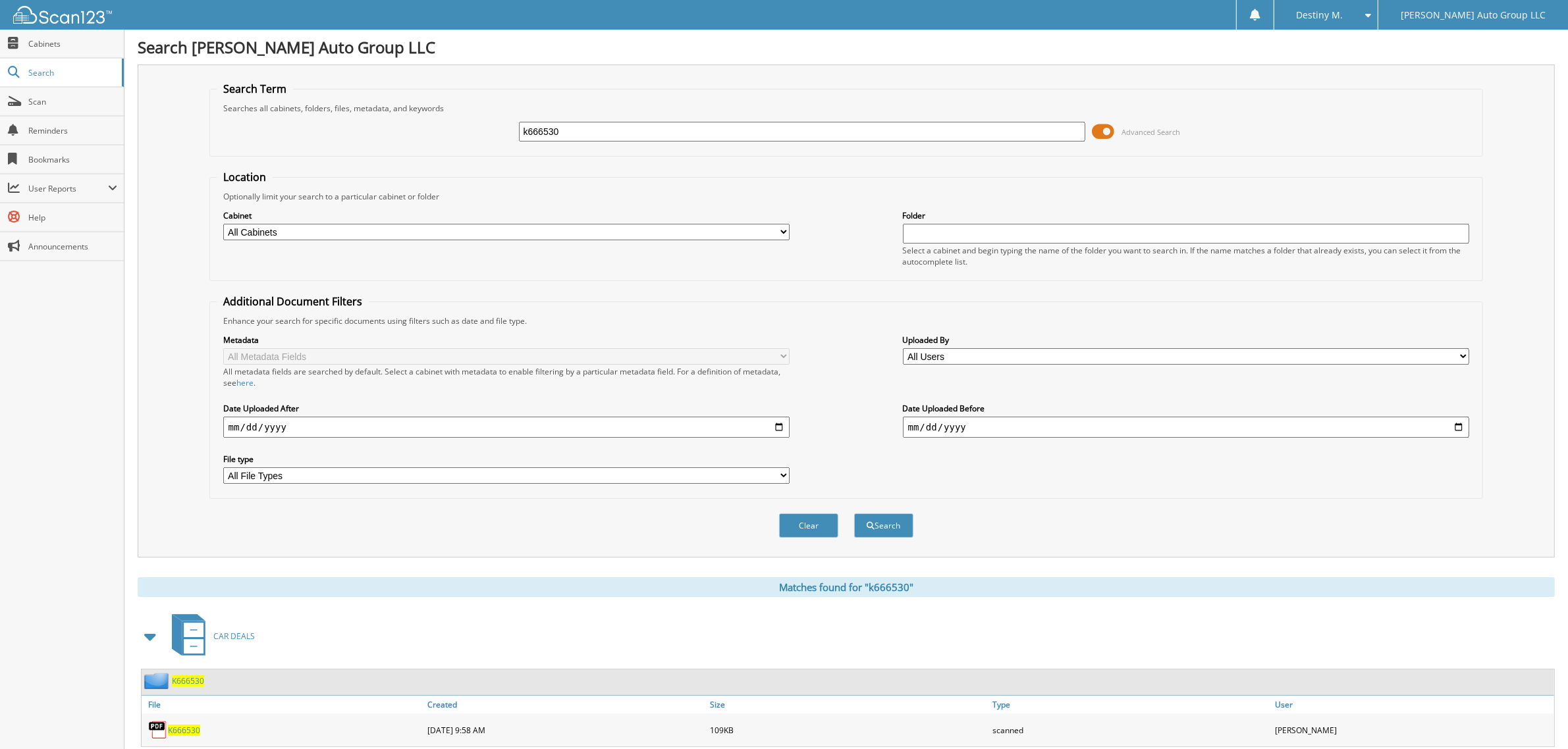
scroll to position [26, 0]
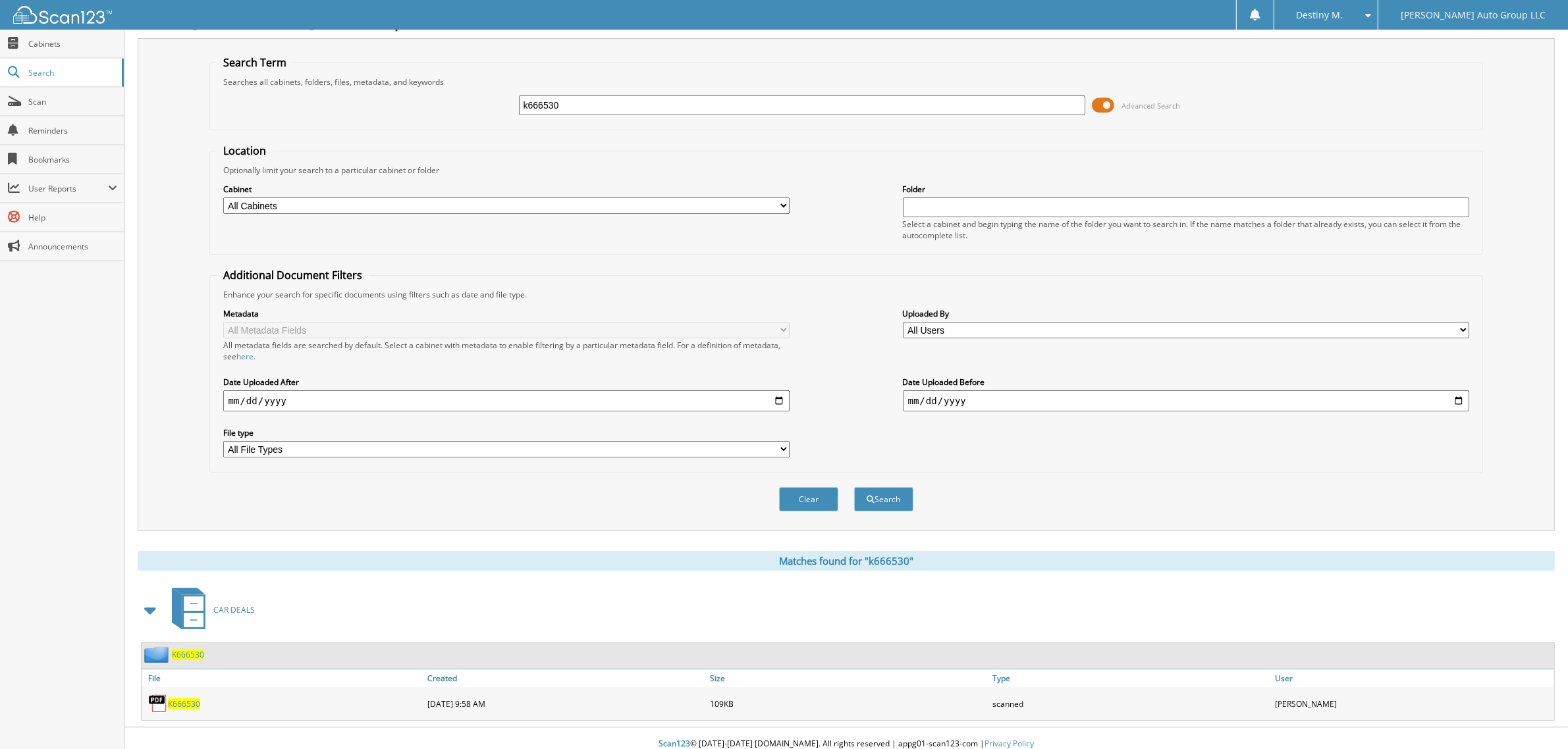
click at [175, 649] on span "K666530" at bounding box center [188, 654] width 32 height 11
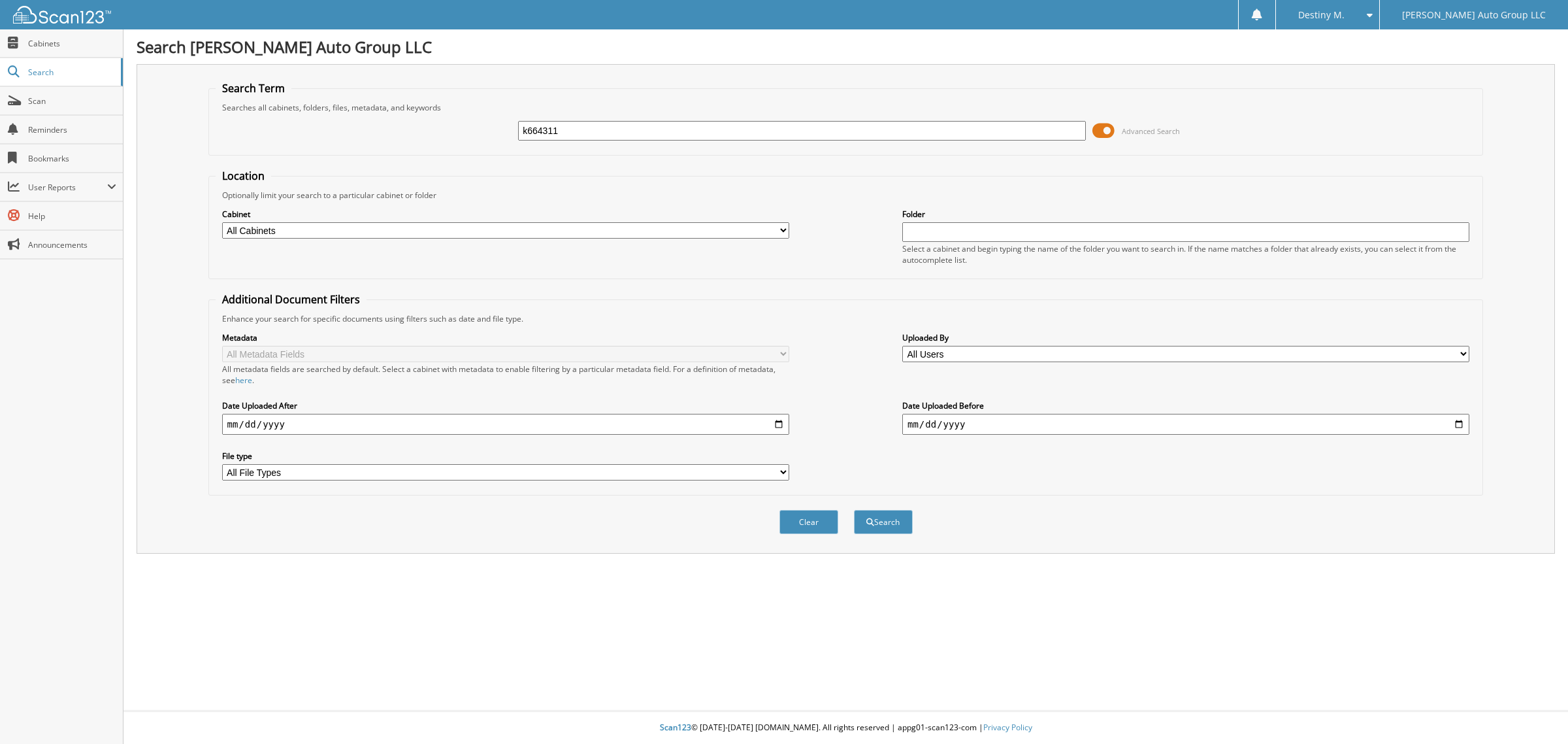
type input "k664311"
click at [854, 510] on button "Search" at bounding box center [883, 522] width 59 height 24
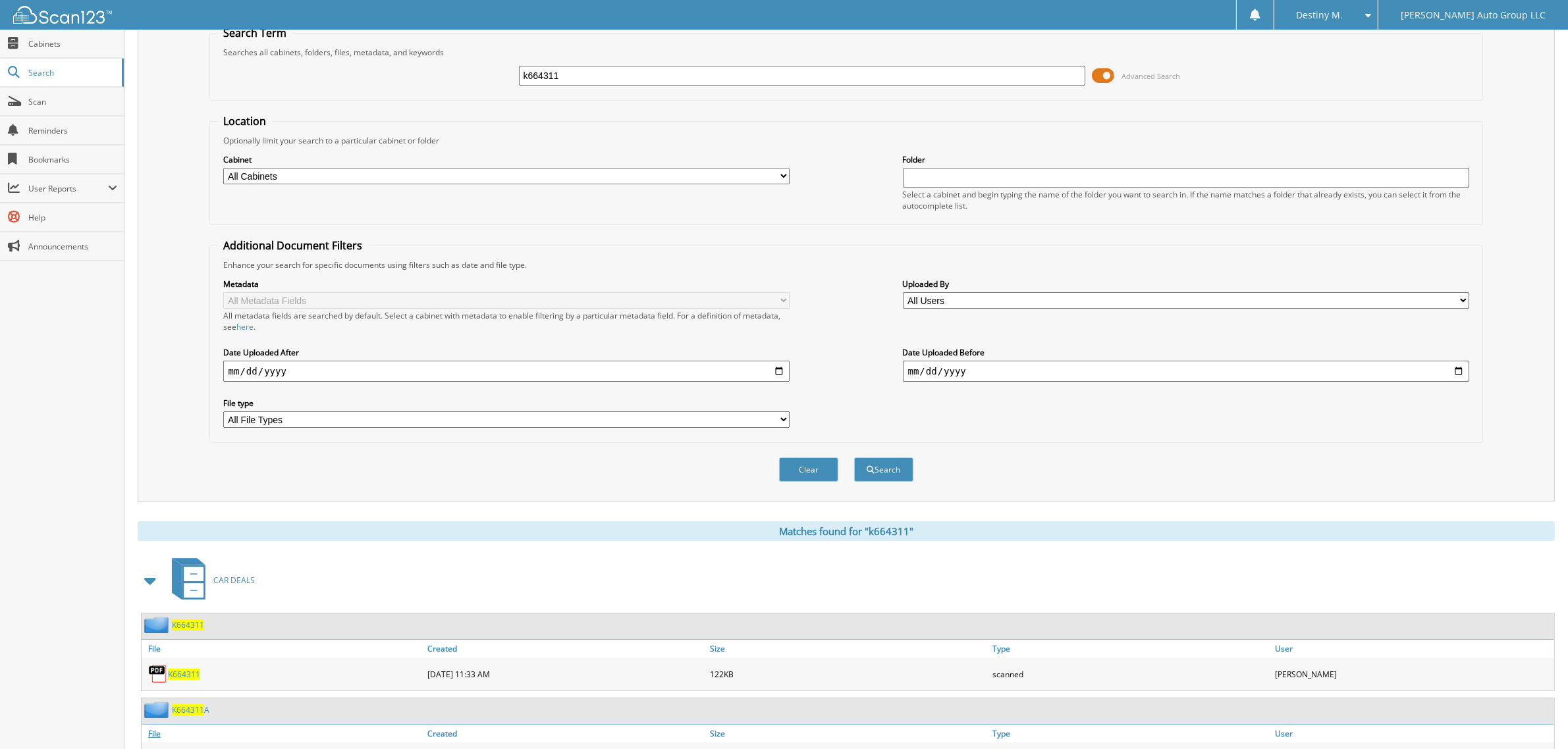
scroll to position [111, 0]
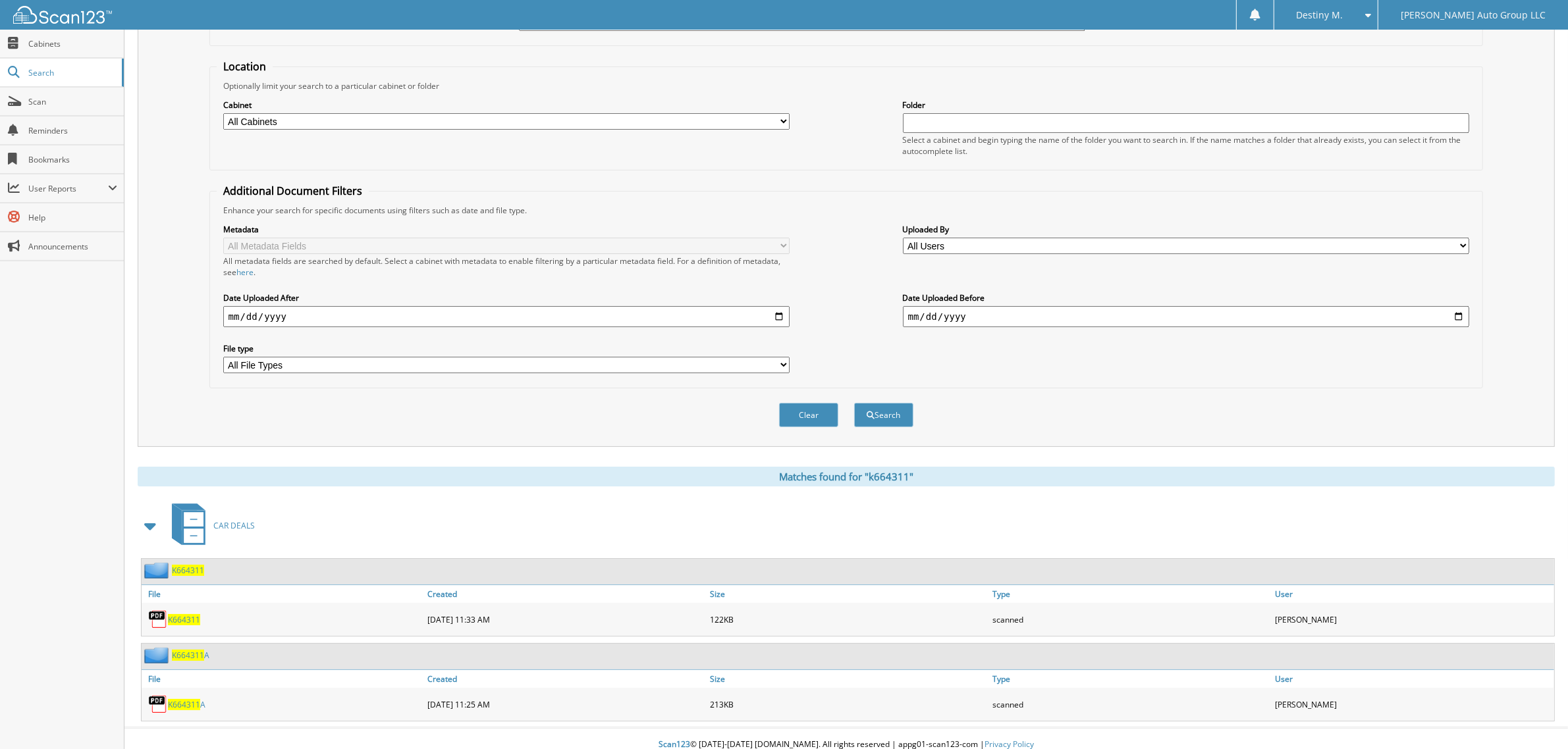
click at [194, 568] on div "K664311" at bounding box center [848, 571] width 1412 height 26
click at [192, 565] on span "K664311" at bounding box center [188, 570] width 32 height 11
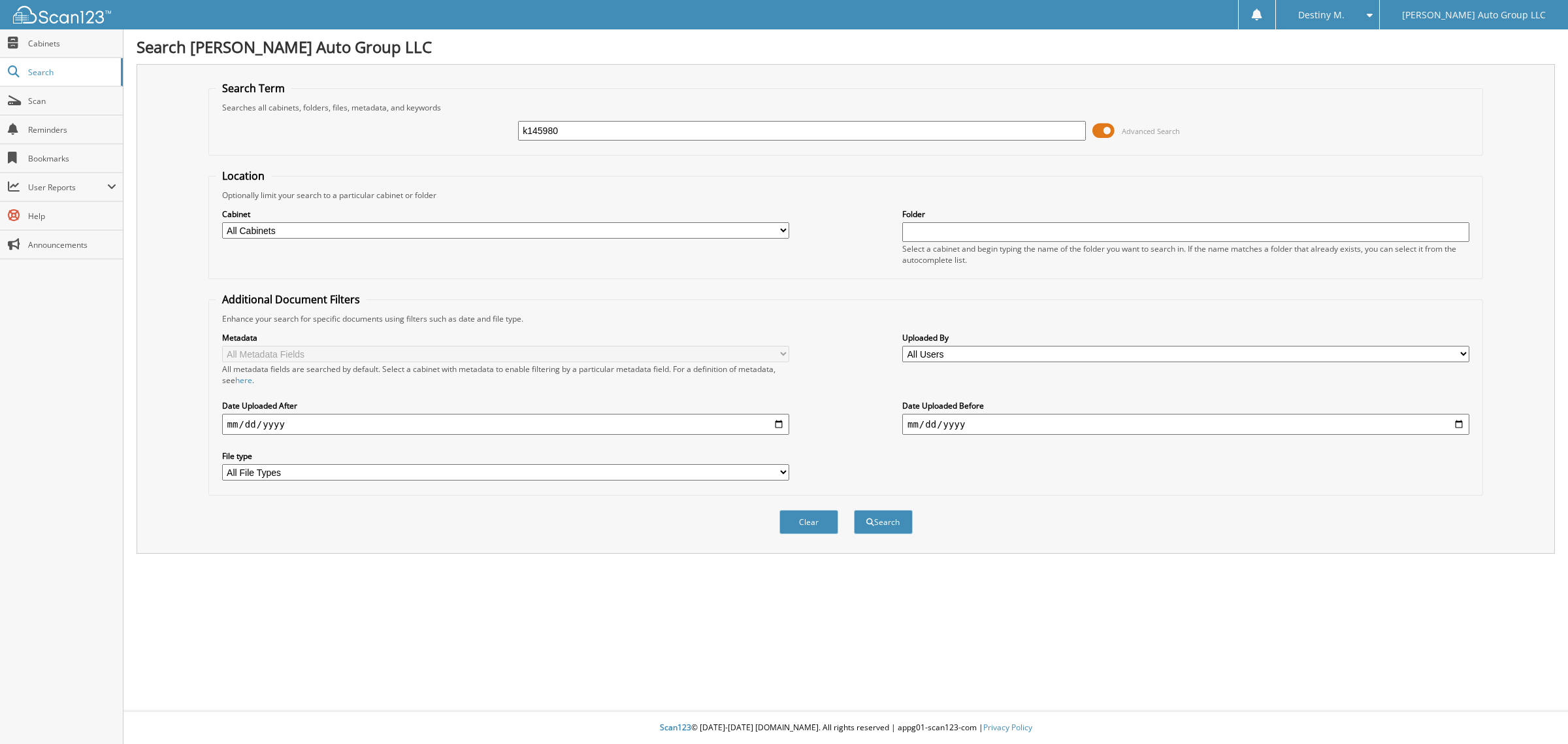
type input "k145980"
click at [854, 510] on button "Search" at bounding box center [883, 522] width 59 height 24
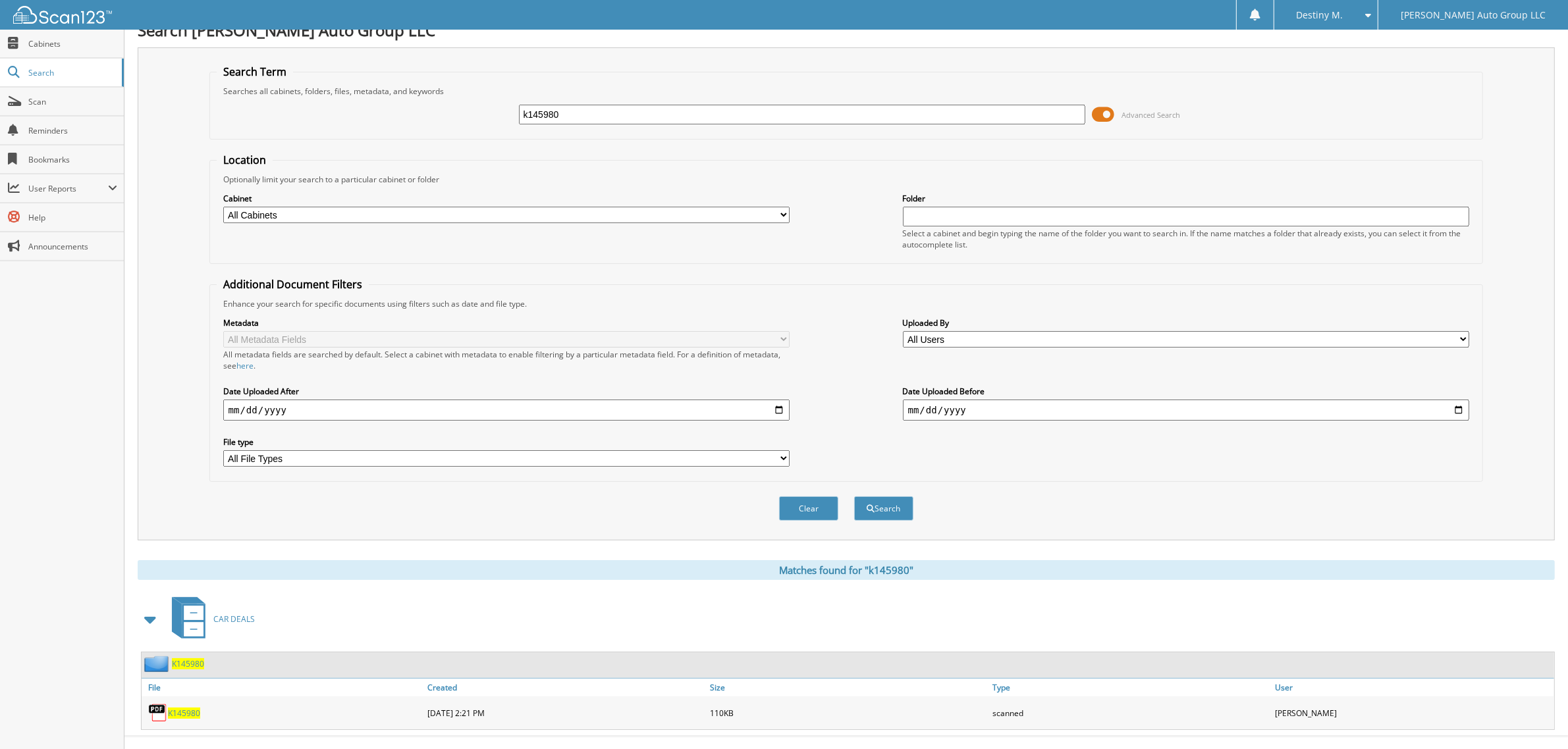
scroll to position [26, 0]
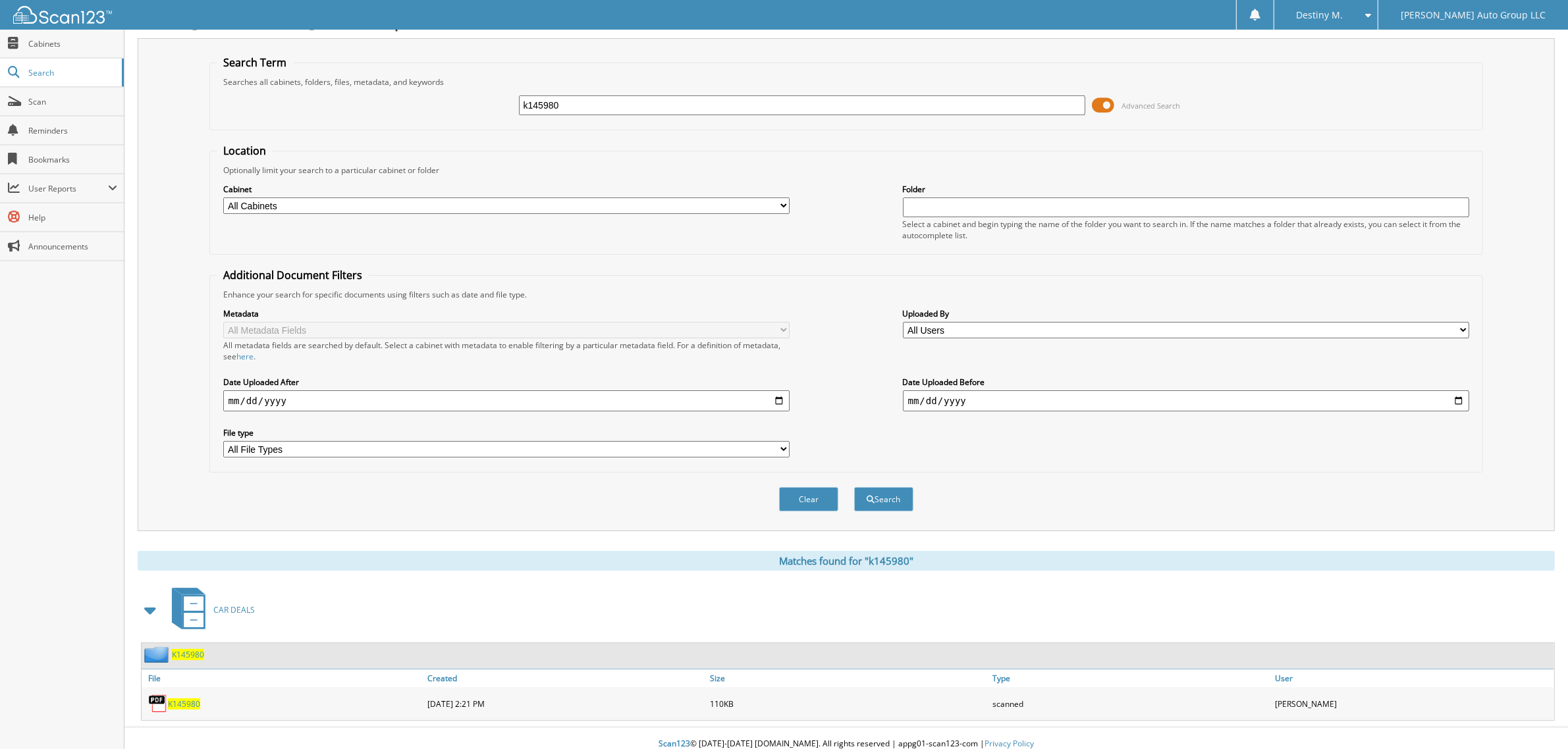
click at [200, 650] on div "K145980" at bounding box center [173, 654] width 62 height 16
click at [195, 649] on span "K145980" at bounding box center [188, 654] width 32 height 11
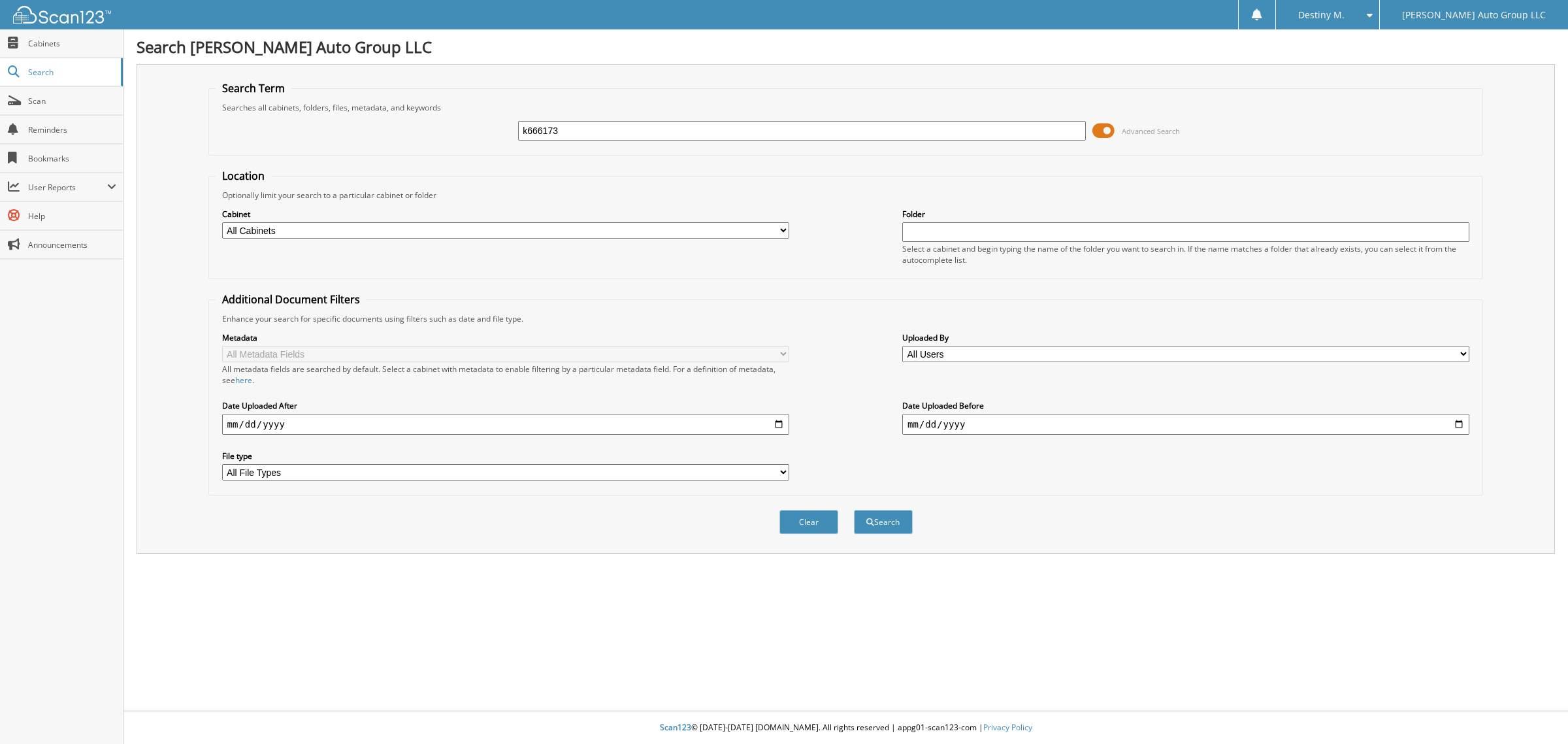
type input "k666173"
click at [854, 510] on button "Search" at bounding box center [883, 522] width 59 height 24
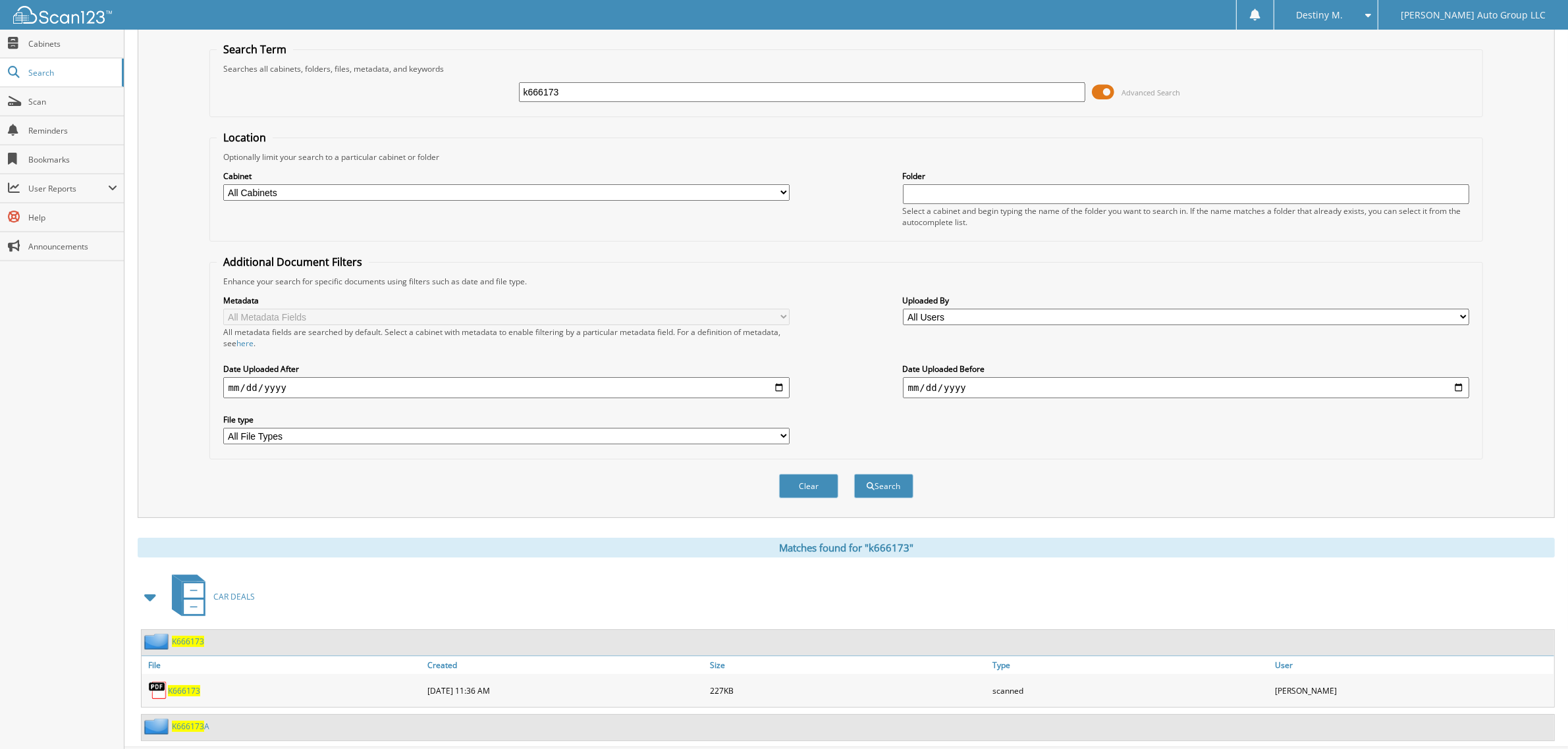
scroll to position [60, 0]
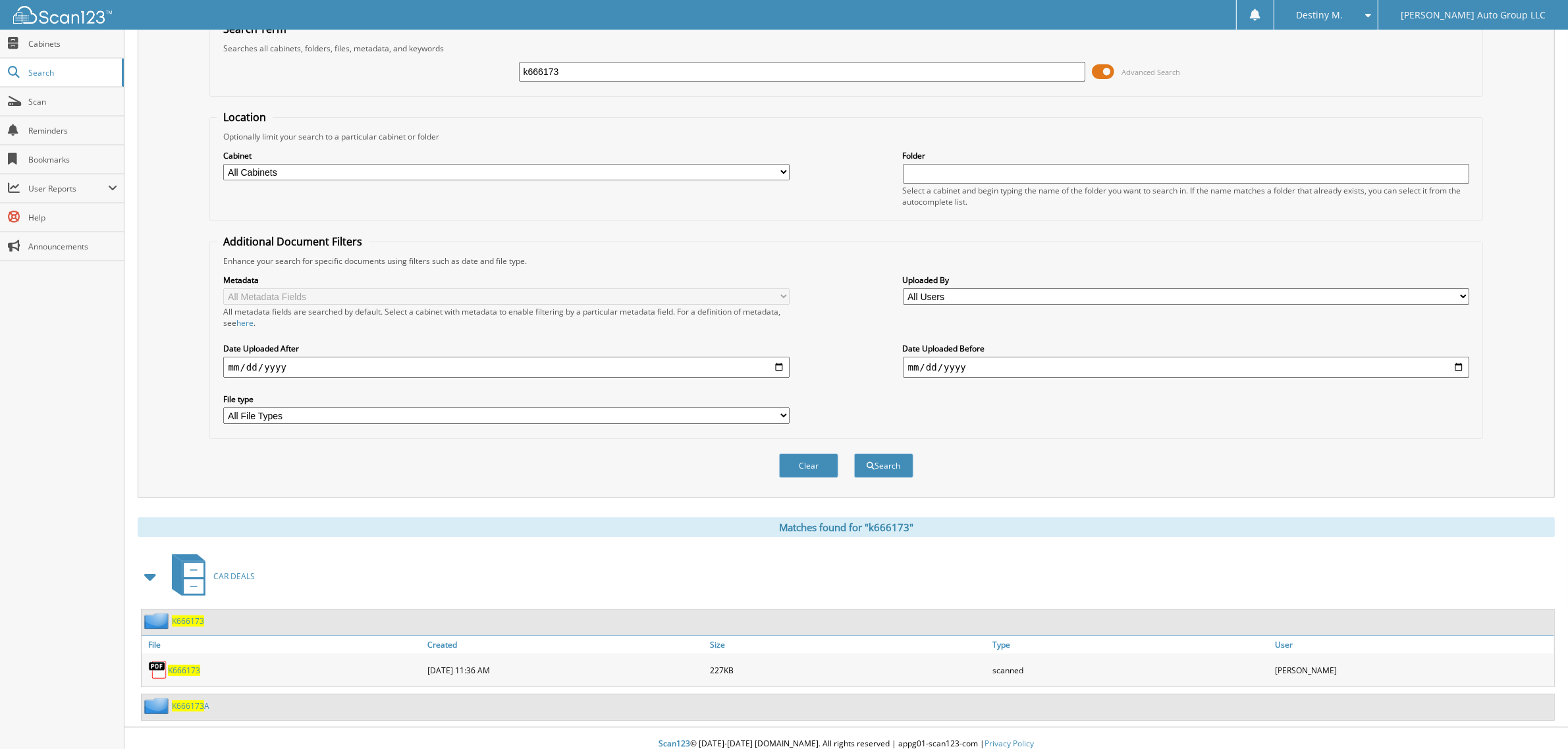
click at [206, 609] on div "K666173" at bounding box center [848, 622] width 1412 height 26
click at [203, 615] on span "K666173" at bounding box center [188, 620] width 32 height 11
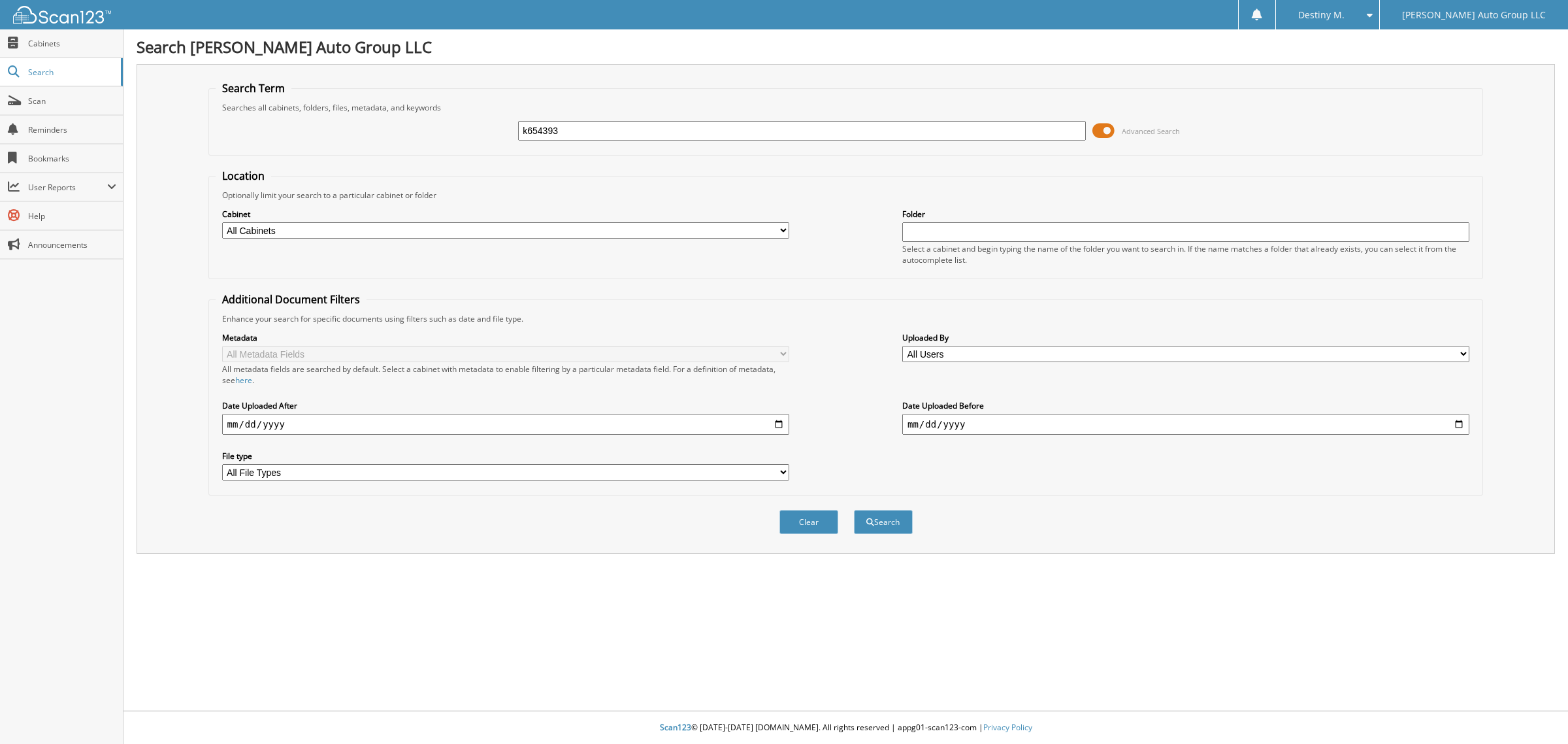
type input "k654393"
click at [854, 510] on button "Search" at bounding box center [883, 522] width 59 height 24
